Goal: Task Accomplishment & Management: Complete application form

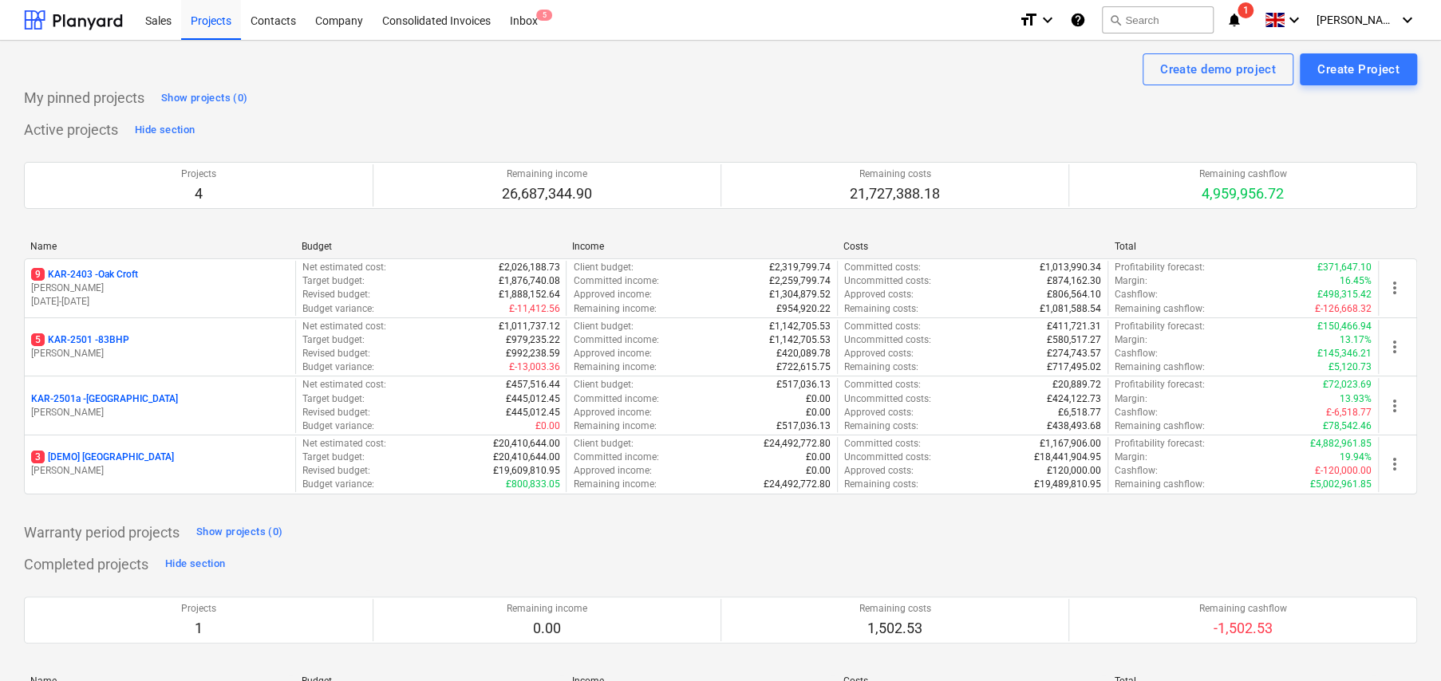
click at [119, 270] on p "9 KAR-2403 - Oak Croft" at bounding box center [84, 275] width 107 height 14
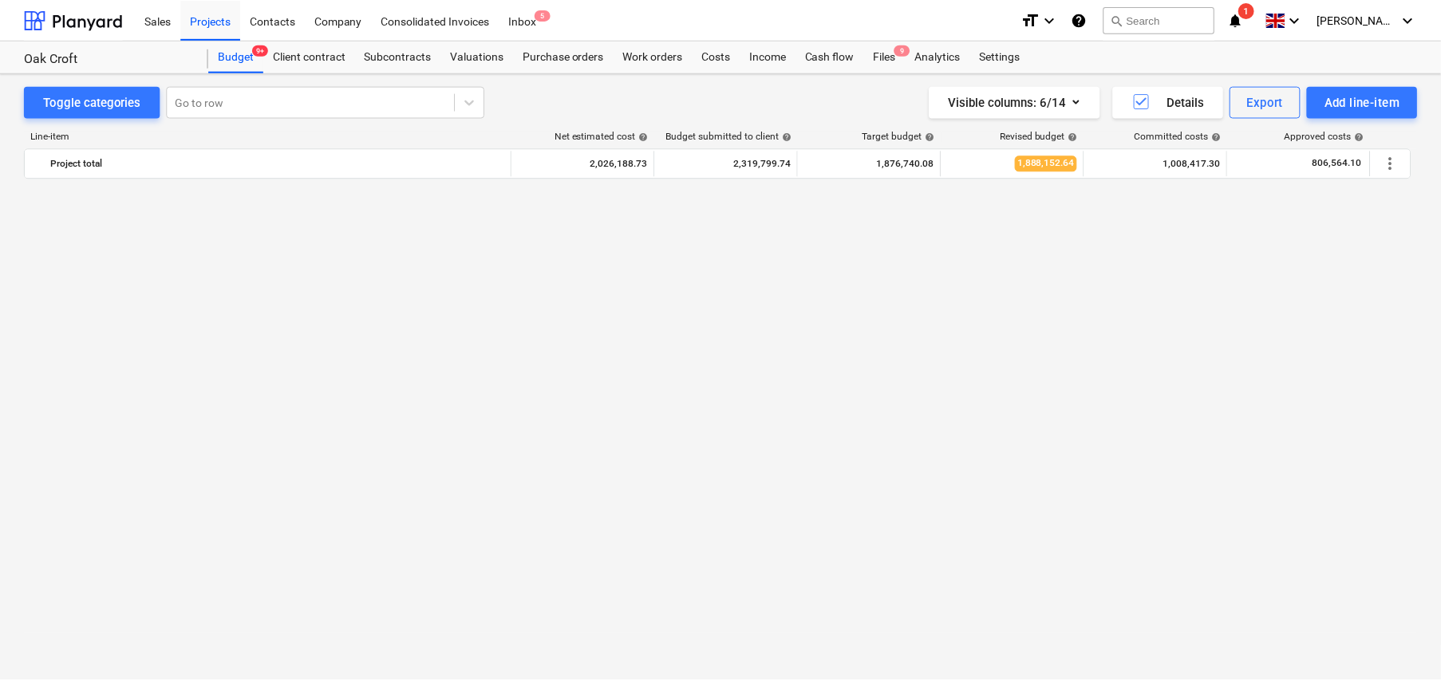
scroll to position [1396, 0]
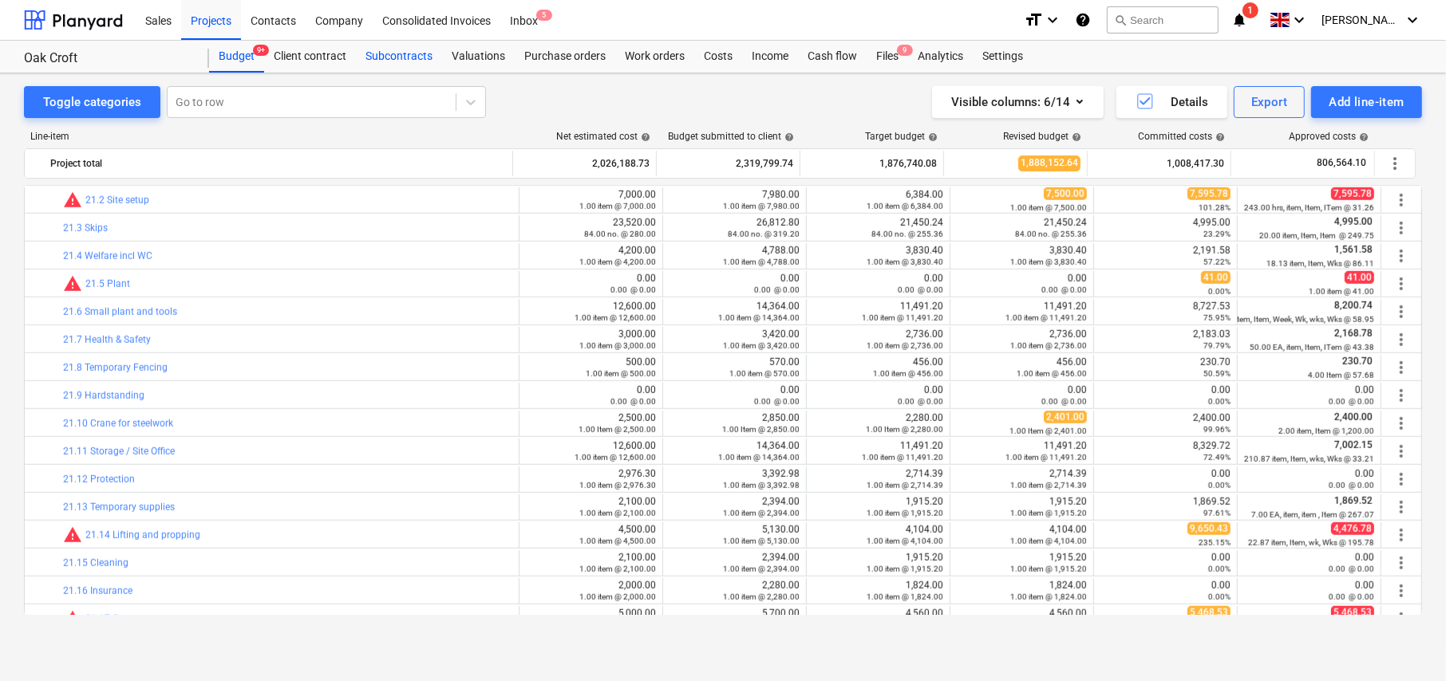
click at [392, 57] on div "Subcontracts" at bounding box center [399, 57] width 86 height 32
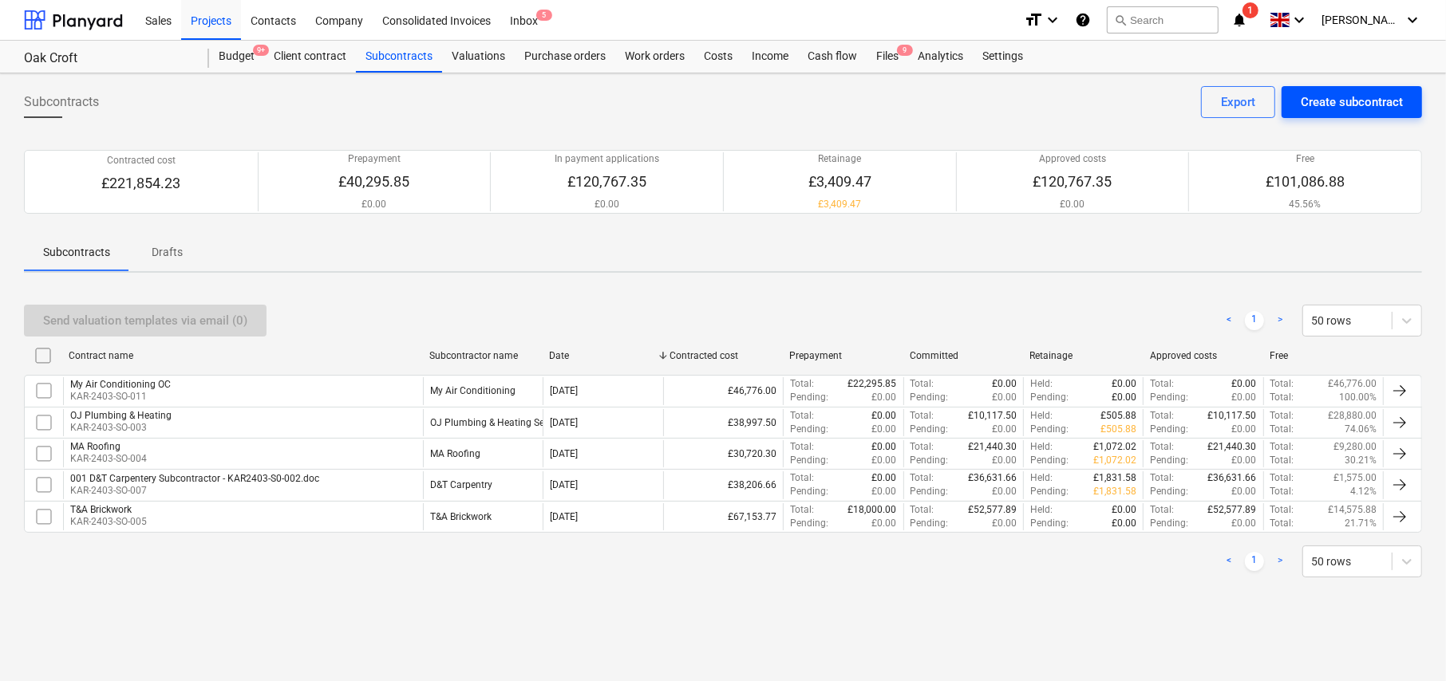
click at [1324, 108] on div "Create subcontract" at bounding box center [1351, 102] width 102 height 21
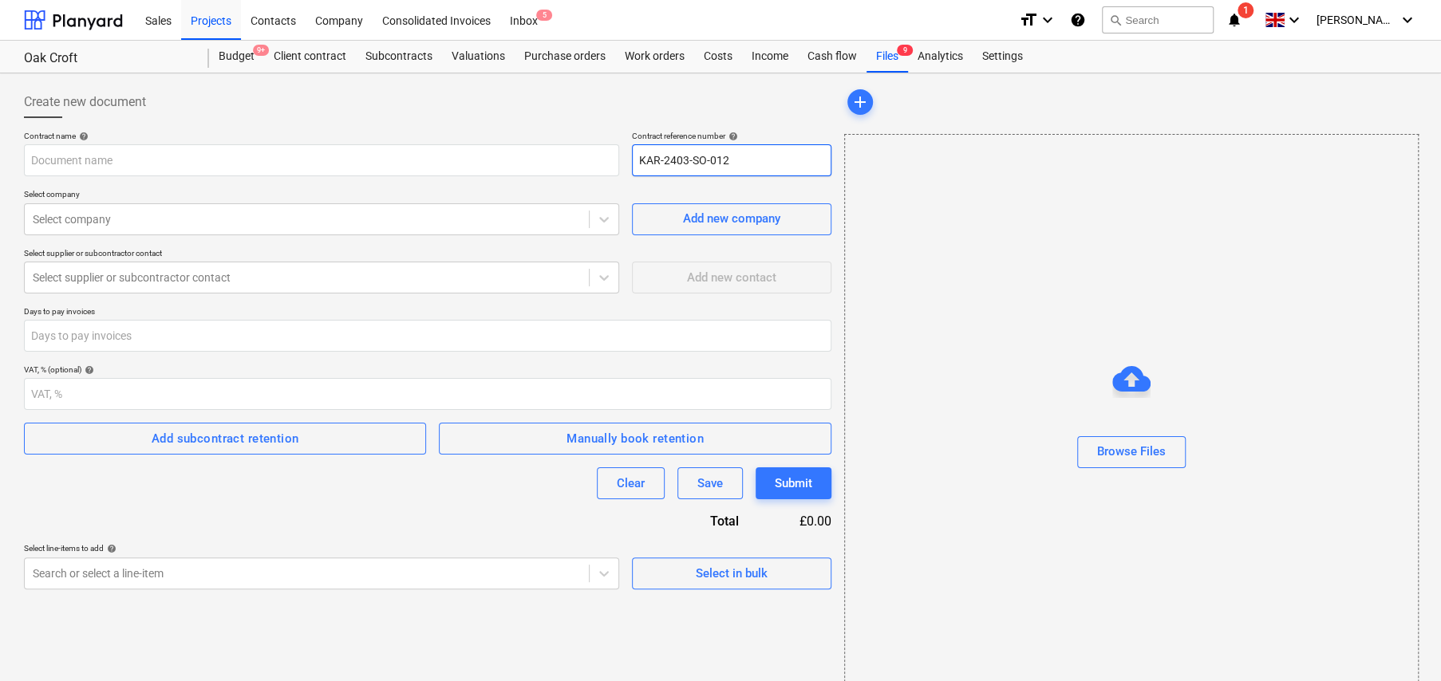
click at [736, 165] on input "KAR-2403-SO-012" at bounding box center [731, 160] width 199 height 32
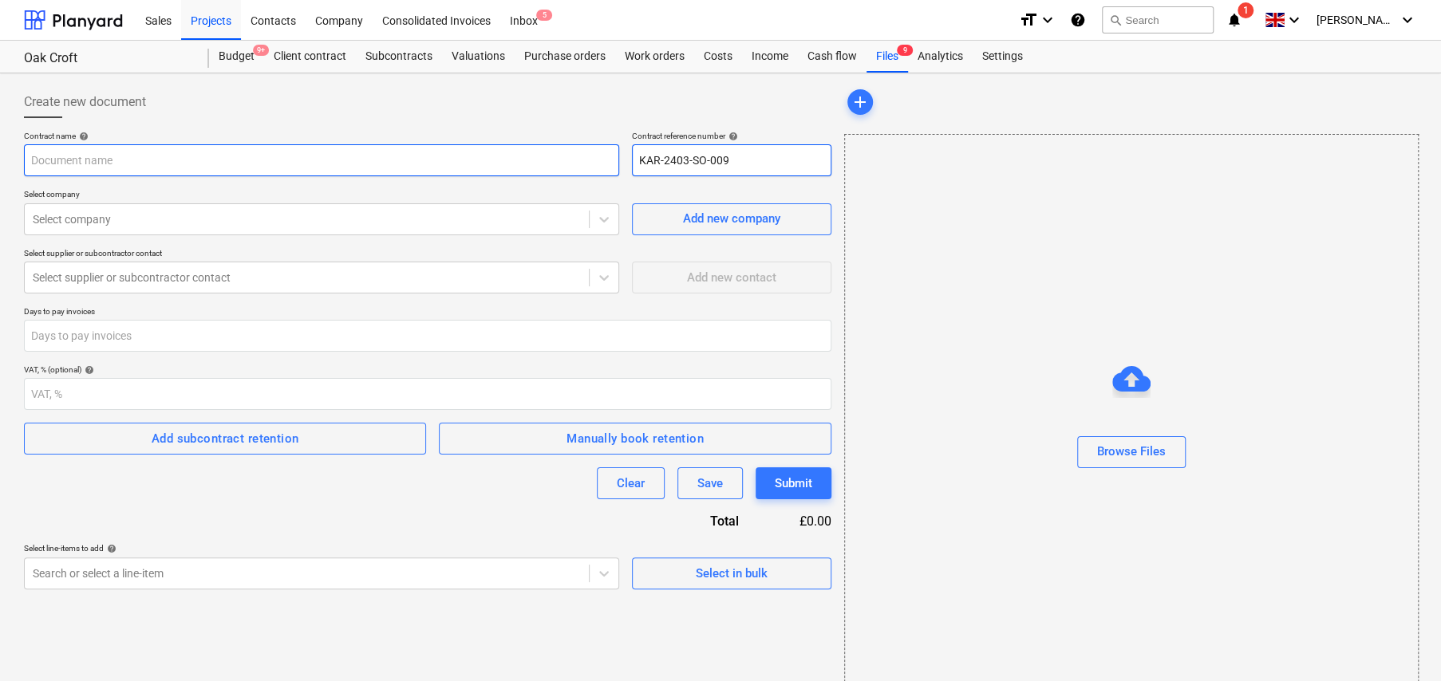
type input "KAR-2403-SO-009"
click at [227, 161] on input "text" at bounding box center [321, 160] width 595 height 32
type input "CJM - Oak Croft"
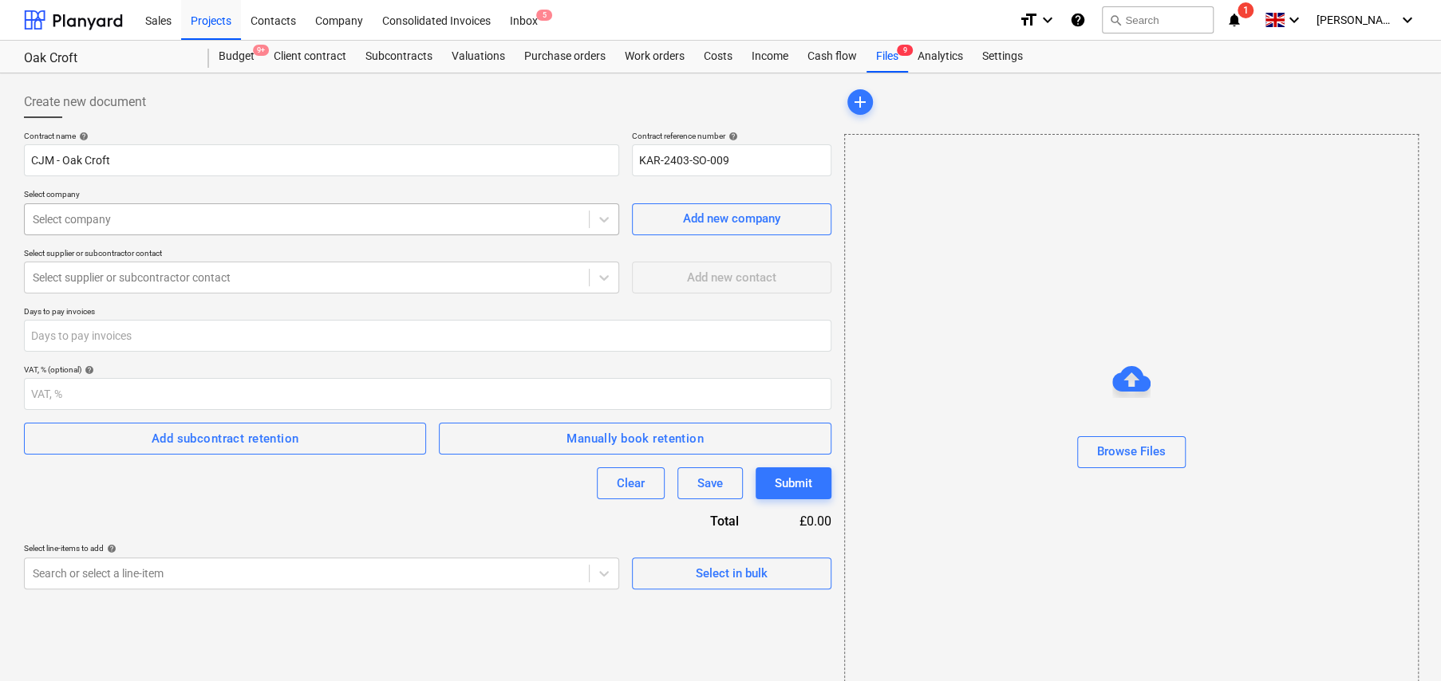
click at [241, 219] on div at bounding box center [307, 219] width 548 height 16
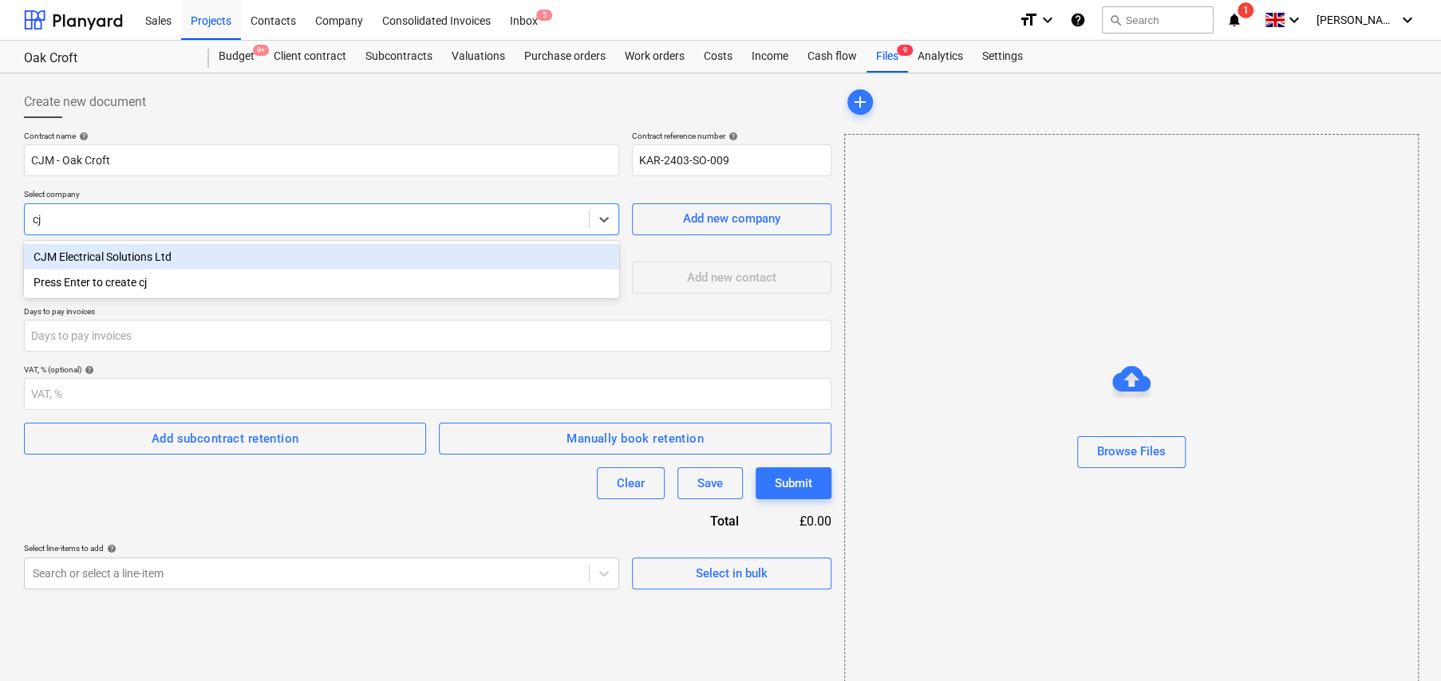
type input "cjm"
click at [110, 258] on div "CJM Electrical Solutions Ltd" at bounding box center [321, 257] width 595 height 26
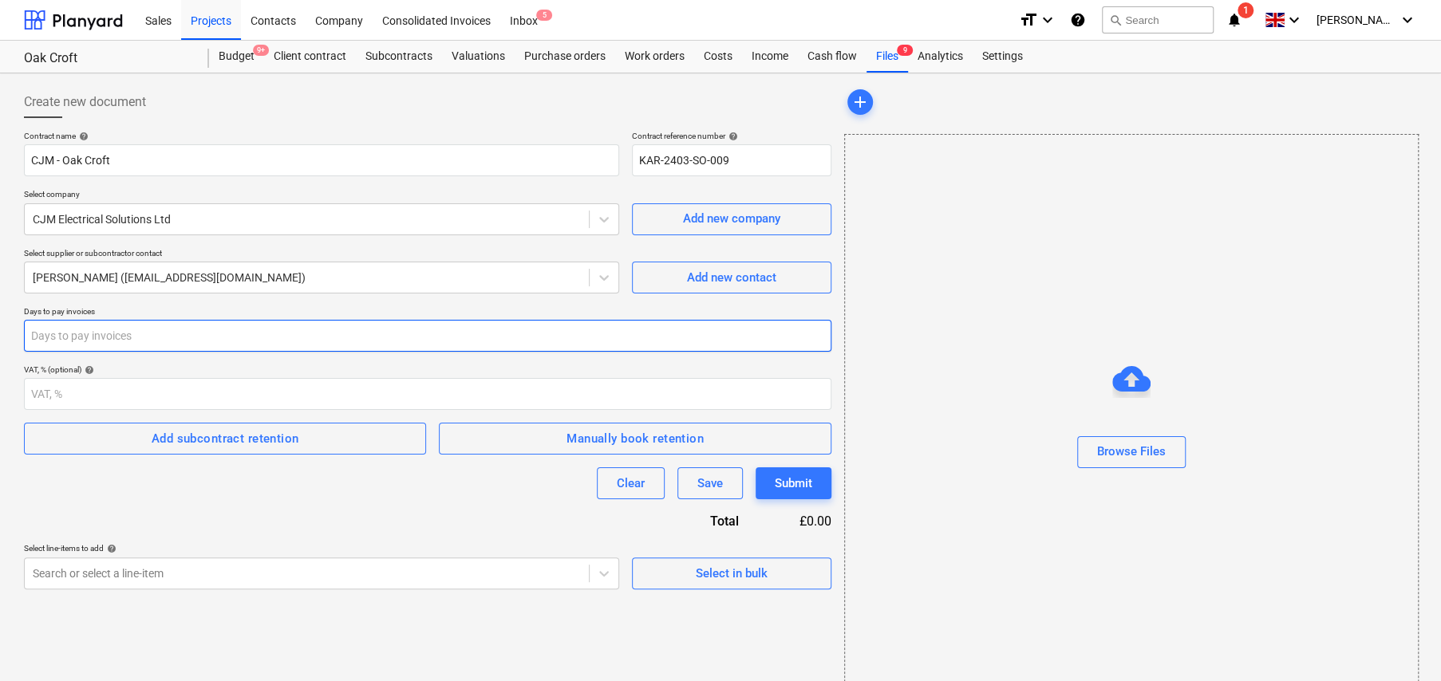
click at [177, 335] on input "number" at bounding box center [427, 336] width 807 height 32
type input "14"
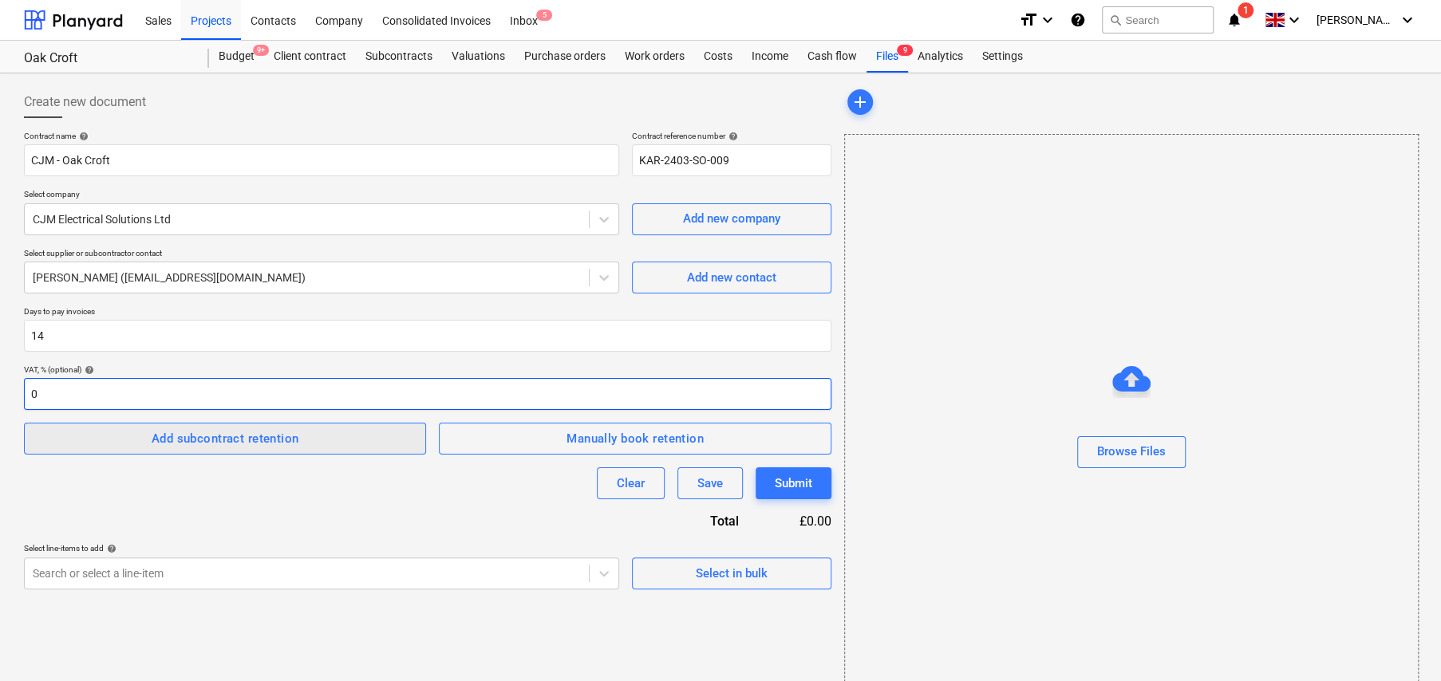
type input "0"
click at [230, 441] on div "Add subcontract retention" at bounding box center [226, 438] width 148 height 21
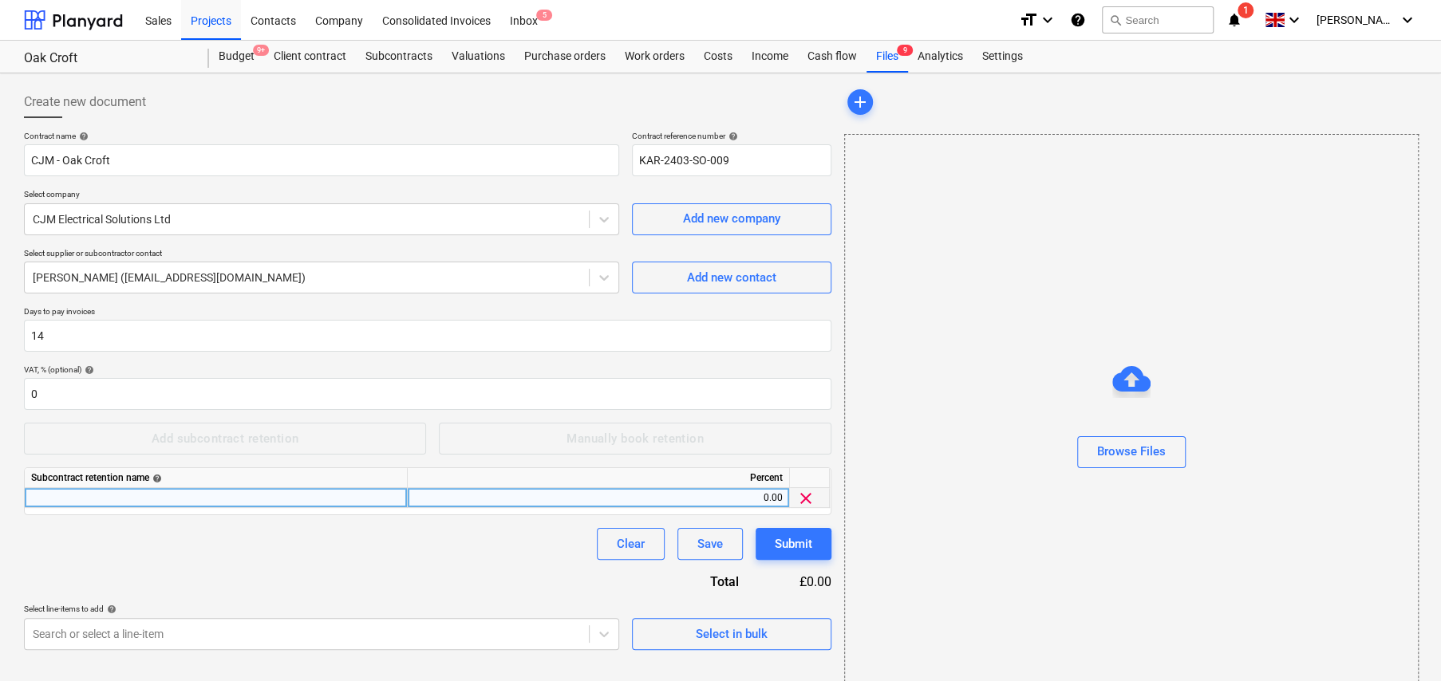
click at [207, 495] on div at bounding box center [216, 498] width 383 height 20
type input "Standard Retention"
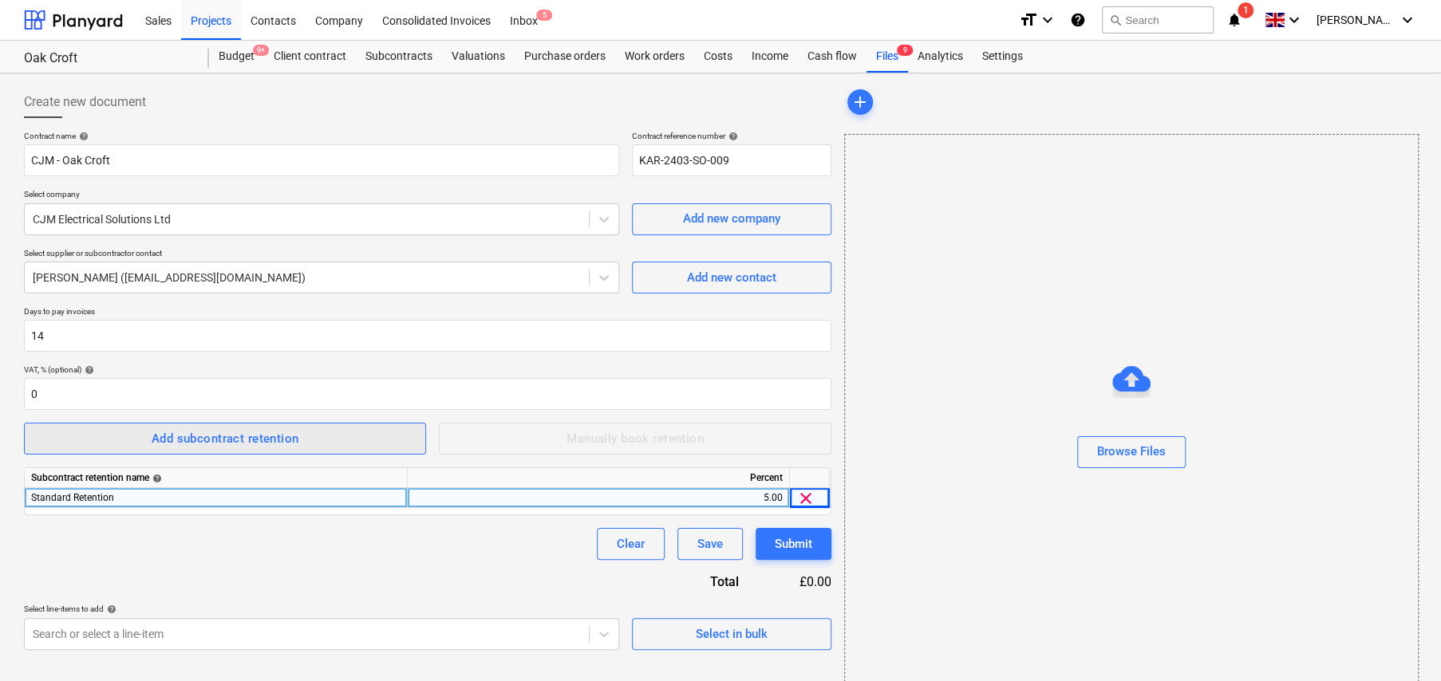
click at [243, 446] on div "Add subcontract retention" at bounding box center [226, 438] width 148 height 21
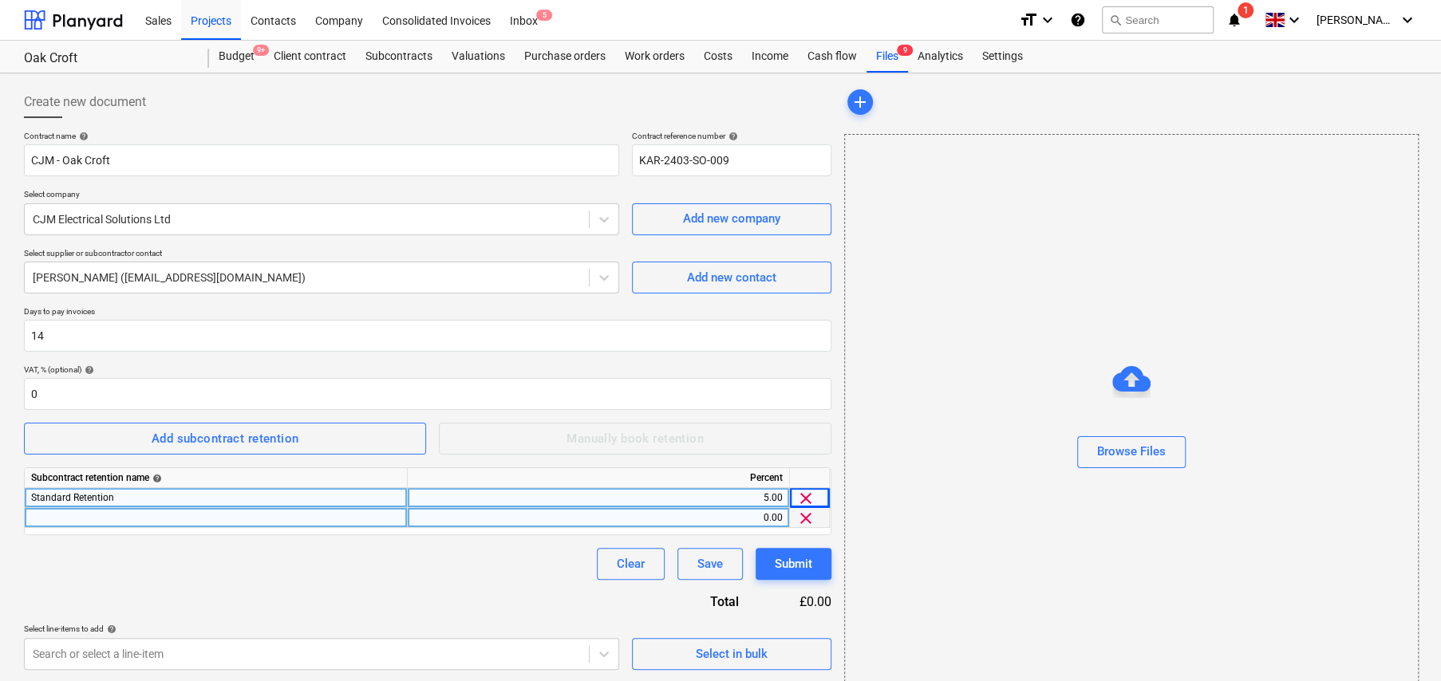
click at [247, 519] on div at bounding box center [216, 518] width 383 height 20
type input "MCD"
type input "2.5"
click at [762, 653] on div "Select in bulk" at bounding box center [732, 654] width 72 height 21
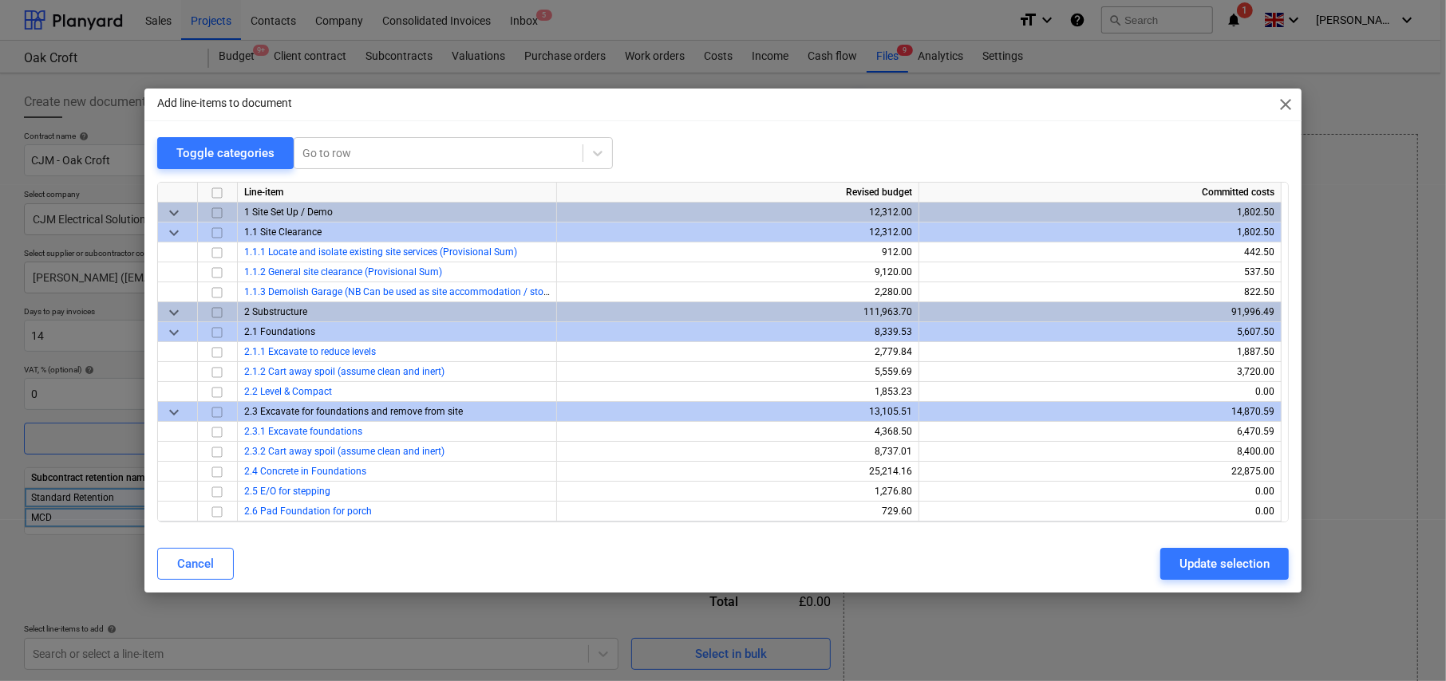
click at [1288, 103] on span "close" at bounding box center [1285, 104] width 19 height 19
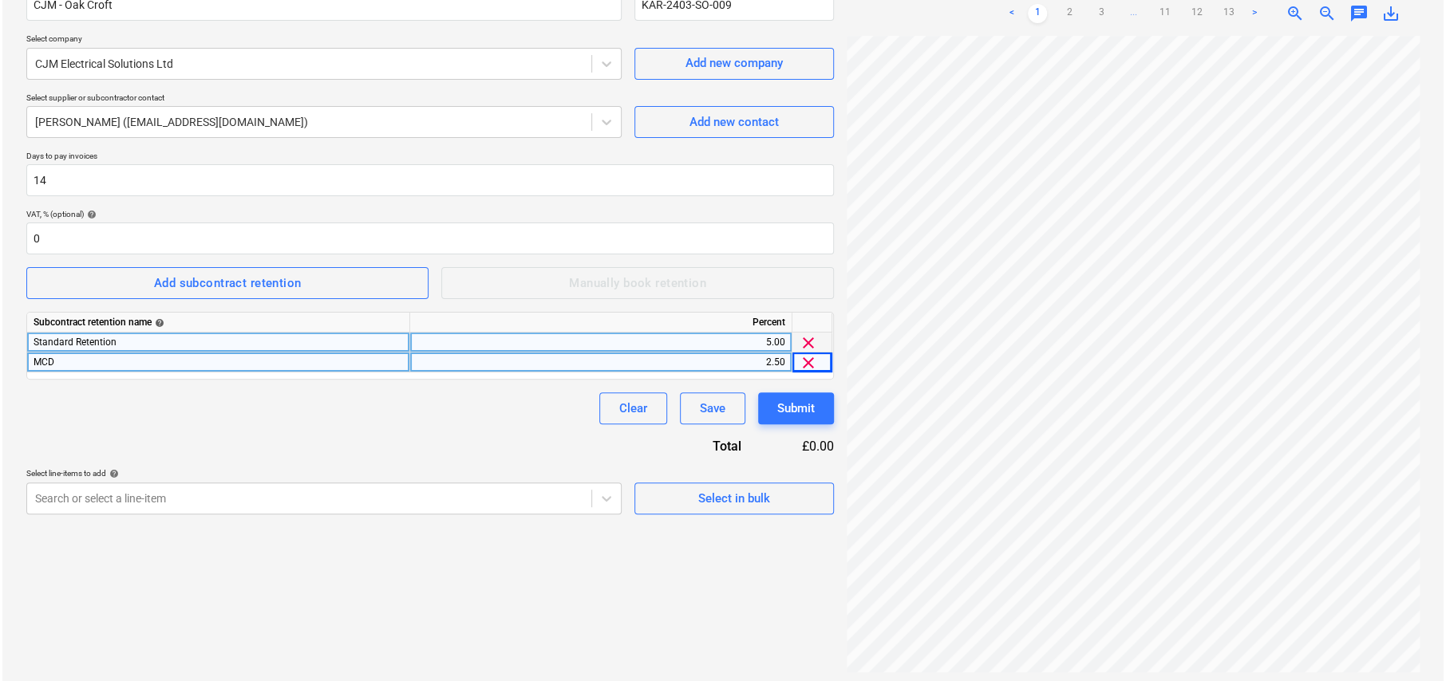
scroll to position [160, 0]
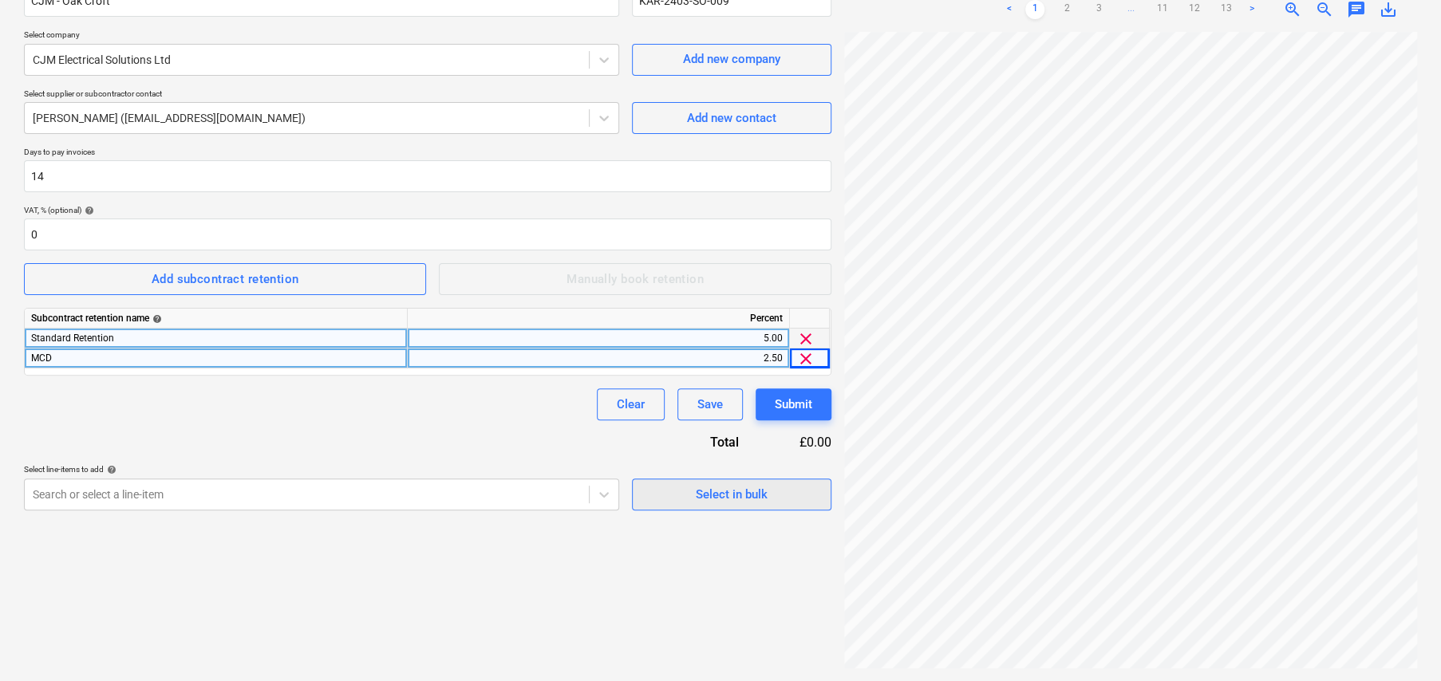
click at [754, 499] on div "Select in bulk" at bounding box center [732, 494] width 72 height 21
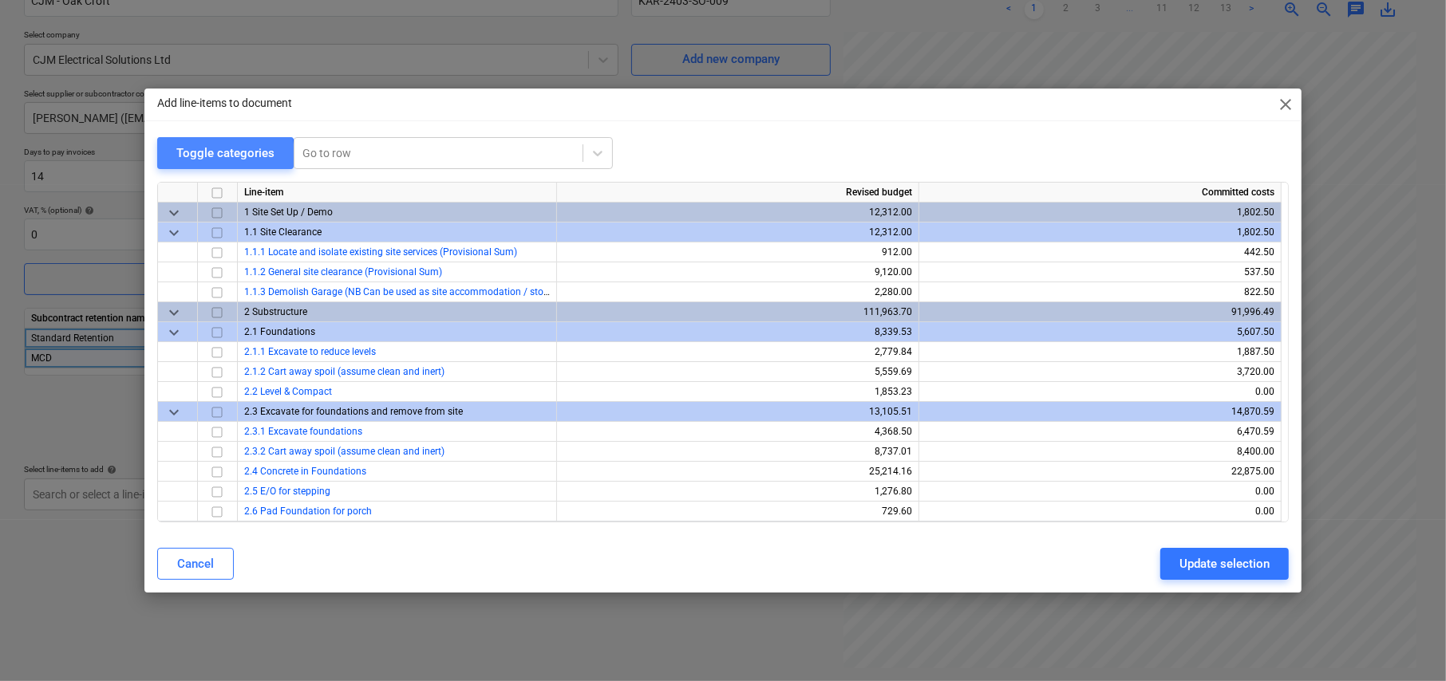
click at [191, 156] on div "Toggle categories" at bounding box center [225, 153] width 98 height 21
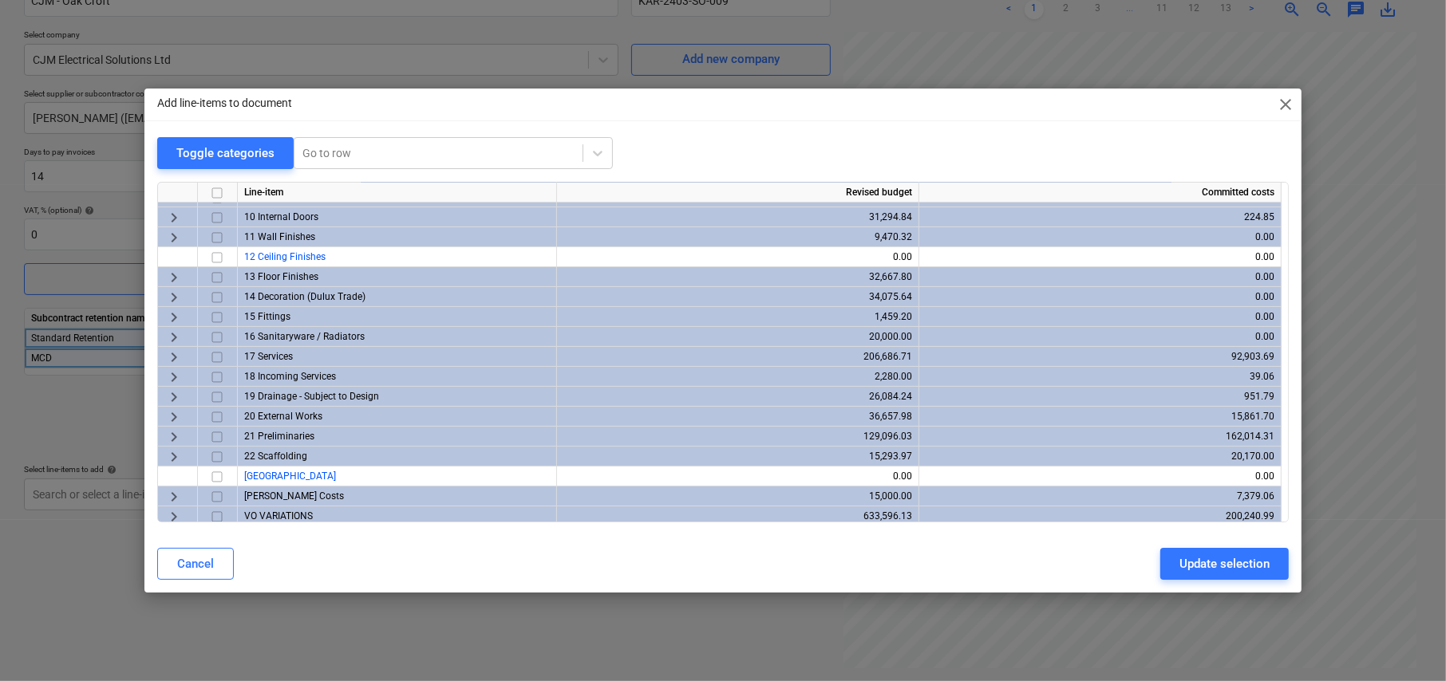
scroll to position [179, 0]
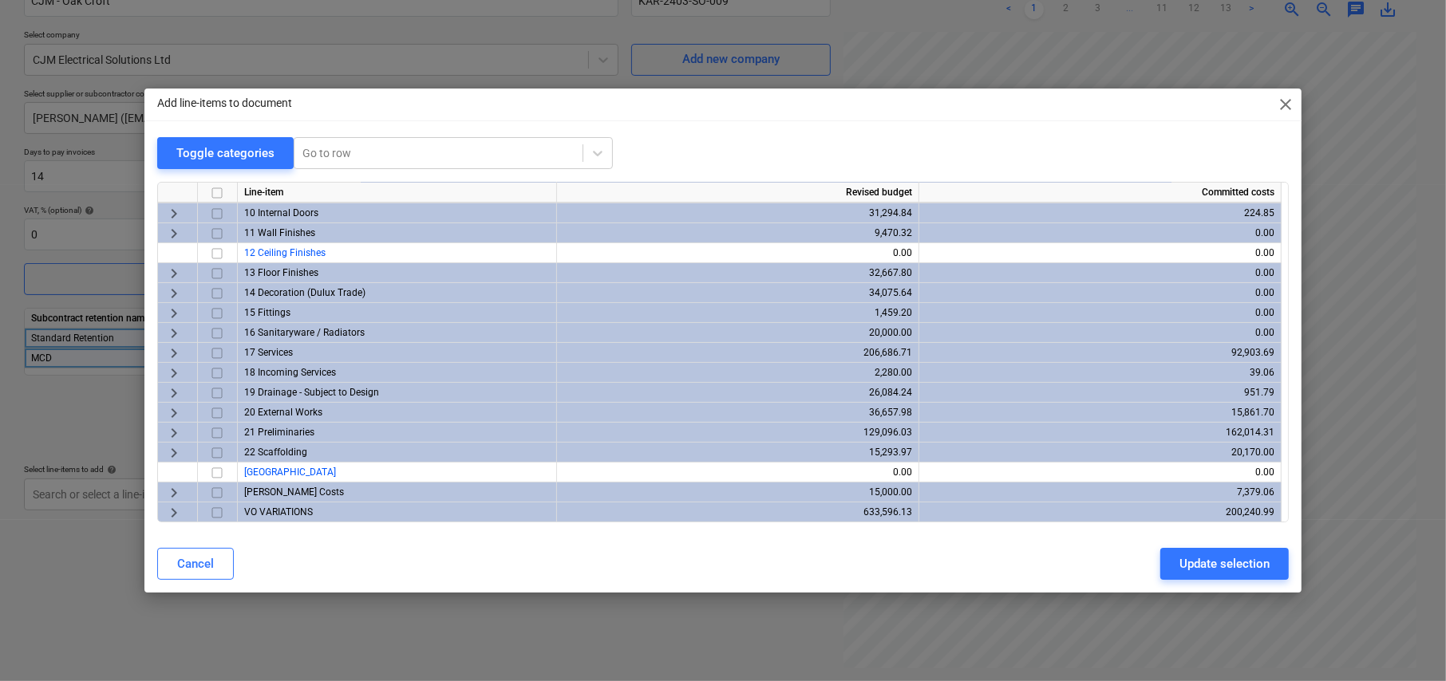
click at [173, 507] on span "keyboard_arrow_right" at bounding box center [173, 512] width 19 height 19
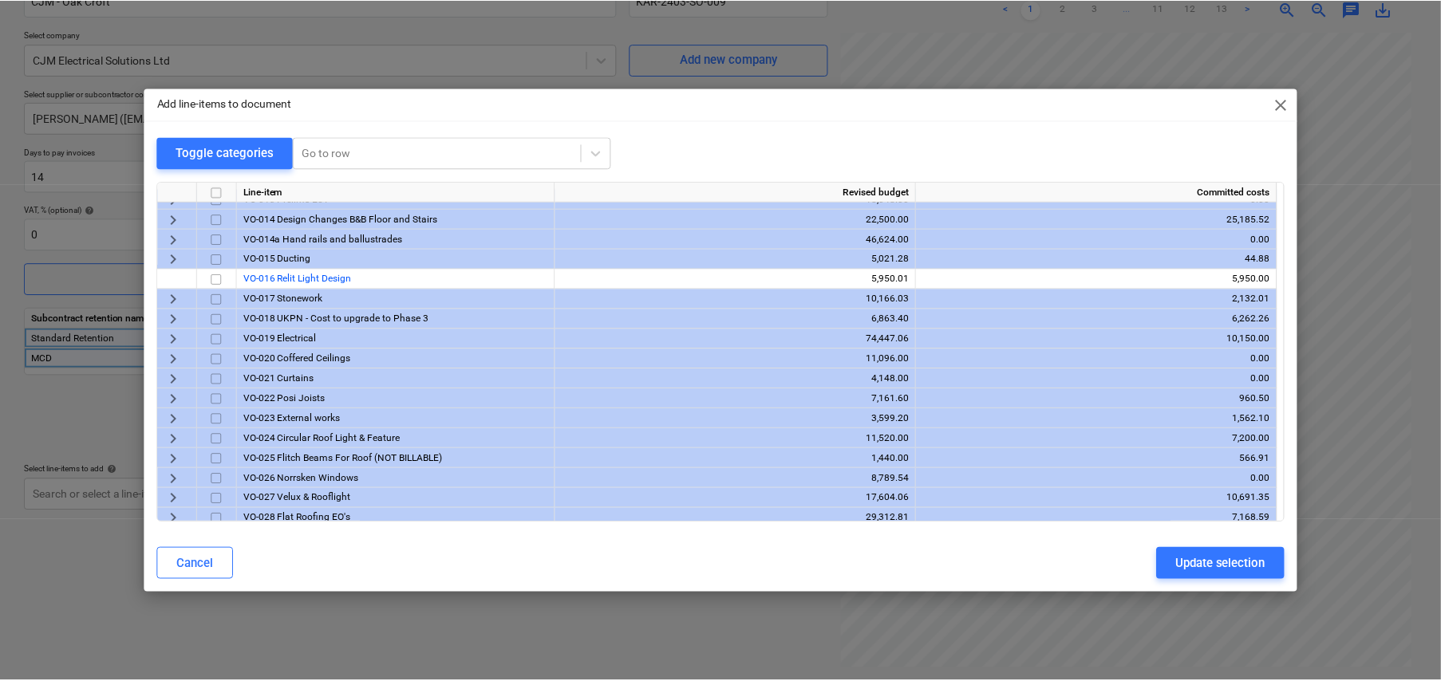
scroll to position [737, 0]
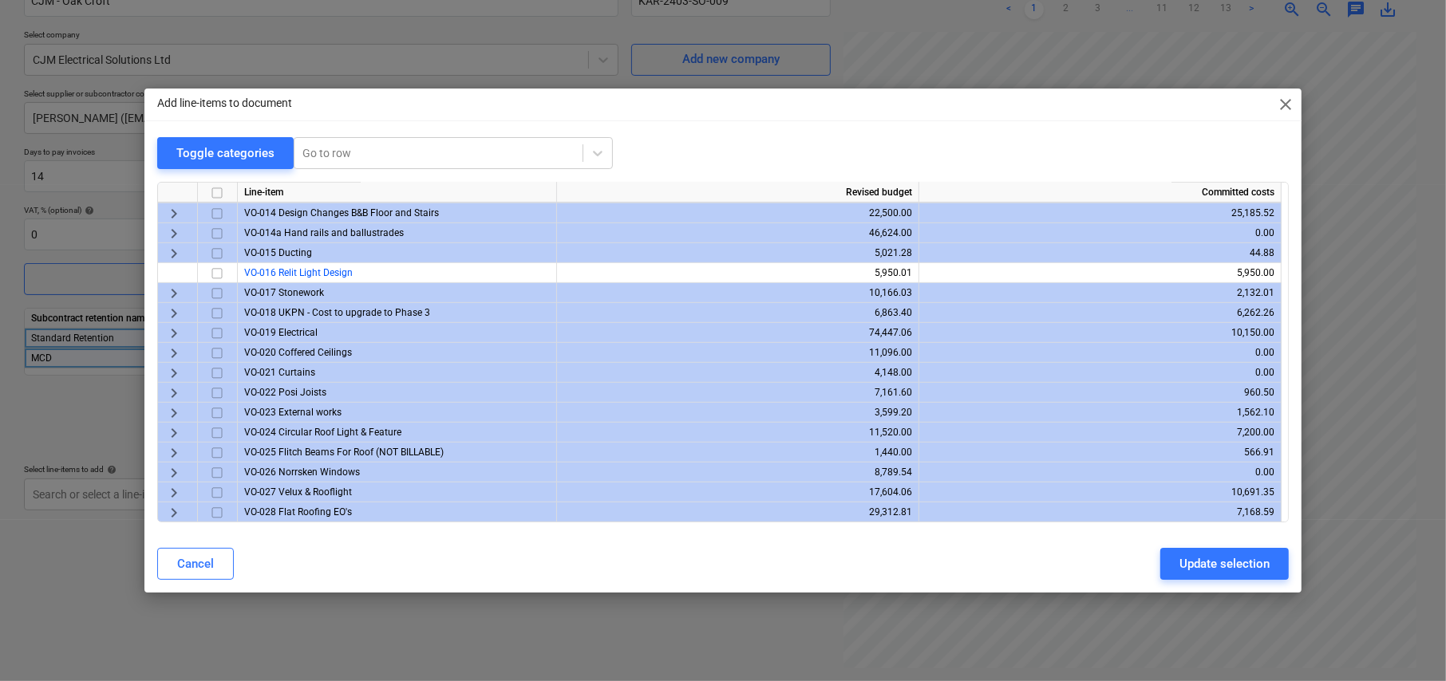
click at [172, 329] on span "keyboard_arrow_right" at bounding box center [173, 333] width 19 height 19
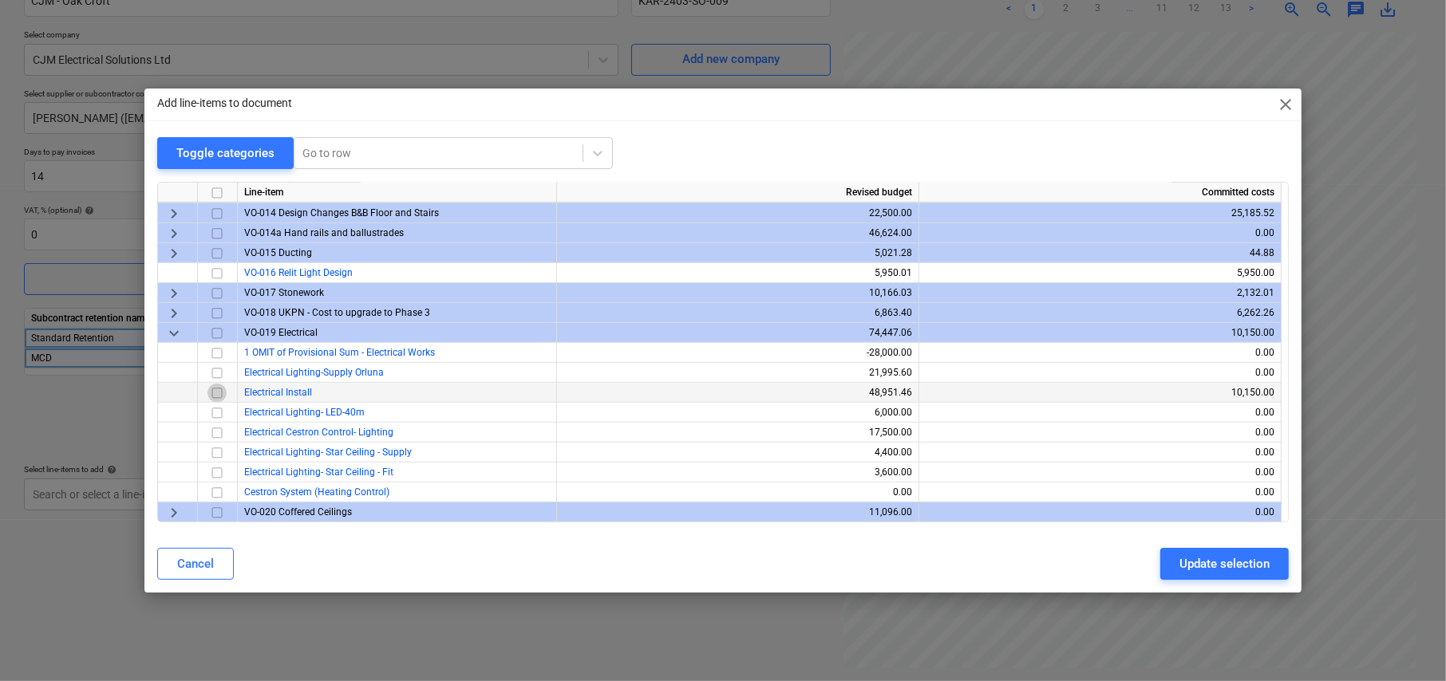
click at [216, 393] on input "checkbox" at bounding box center [216, 393] width 19 height 19
click at [1236, 563] on div "Update selection" at bounding box center [1224, 564] width 90 height 21
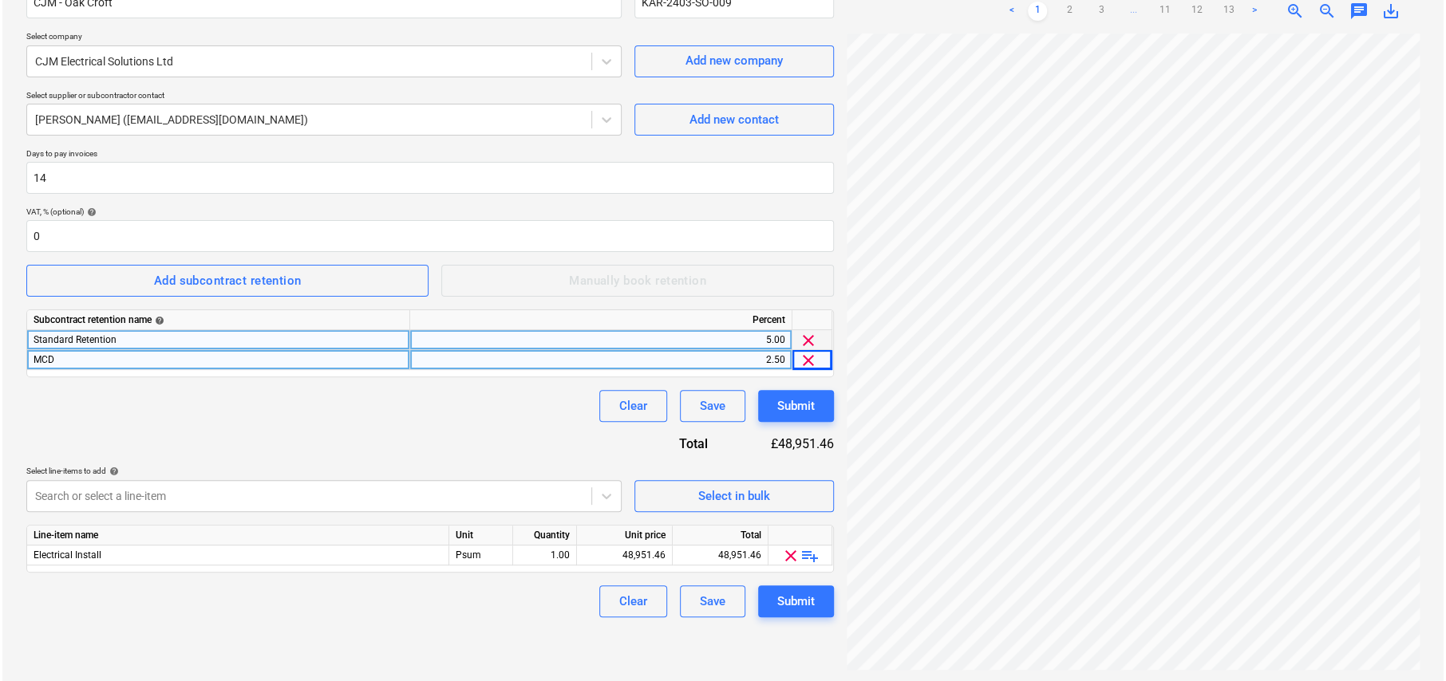
scroll to position [160, 0]
click at [744, 499] on div "Select in bulk" at bounding box center [732, 494] width 72 height 21
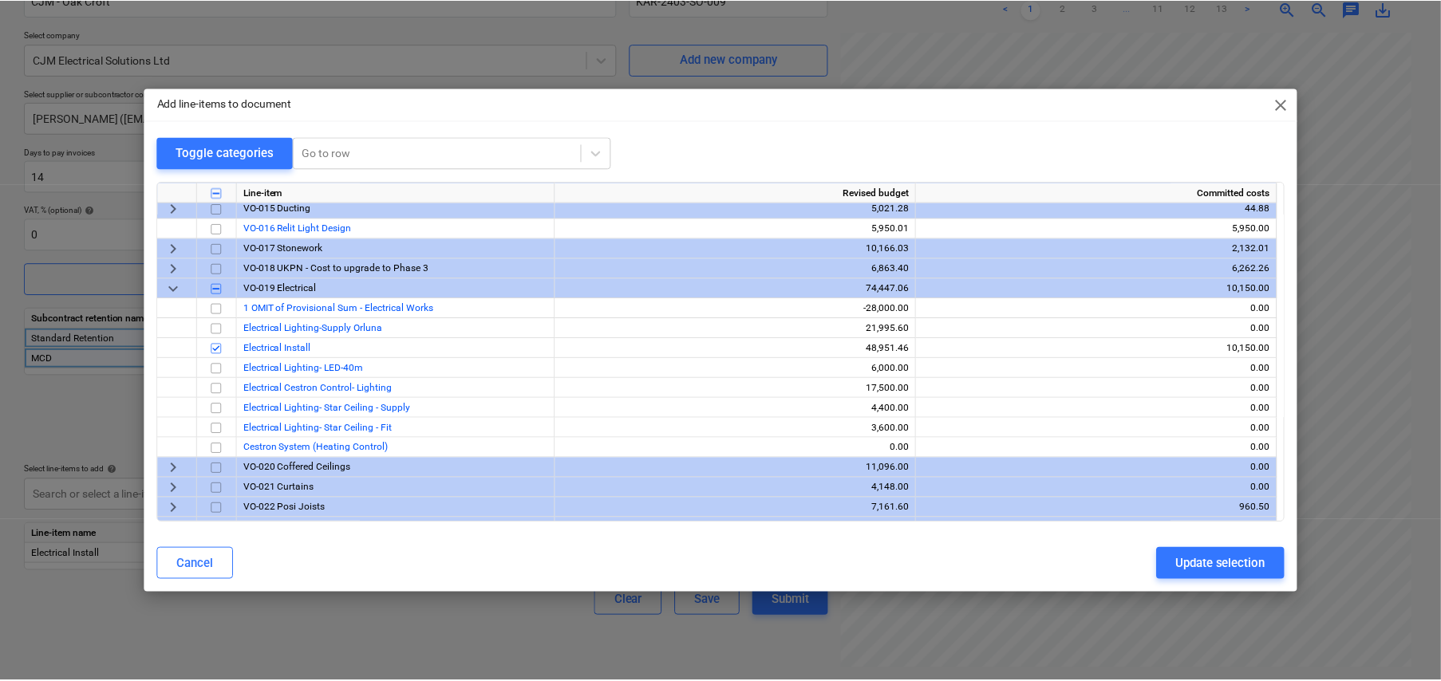
scroll to position [756, 0]
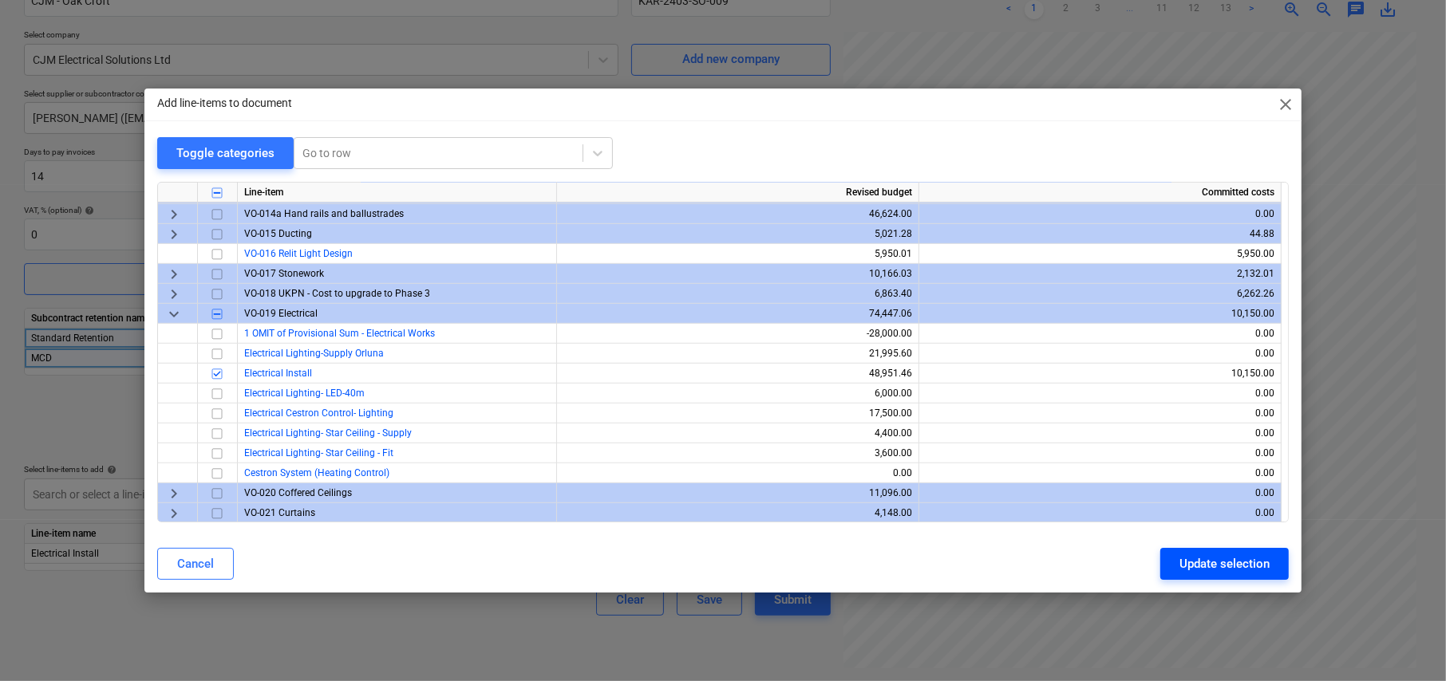
click at [1210, 563] on div "Update selection" at bounding box center [1224, 564] width 90 height 21
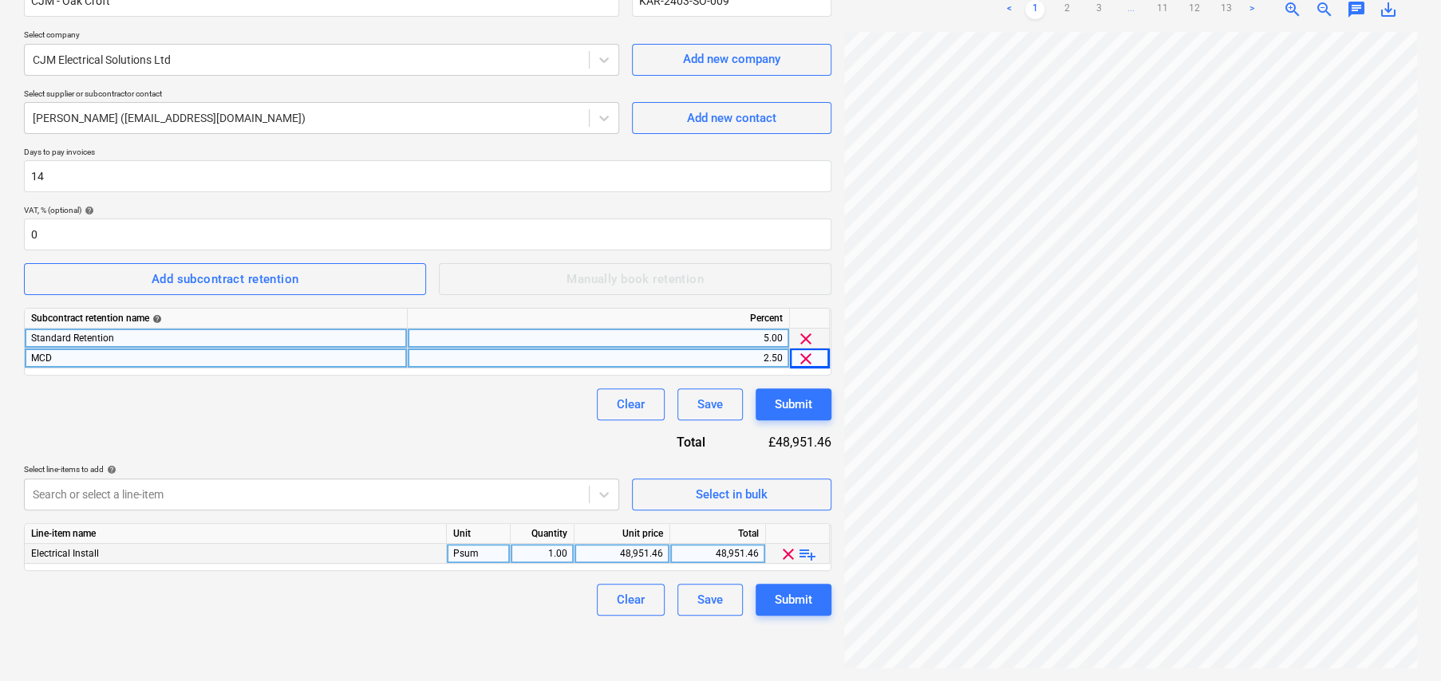
click at [809, 556] on span "playlist_add" at bounding box center [807, 554] width 19 height 19
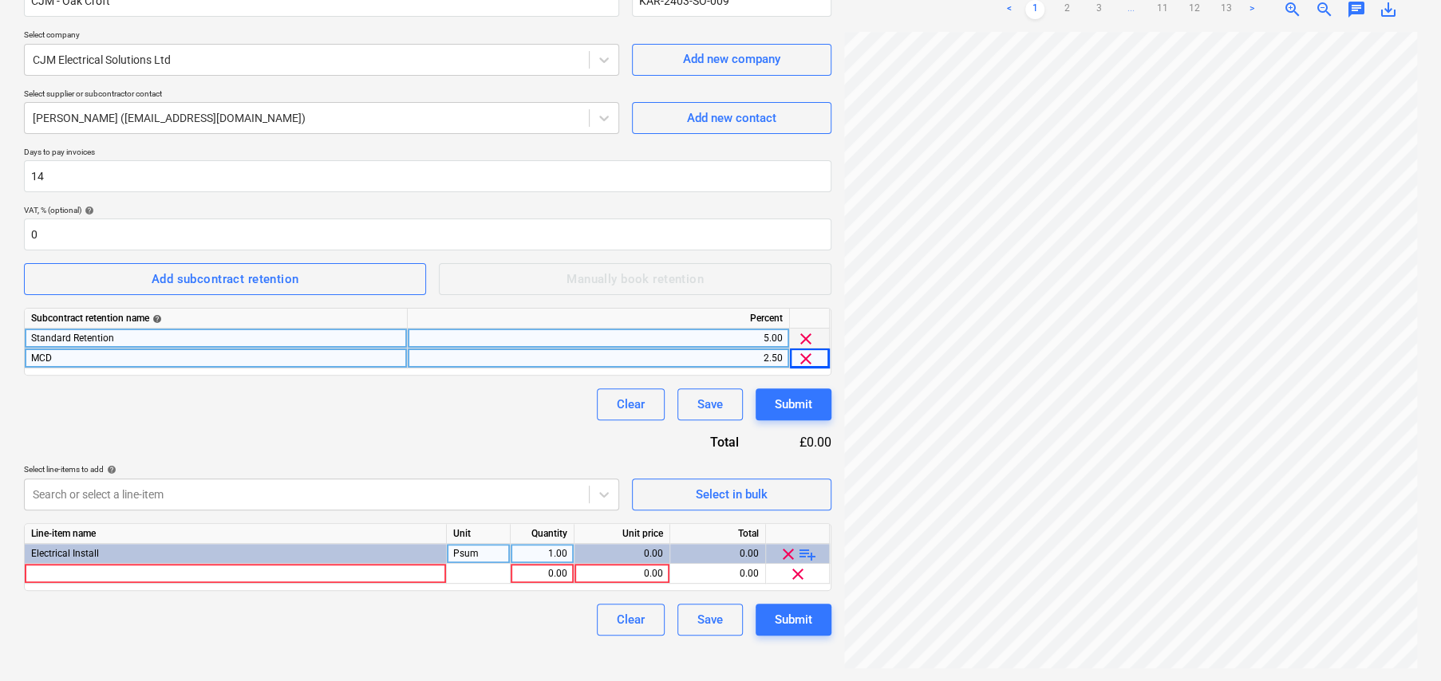
click at [810, 552] on span "playlist_add" at bounding box center [807, 554] width 19 height 19
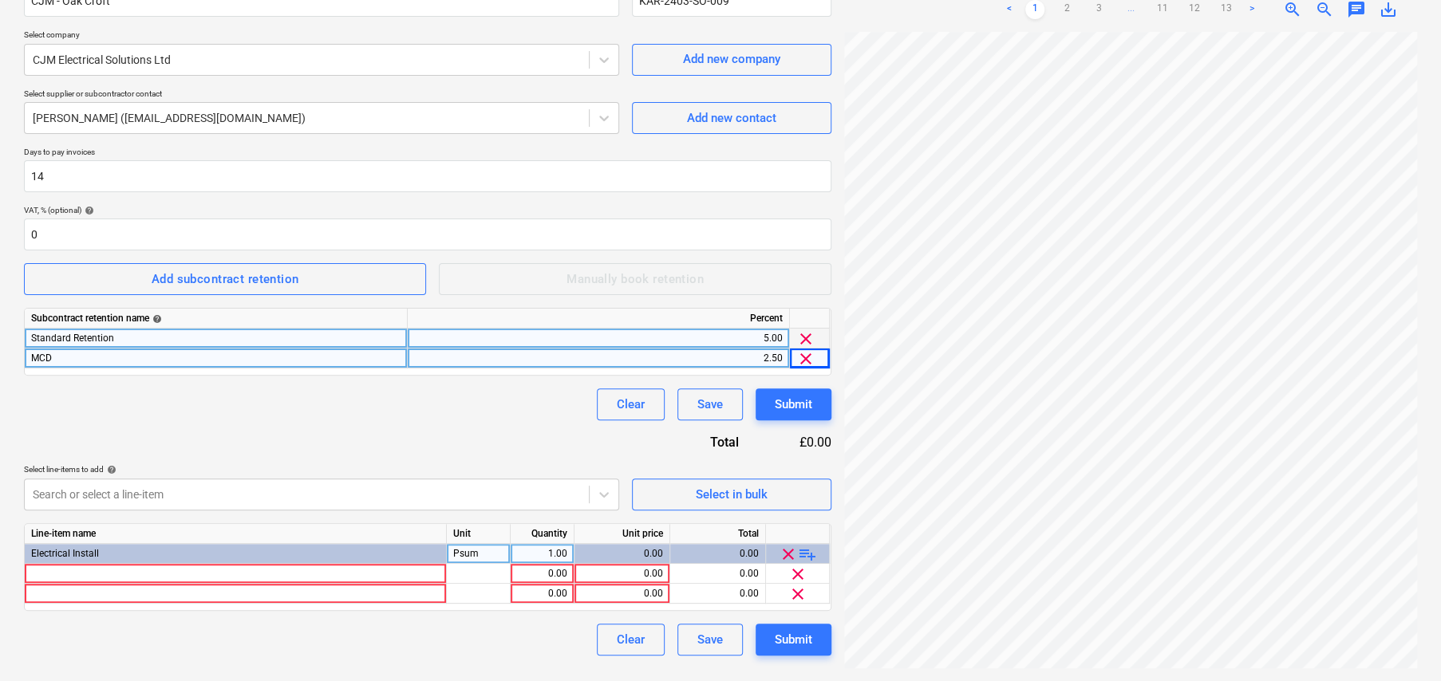
click at [810, 552] on span "playlist_add" at bounding box center [807, 554] width 19 height 19
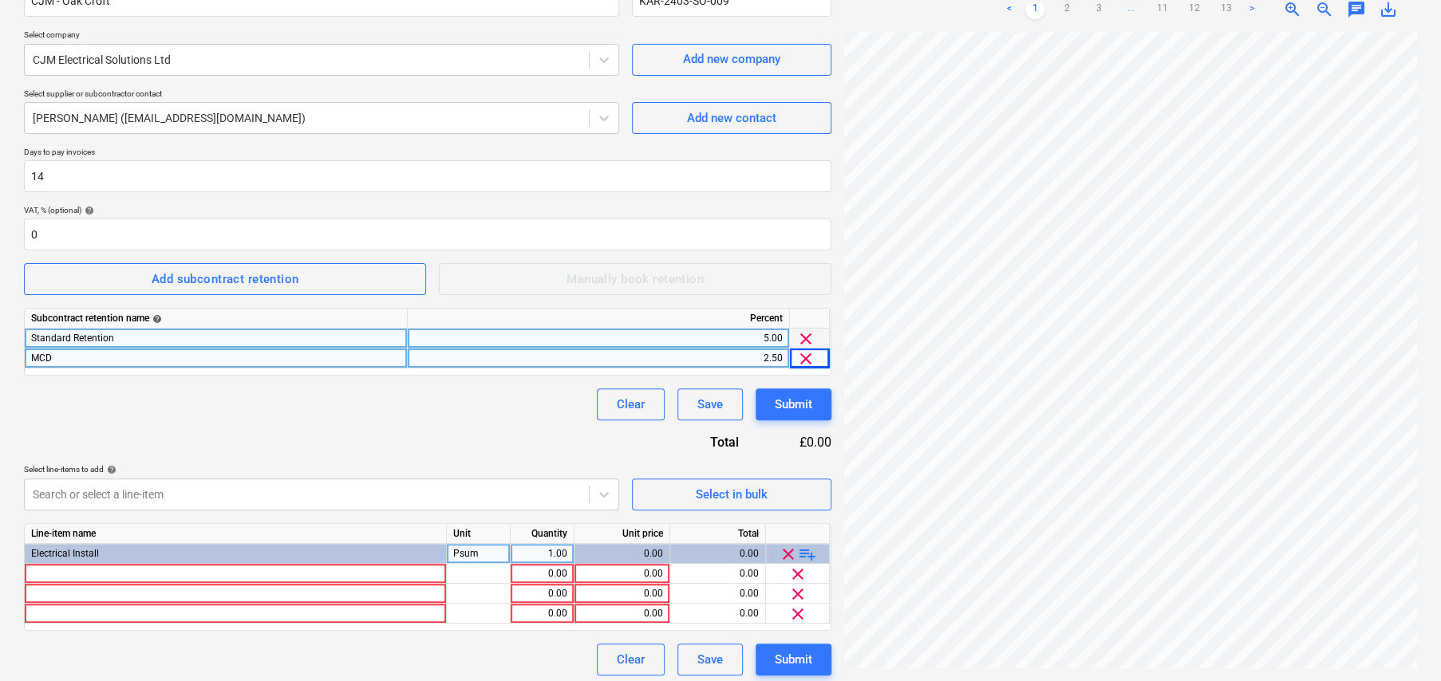
click at [810, 552] on span "playlist_add" at bounding box center [807, 554] width 19 height 19
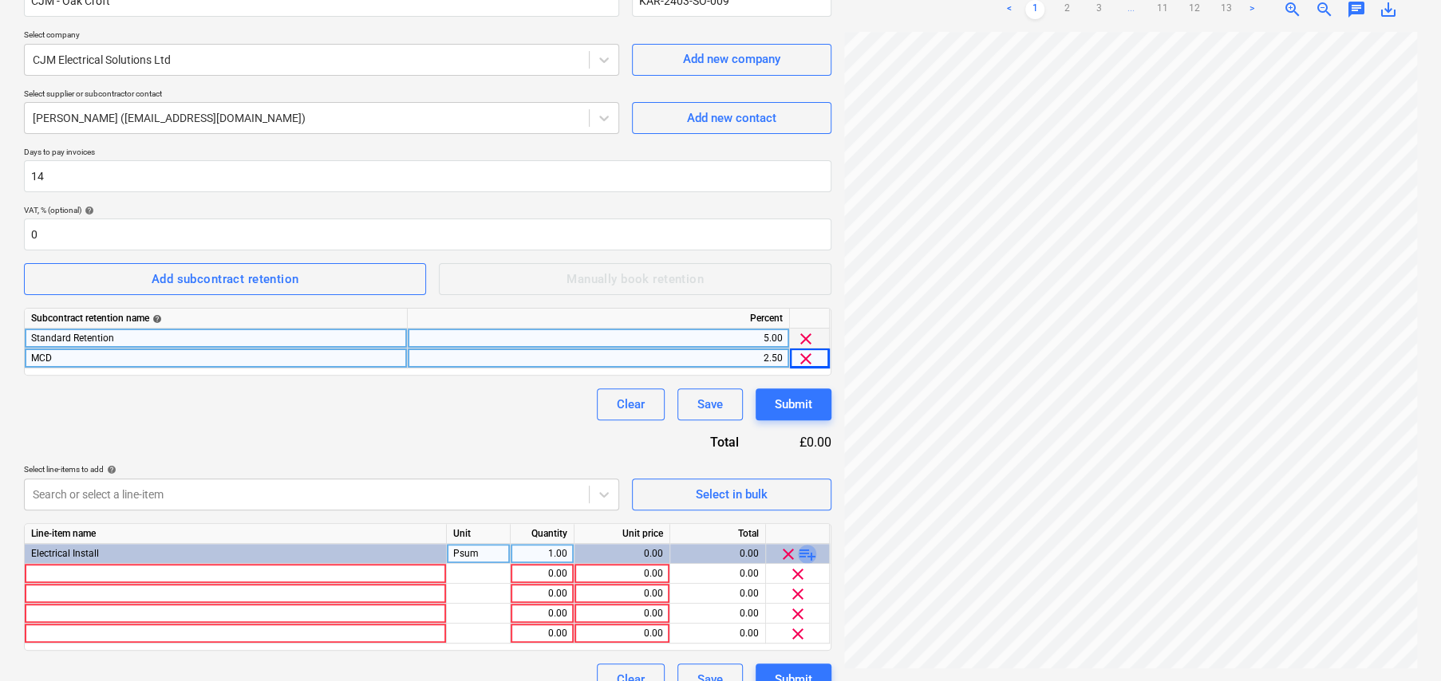
click at [810, 552] on span "playlist_add" at bounding box center [807, 554] width 19 height 19
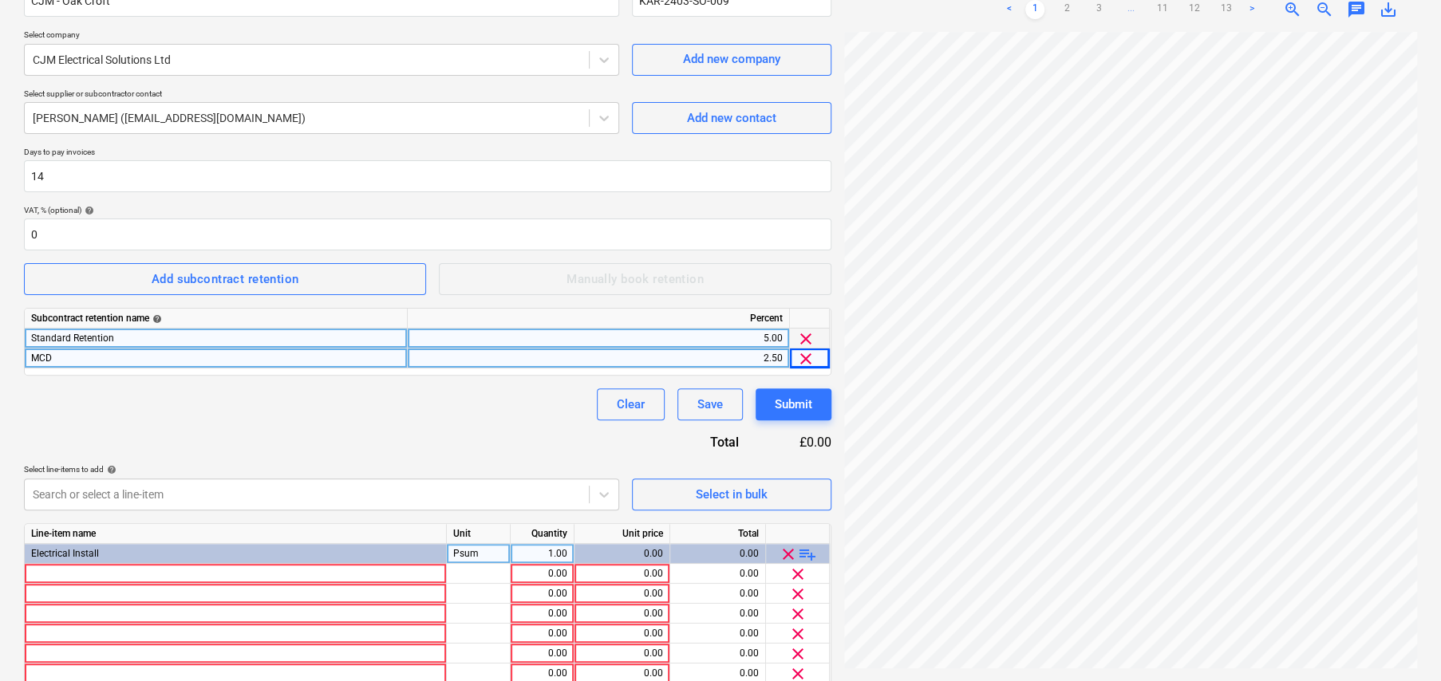
click at [810, 552] on span "playlist_add" at bounding box center [807, 554] width 19 height 19
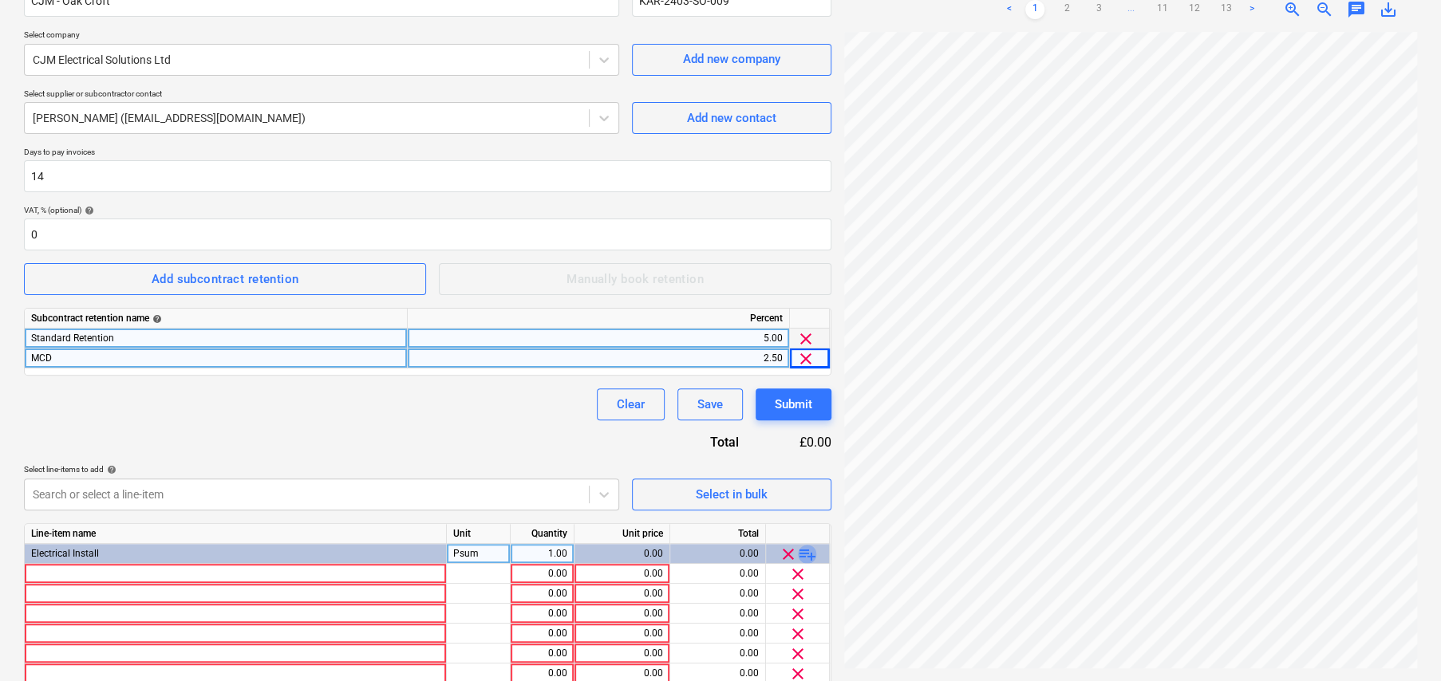
click at [810, 552] on span "playlist_add" at bounding box center [807, 554] width 19 height 19
click at [186, 571] on div at bounding box center [236, 574] width 422 height 20
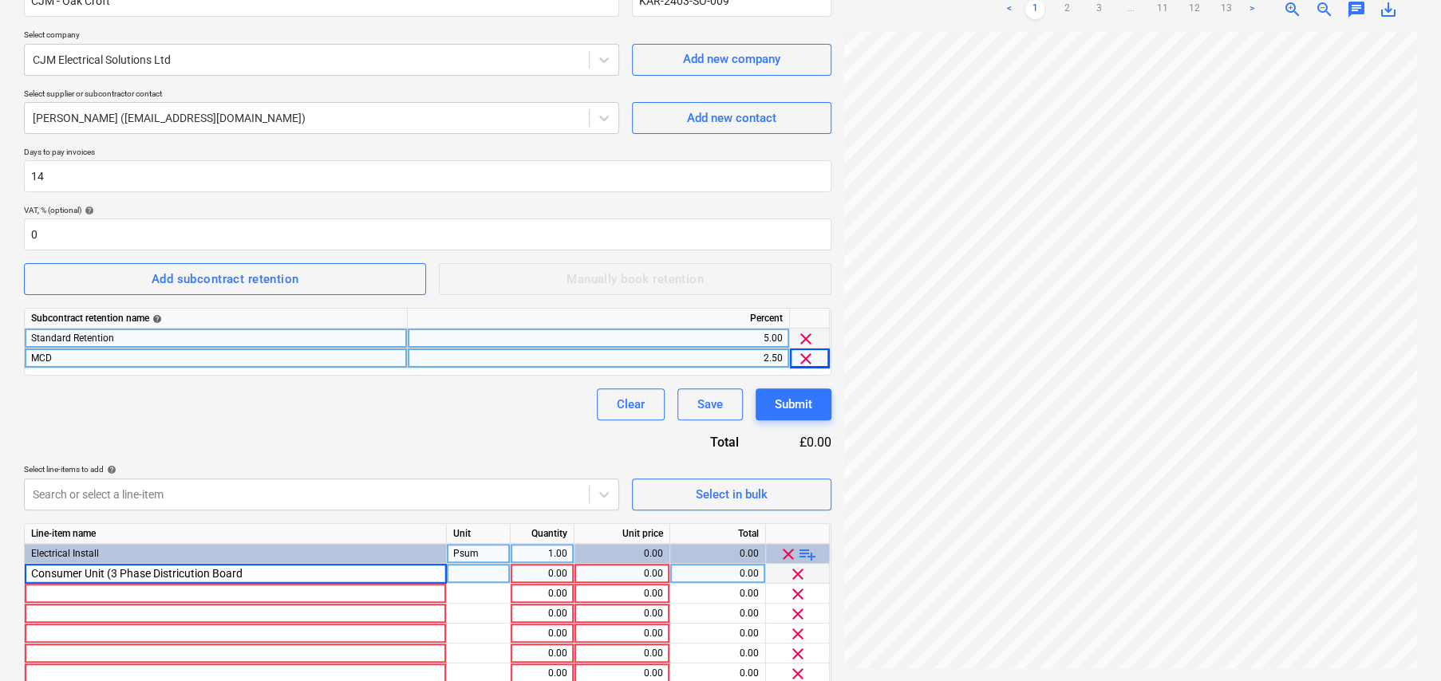
type input "Consumer Unit (3 Phase Districution Board)"
type input "item"
type input "2500"
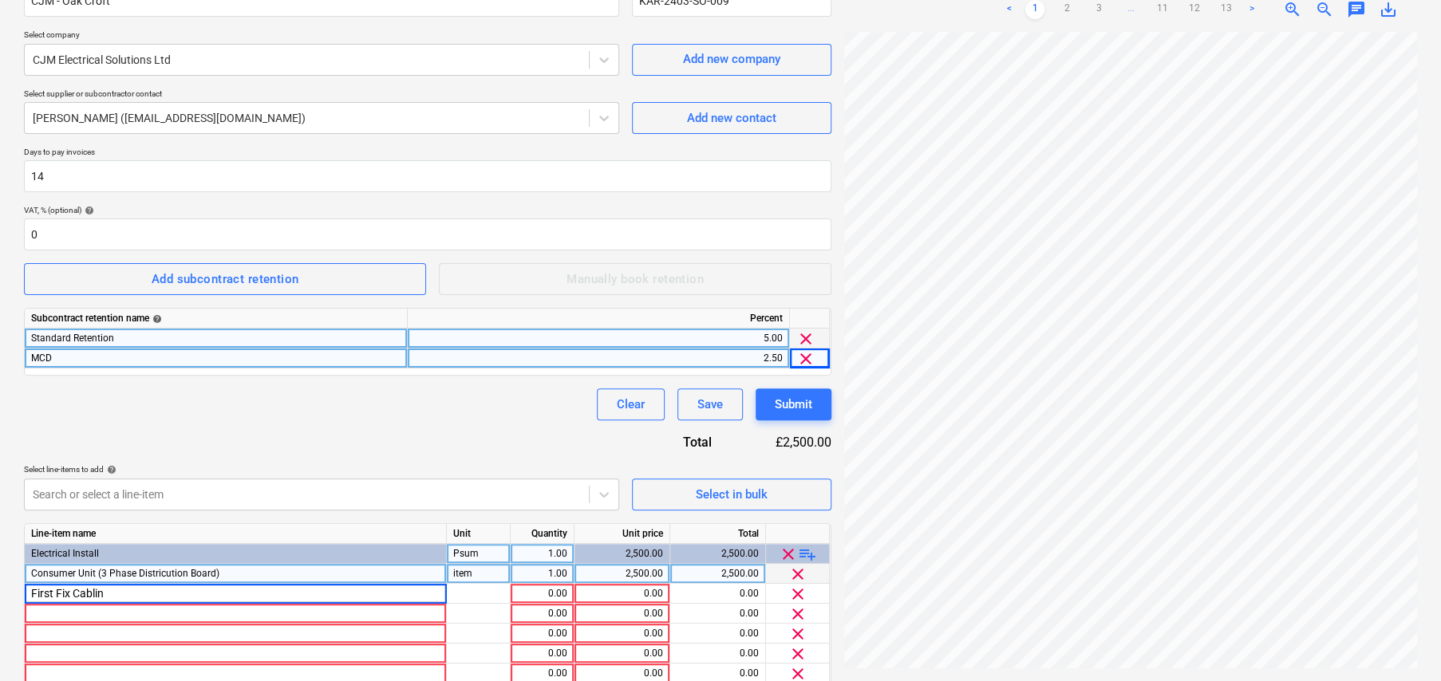
type input "First Fix Cabling"
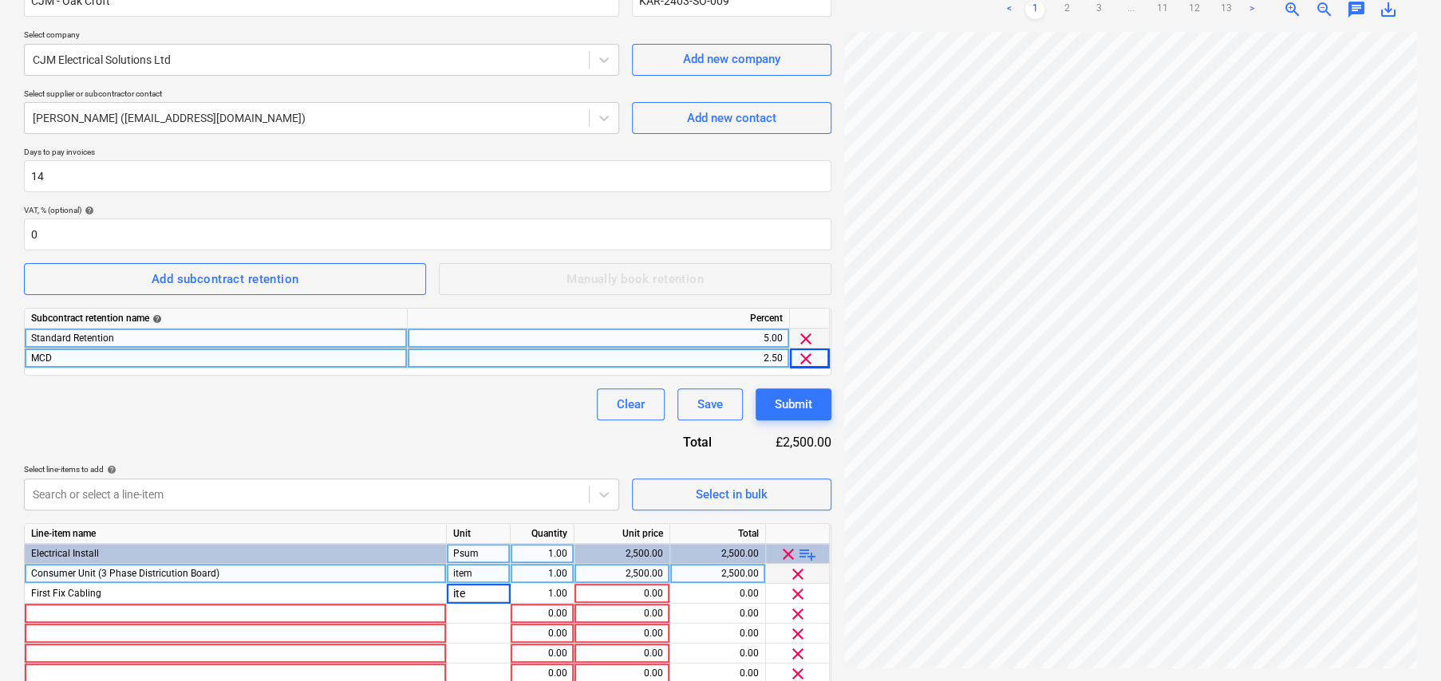
type input "item"
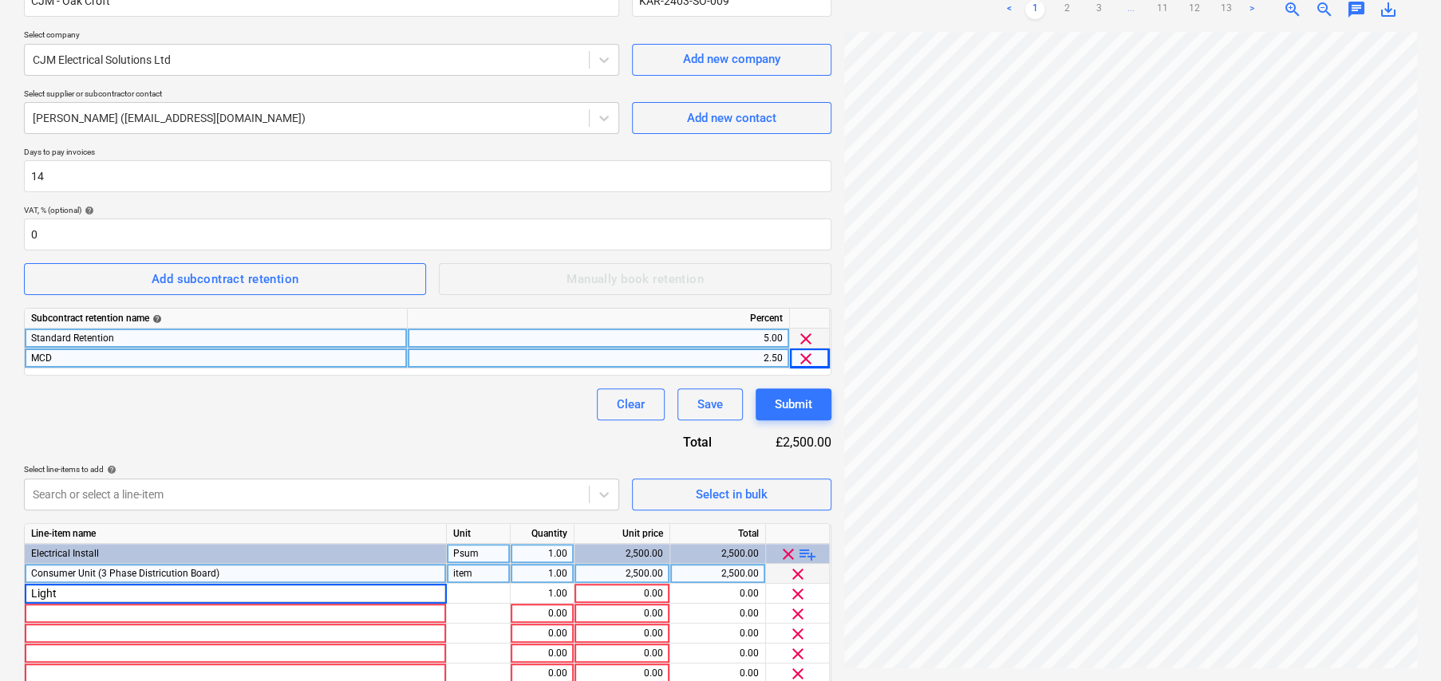
type input "Lights"
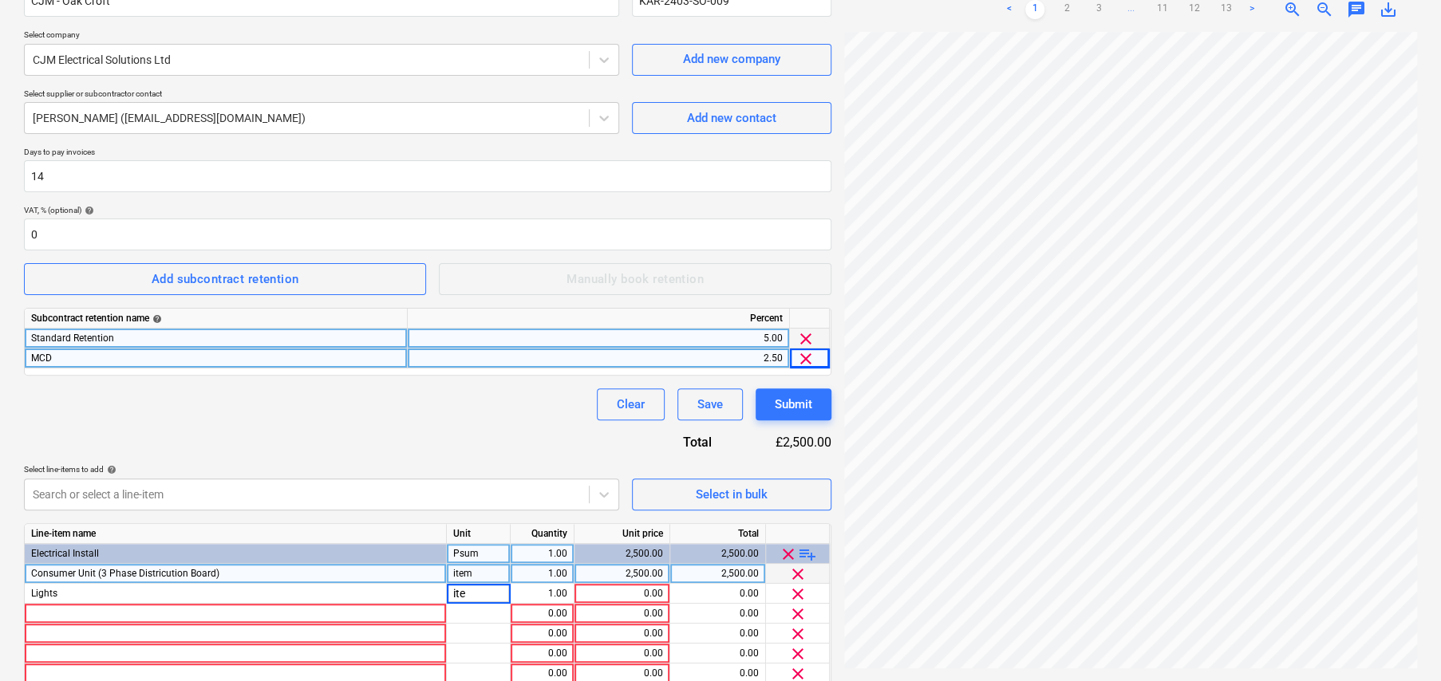
type input "item"
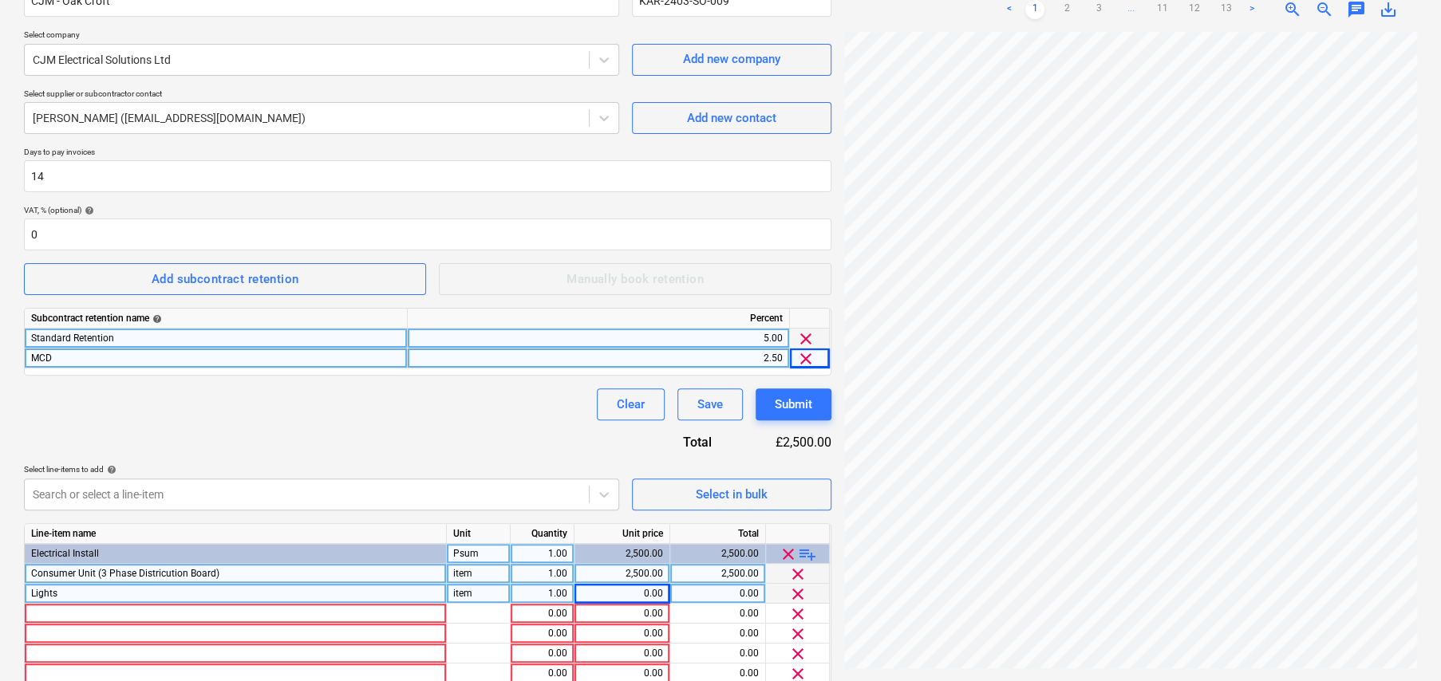
click at [629, 597] on div "0.00" at bounding box center [622, 594] width 82 height 20
type input "10212"
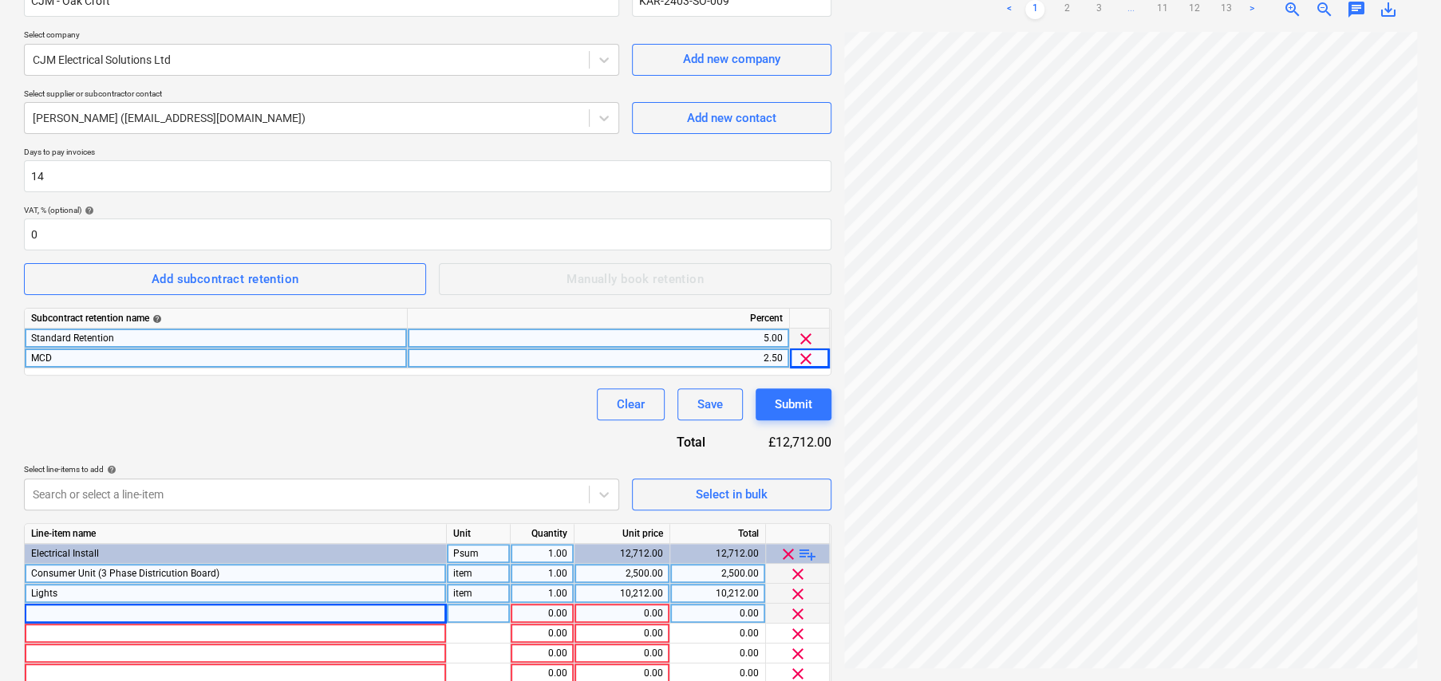
click at [177, 615] on div at bounding box center [236, 614] width 422 height 20
type input "Sockets & Switches"
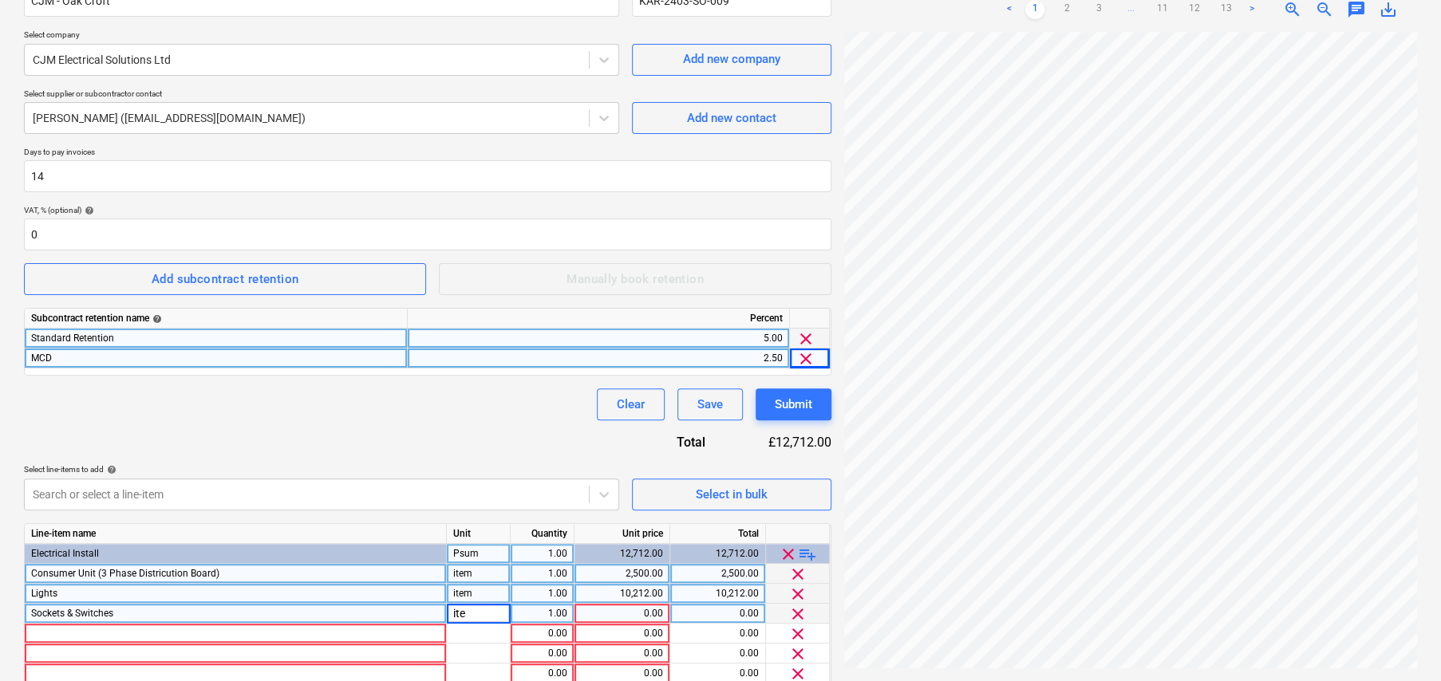
type input "item"
click at [648, 612] on div "0.00" at bounding box center [622, 614] width 82 height 20
type input "2610"
click at [292, 634] on div at bounding box center [236, 634] width 422 height 20
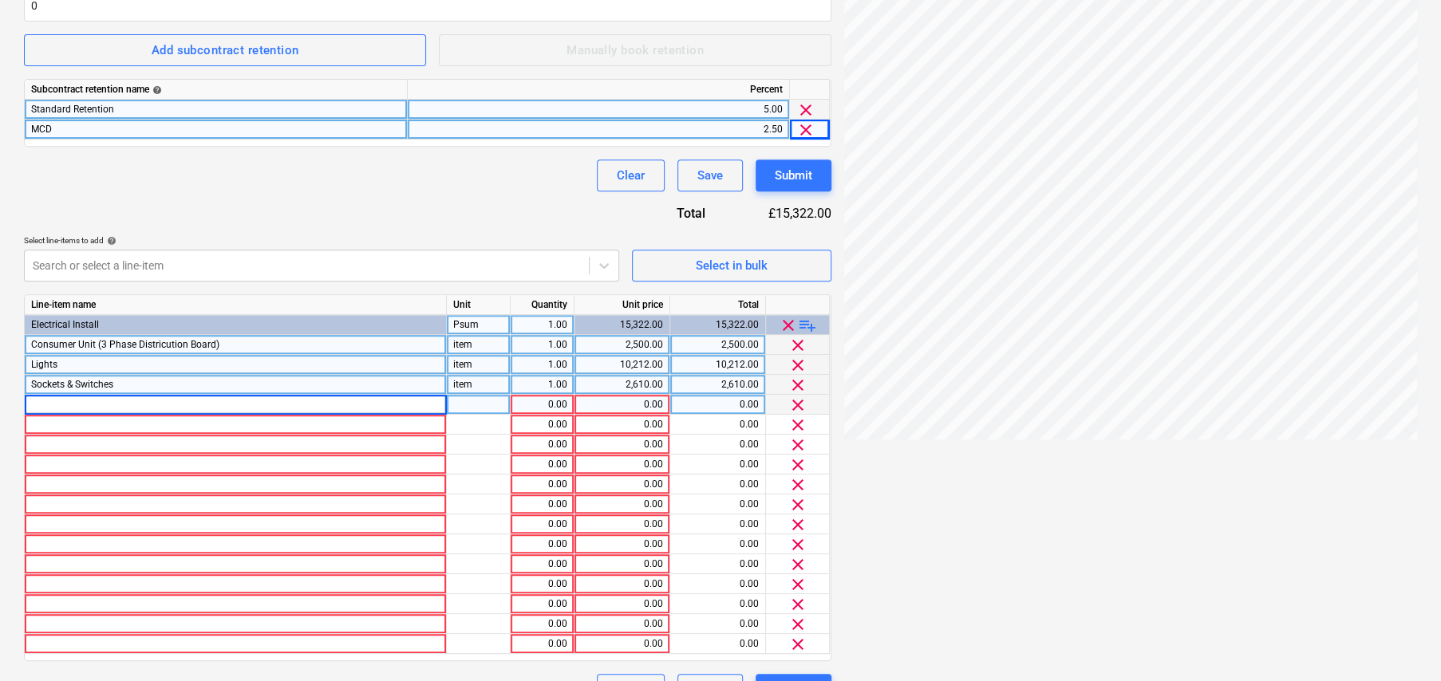
scroll to position [399, 0]
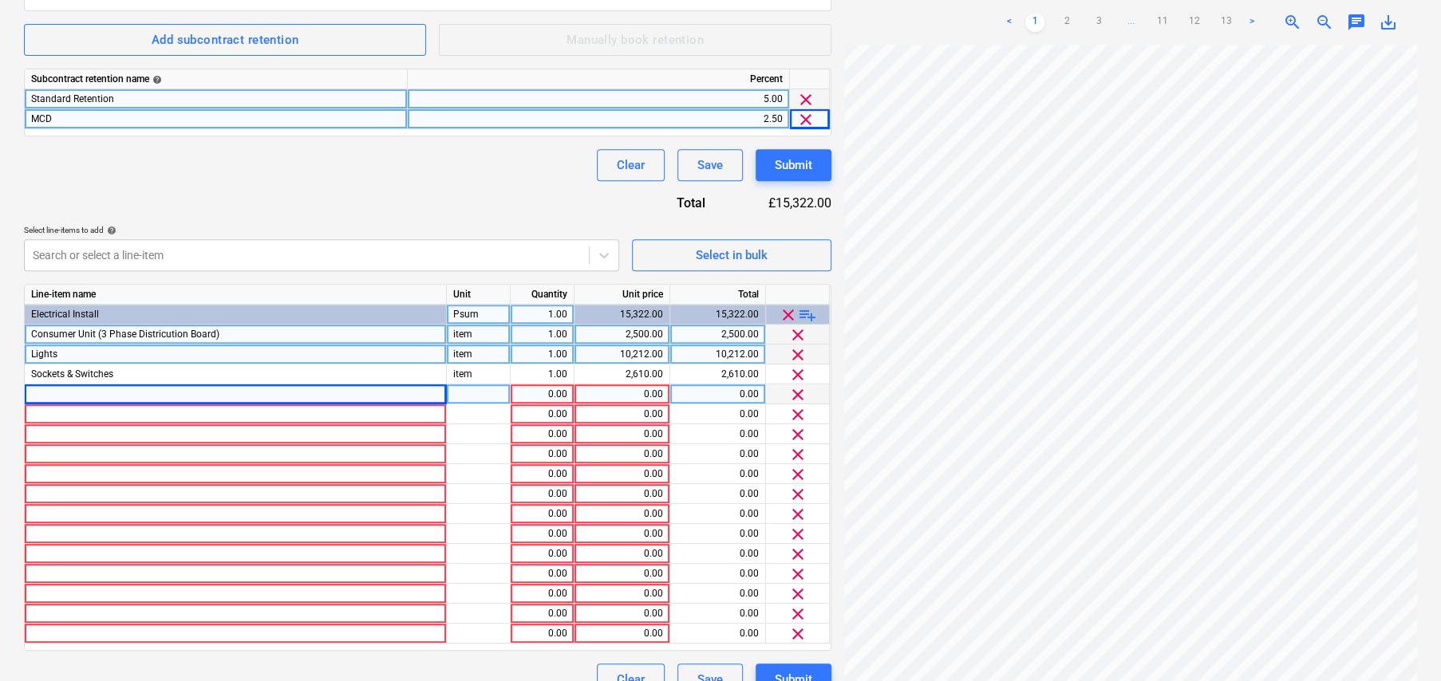
click at [259, 394] on div at bounding box center [236, 395] width 422 height 20
type input "TELEVISION/TELEPHONE/DATA POINTS"
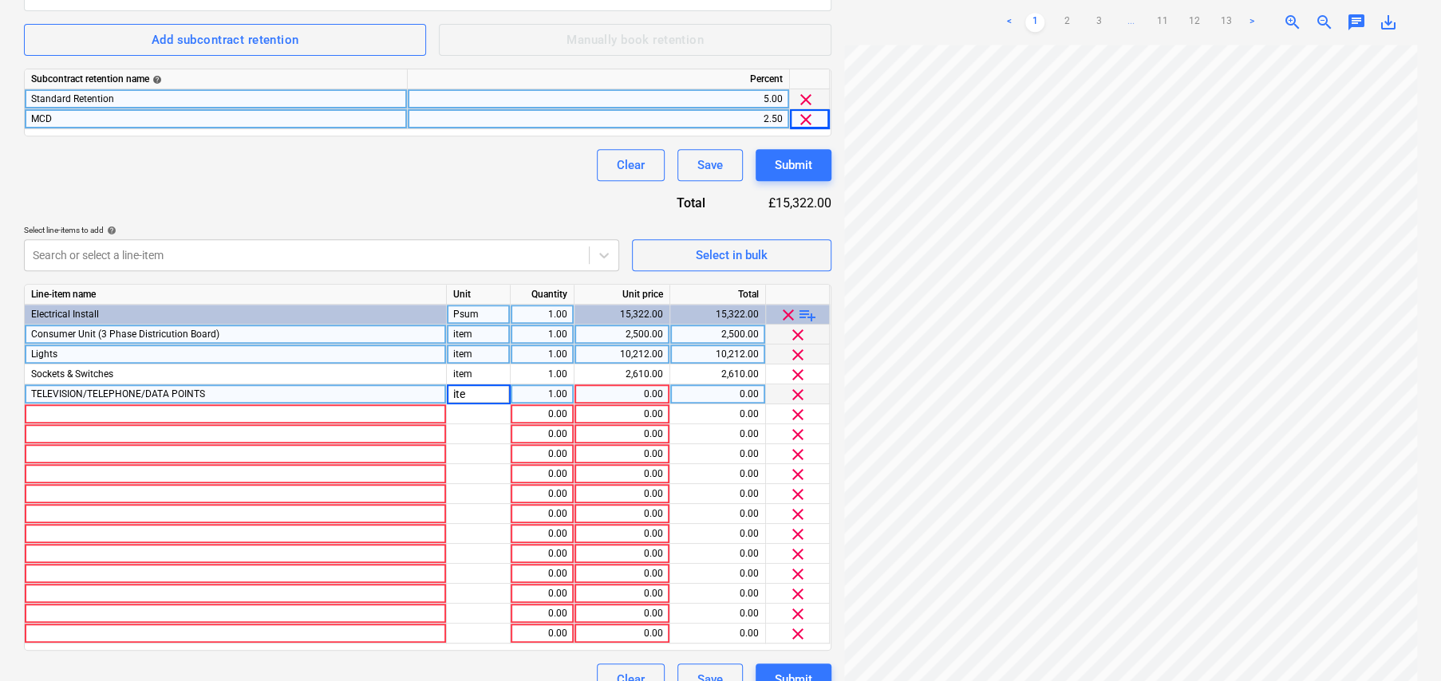
type input "item"
drag, startPoint x: 642, startPoint y: 397, endPoint x: 694, endPoint y: 392, distance: 52.2
click at [642, 397] on div "0.00" at bounding box center [622, 395] width 82 height 20
type input "650"
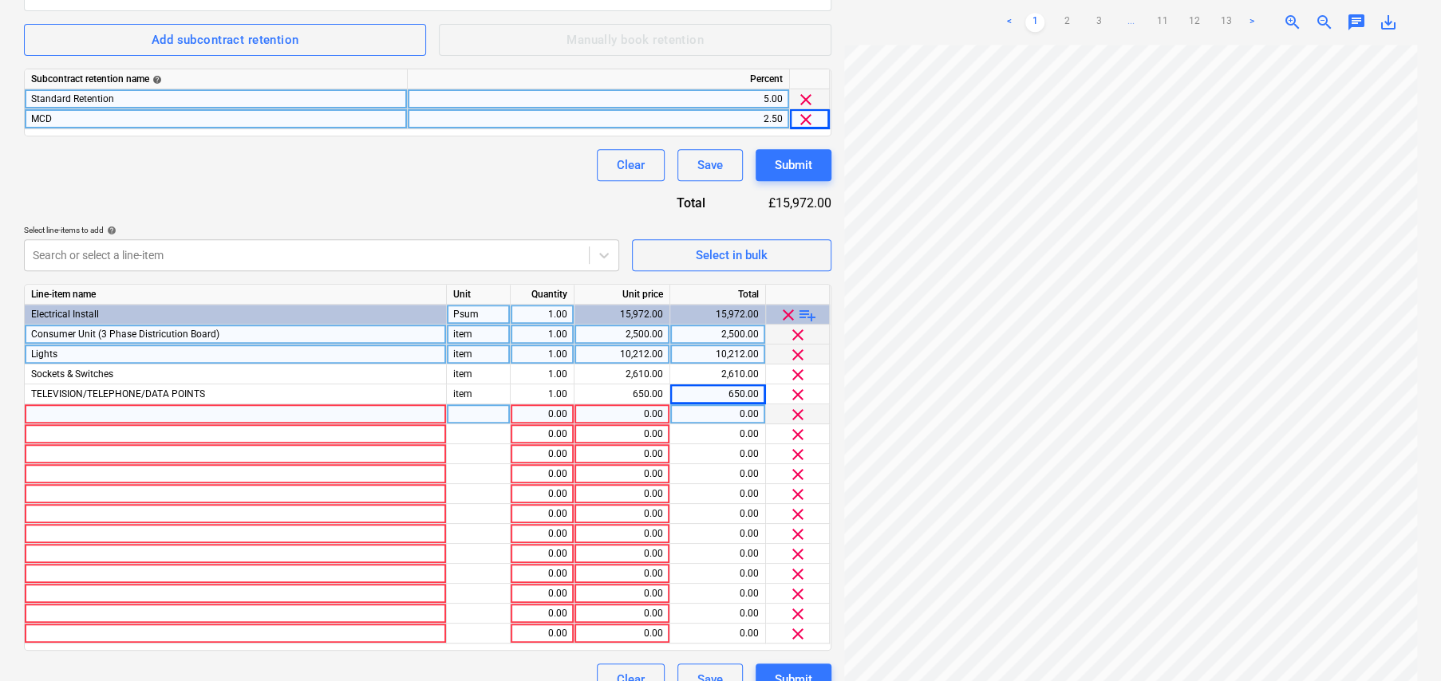
click at [171, 411] on div at bounding box center [236, 414] width 422 height 20
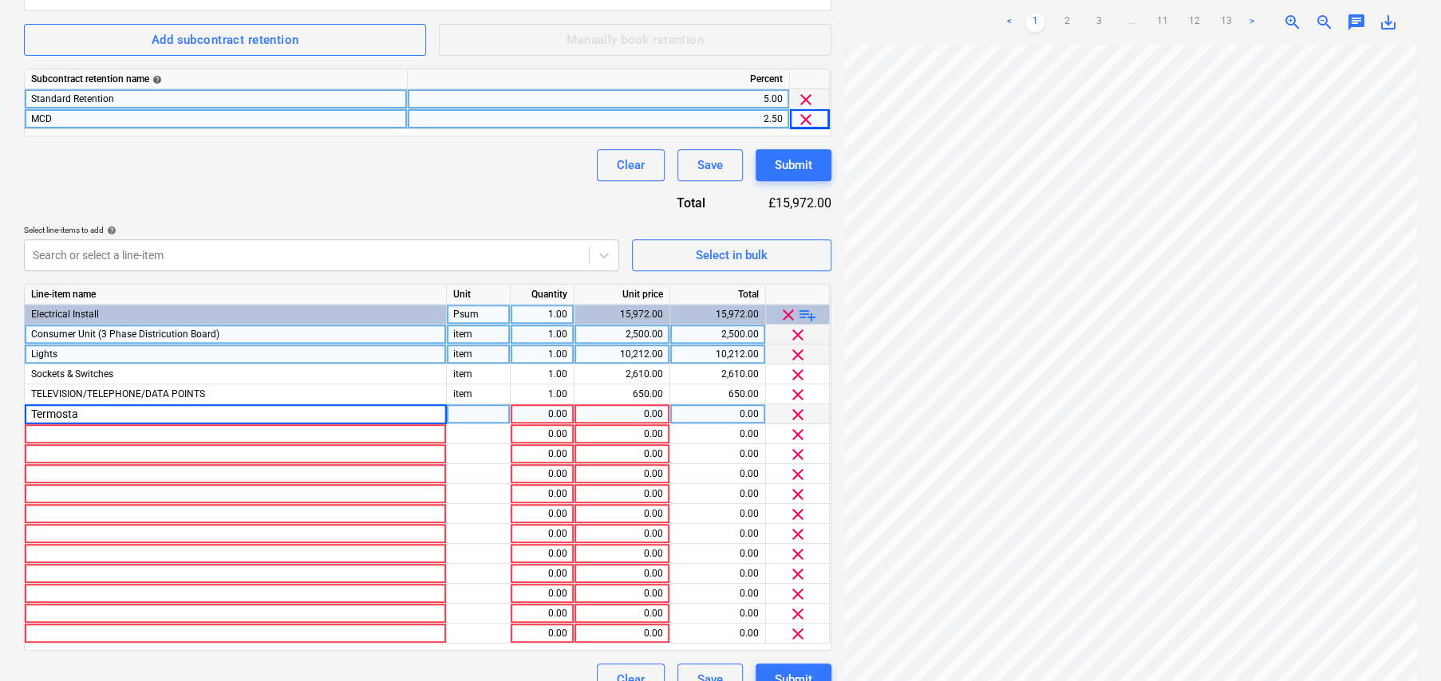
type input "Termostat"
type input "item"
type input "50"
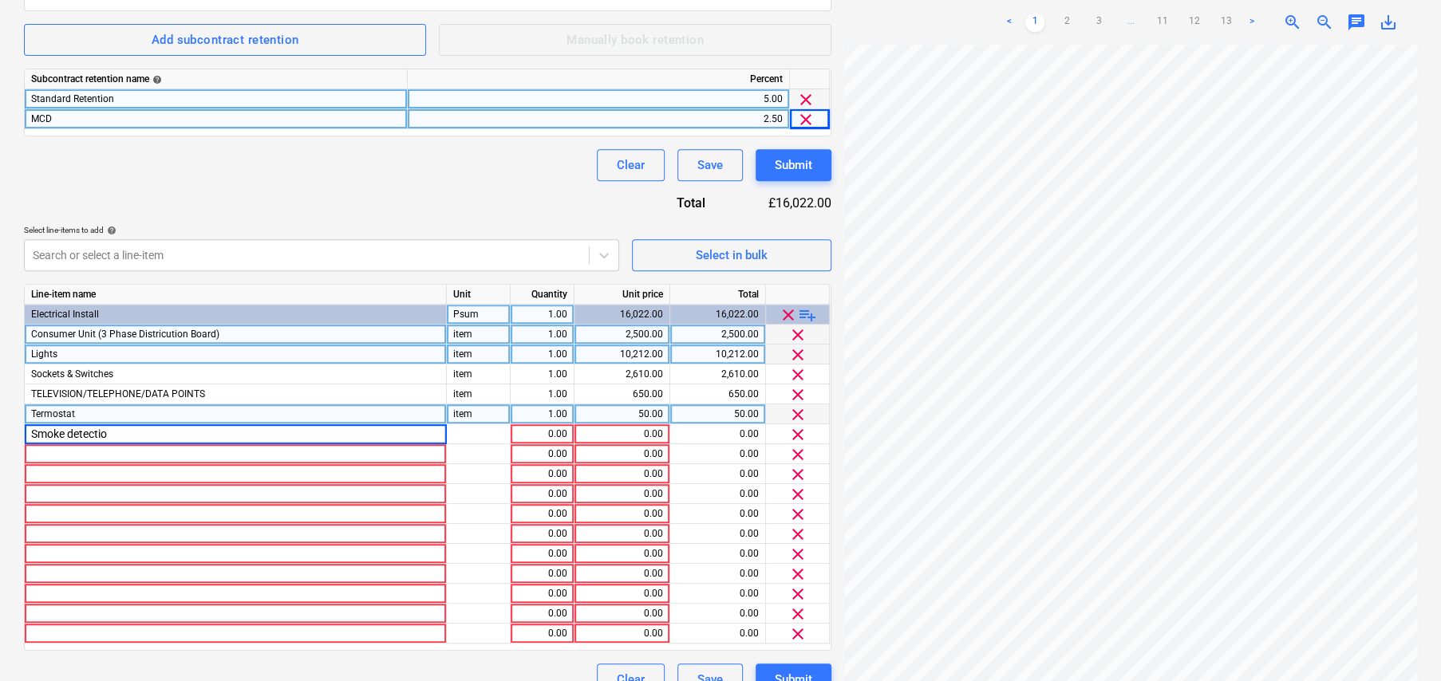
type input "Smoke detection"
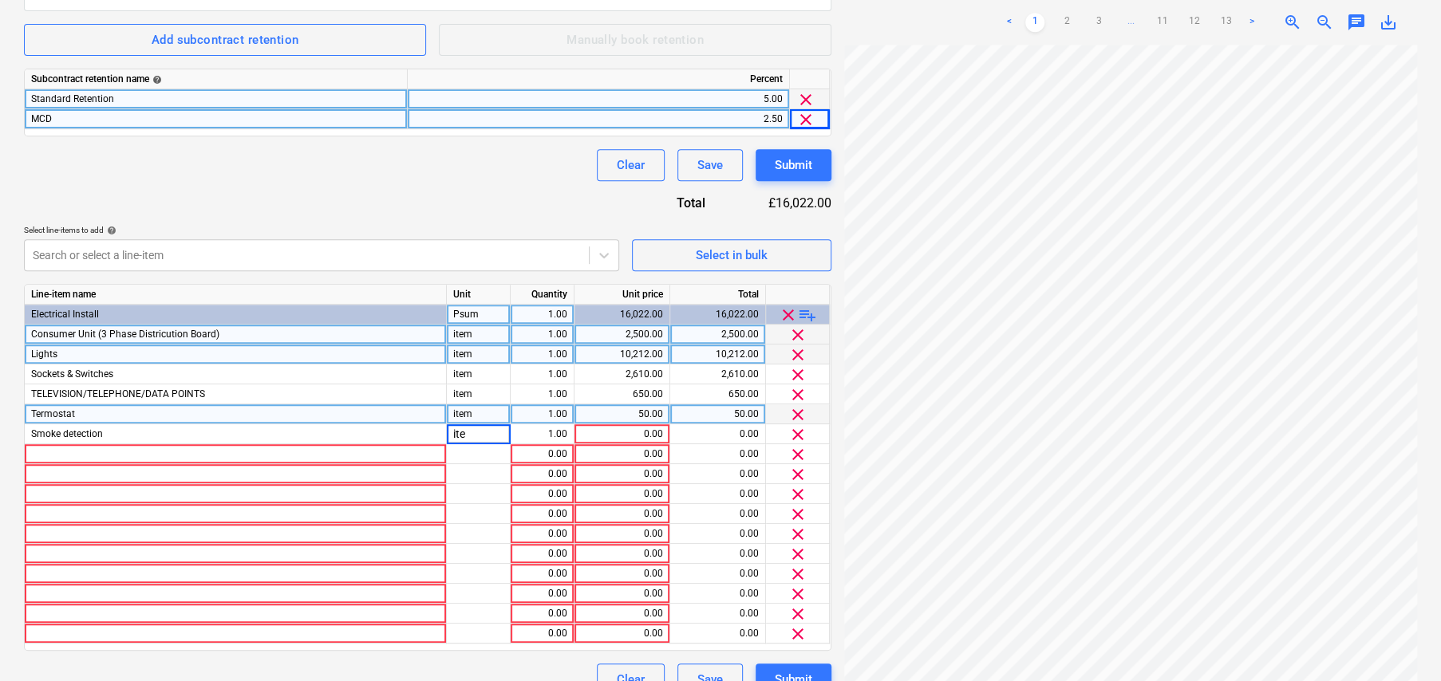
type input "item"
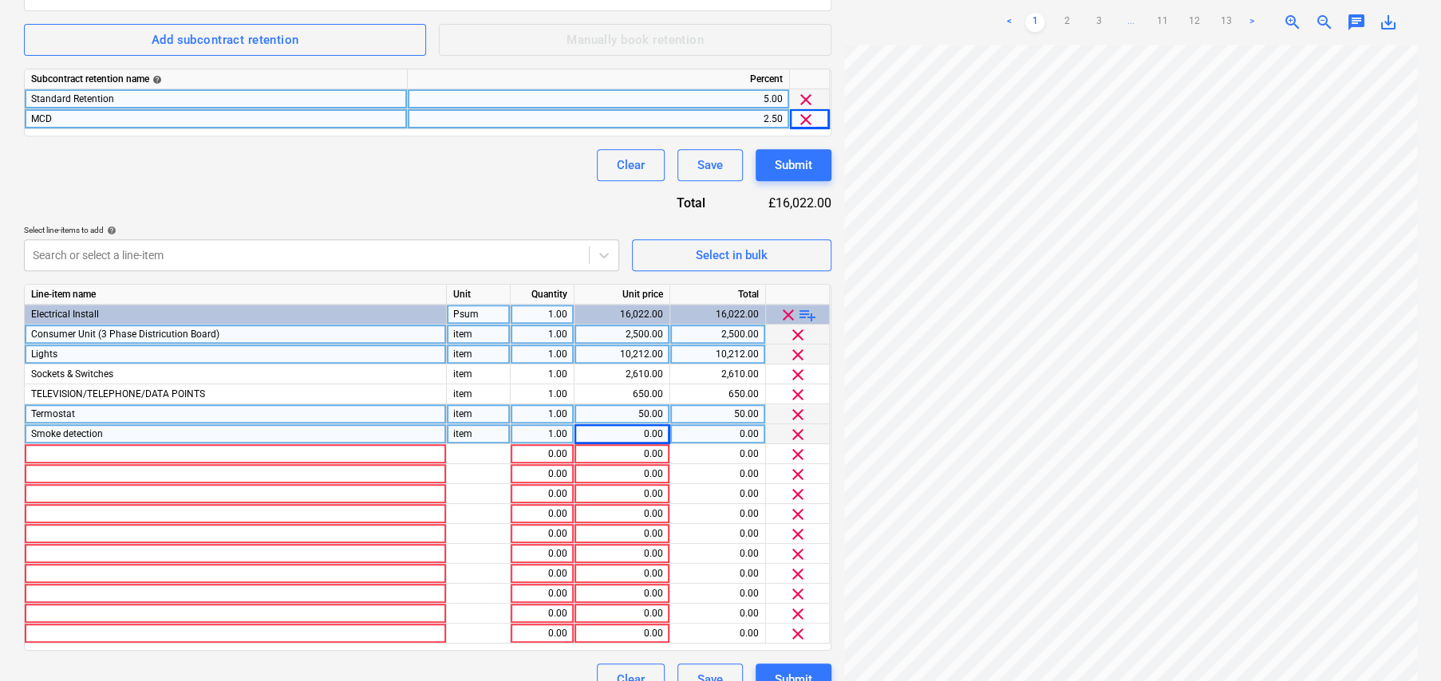
click at [164, 434] on div "Smoke detection" at bounding box center [236, 434] width 422 height 20
type input "Fire Protection & Smoke detection"
click at [648, 431] on div "0.00" at bounding box center [622, 434] width 82 height 20
type input "535"
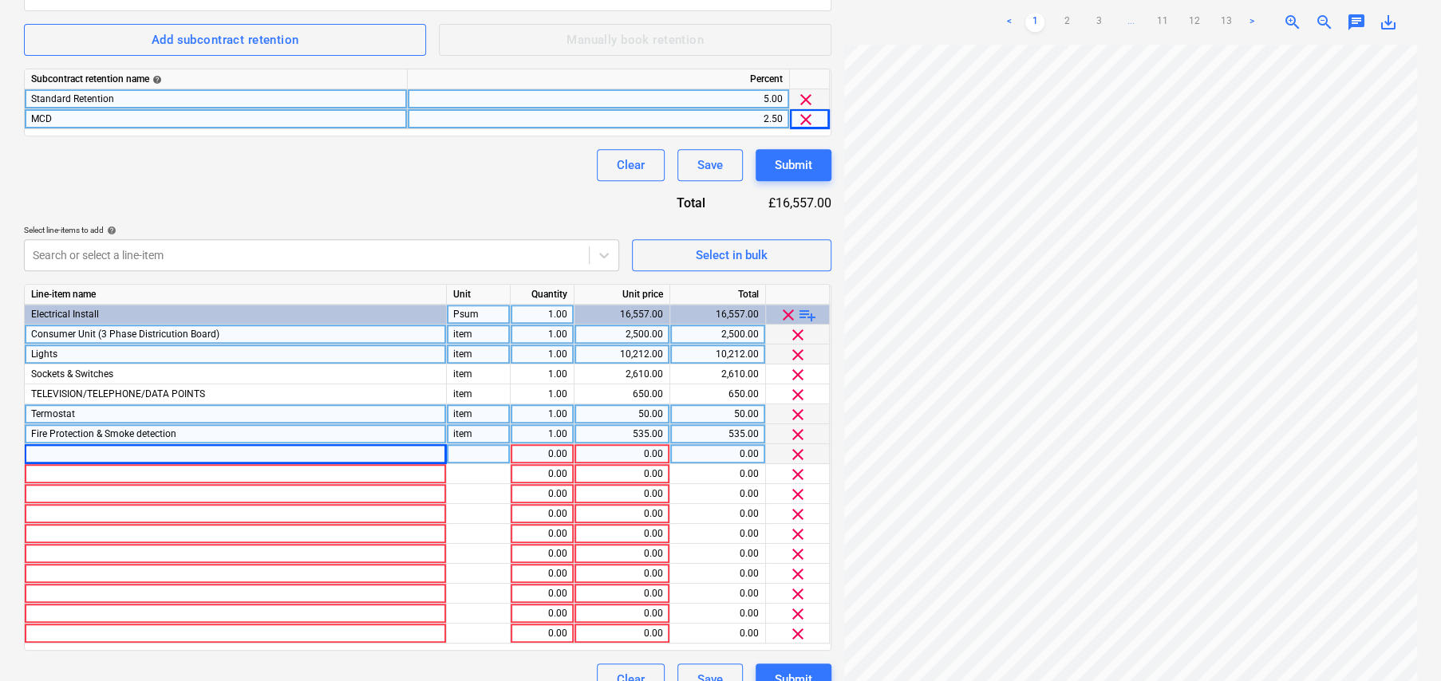
click at [308, 462] on div at bounding box center [236, 454] width 422 height 20
type input "Extractors"
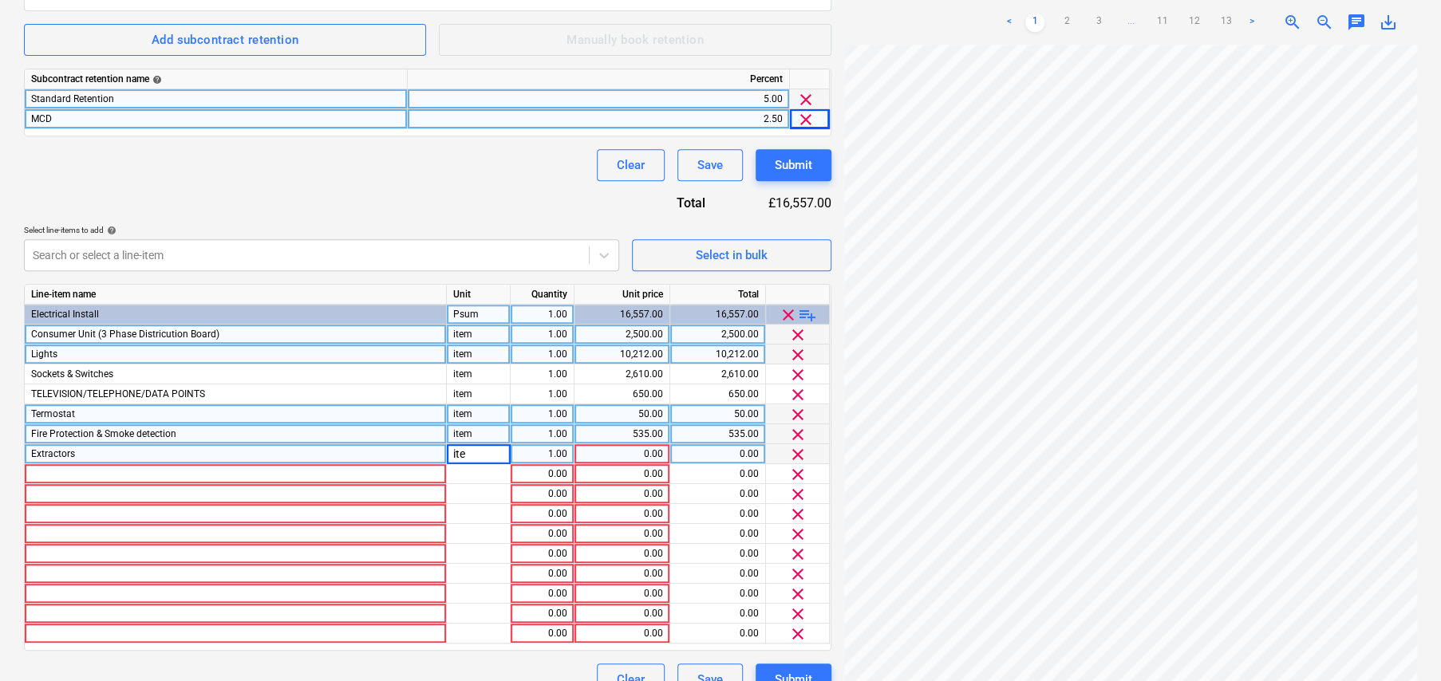
type input "item"
type input "800"
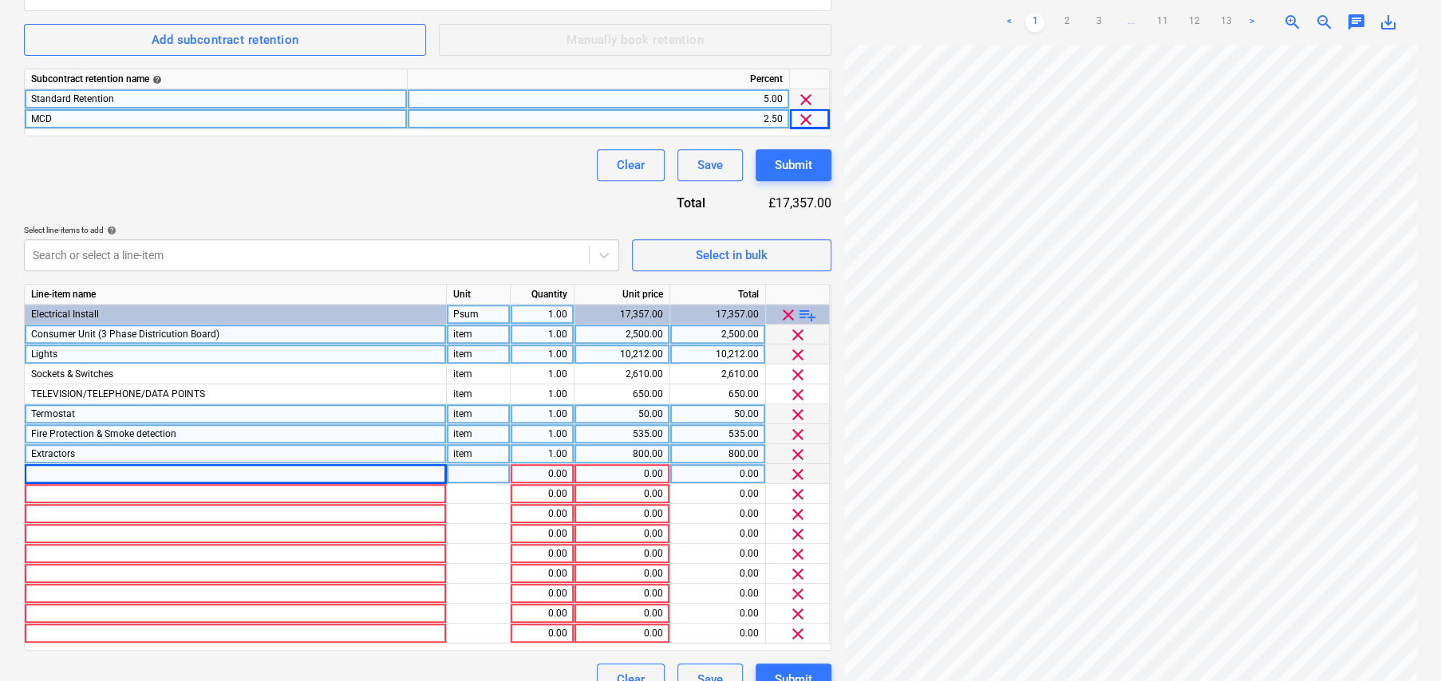
click at [76, 469] on div at bounding box center [236, 474] width 422 height 20
type input "General; BWIC and Test & Commisioning"
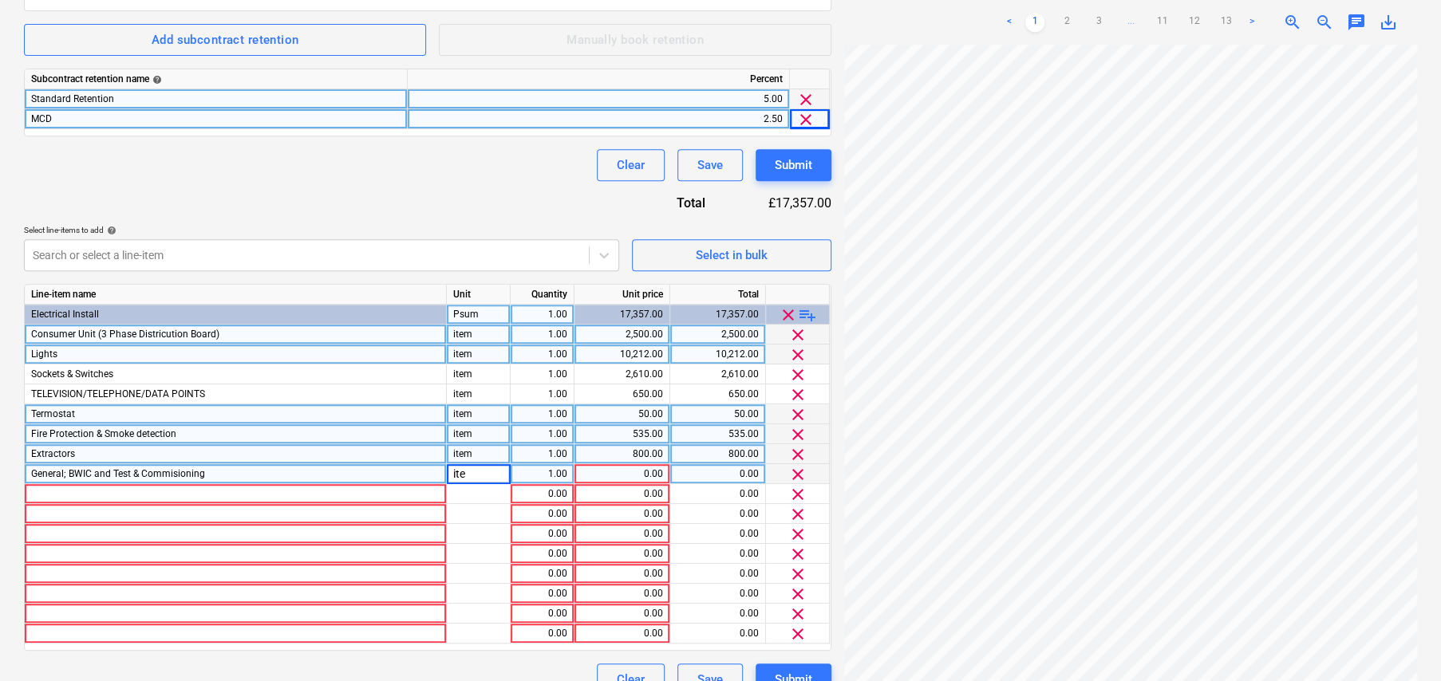
type input "item"
type input "525"
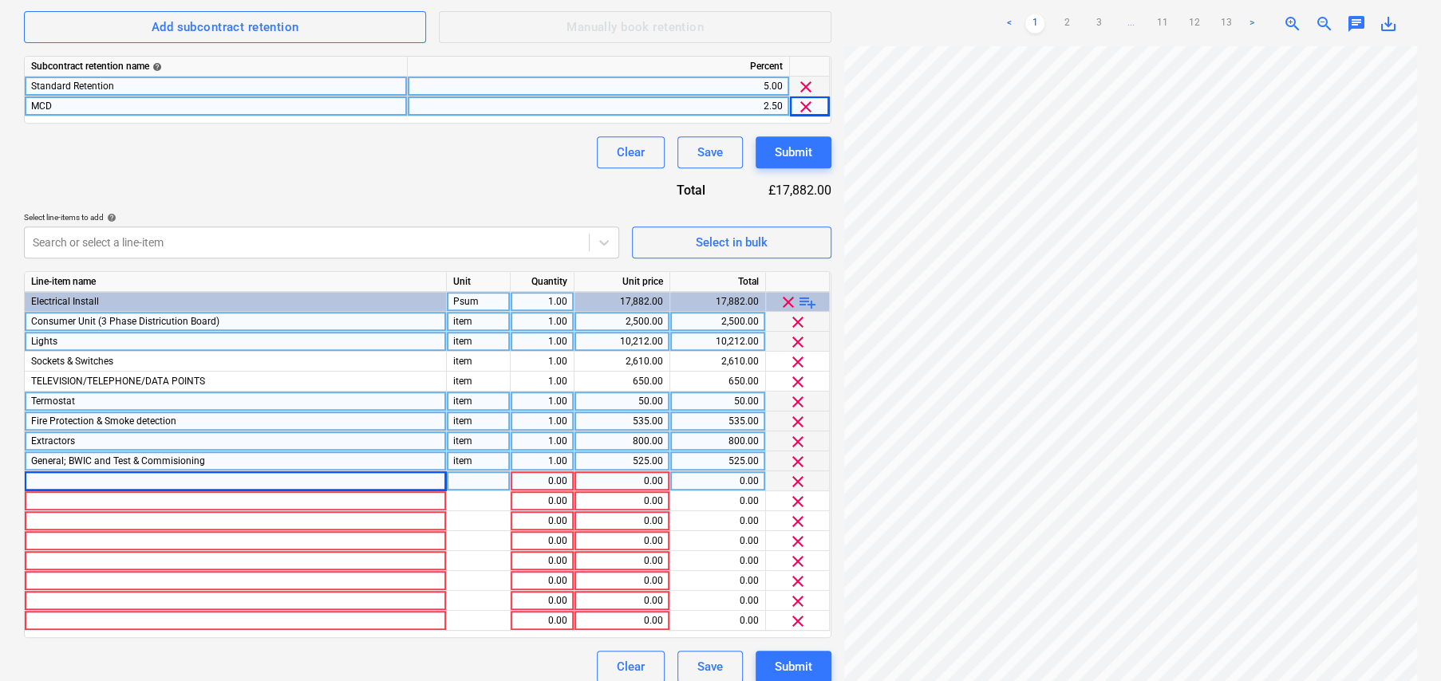
scroll to position [425, 0]
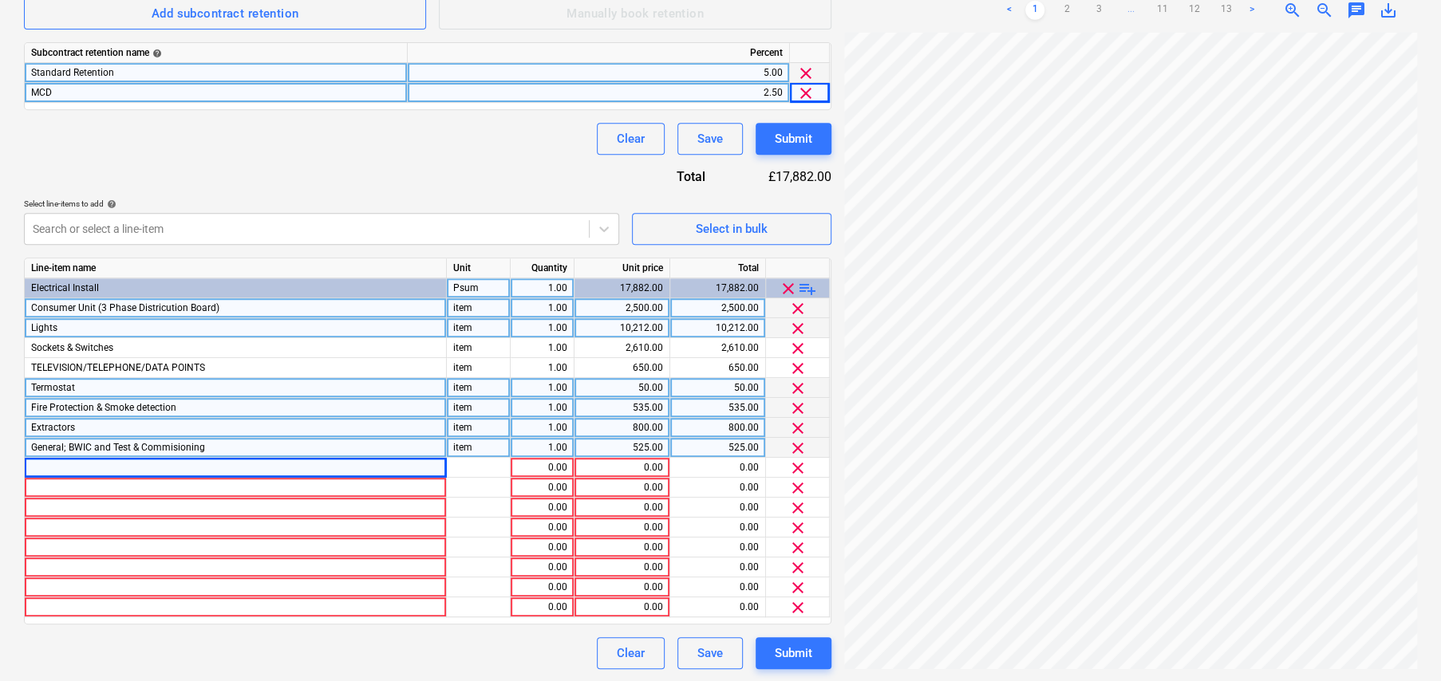
click at [31, 308] on span "Consumer Unit (3 Phase Districution Board)" at bounding box center [125, 307] width 188 height 11
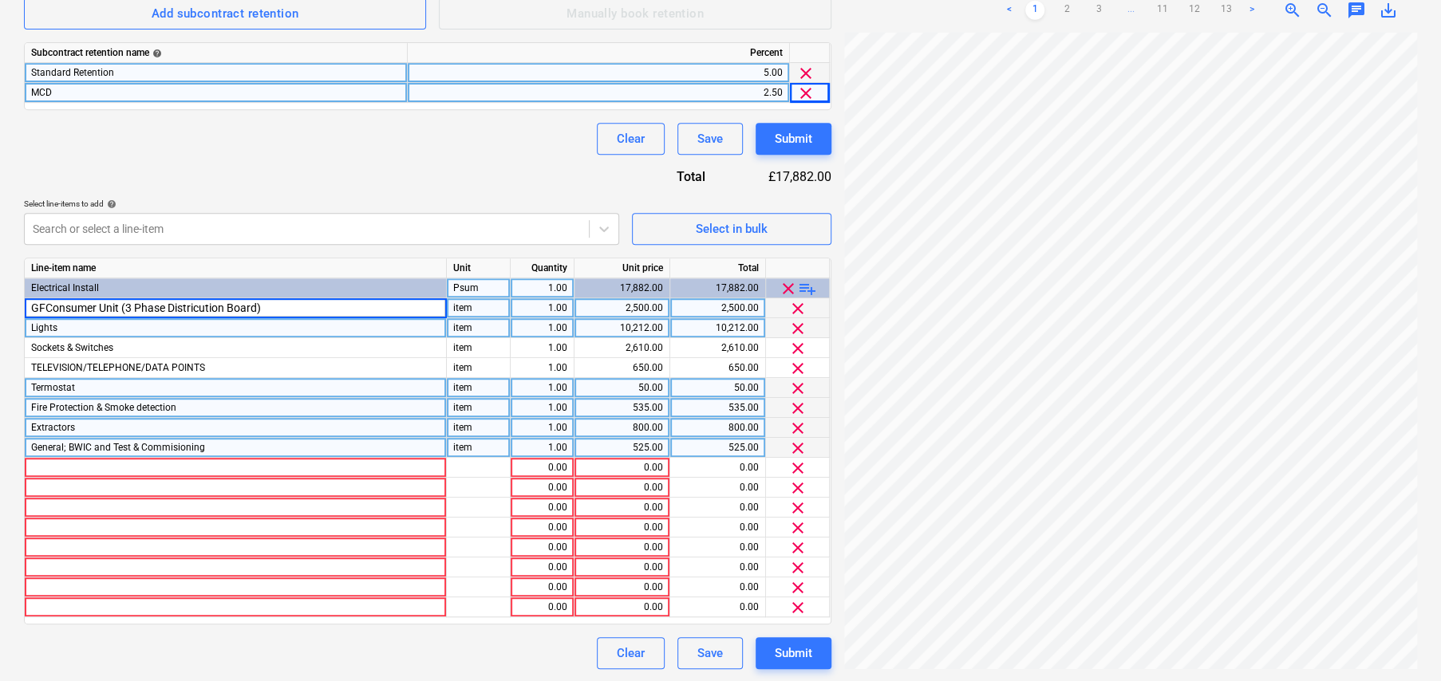
type input "GF-Consumer Unit (3 Phase Districution Board)"
click at [31, 324] on span "Lights" at bounding box center [44, 327] width 26 height 11
type input "GF-Lights"
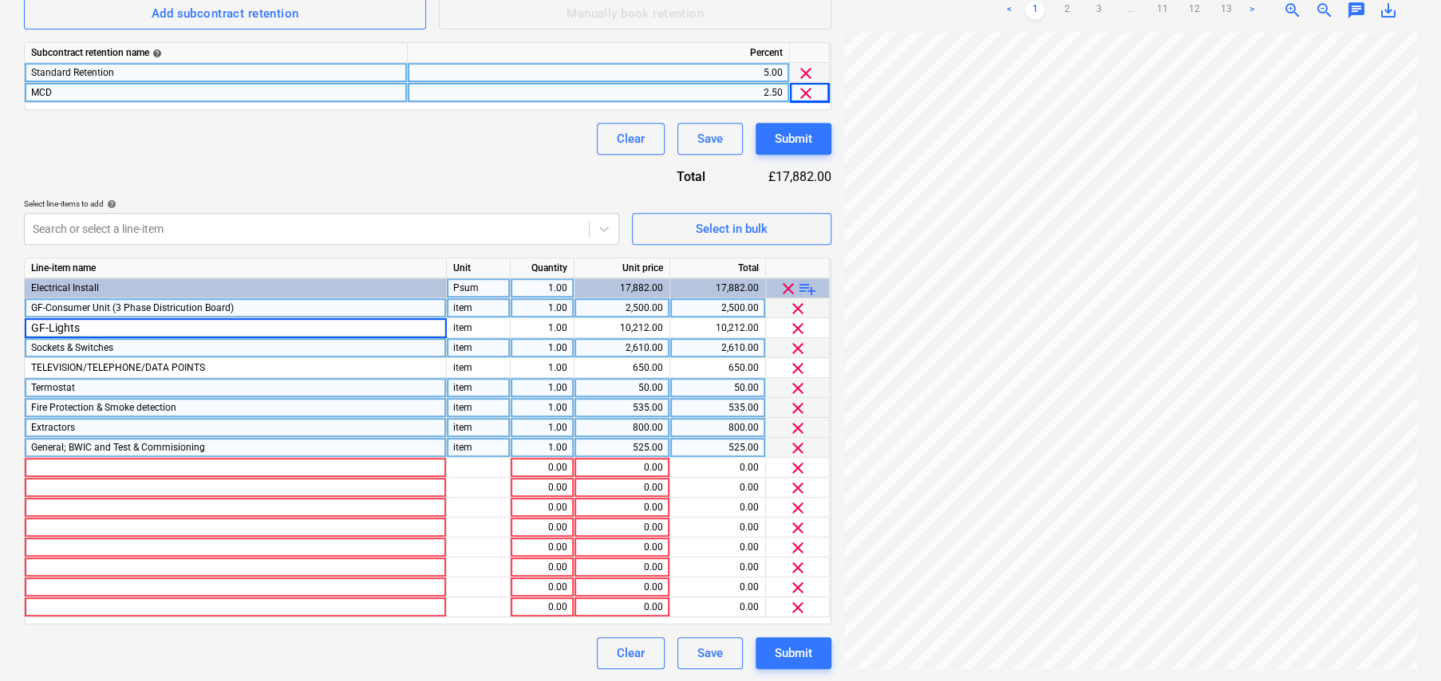
click at [53, 345] on span "Sockets & Switches" at bounding box center [72, 347] width 82 height 11
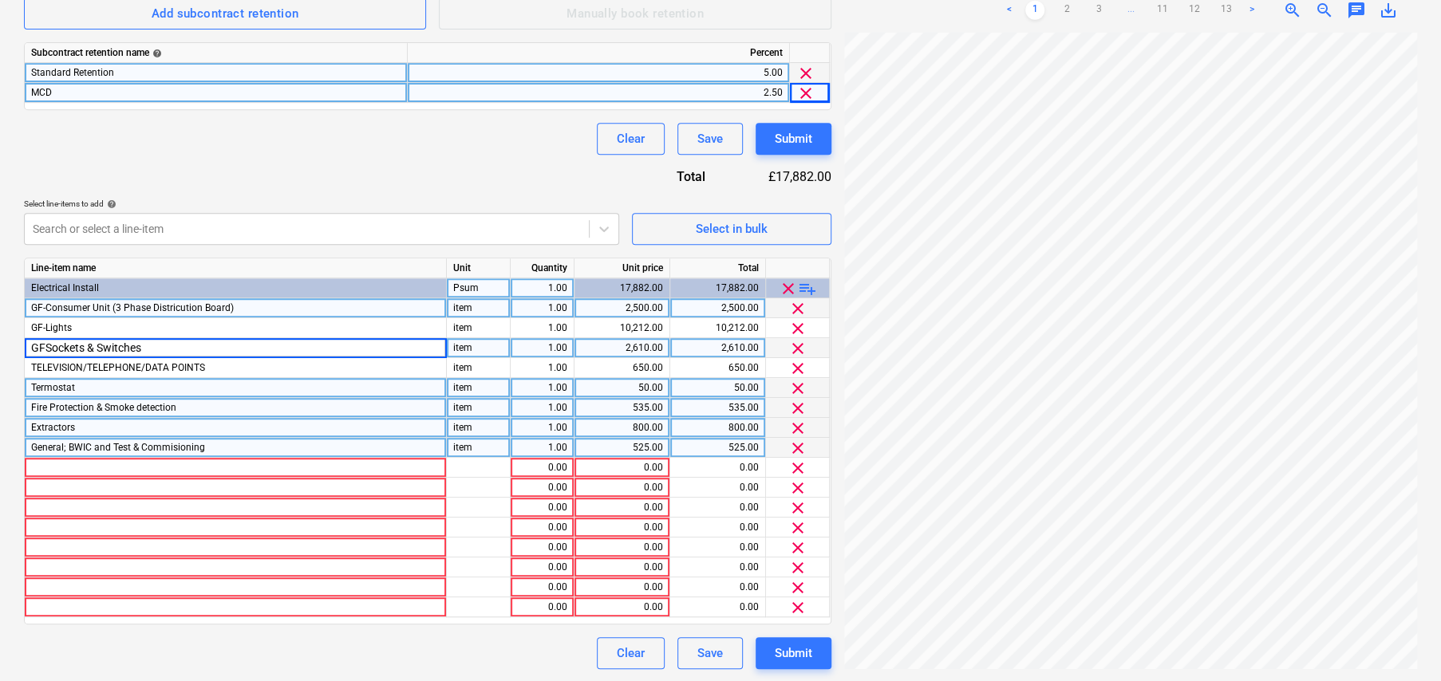
type input "GF-Sockets & Switches"
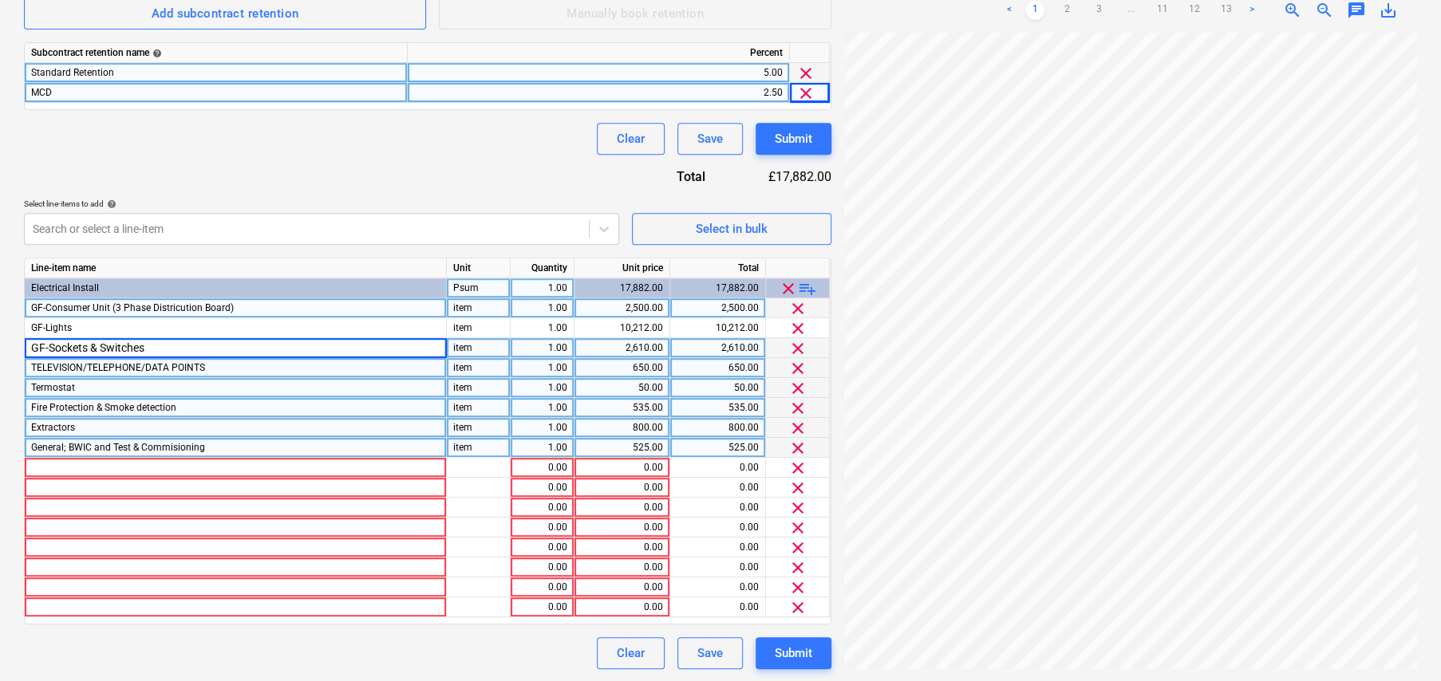
click at [57, 368] on span "TELEVISION/TELEPHONE/DATA POINTS" at bounding box center [118, 367] width 174 height 11
type input "GF-TELEVISION/TELEPHONE/DATA POINTS"
click at [64, 386] on span "Termostat" at bounding box center [53, 387] width 44 height 11
type input "GF-Termostat"
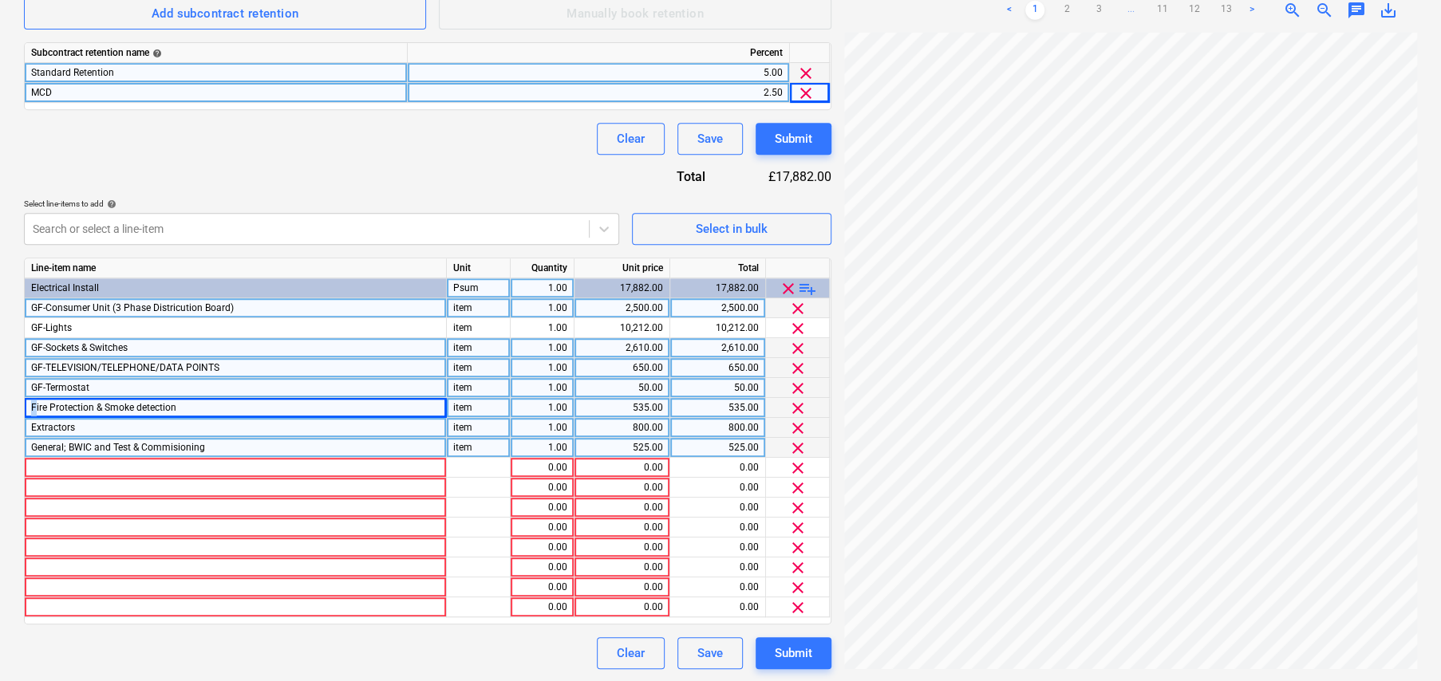
click at [33, 408] on span "Fire Protection & Smoke detection" at bounding box center [103, 407] width 145 height 11
type input "GF-Fire Protection & Smoke detection"
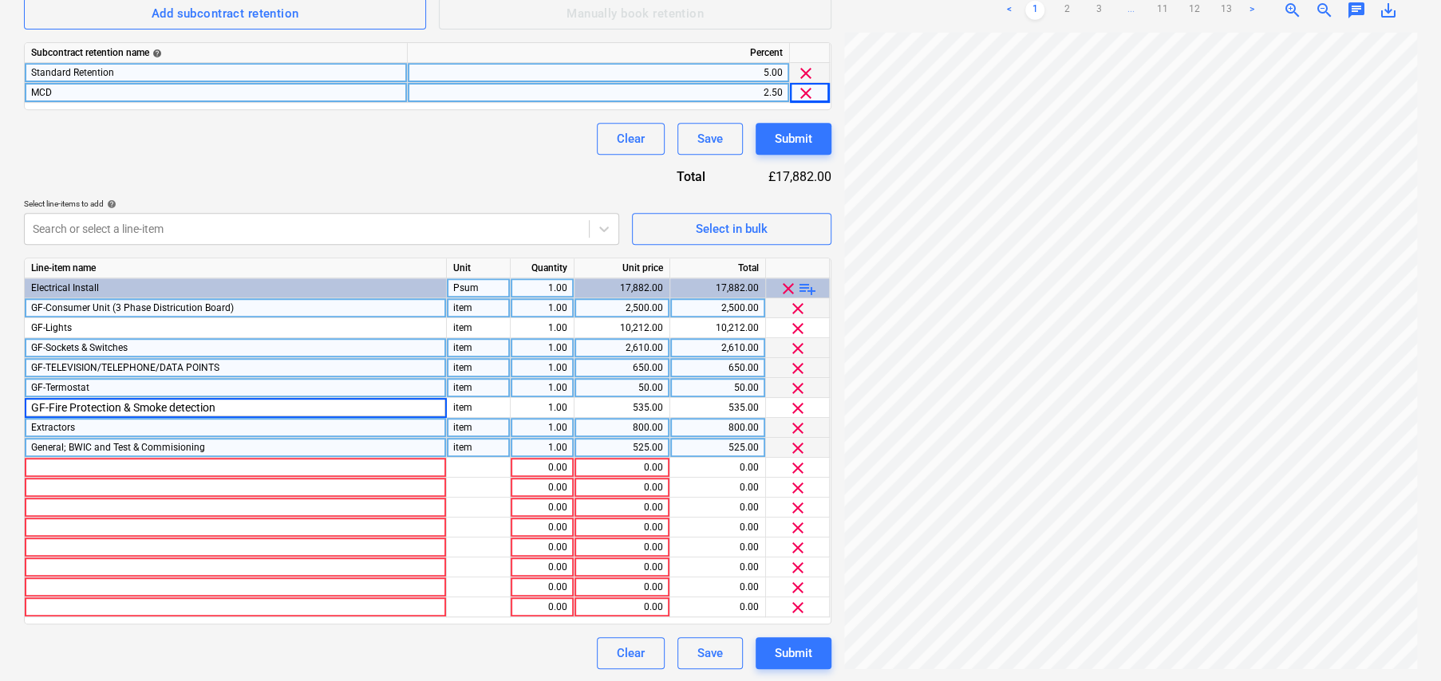
click at [45, 427] on span "Extractors" at bounding box center [53, 427] width 44 height 11
type input "GF-Extractors"
click at [53, 446] on span "General; BWIC and Test & Commisioning" at bounding box center [118, 447] width 174 height 11
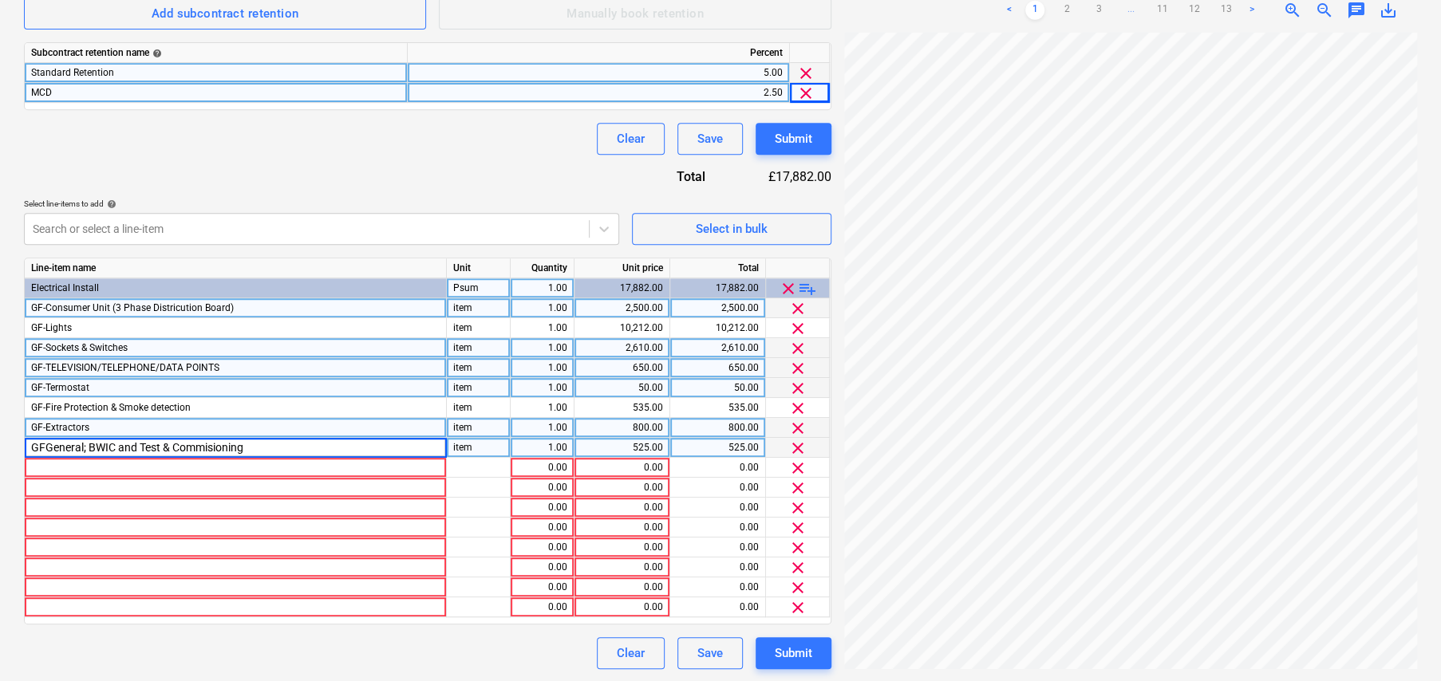
type input "GF-General; BWIC and Test & Commisioning"
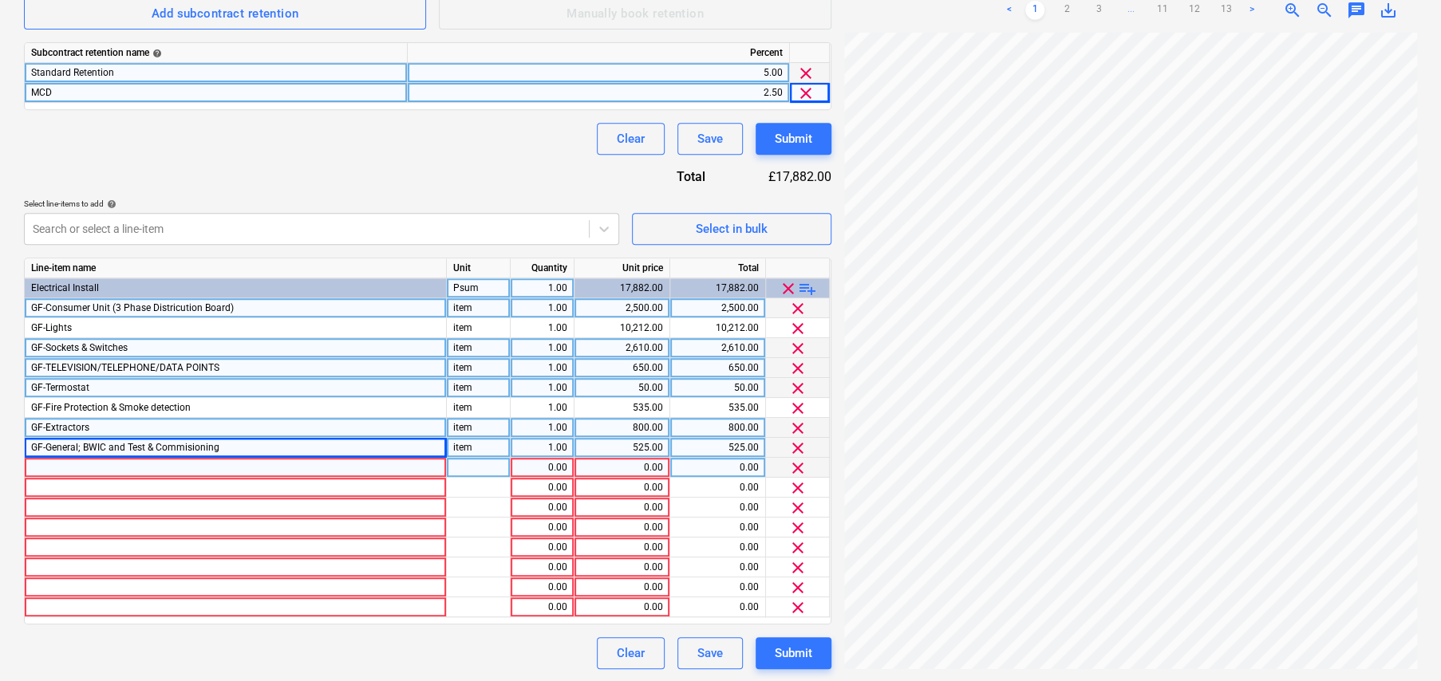
click at [87, 464] on div at bounding box center [236, 468] width 422 height 20
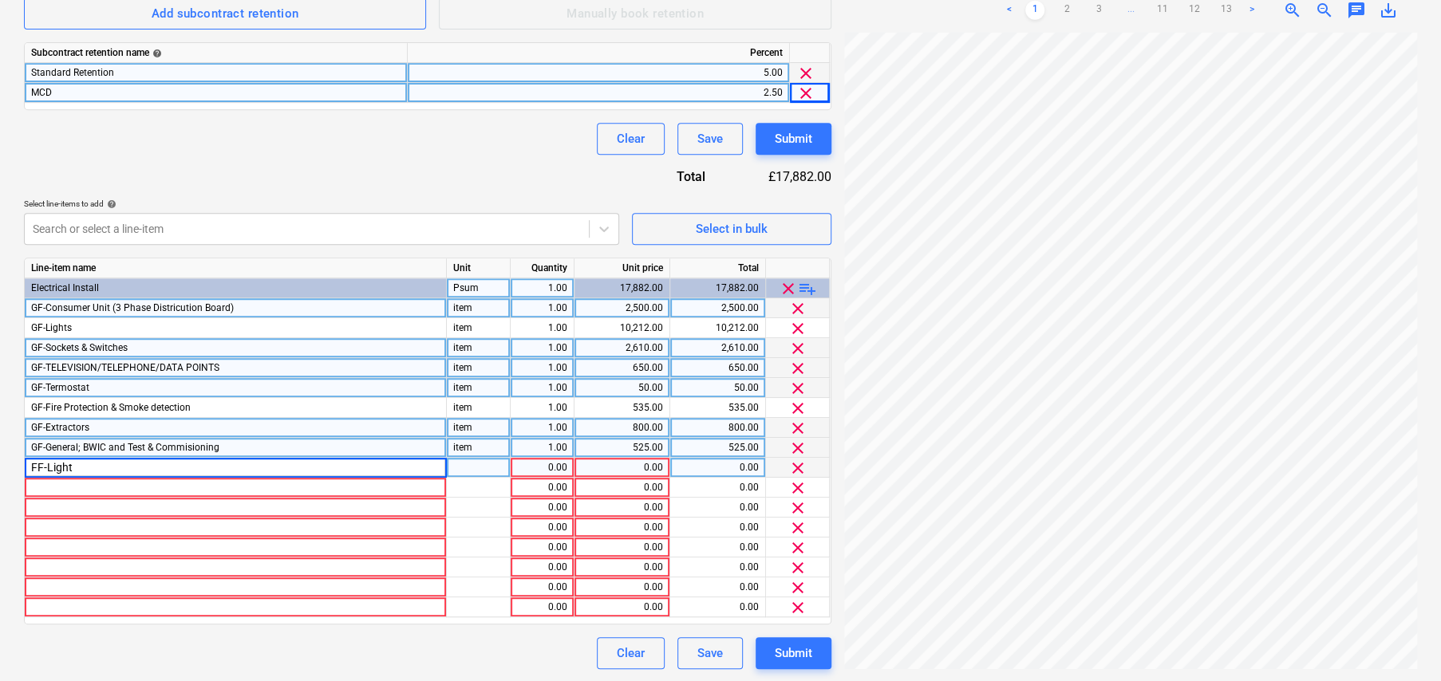
type input "FF-Lights"
type input "item"
click at [657, 465] on div "0.00" at bounding box center [622, 468] width 82 height 20
type input "9127"
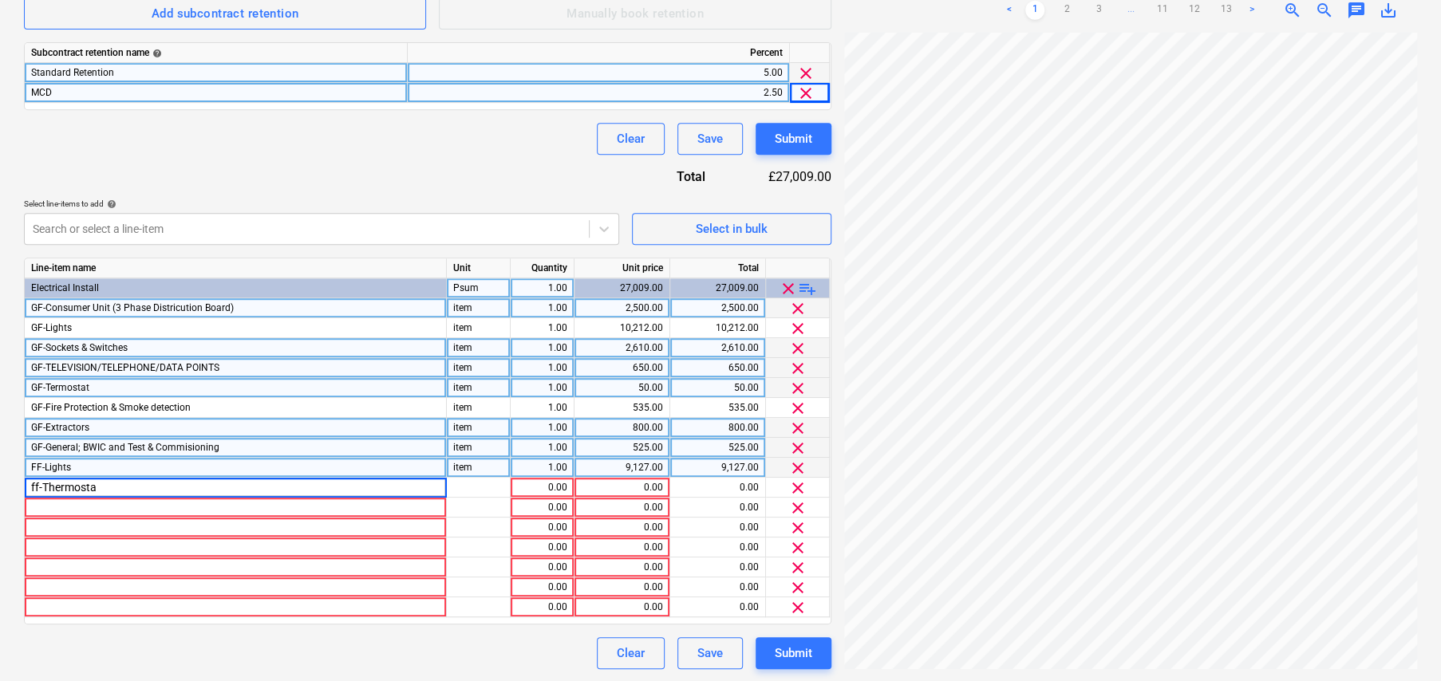
type input "ff-Thermostat"
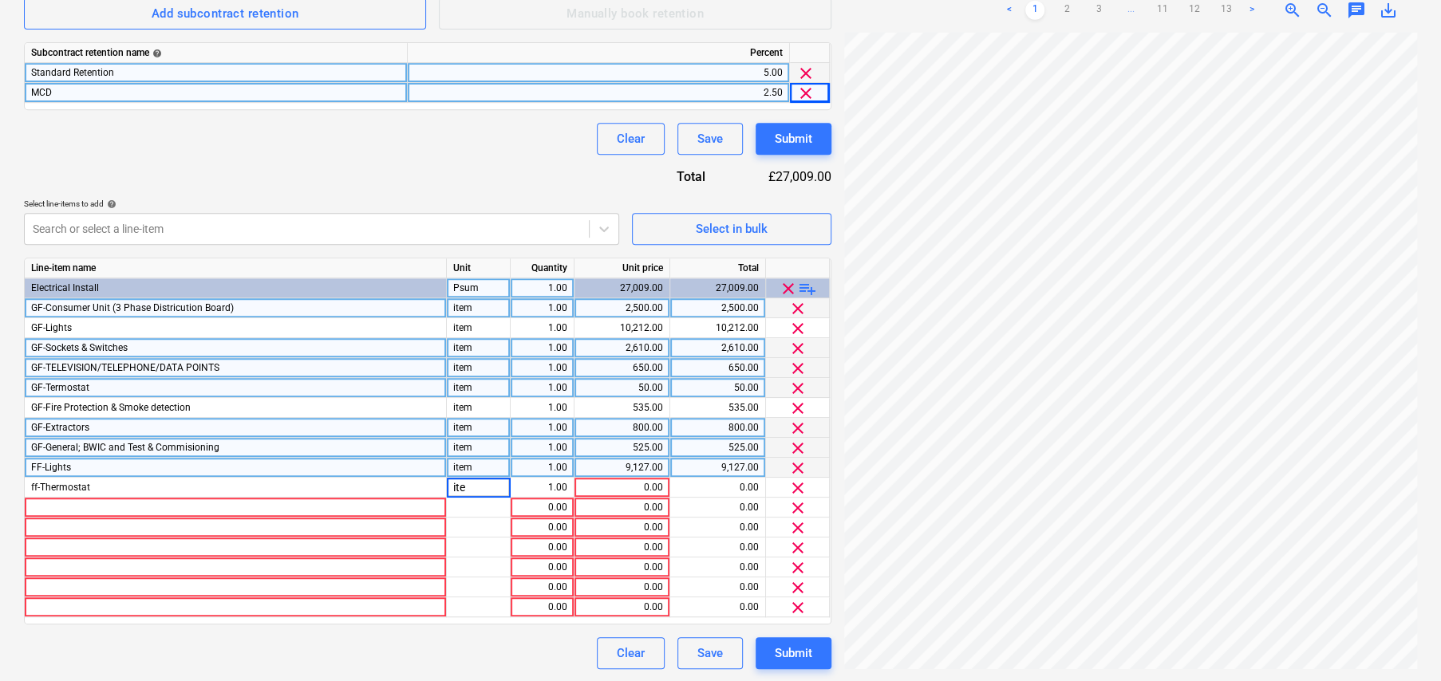
type input "item"
type input "nr"
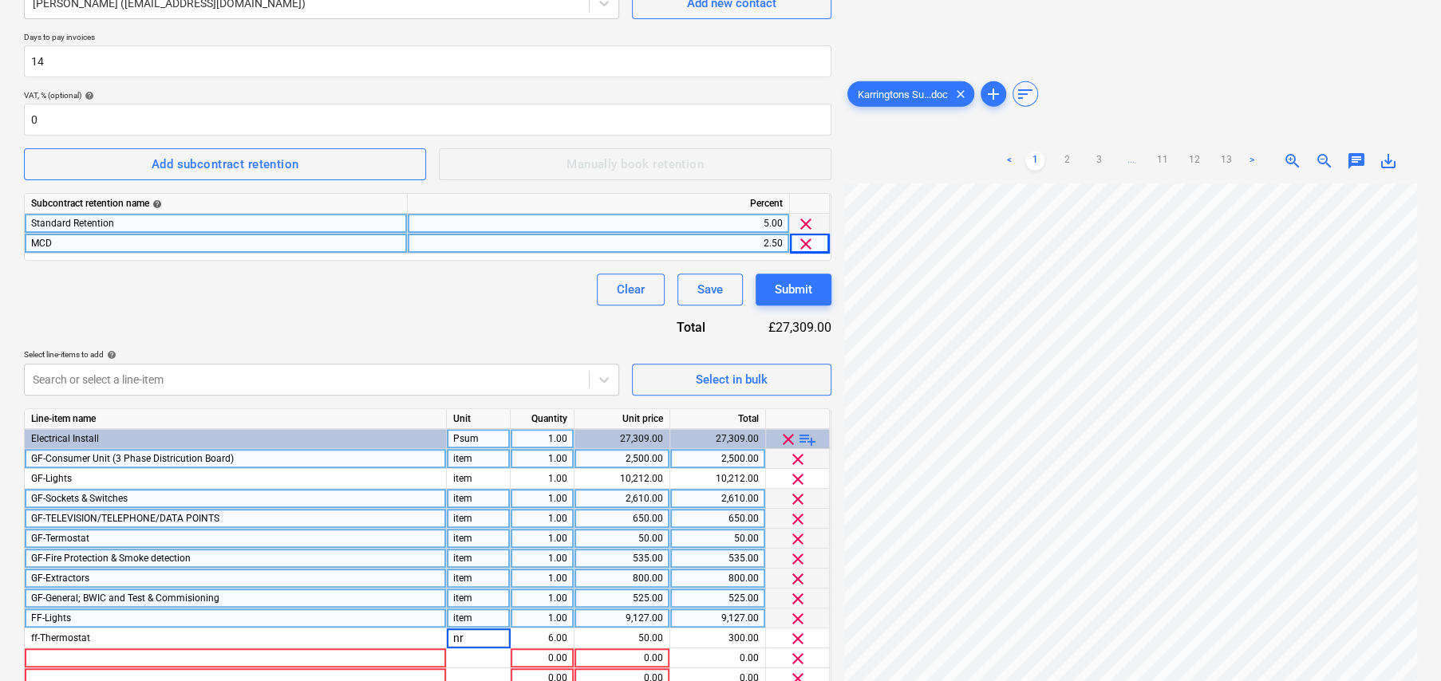
scroll to position [266, 0]
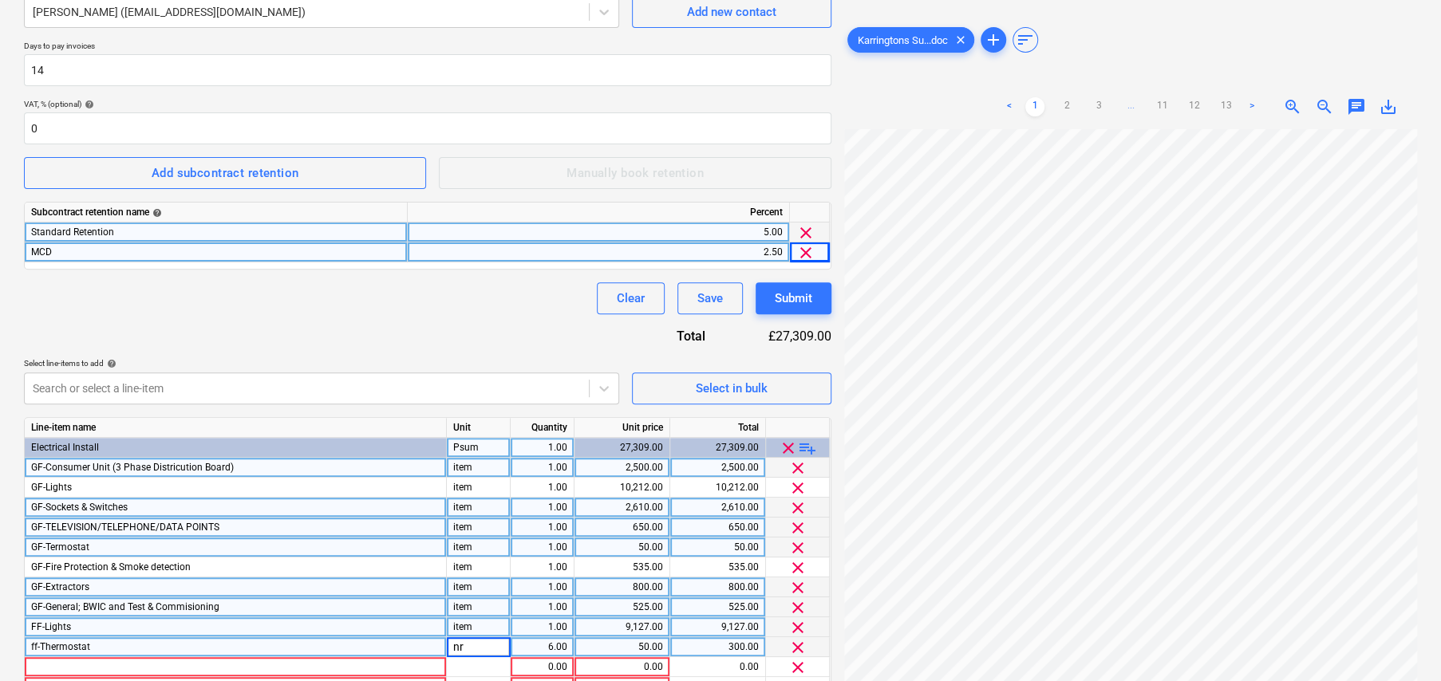
click at [172, 638] on div "ff-Thermostat" at bounding box center [236, 647] width 422 height 20
type input "FF-Thermostat"
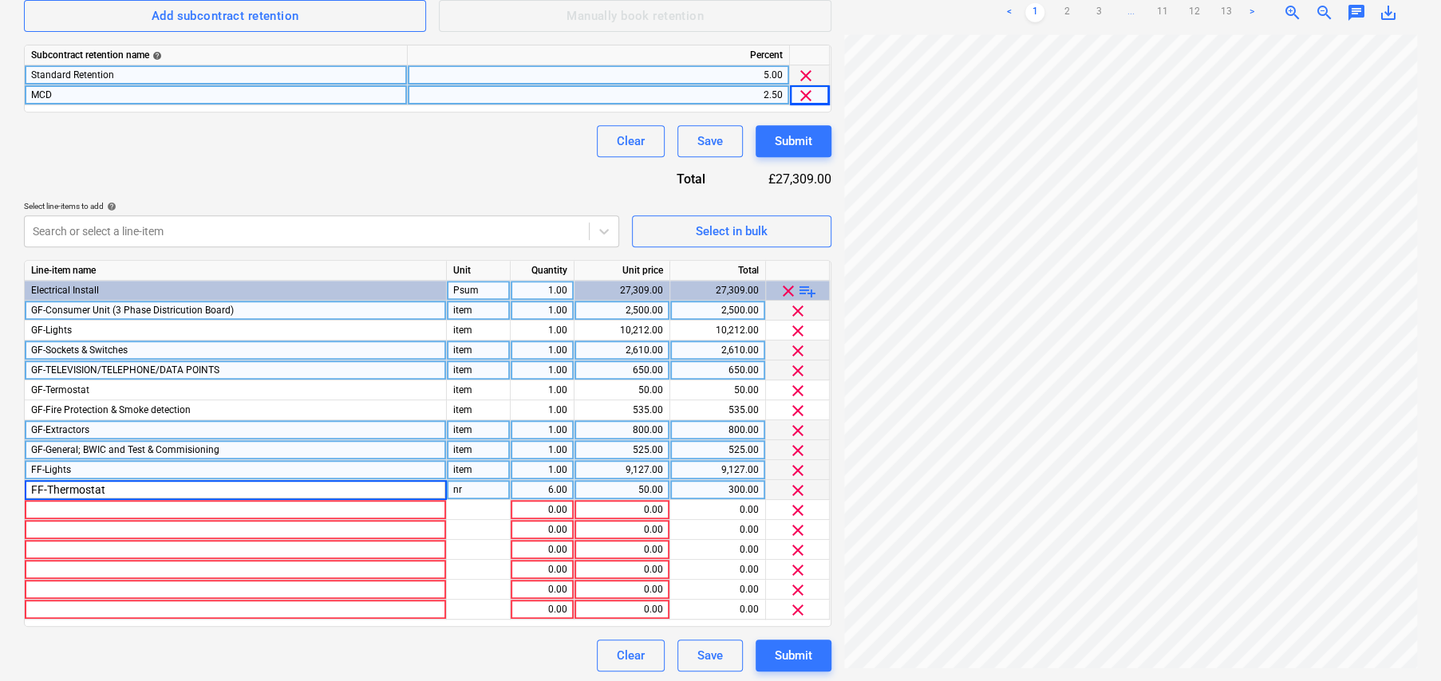
scroll to position [425, 0]
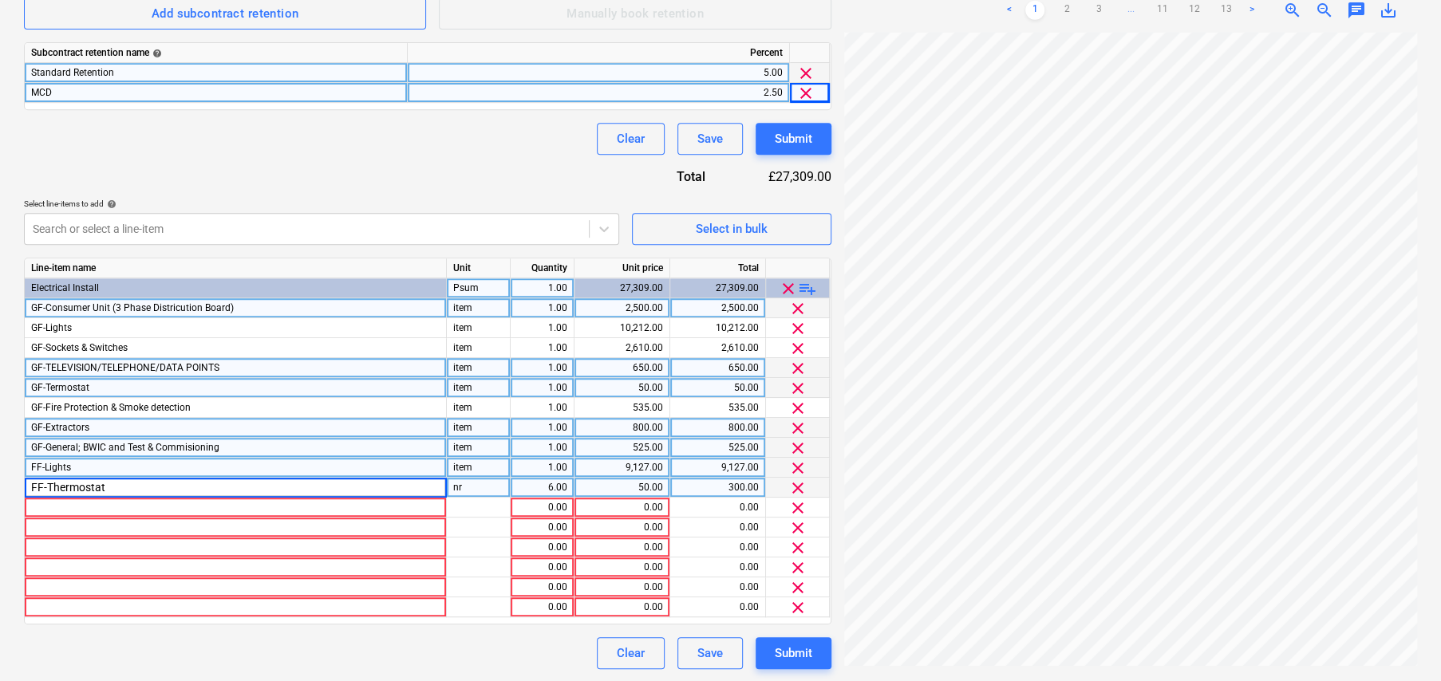
click at [469, 385] on div "item" at bounding box center [479, 388] width 64 height 20
type input "nr"
click at [260, 503] on div at bounding box center [236, 508] width 422 height 20
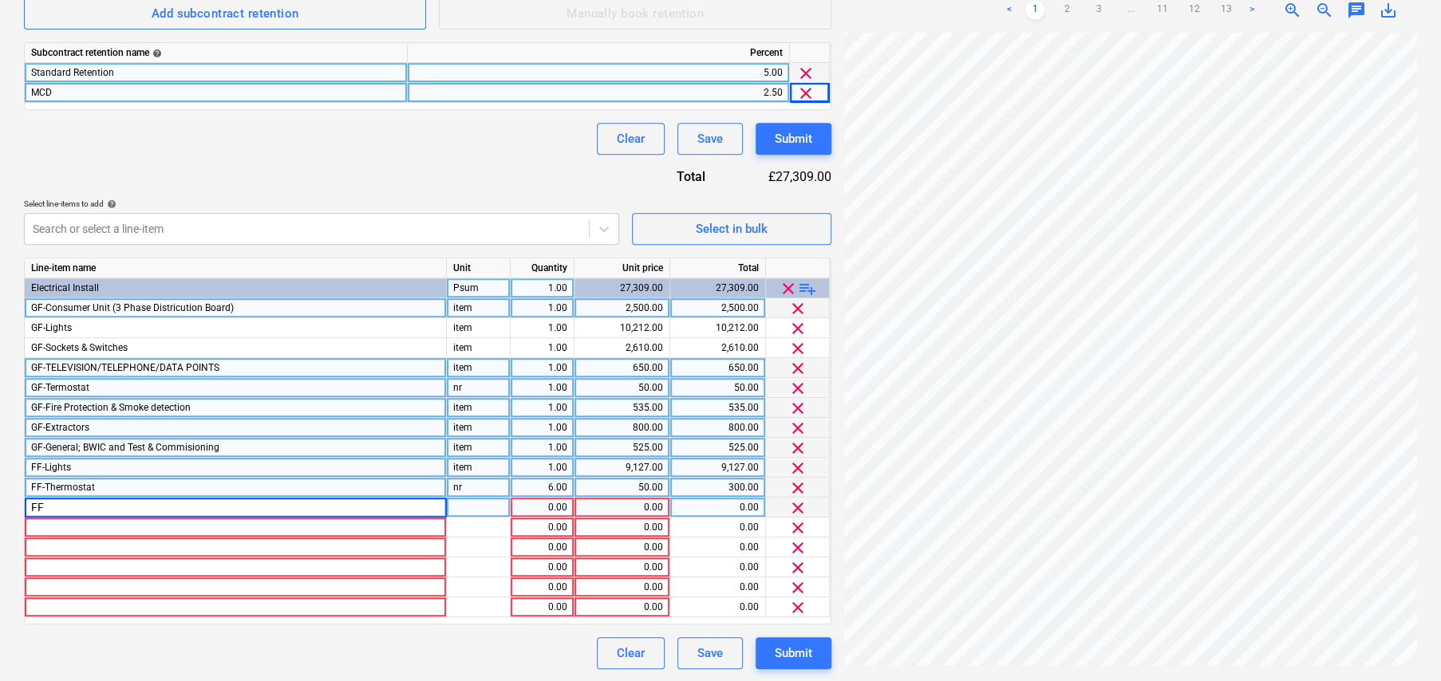
type input "FF-"
click at [102, 408] on span "GF-Fire Protection & Smoke detection" at bounding box center [111, 407] width 160 height 11
click at [102, 408] on input "GF-Fire Protection & Smoke detection" at bounding box center [235, 407] width 421 height 19
click at [74, 503] on div "FF-" at bounding box center [236, 508] width 422 height 20
click at [69, 503] on input "FF-" at bounding box center [235, 507] width 421 height 19
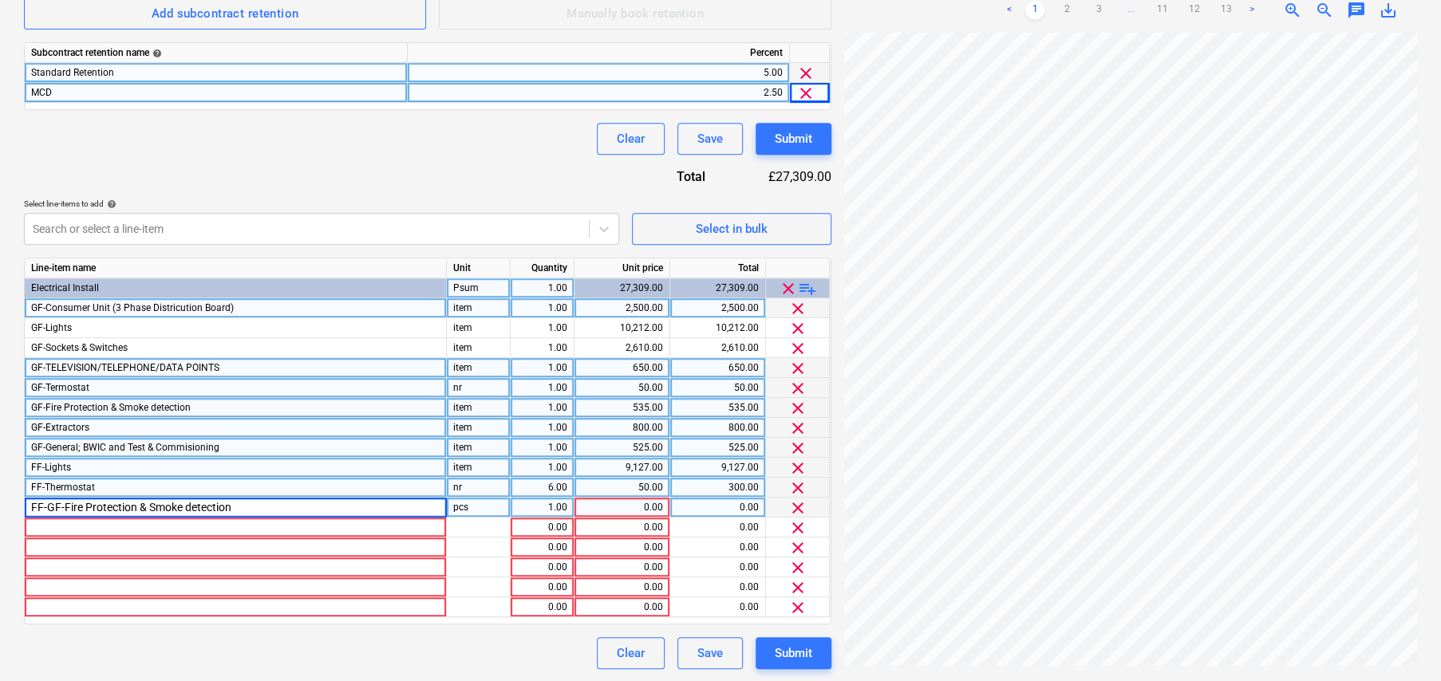
type input "FF-Fire Protection & Smoke detection"
type input "75"
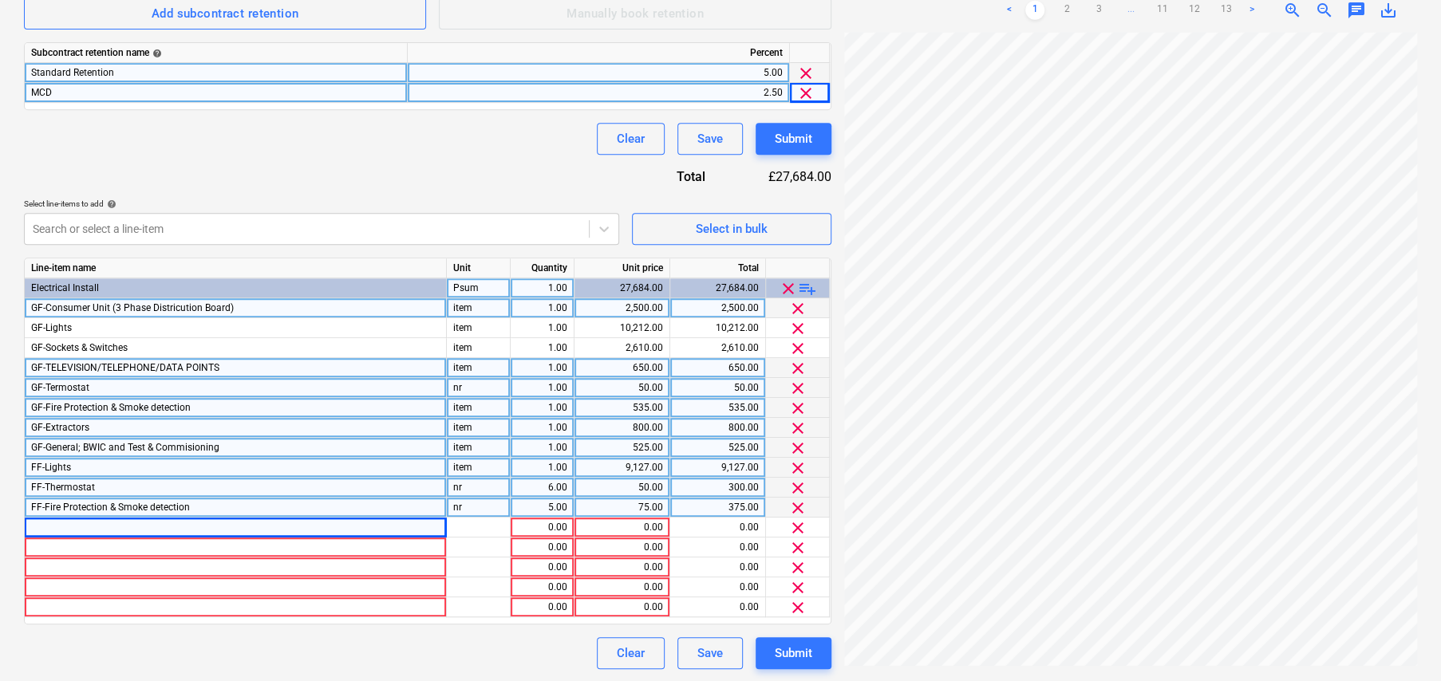
click at [475, 399] on div "item" at bounding box center [479, 408] width 64 height 20
type input "n"
type input "item"
click at [73, 523] on div at bounding box center [236, 528] width 422 height 20
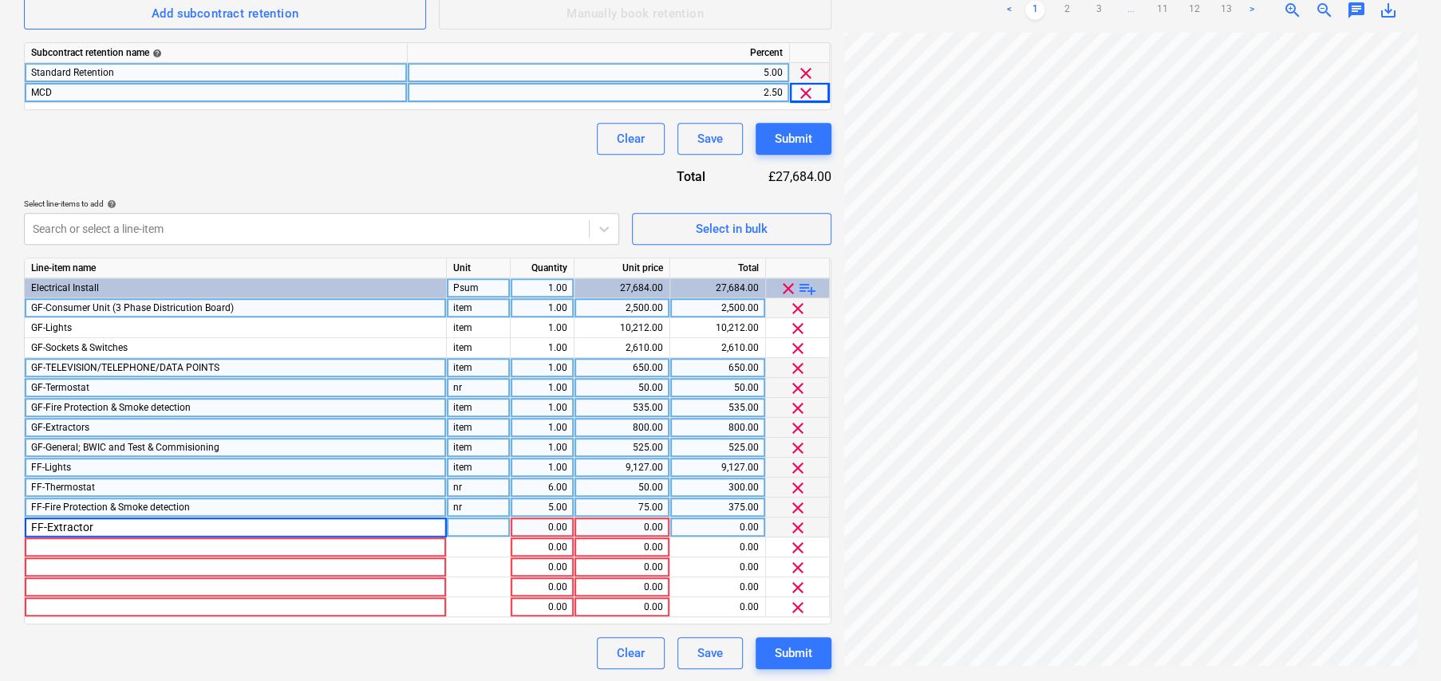
type input "FF-Extractors"
type input "200"
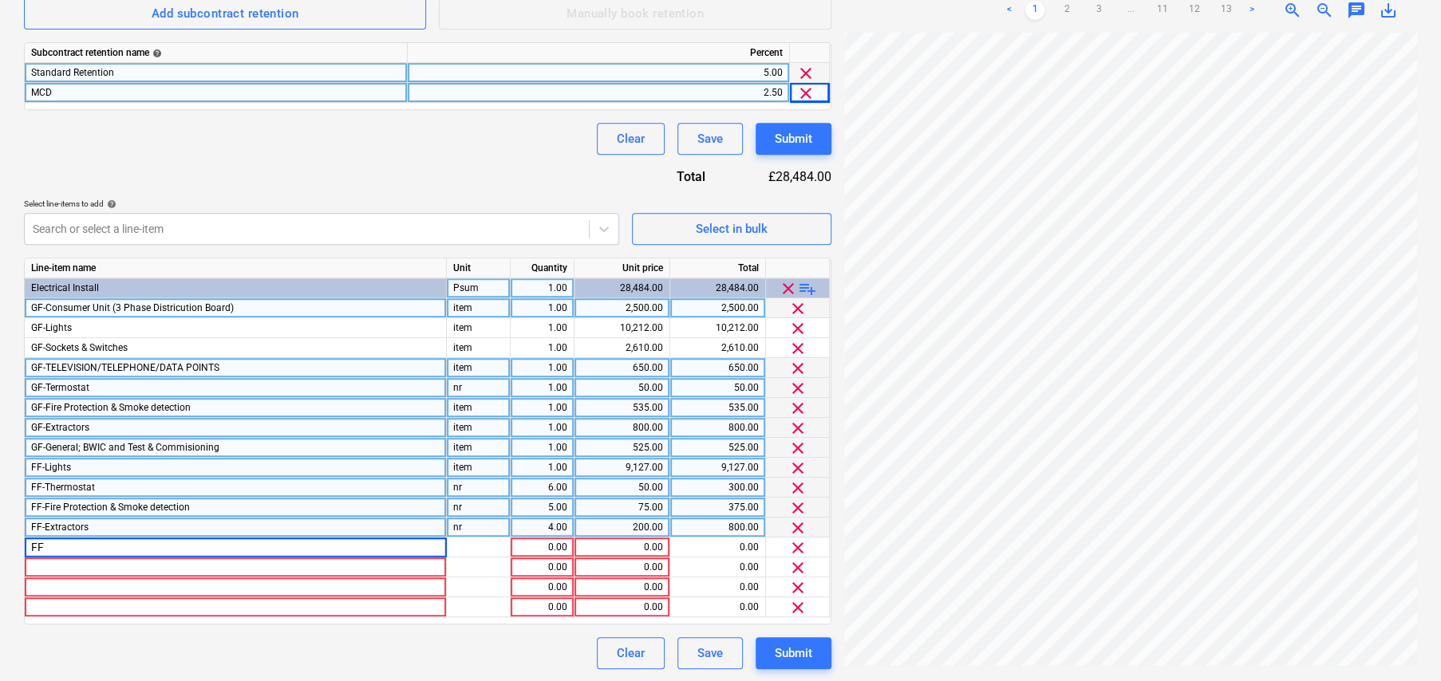
type input "FF-"
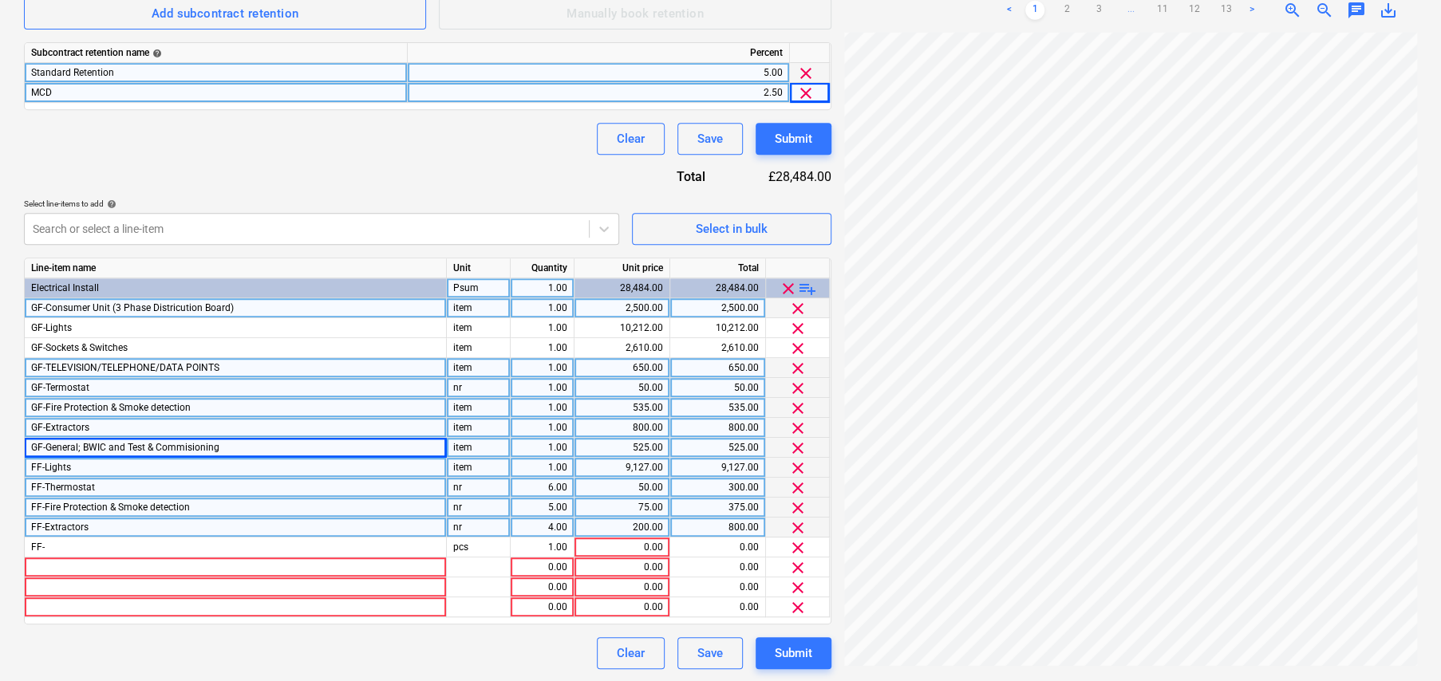
click at [81, 448] on span "GF-General; BWIC and Test & Commisioning" at bounding box center [125, 447] width 188 height 11
click at [90, 448] on input "GF-General; BWIC and Test & Commisioning" at bounding box center [235, 447] width 421 height 19
drag, startPoint x: 219, startPoint y: 448, endPoint x: 50, endPoint y: 452, distance: 169.2
click at [50, 452] on input "GF-General; BWIC and Test & Commisioning" at bounding box center [235, 447] width 421 height 19
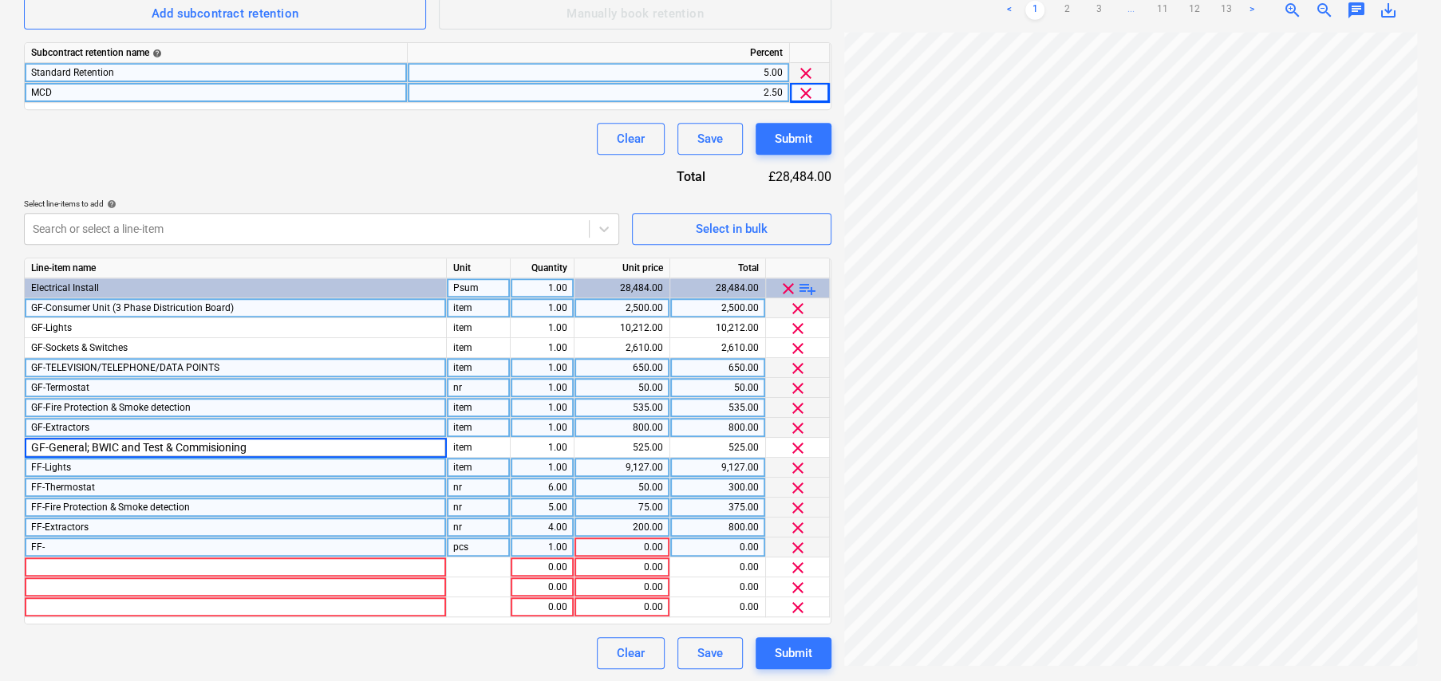
click at [89, 551] on div "FF-" at bounding box center [236, 548] width 422 height 20
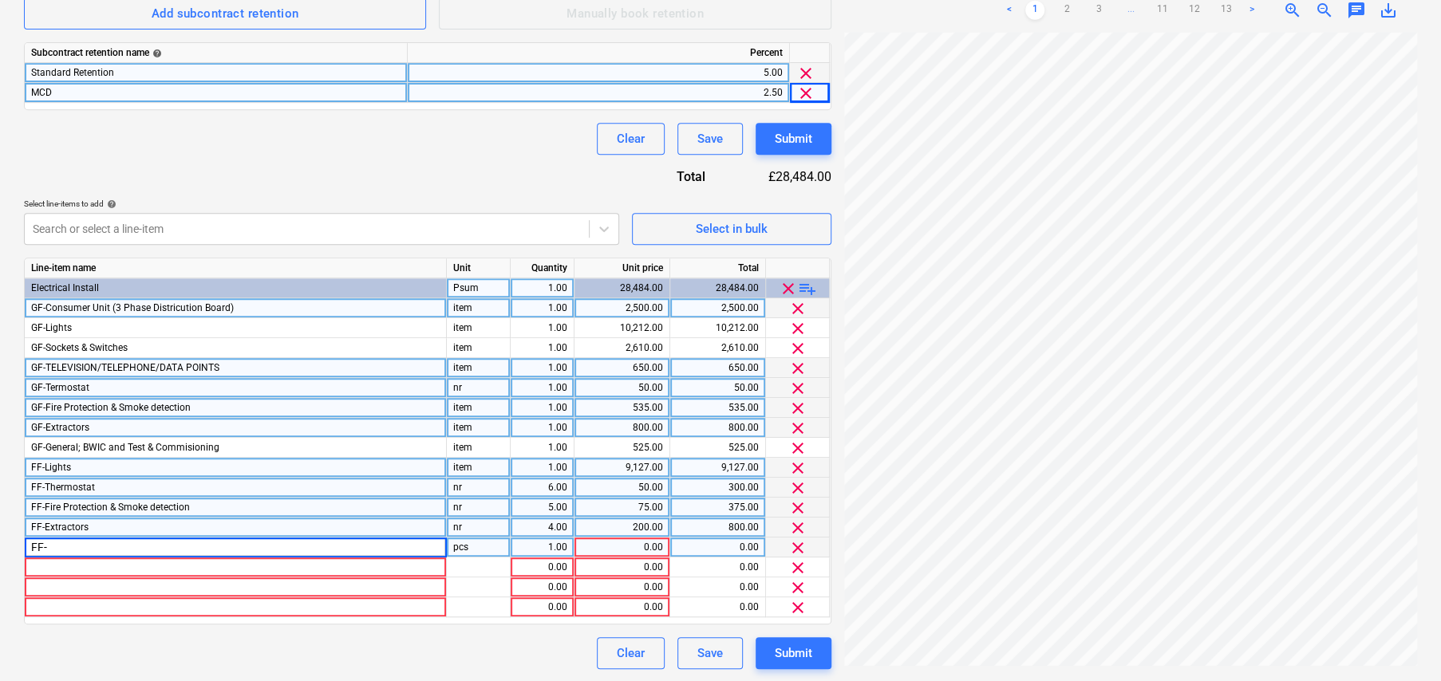
click at [89, 550] on input "FF-" at bounding box center [235, 547] width 421 height 19
click at [88, 546] on input "FF-" at bounding box center [235, 547] width 421 height 19
type input "FF-General; BWIC and Test & Commisioning"
click at [463, 546] on div "pcs" at bounding box center [479, 548] width 64 height 20
type input "item"
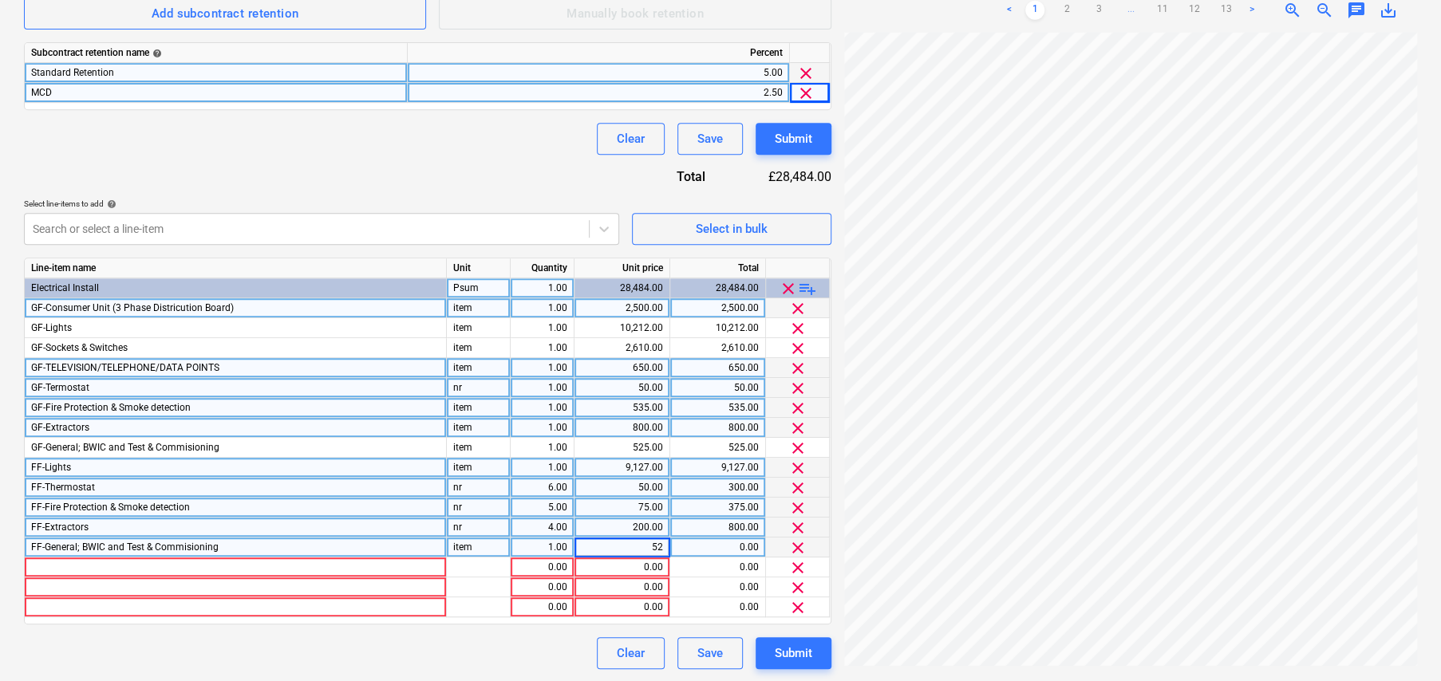
type input "525"
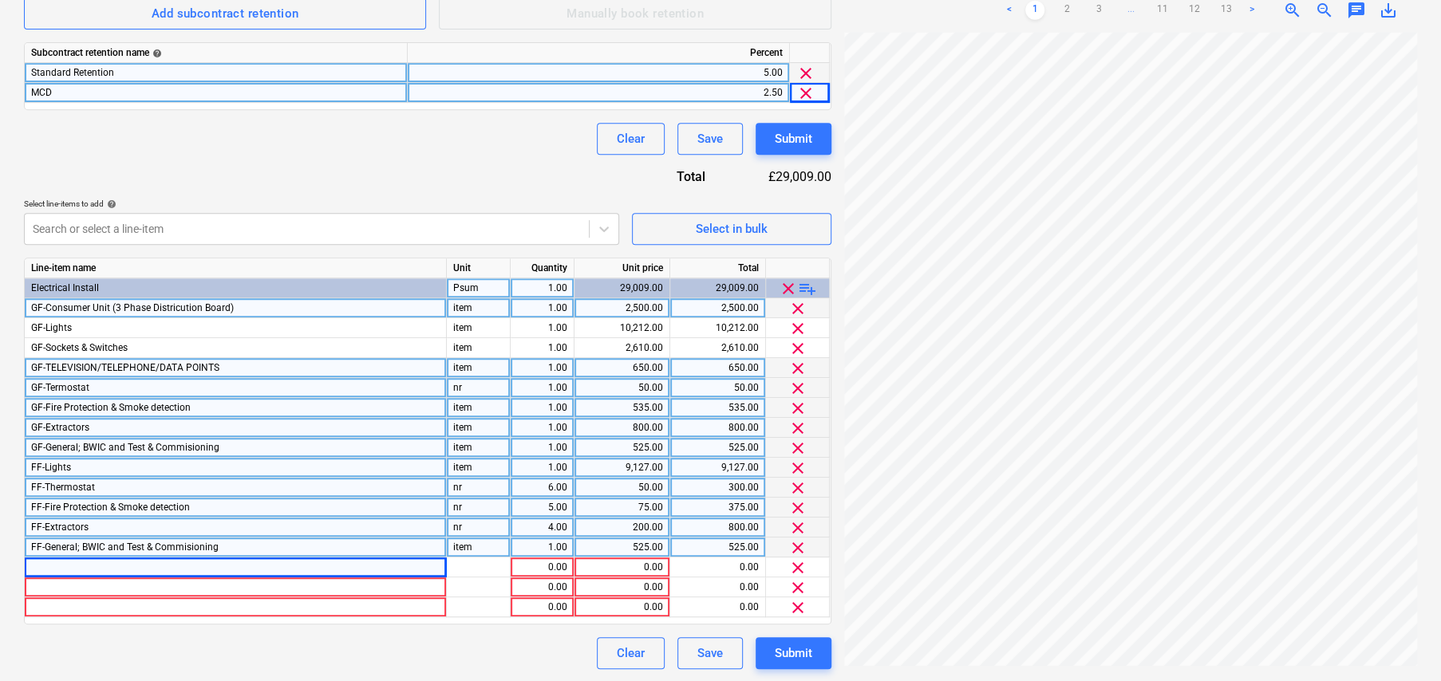
click at [144, 448] on span "GF-General; BWIC and Test & Commisioning" at bounding box center [125, 447] width 188 height 11
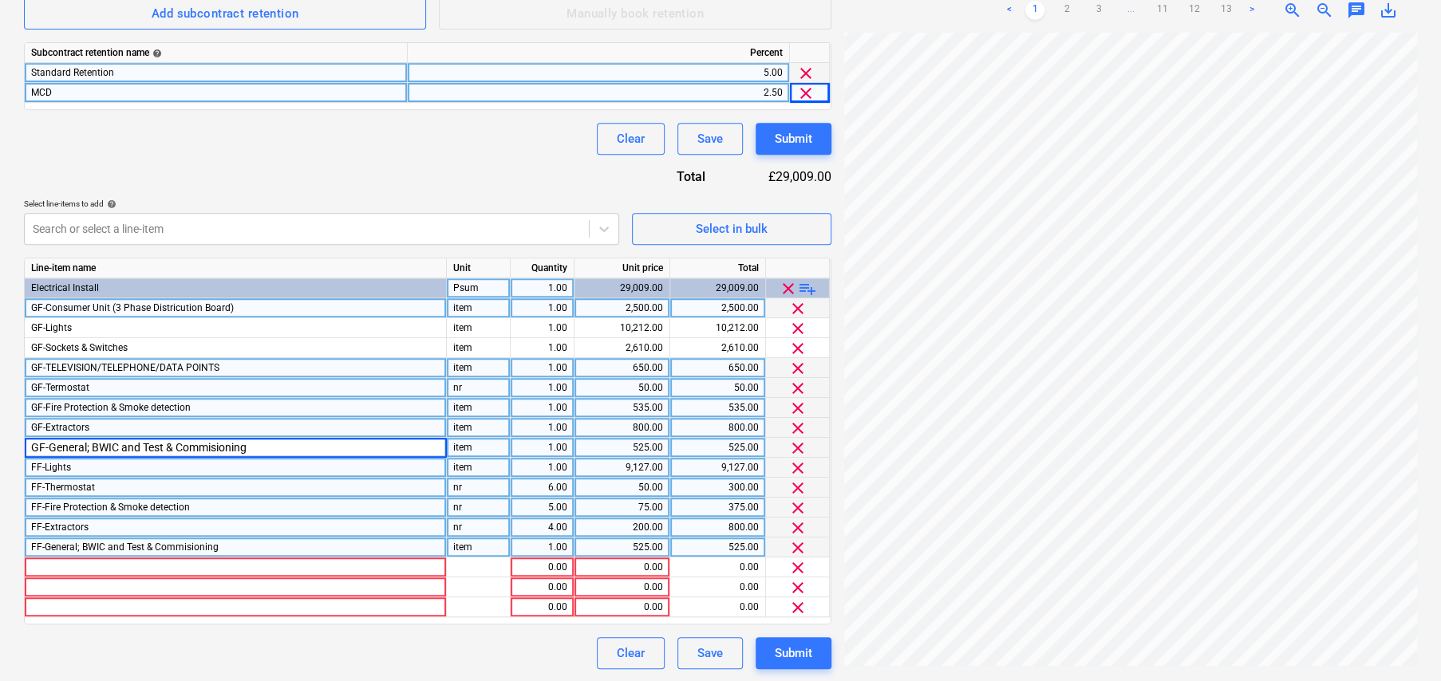
click at [164, 445] on input "GF-General; BWIC and Test & Commisioning" at bounding box center [235, 447] width 421 height 19
type input "GF-General; BWIC and Testing & Commisioning"
click at [139, 548] on span "FF-General; BWIC and Test & Commisioning" at bounding box center [124, 547] width 187 height 11
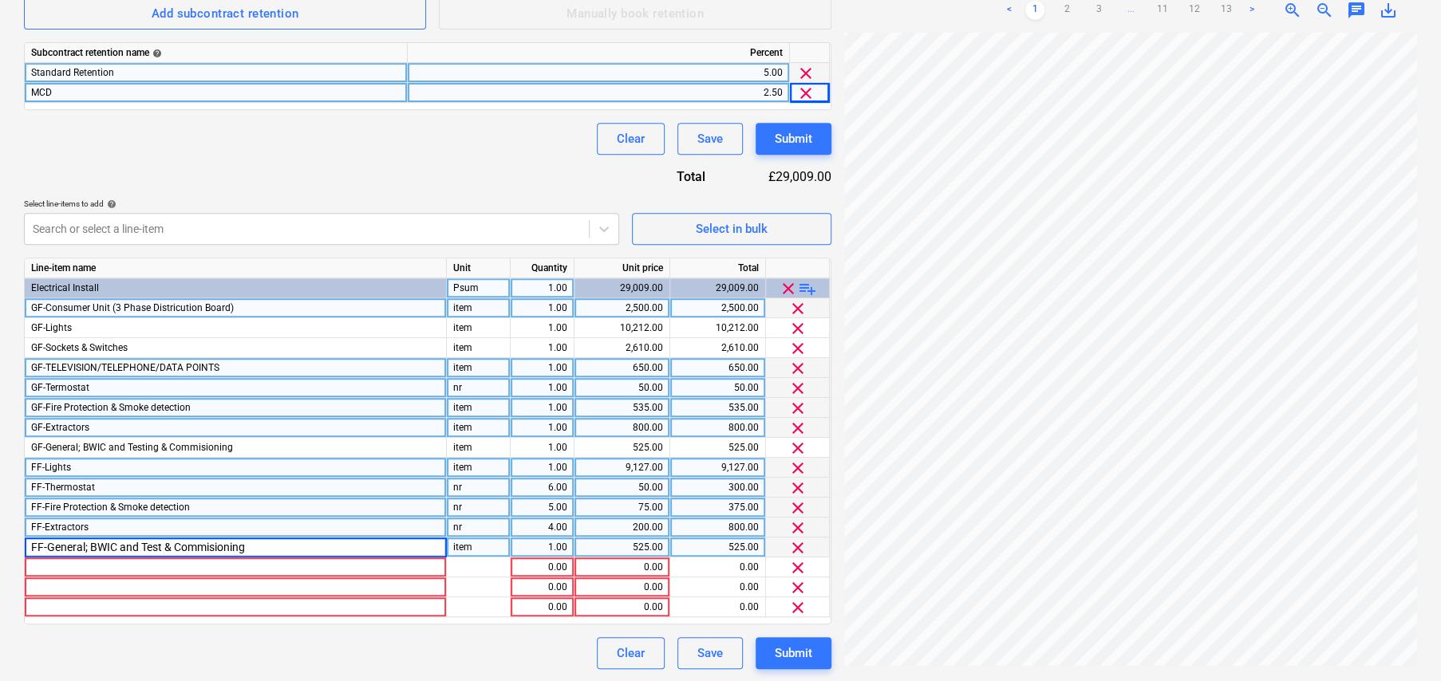
click at [161, 545] on input "FF-General; BWIC and Test & Commisioning" at bounding box center [235, 547] width 421 height 19
type input "FF-General; BWIC and Testing & Commissioning"
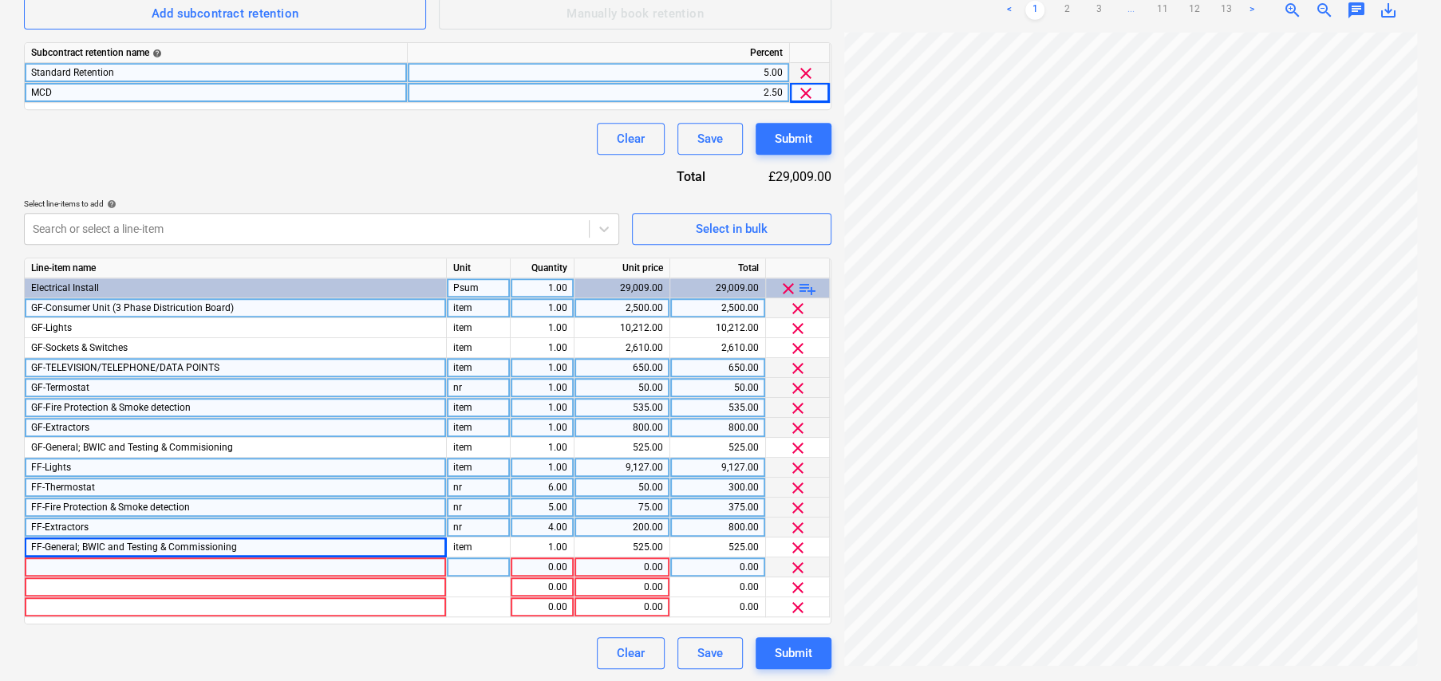
click at [345, 561] on div at bounding box center [236, 568] width 422 height 20
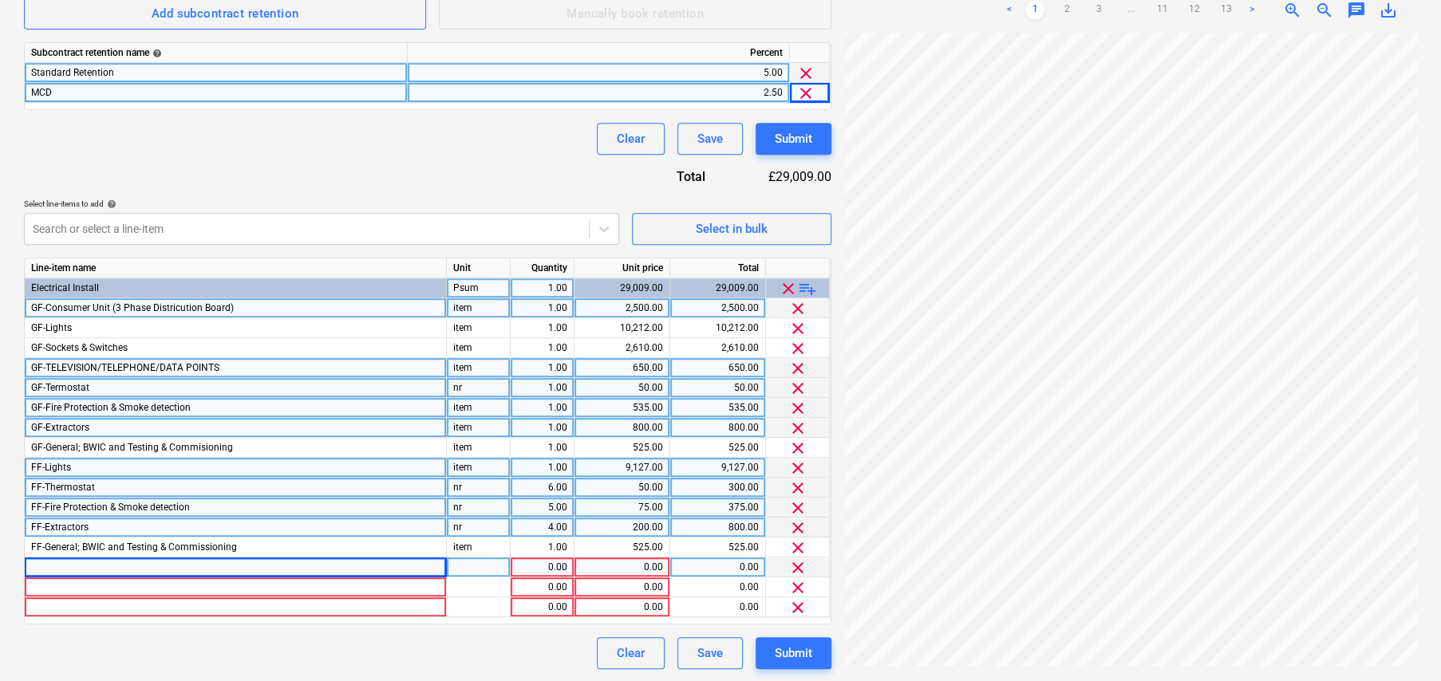
click at [161, 568] on div at bounding box center [236, 568] width 422 height 20
type input "SF-Lights"
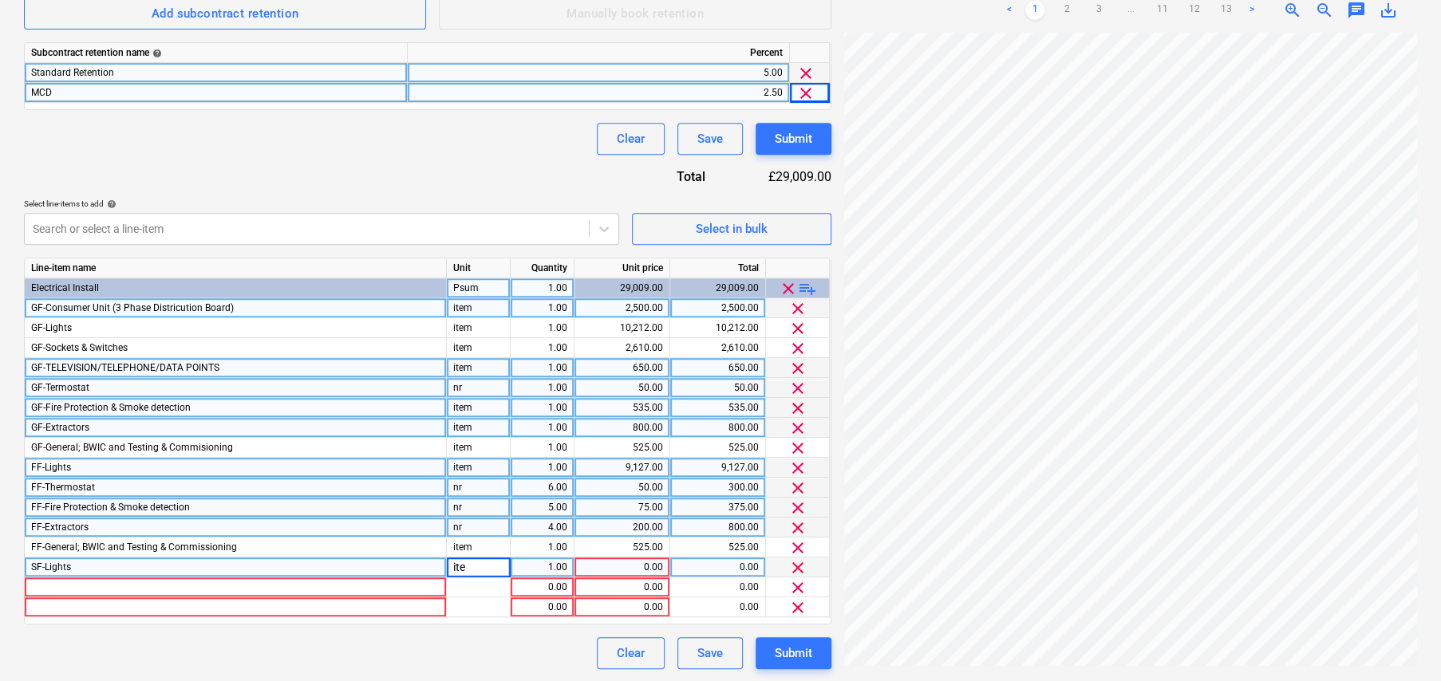
type input "item"
click at [225, 567] on div "SF-Lights" at bounding box center [236, 568] width 422 height 20
type input "FF-Sockets & Switches"
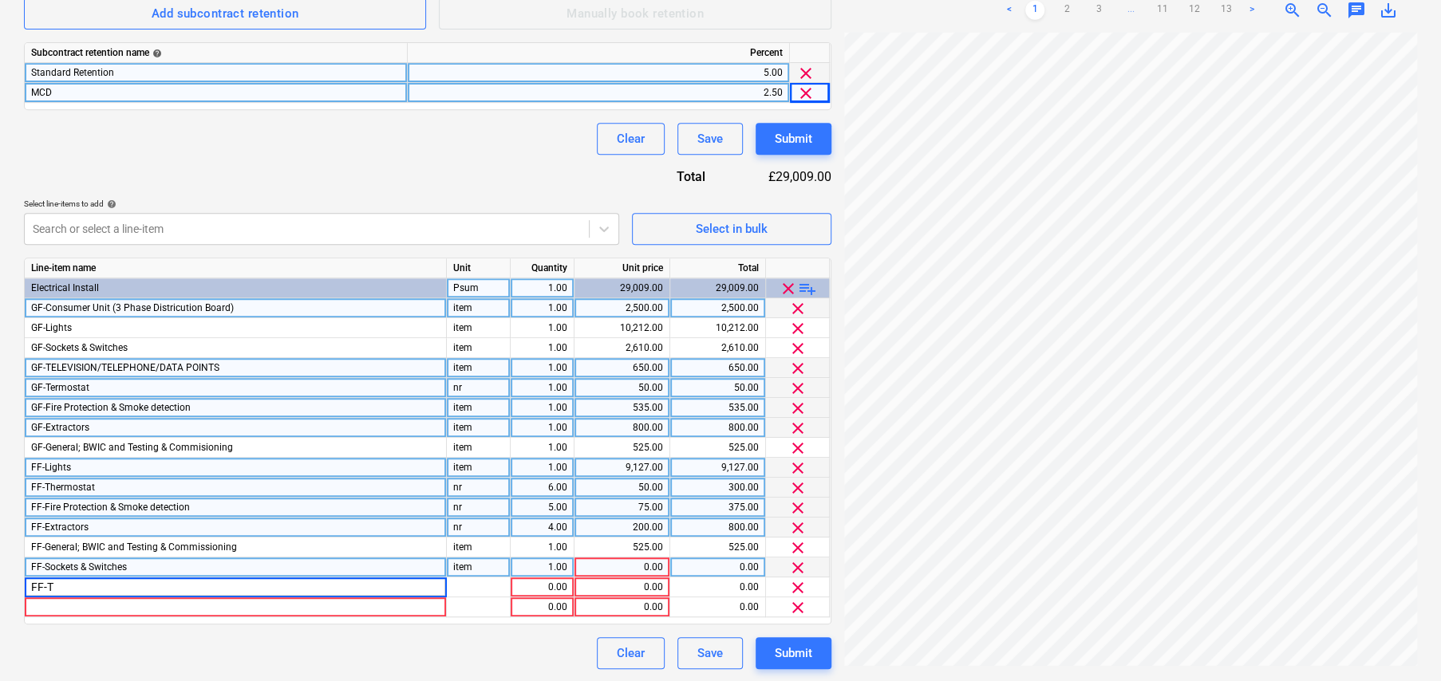
type input "FF-"
click at [187, 369] on span "GF-TELEVISION/TELEPHONE/DATA POINTS" at bounding box center [125, 367] width 188 height 11
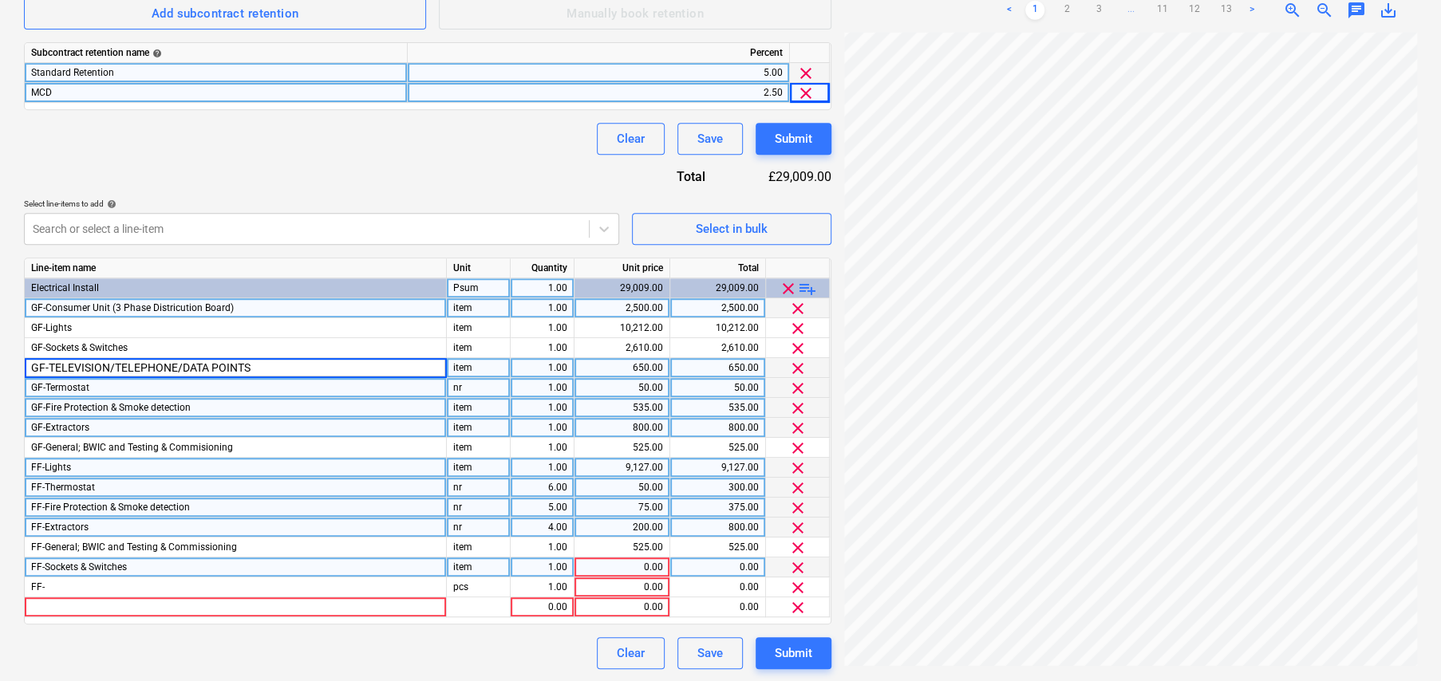
click at [262, 367] on input "GF-TELEVISION/TELEPHONE/DATA POINTS" at bounding box center [235, 367] width 421 height 19
click at [279, 364] on input "GF-TELEVISION/TELEPHONE/DATA POINTS" at bounding box center [235, 367] width 421 height 19
drag, startPoint x: 260, startPoint y: 369, endPoint x: 50, endPoint y: 365, distance: 209.8
click at [50, 365] on input "GF-TELEVISION/TELEPHONE/DATA POINTS" at bounding box center [235, 367] width 421 height 19
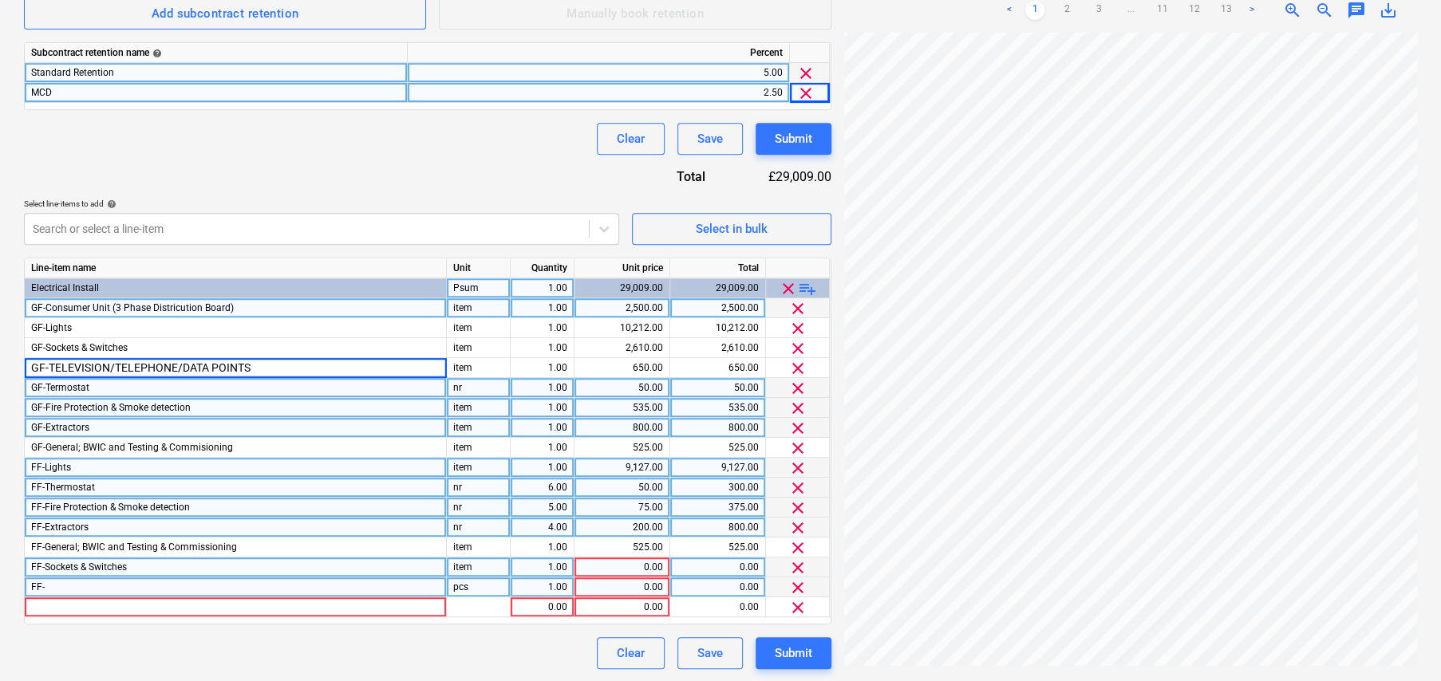
click at [96, 586] on div "FF-" at bounding box center [236, 588] width 422 height 20
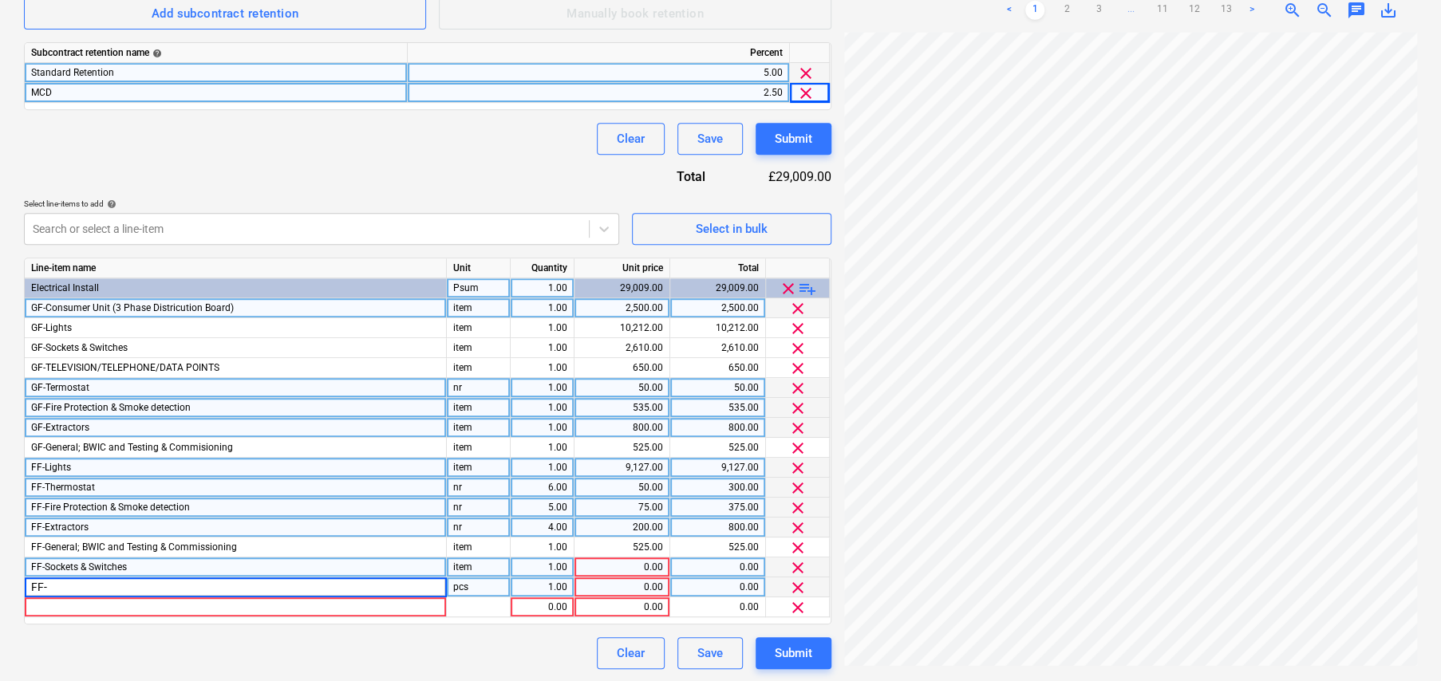
click at [88, 585] on input "FF-" at bounding box center [235, 587] width 421 height 19
type input "FF-TELEVISION/TELEPHONE/DATA POINTS"
click at [476, 587] on div "pcs" at bounding box center [479, 588] width 64 height 20
type input "Item"
click at [653, 561] on div "0.00" at bounding box center [622, 568] width 82 height 20
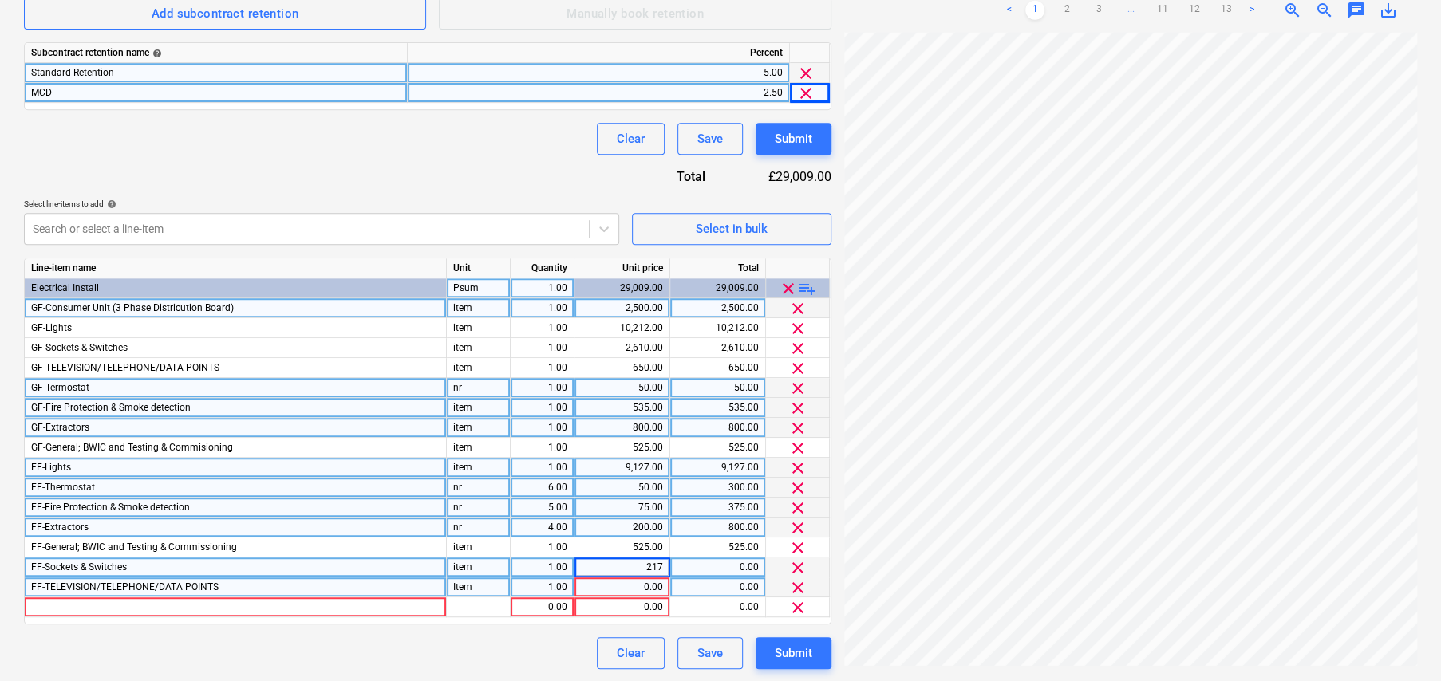
type input "2177"
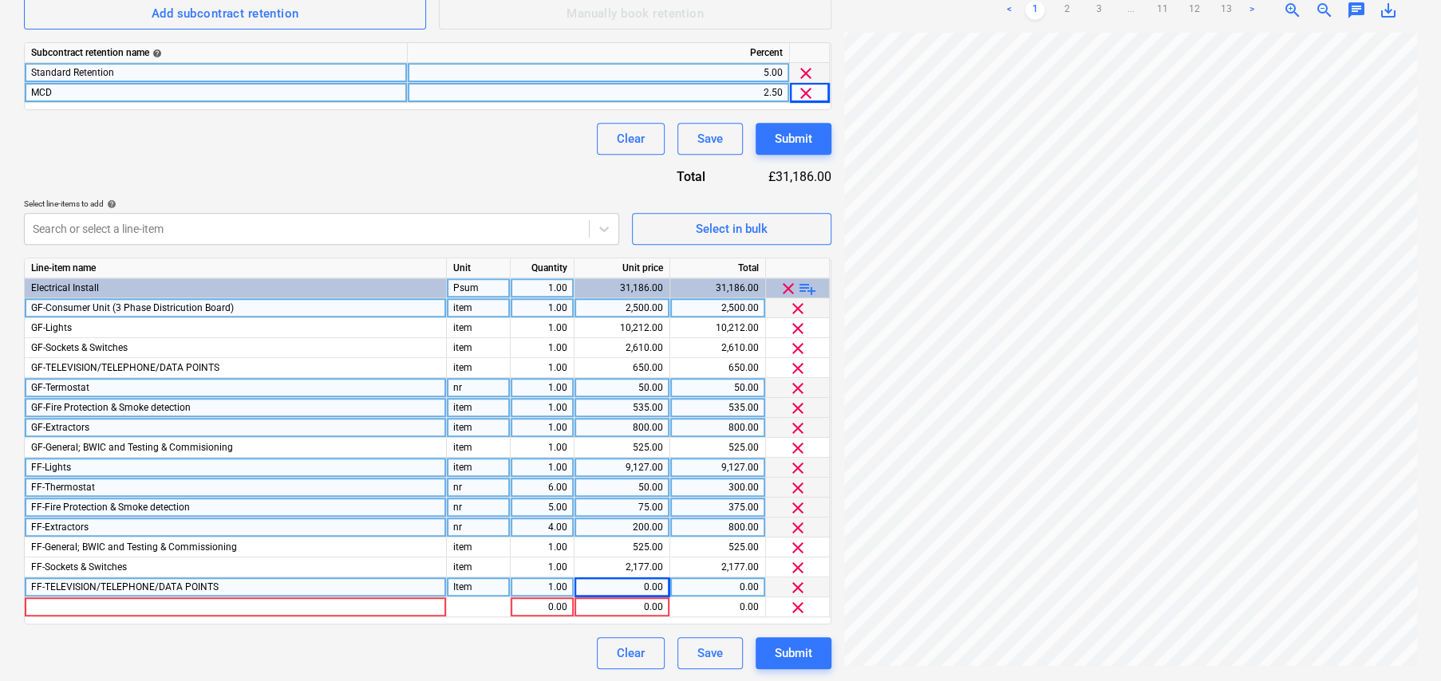
click at [655, 582] on div "0.00" at bounding box center [622, 588] width 82 height 20
type input "520"
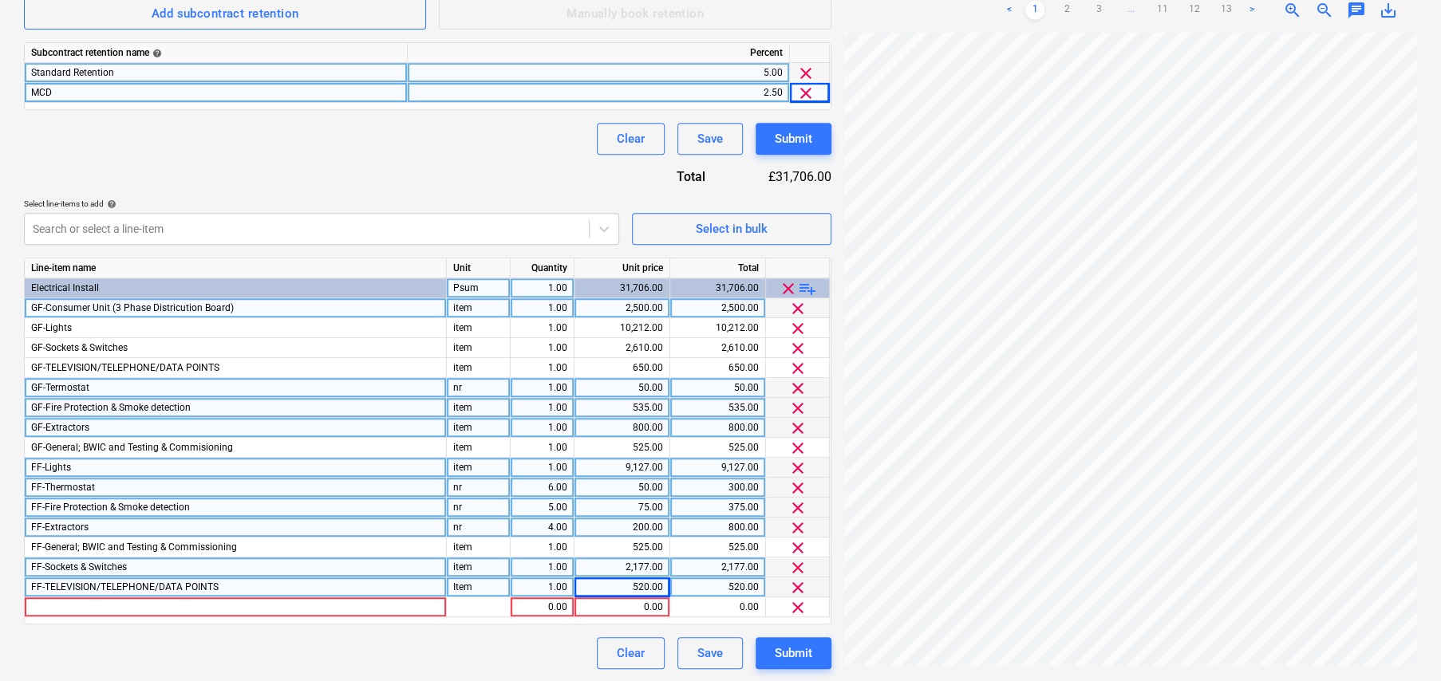
click at [649, 566] on div "2,177.00" at bounding box center [622, 568] width 82 height 20
type input "3702"
click at [258, 605] on div at bounding box center [236, 608] width 422 height 20
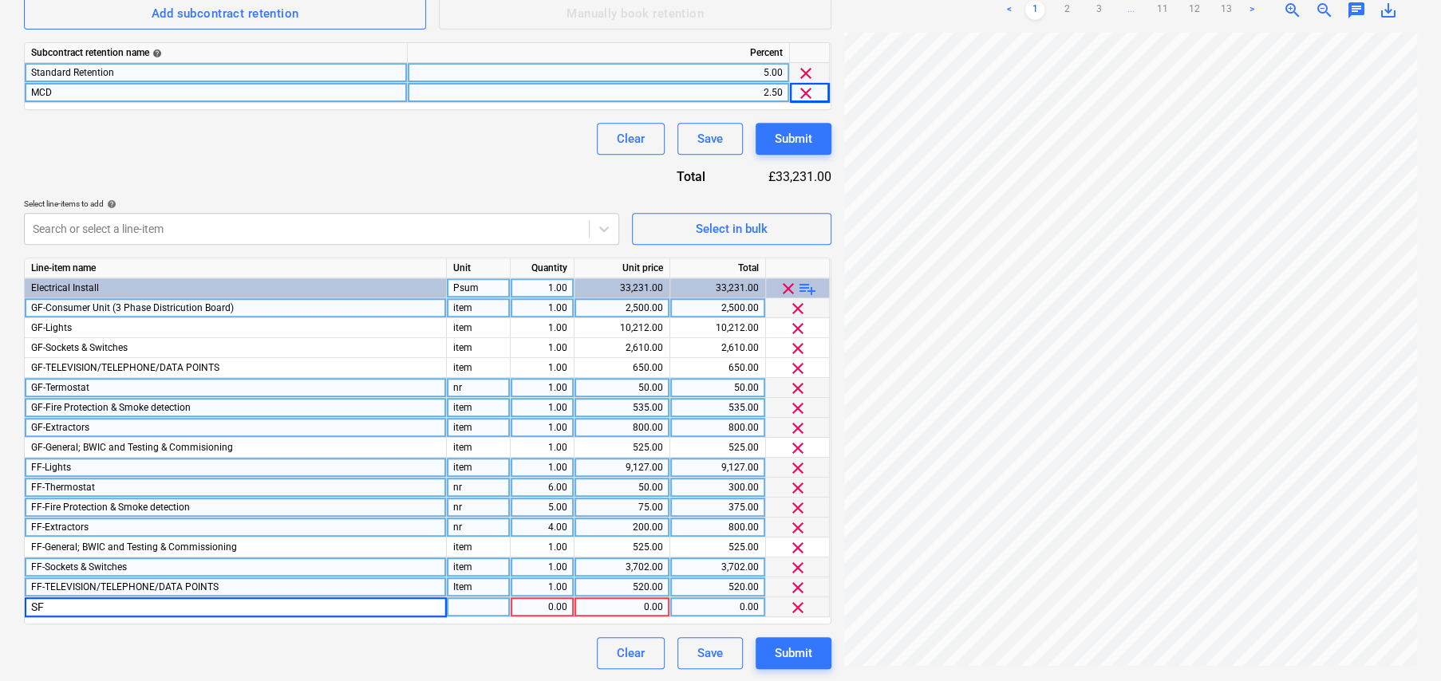
type input "SF-"
click at [181, 605] on div "SF-" at bounding box center [236, 608] width 422 height 20
click at [181, 605] on input "SF-" at bounding box center [235, 607] width 421 height 19
type input "SF-Lights"
type input "item"
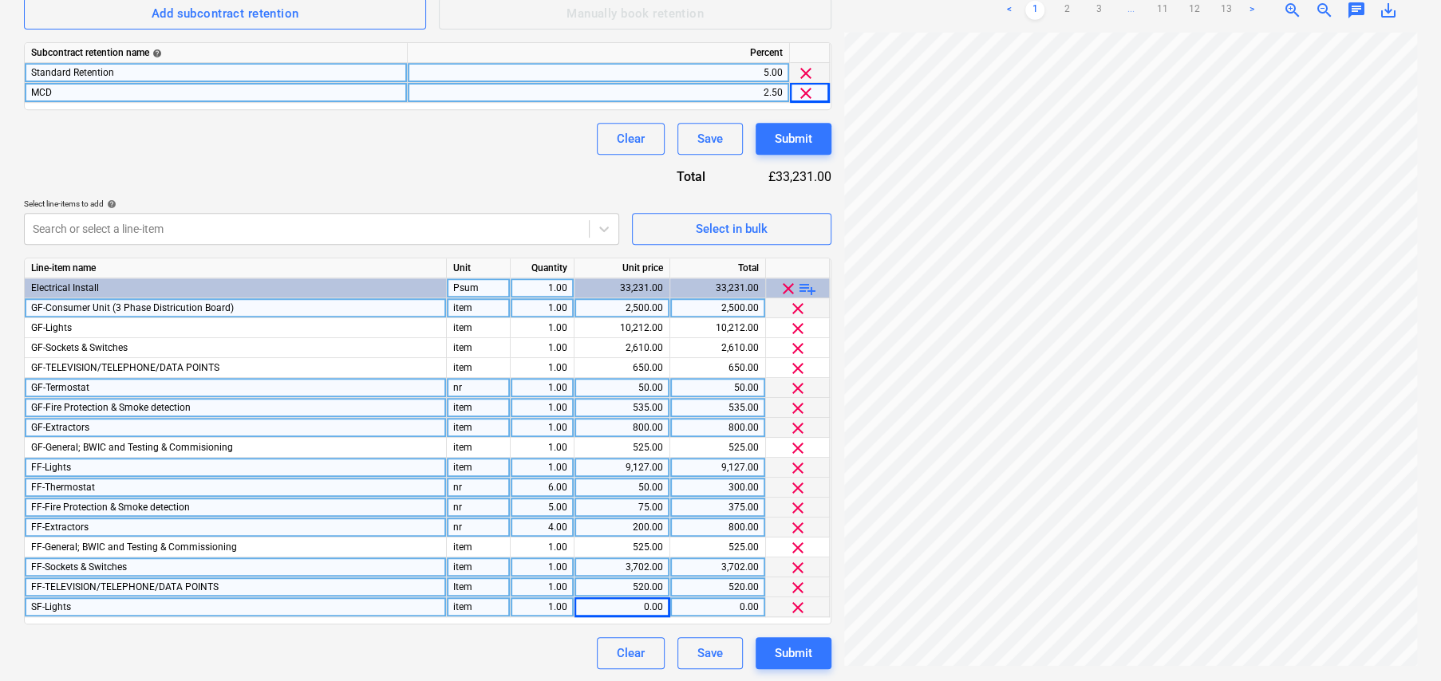
click at [633, 564] on div "3,702.00" at bounding box center [622, 568] width 82 height 20
type input "1525"
click at [646, 472] on div "9,127.00" at bounding box center [622, 468] width 82 height 20
type input "7082"
click at [649, 600] on div "0.00" at bounding box center [622, 608] width 82 height 20
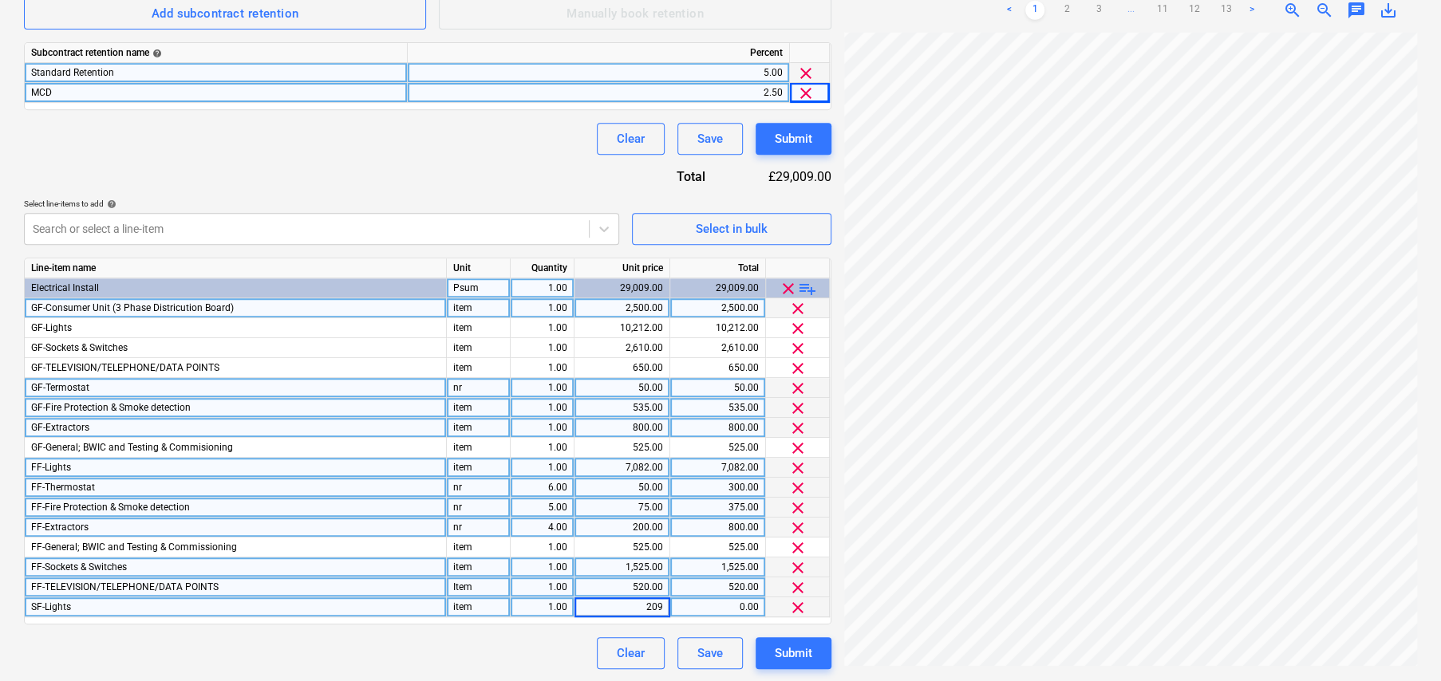
type input "2098"
click at [812, 285] on span "playlist_add" at bounding box center [807, 288] width 19 height 19
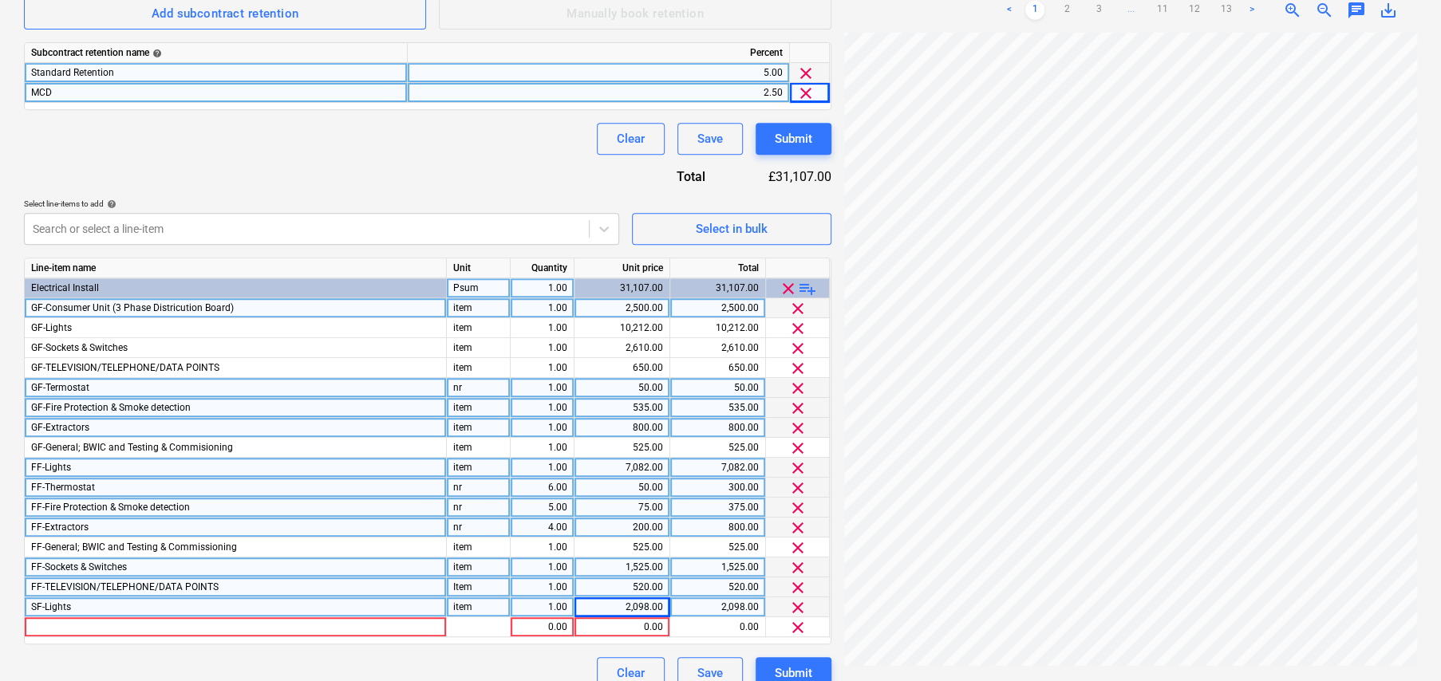
click at [811, 286] on span "playlist_add" at bounding box center [807, 288] width 19 height 19
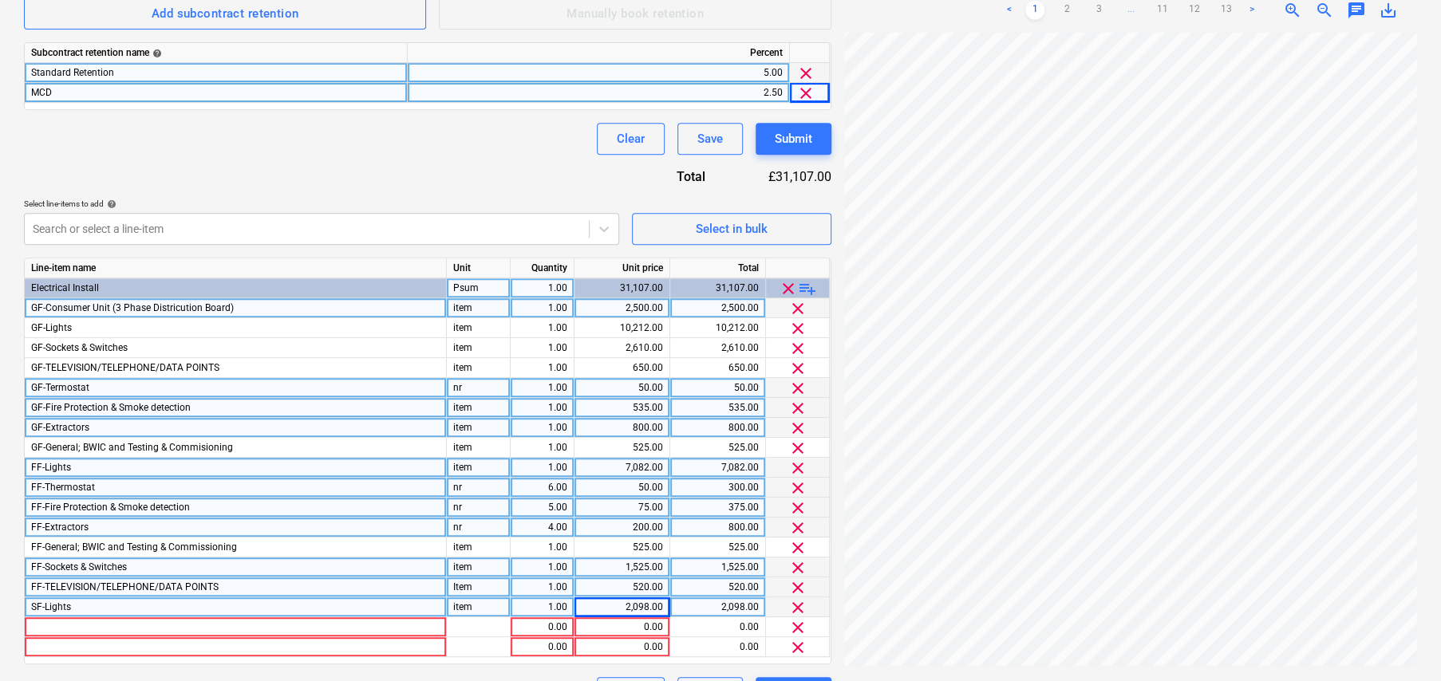
click at [811, 286] on span "playlist_add" at bounding box center [807, 288] width 19 height 19
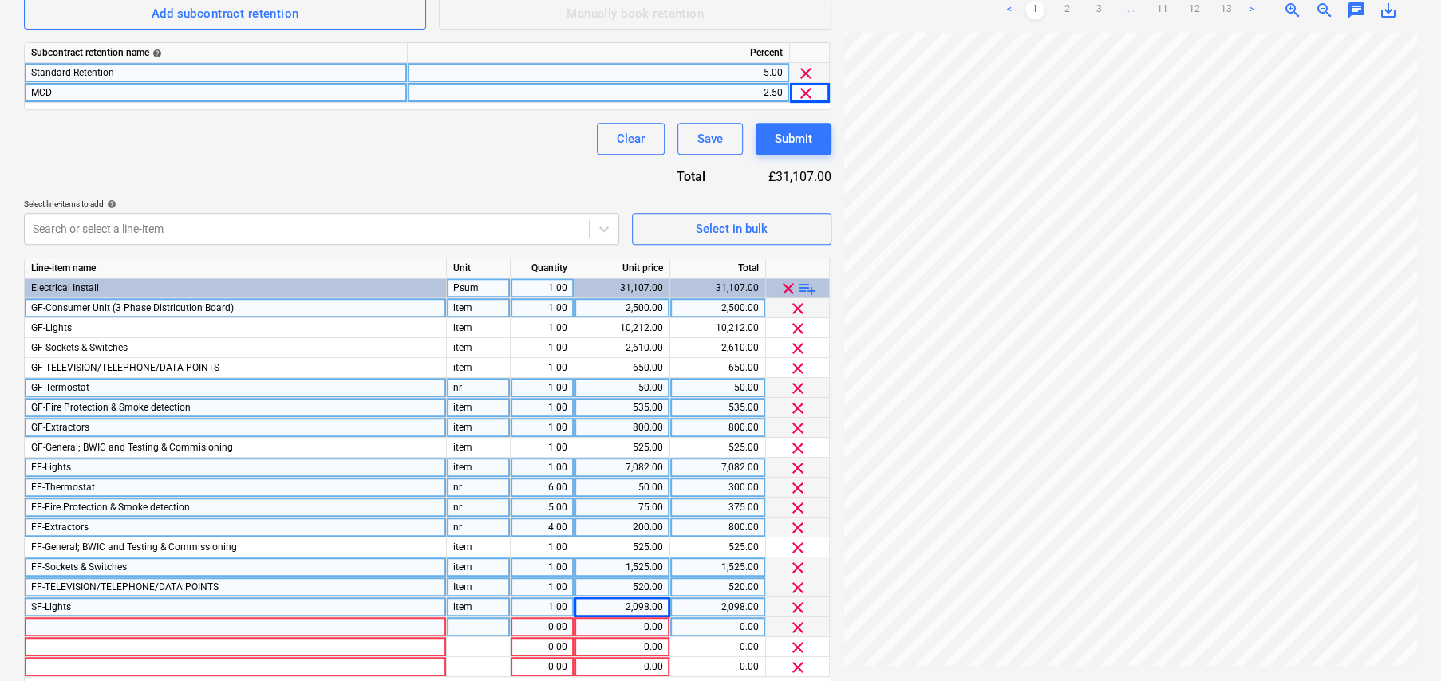
click at [345, 625] on div at bounding box center [236, 627] width 422 height 20
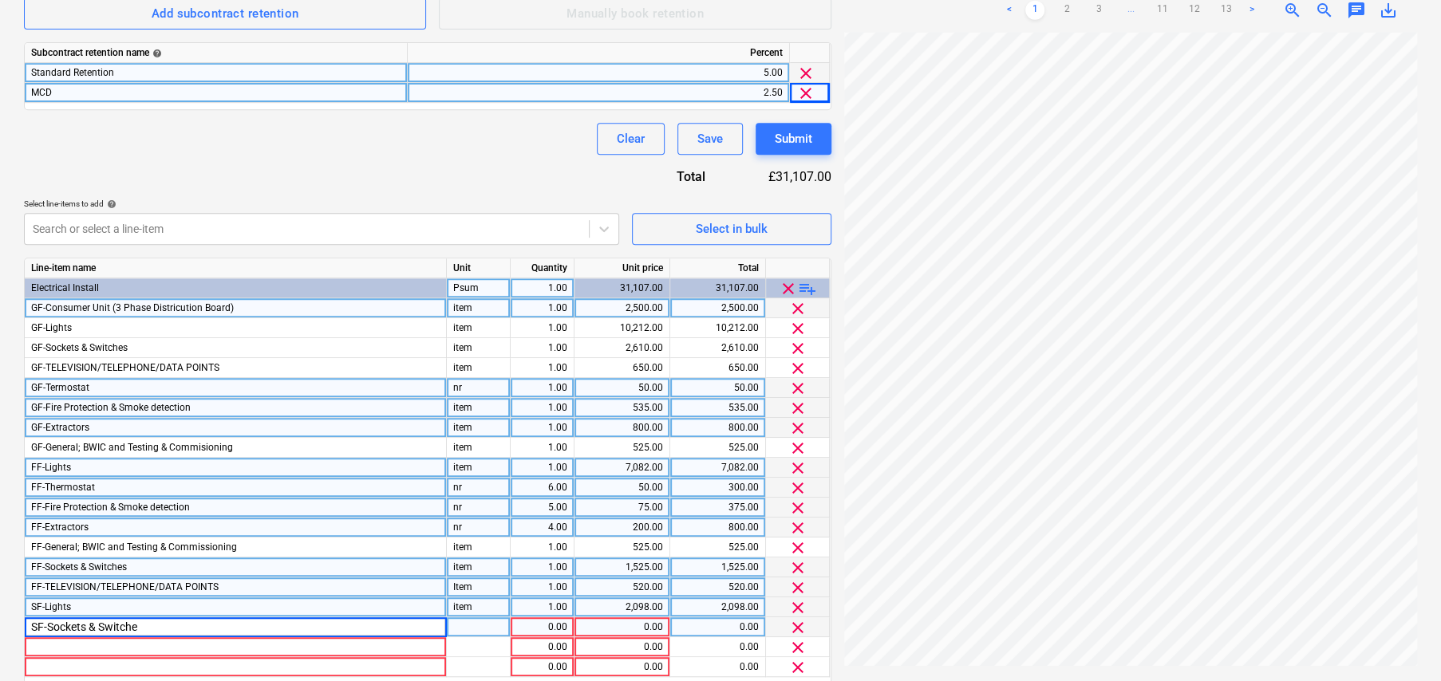
type input "SF-Sockets & Switches"
type input "item"
type input "1425"
type input "75"
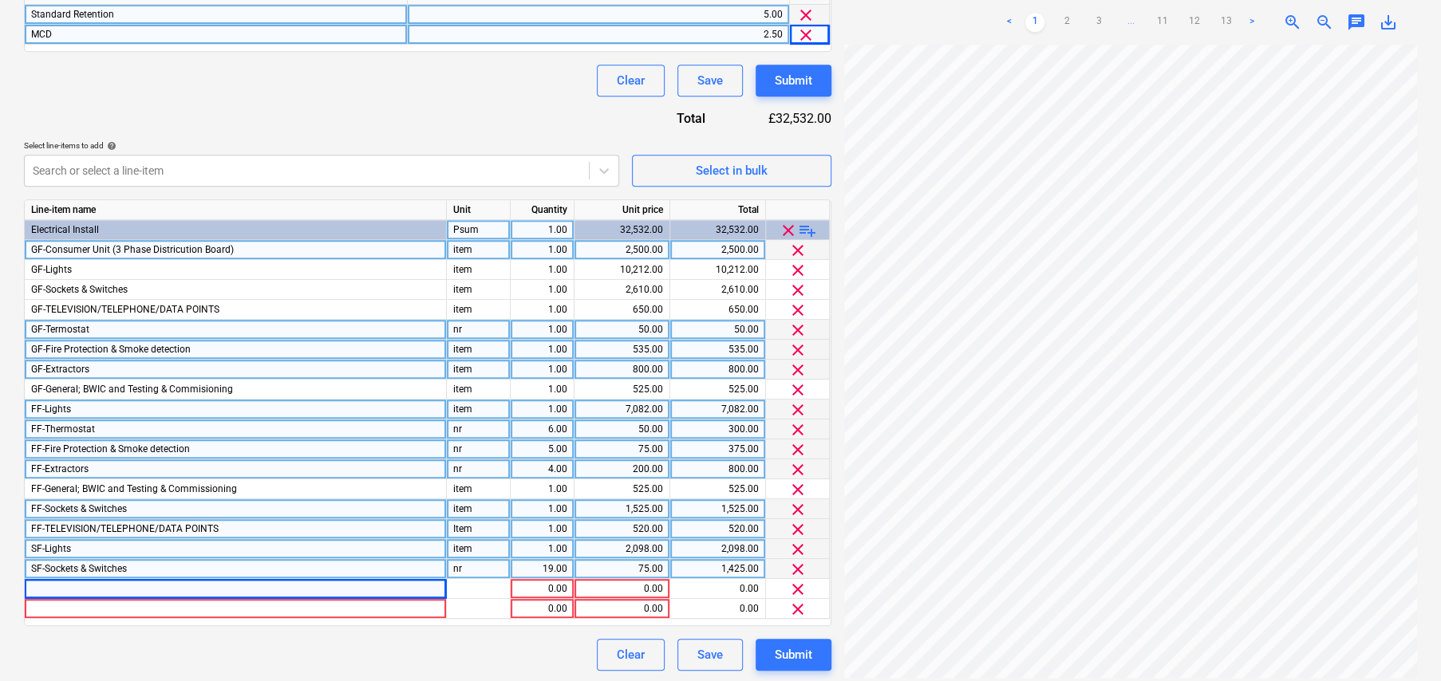
scroll to position [485, 0]
click at [810, 225] on span "playlist_add" at bounding box center [807, 228] width 19 height 19
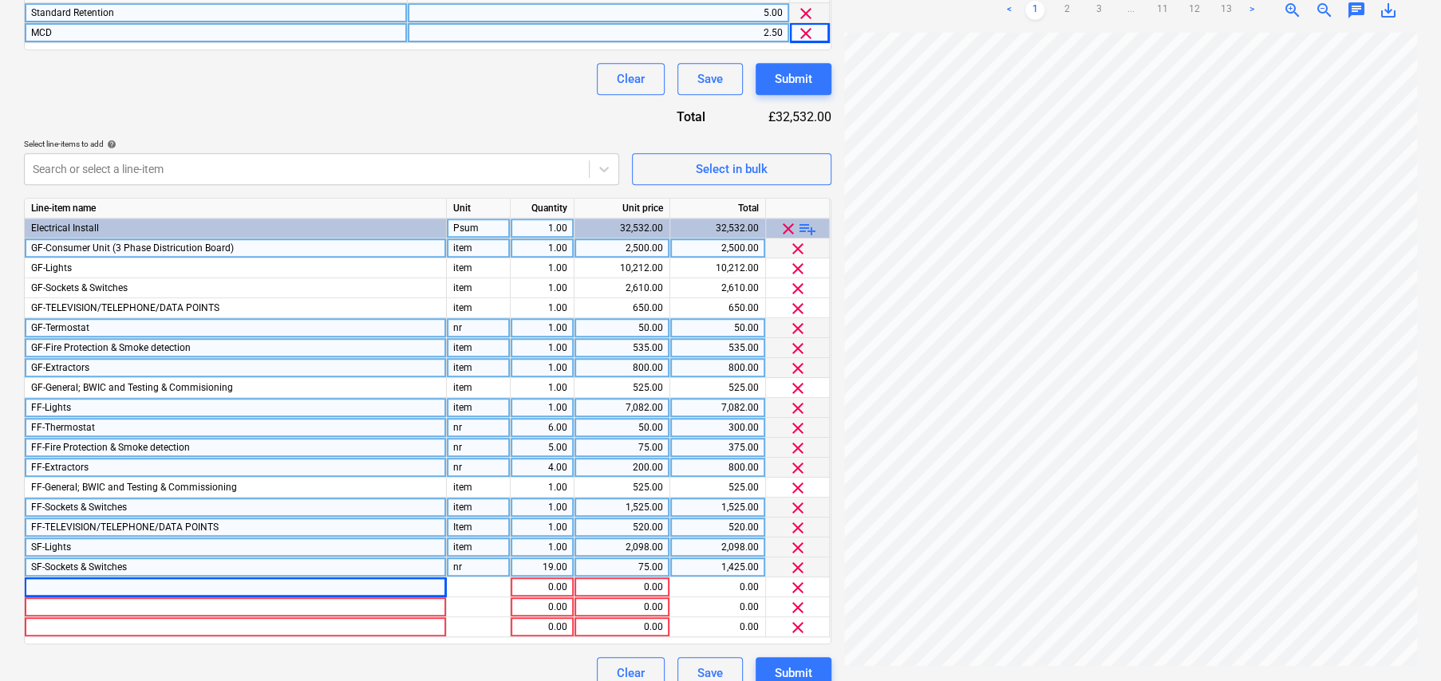
click at [810, 225] on span "playlist_add" at bounding box center [807, 228] width 19 height 19
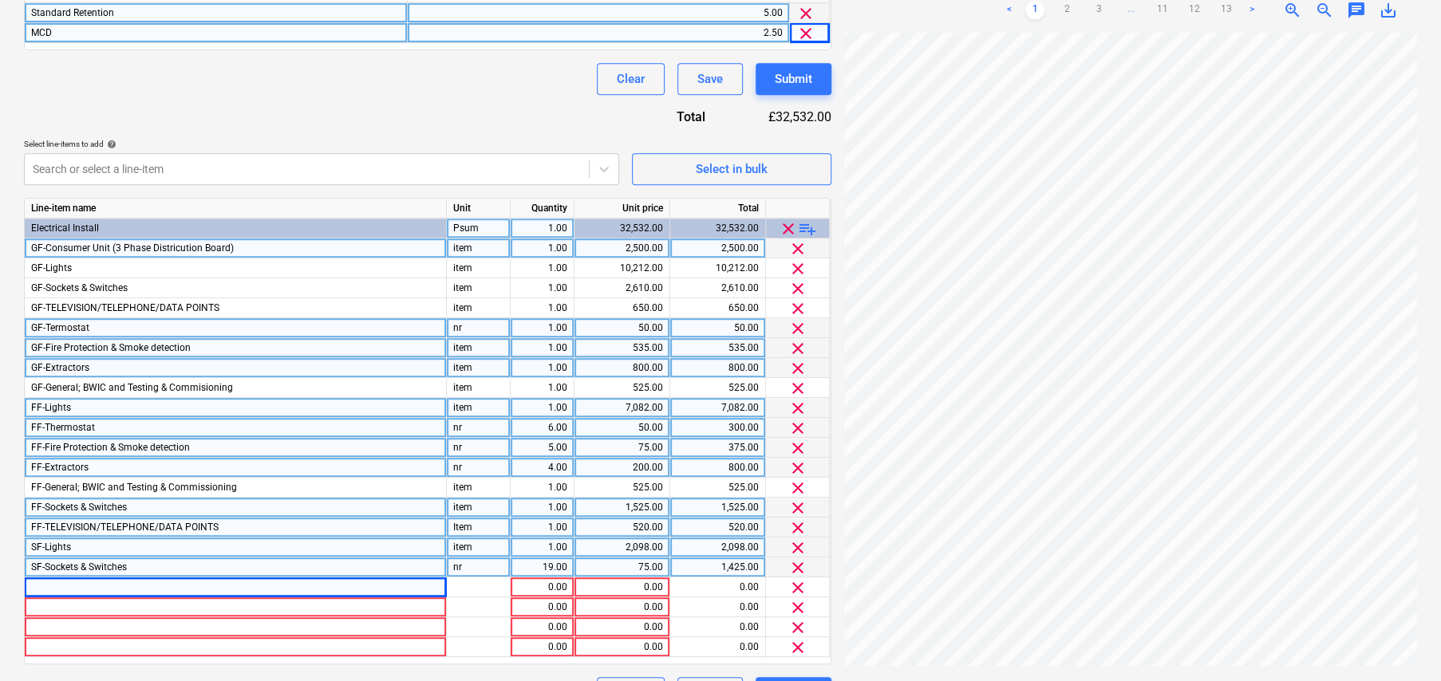
click at [810, 225] on span "playlist_add" at bounding box center [807, 228] width 19 height 19
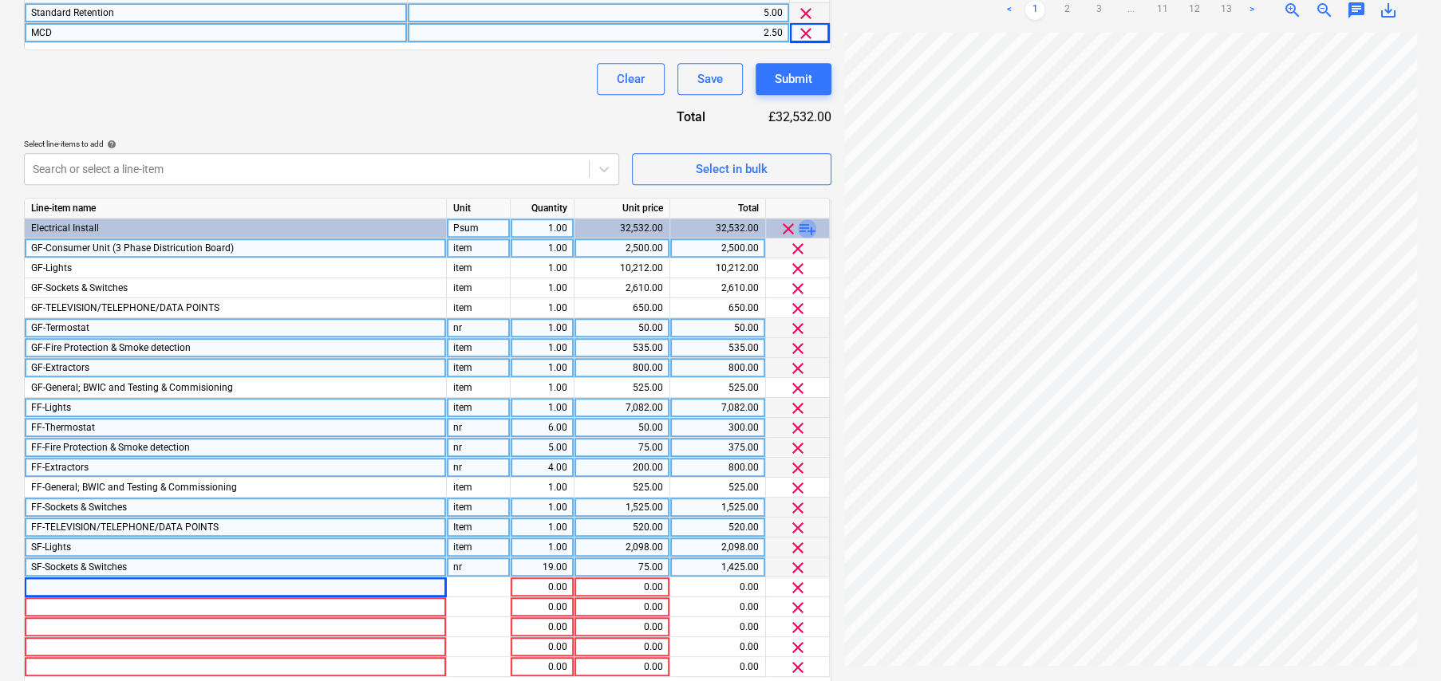
click at [810, 225] on span "playlist_add" at bounding box center [807, 228] width 19 height 19
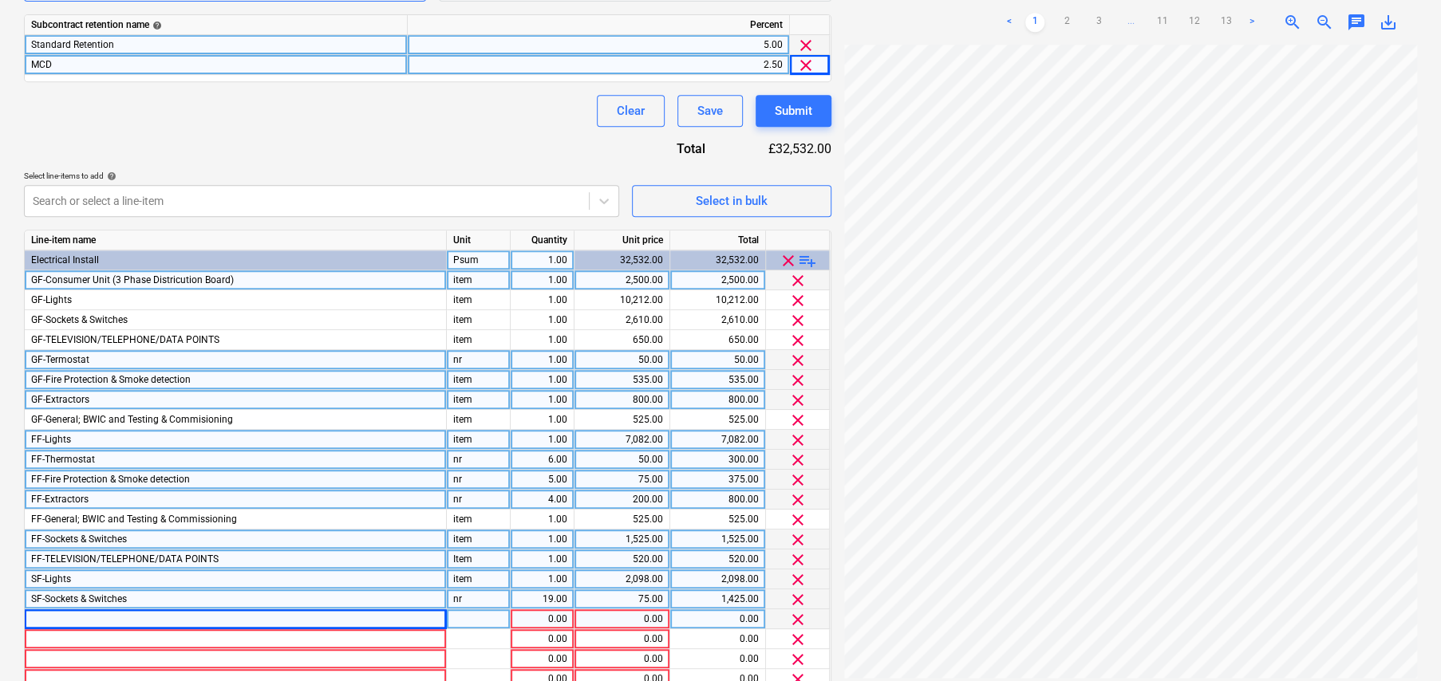
scroll to position [585, 0]
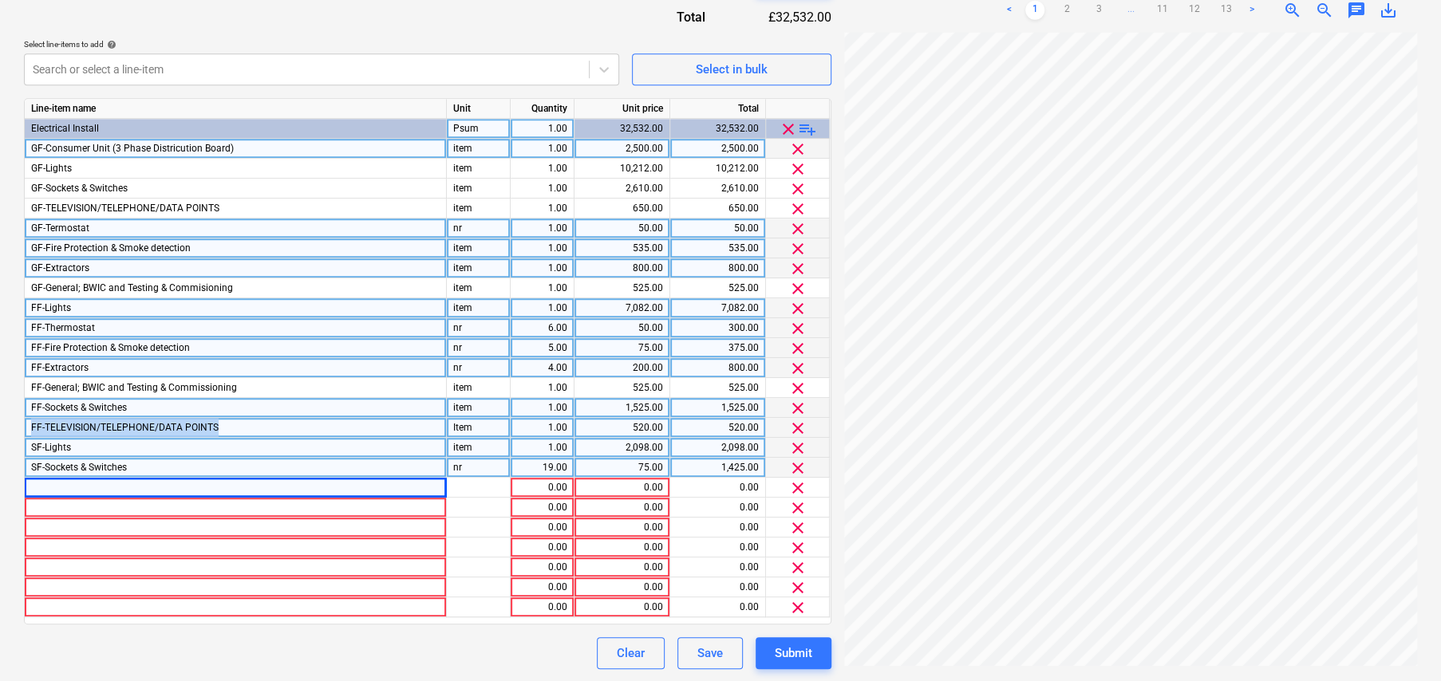
drag, startPoint x: 279, startPoint y: 423, endPoint x: 30, endPoint y: 425, distance: 249.7
click at [30, 425] on div "FF-TELEVISION/TELEPHONE/DATA POINTS" at bounding box center [236, 428] width 422 height 20
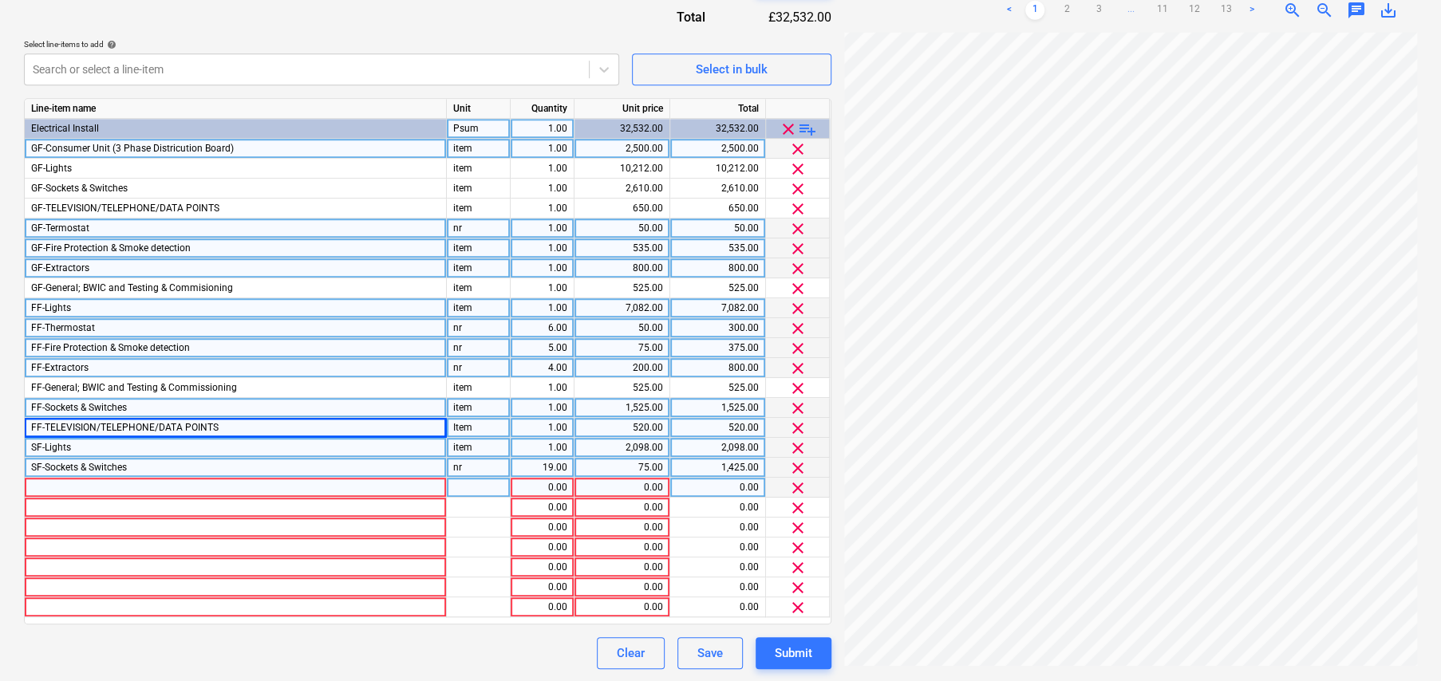
click at [76, 479] on div at bounding box center [236, 488] width 422 height 20
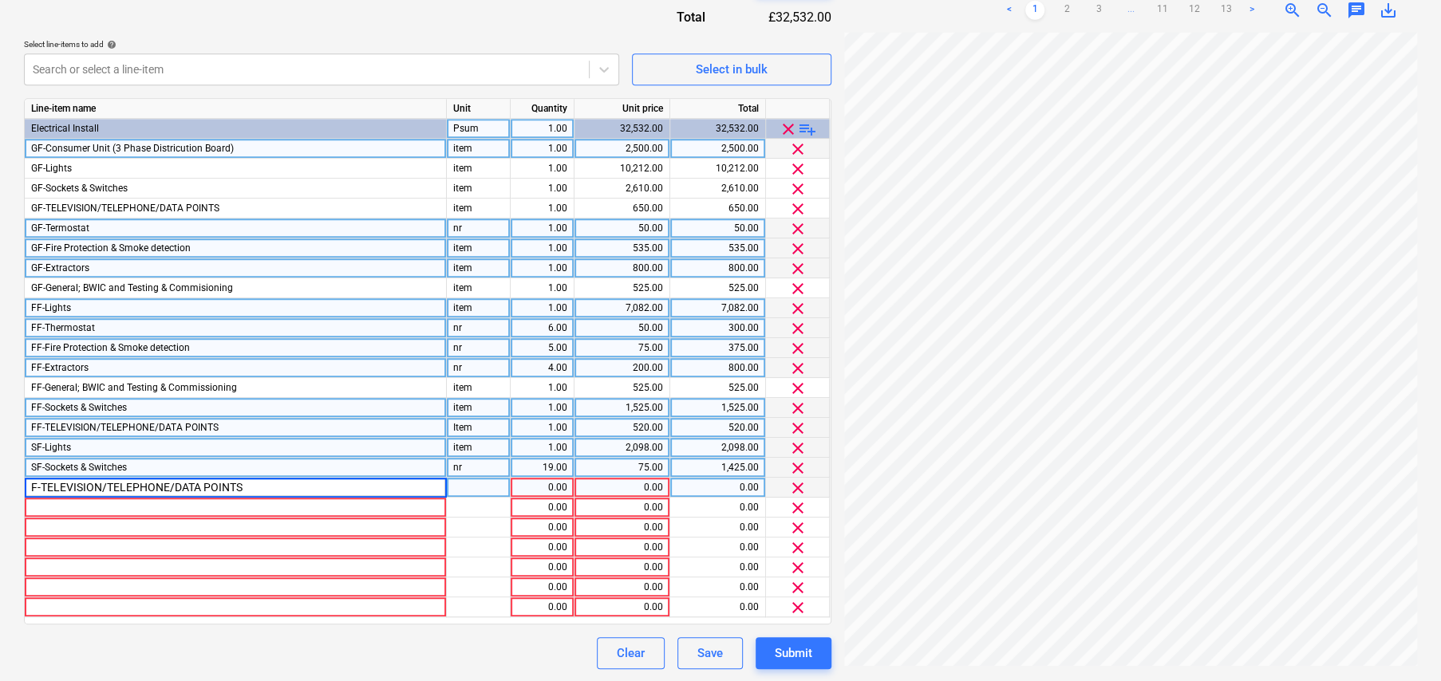
type input "SF-TELEVISION/TELEPHONE/DATA POINTS"
type input "nr"
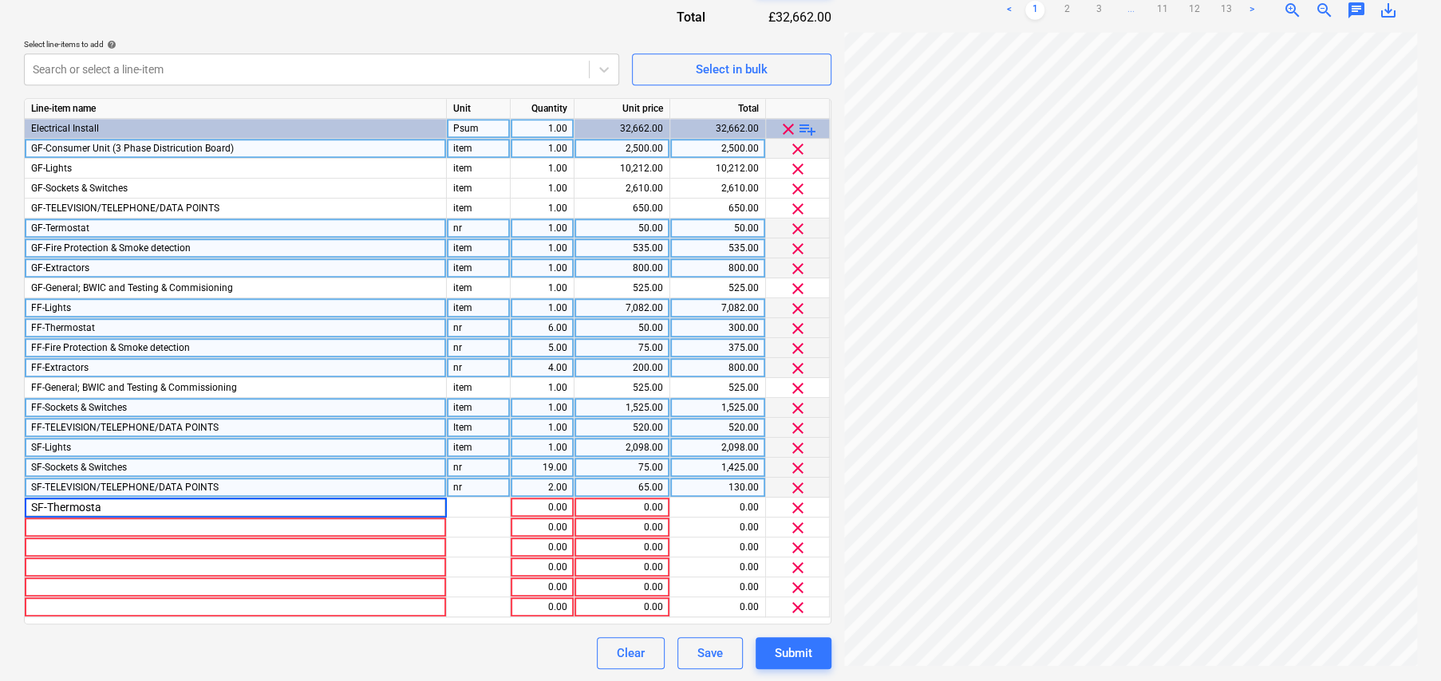
type input "SF-Thermostat"
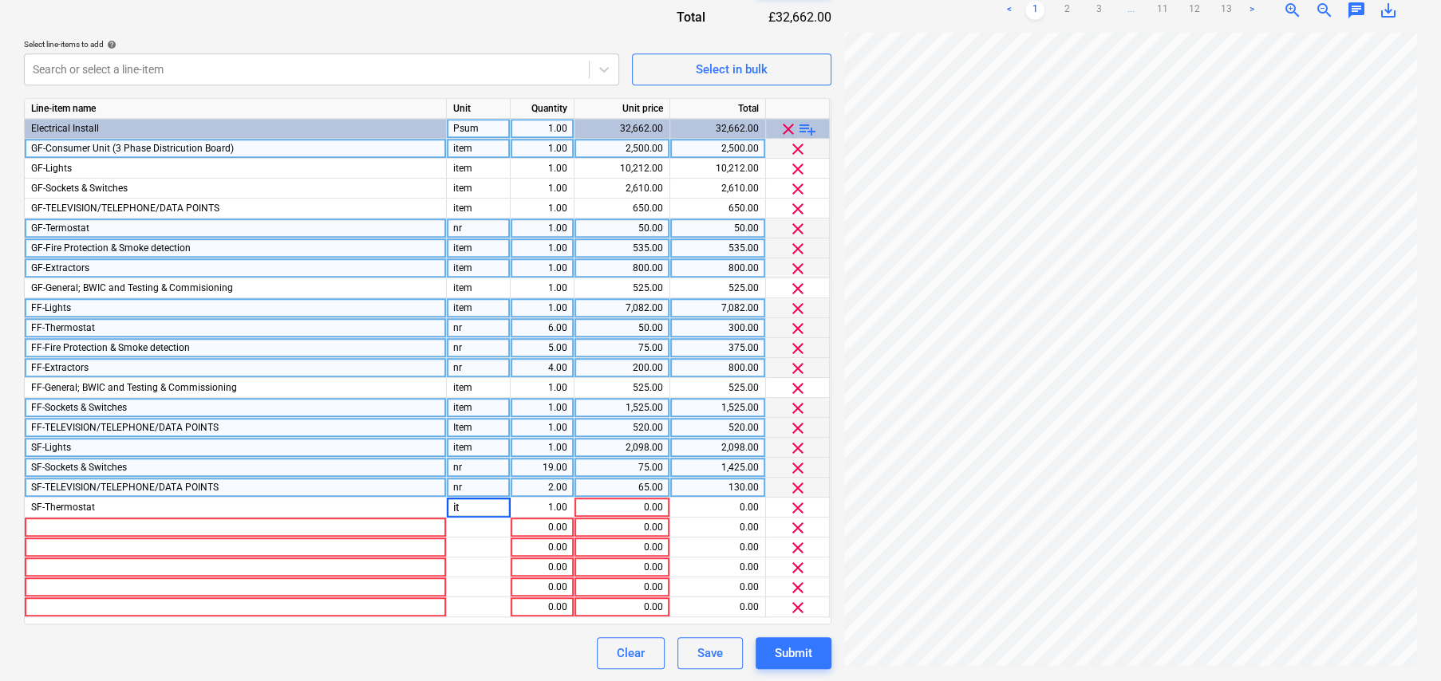
type input "i"
type input "nr"
type input "50"
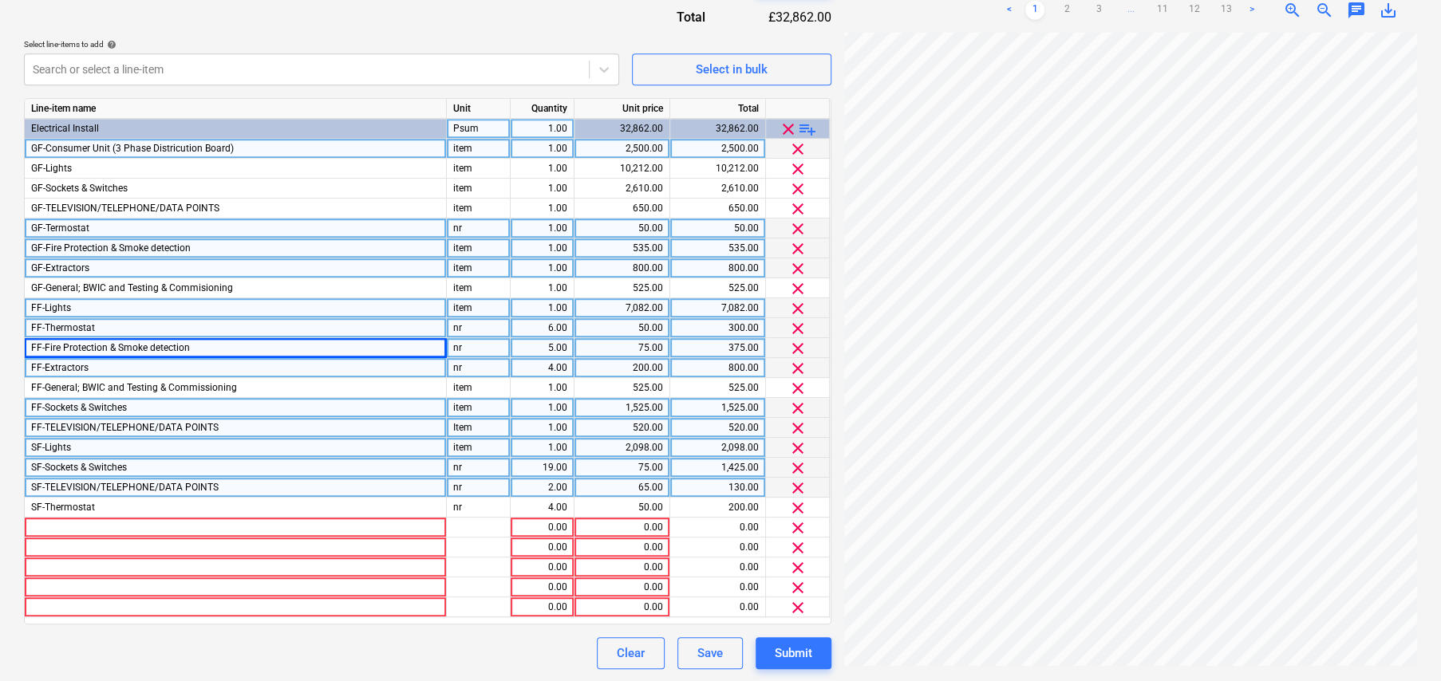
click at [210, 343] on div "FF-Fire Protection & Smoke detection" at bounding box center [236, 348] width 422 height 20
click at [118, 518] on div at bounding box center [236, 528] width 422 height 20
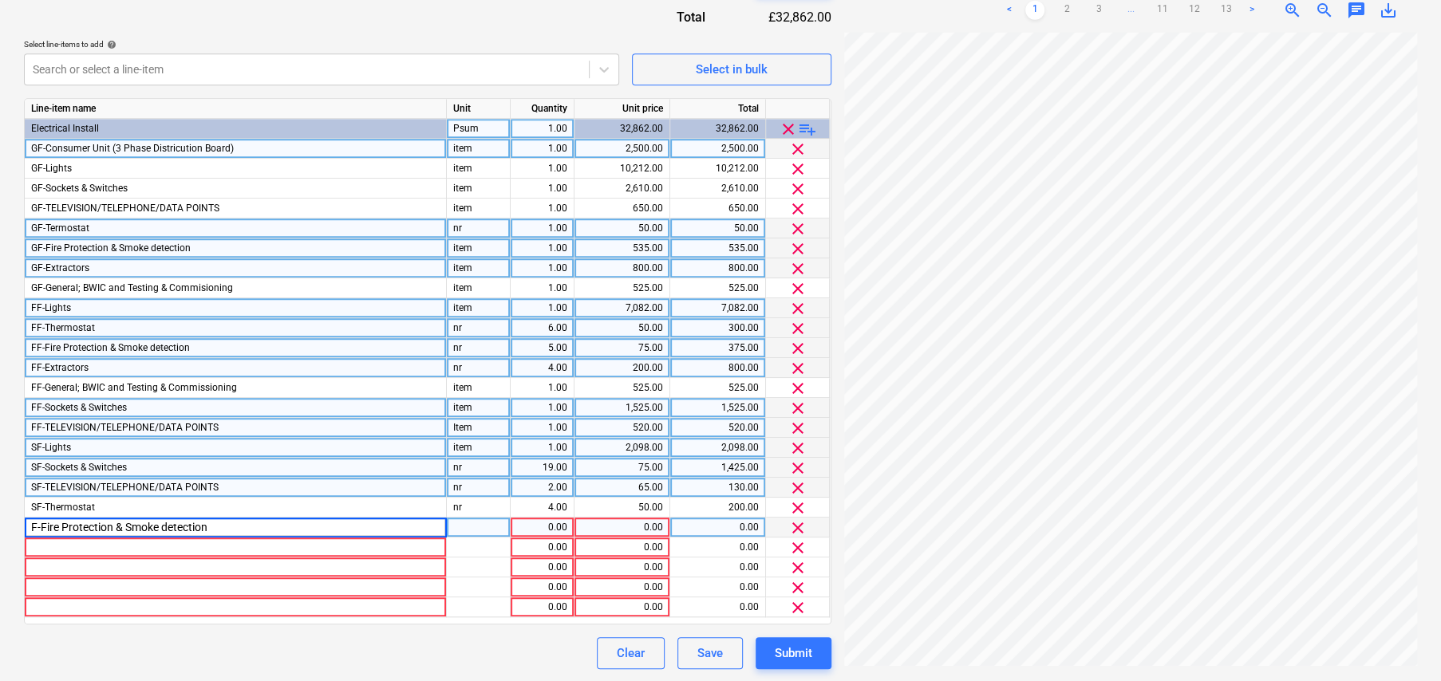
type input "SF-Fire Protection & Smoke detection"
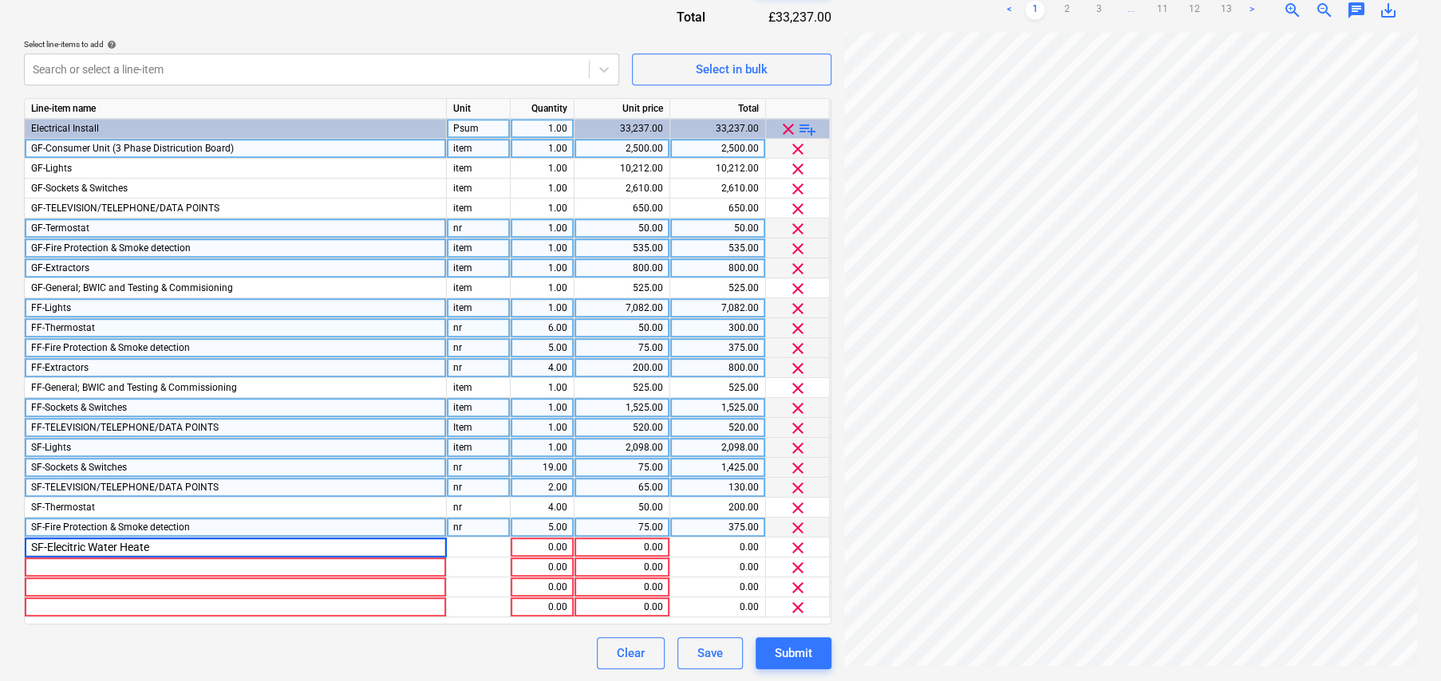
type input "SF-Elecitric Water Heater"
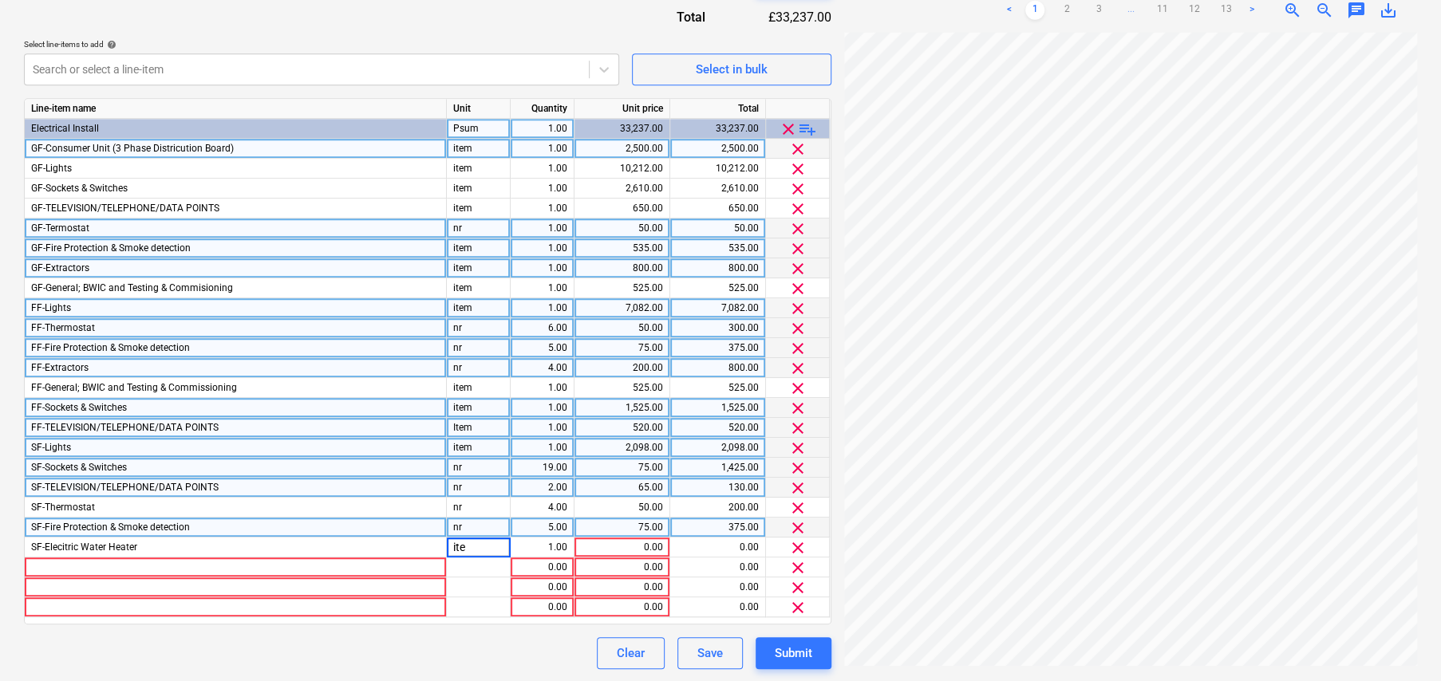
type input "item"
type input "150"
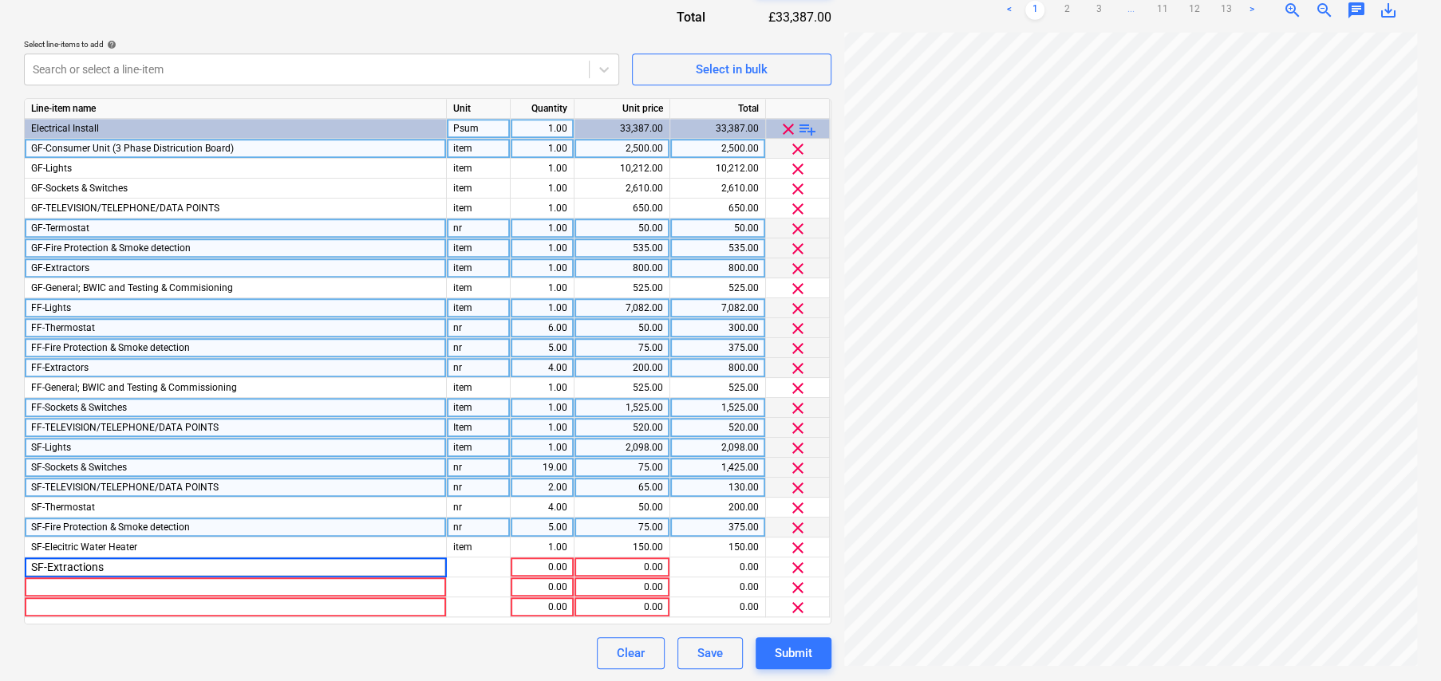
type input "SF-Extraction"
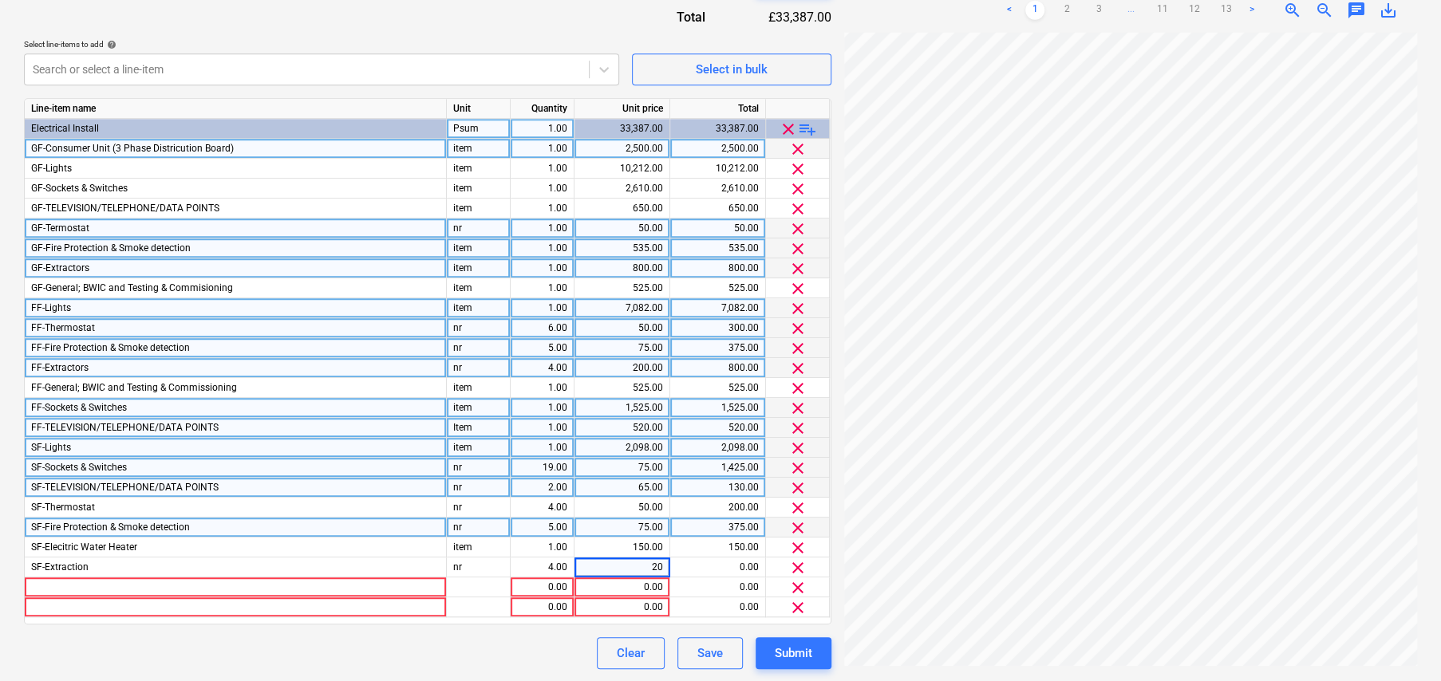
type input "200"
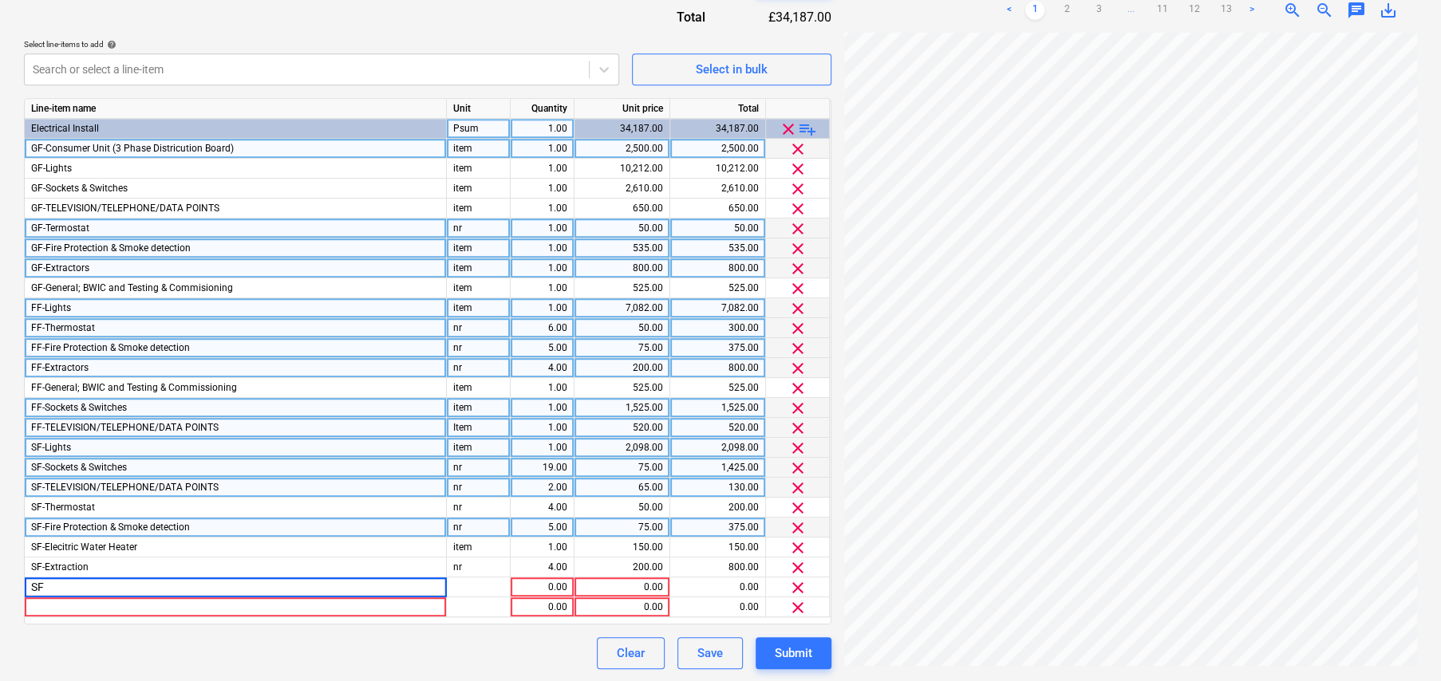
type input "SF-"
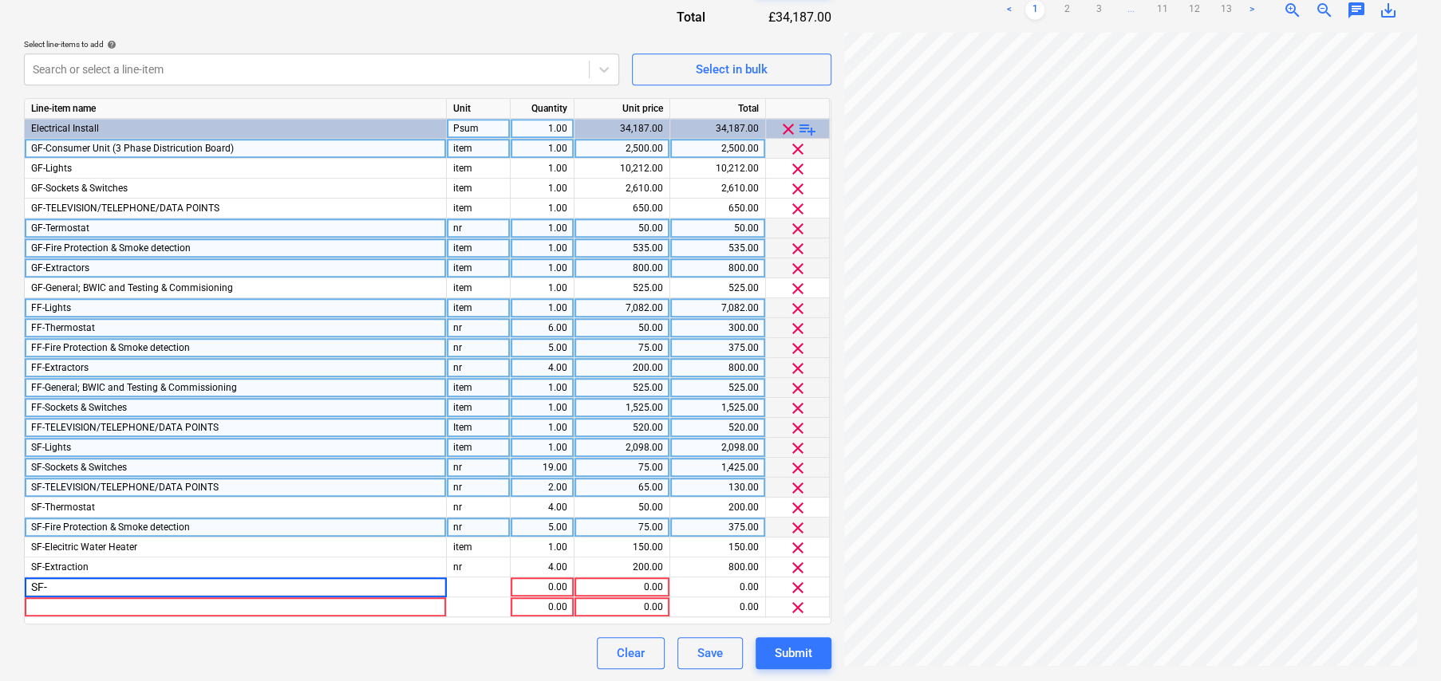
click at [168, 385] on span "FF-General; BWIC and Testing & Commissioning" at bounding box center [134, 387] width 206 height 11
click at [64, 578] on div "SF-" at bounding box center [236, 588] width 422 height 20
click at [56, 586] on input "SF-" at bounding box center [235, 587] width 421 height 19
click at [53, 587] on input "SF-FF-General; BWIC and Testing & Commissioning" at bounding box center [235, 587] width 421 height 19
type input "SF-General; BWIC and Testing & Commissioning"
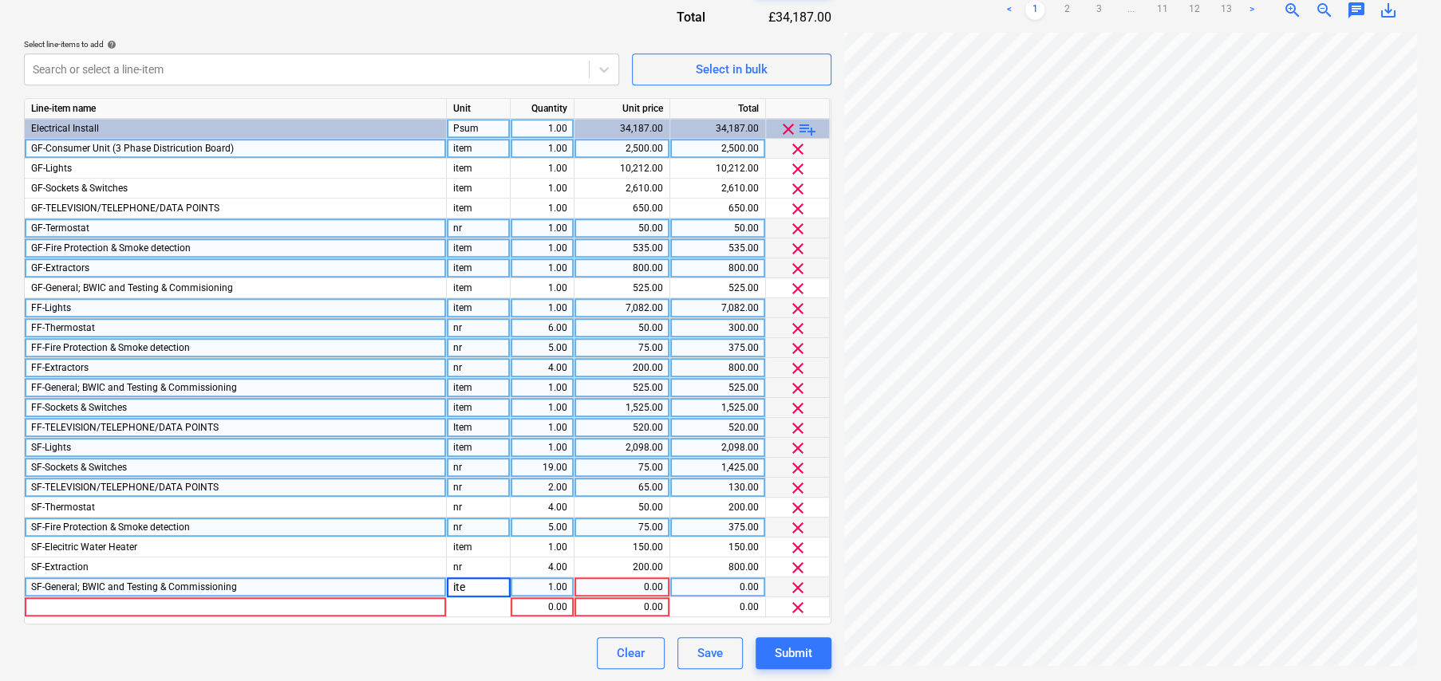
type input "item"
type input "325"
click at [56, 604] on div at bounding box center [236, 608] width 422 height 20
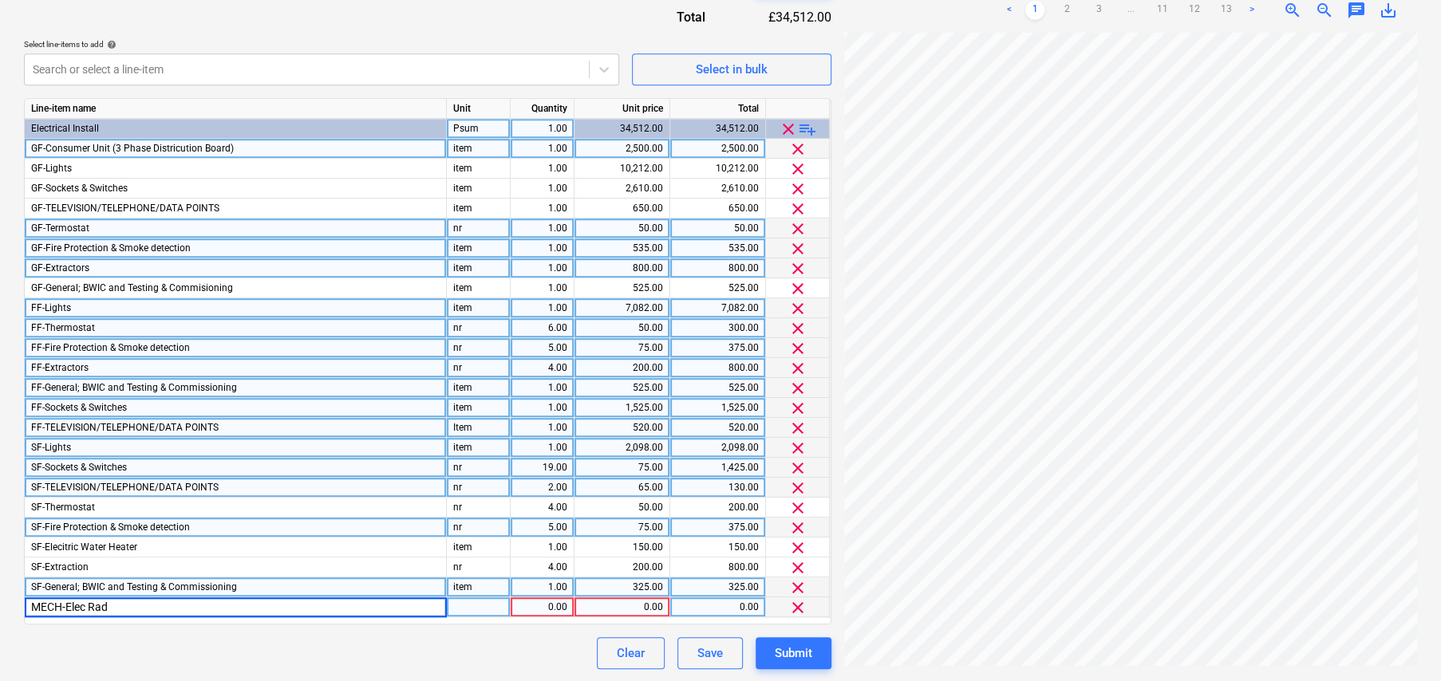
type input "MECH-Elec Rads"
type input "n"
click at [90, 604] on span "MECH-Elec Rads" at bounding box center [66, 607] width 71 height 11
click at [90, 604] on input "MECH-Elec Rads" at bounding box center [235, 607] width 421 height 19
click at [102, 608] on input "MECH-Elec Rads" at bounding box center [235, 607] width 421 height 19
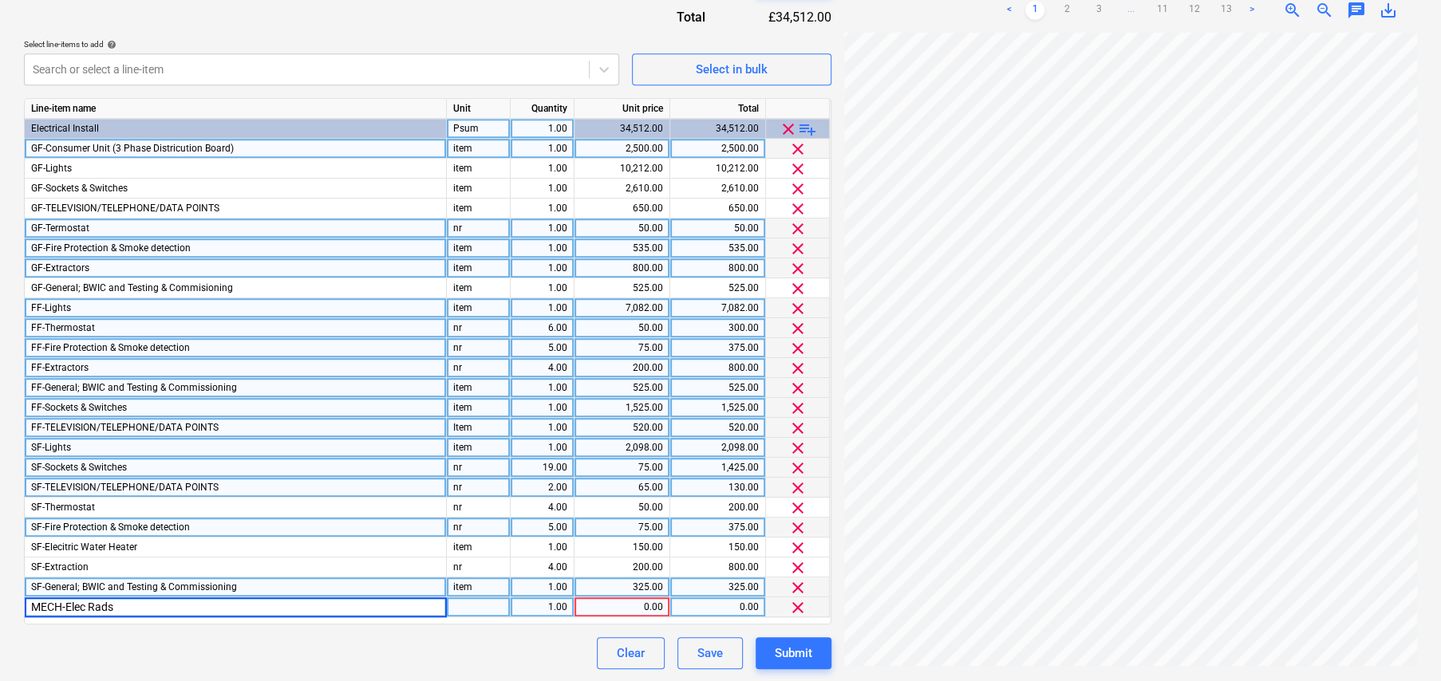
click at [102, 608] on input "MECH-Elec Rads" at bounding box center [235, 607] width 421 height 19
type input "MECH-Elec Towel Rad supply"
type input "nr"
type input "150"
click at [807, 122] on span "playlist_add" at bounding box center [807, 129] width 19 height 19
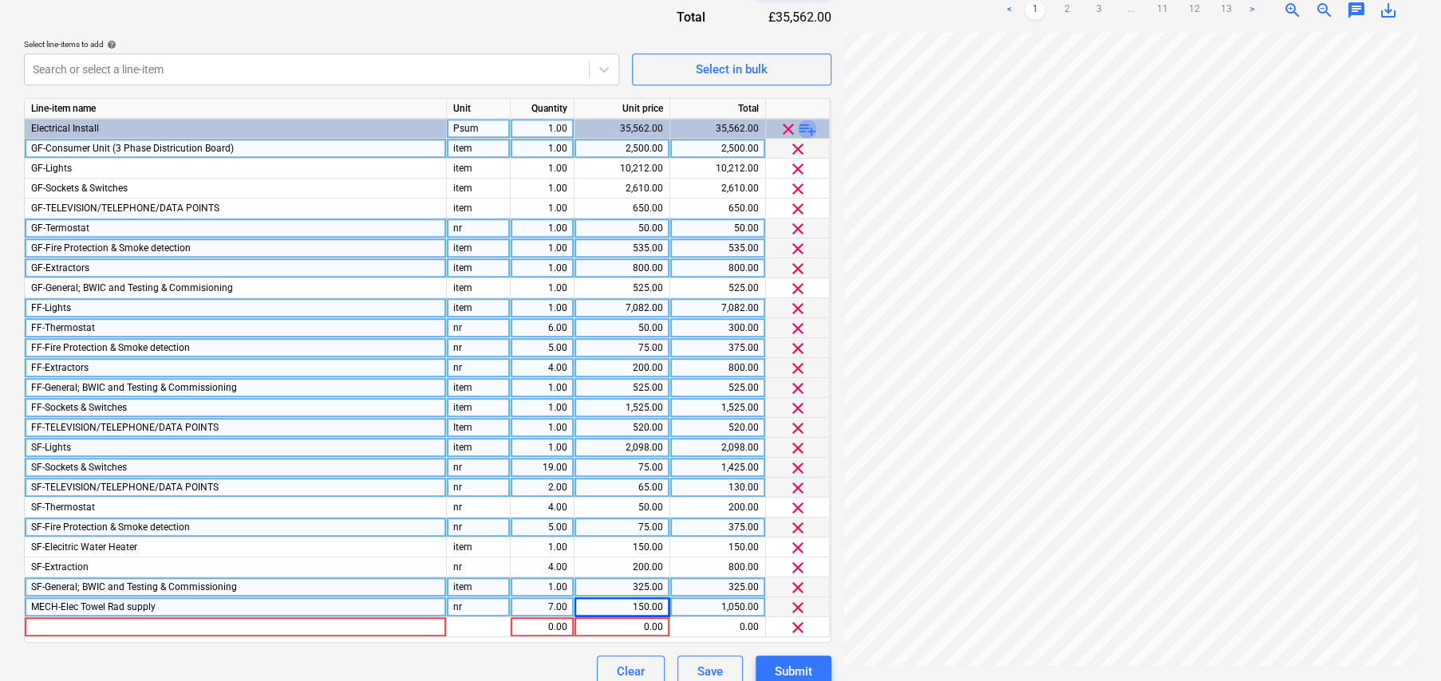
click at [810, 124] on span "playlist_add" at bounding box center [807, 129] width 19 height 19
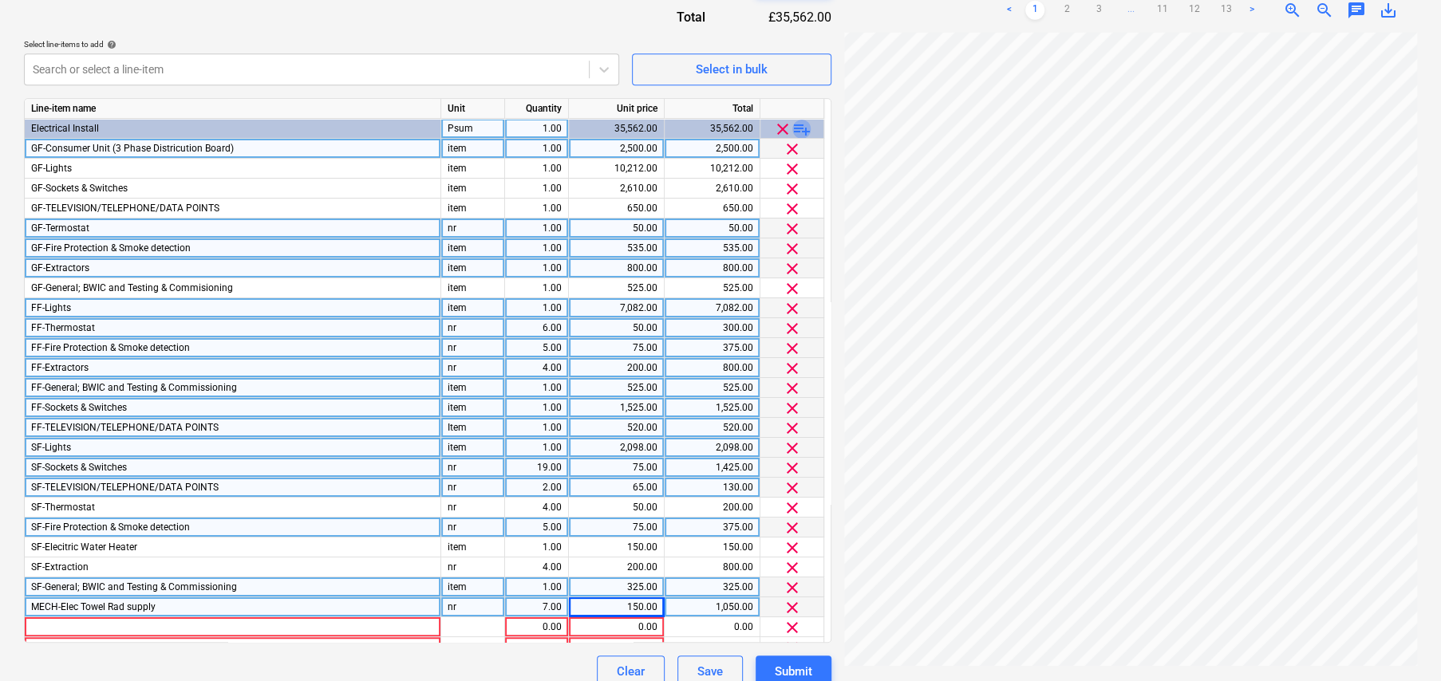
click at [810, 124] on span "playlist_add" at bounding box center [801, 129] width 19 height 19
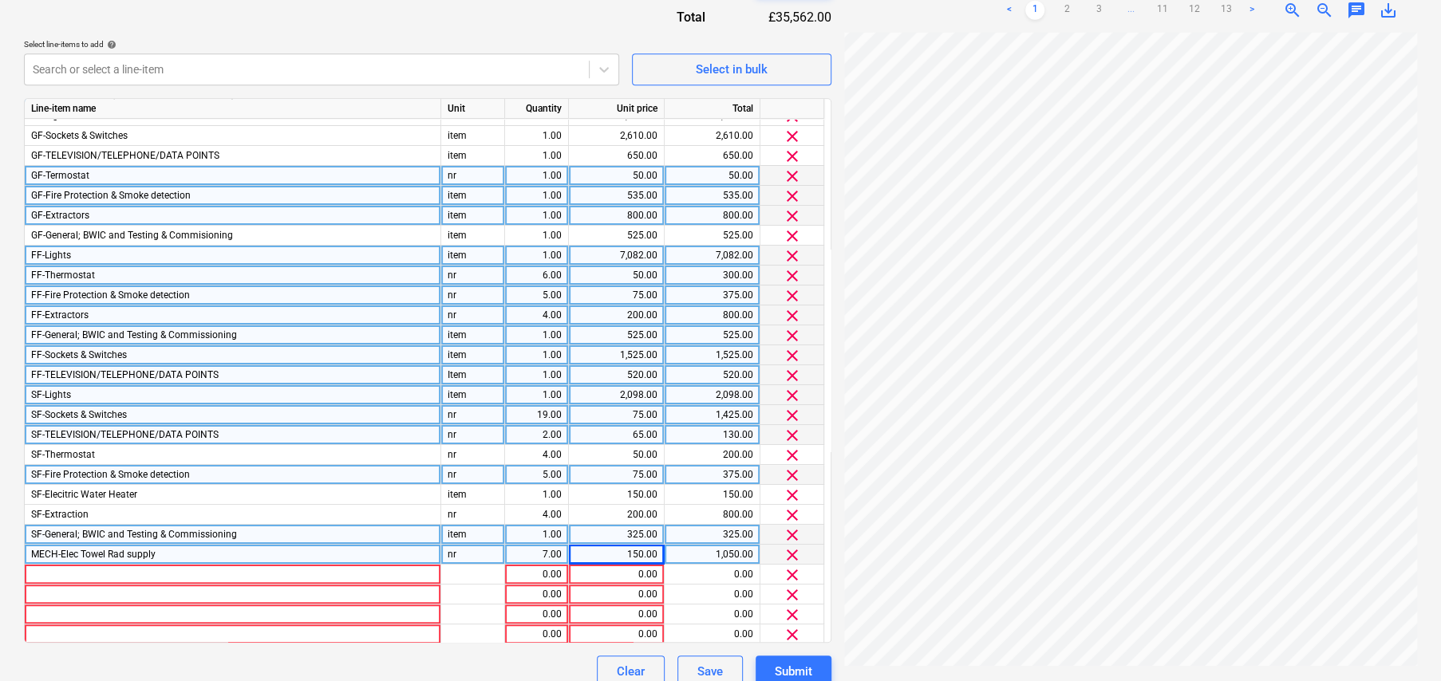
scroll to position [54, 0]
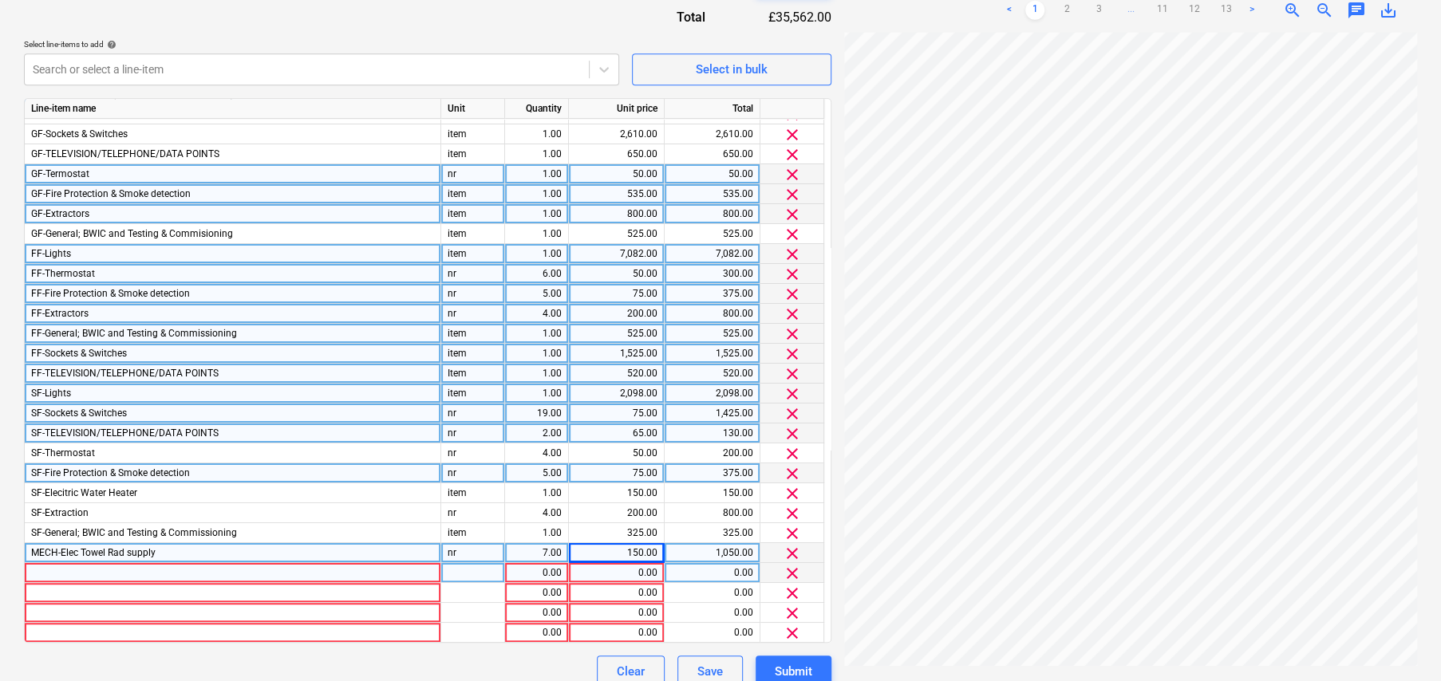
click at [151, 567] on div at bounding box center [233, 573] width 416 height 20
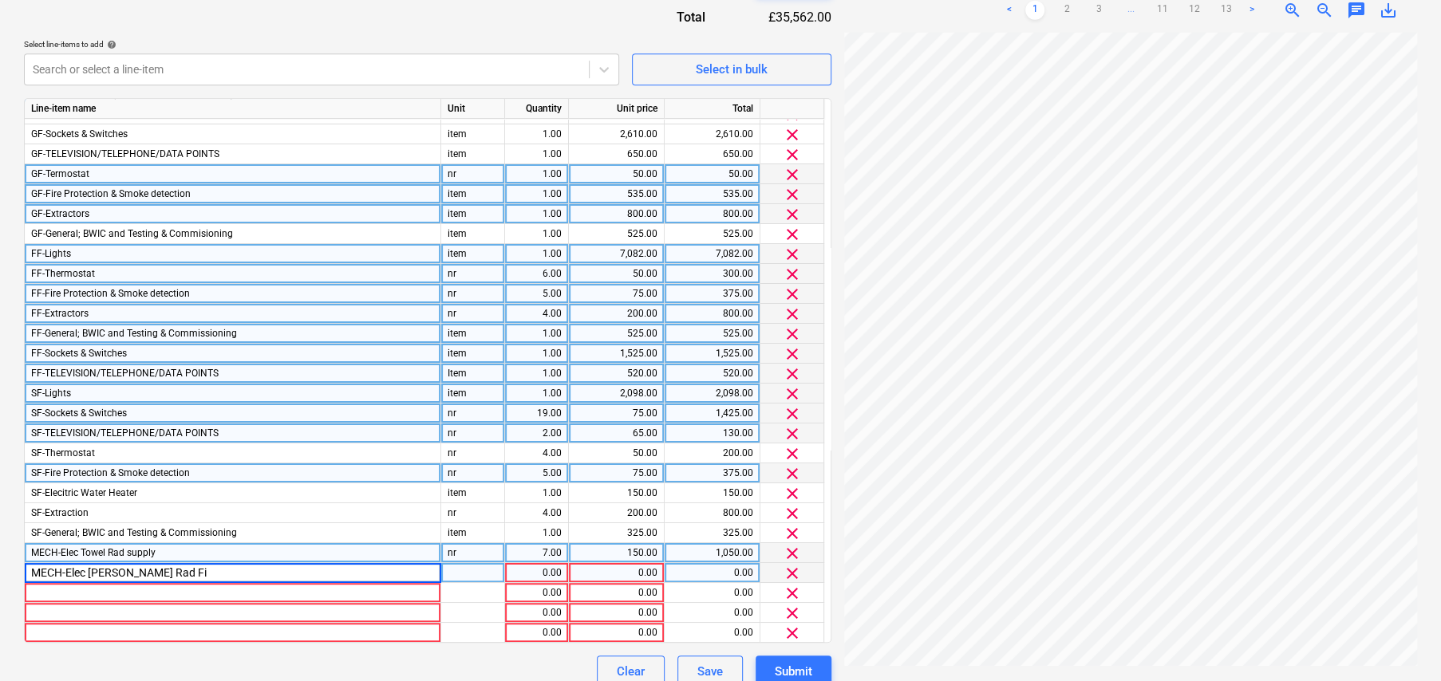
type input "MECH-Elec [PERSON_NAME] Rad Fit"
type input "120"
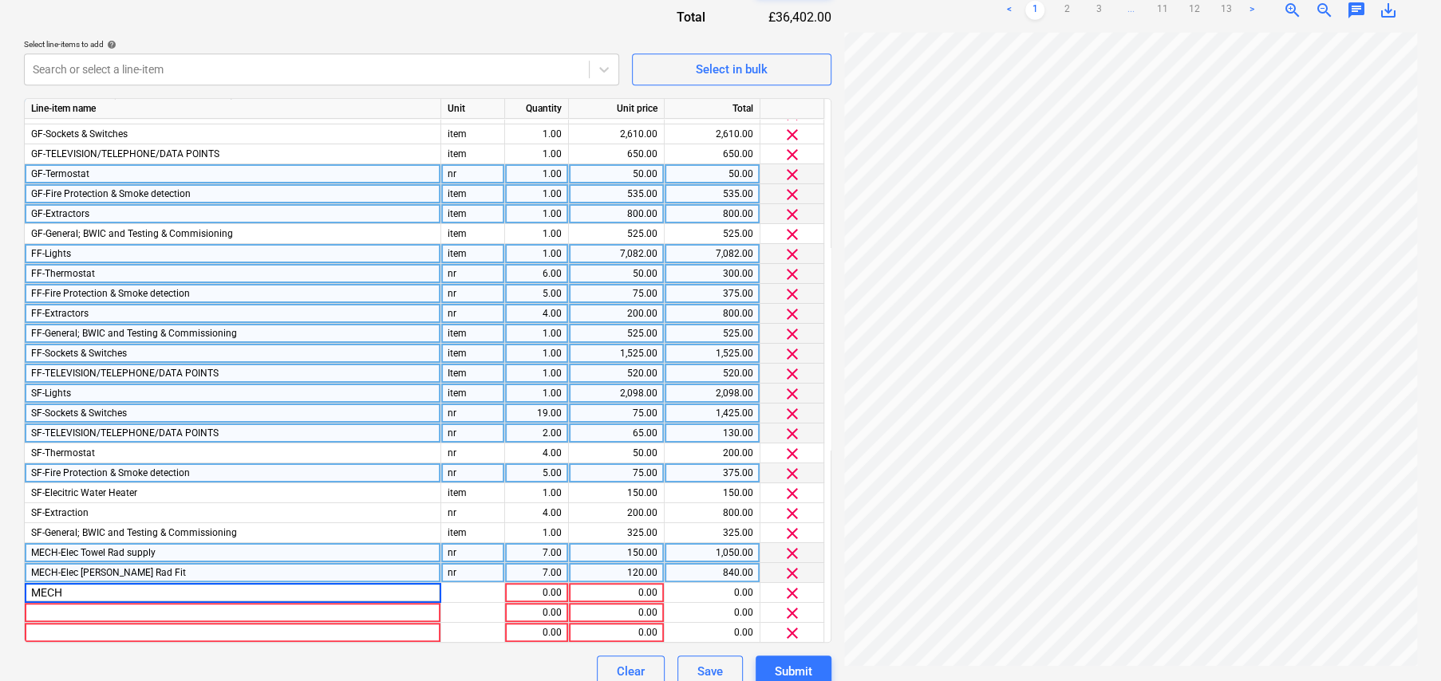
type input "MECH-"
click at [160, 329] on span "FF-General; BWIC and Testing & Commissioning" at bounding box center [134, 333] width 206 height 11
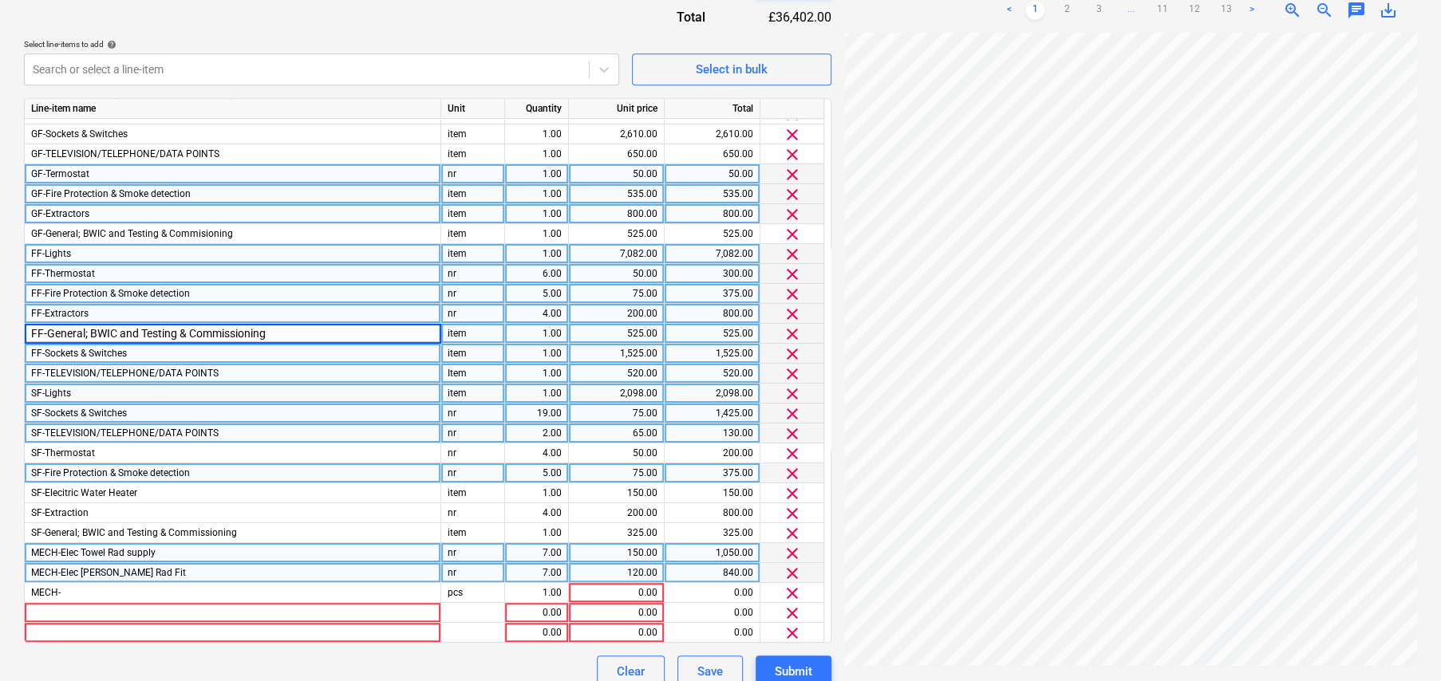
click at [47, 332] on input "FF-General; BWIC and Testing & Commissioning" at bounding box center [233, 333] width 416 height 19
drag, startPoint x: 272, startPoint y: 329, endPoint x: 49, endPoint y: 334, distance: 222.7
click at [49, 334] on input "FF-General; BWIC and Testing & Commissioning" at bounding box center [233, 333] width 416 height 19
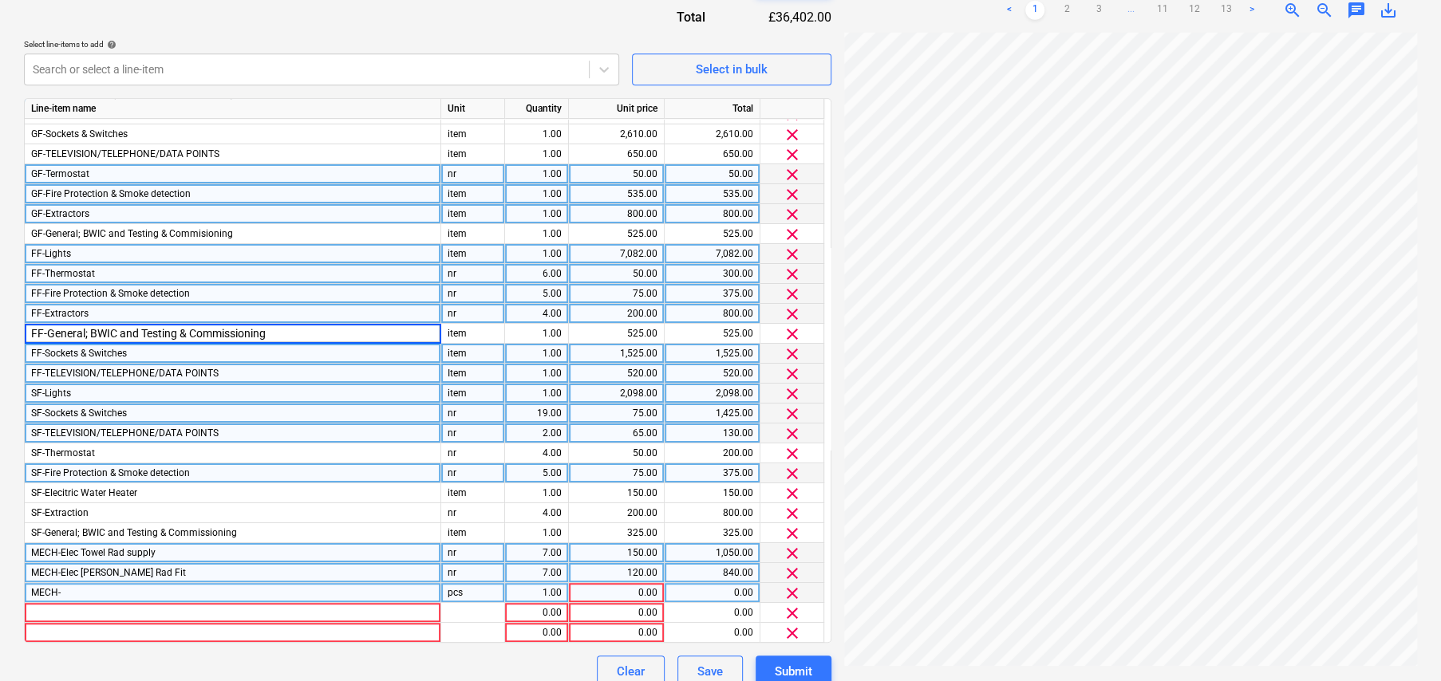
click at [91, 586] on div "MECH-" at bounding box center [233, 593] width 416 height 20
click at [91, 587] on input "MECH-" at bounding box center [233, 592] width 416 height 19
click at [83, 592] on input "MECH-" at bounding box center [233, 592] width 416 height 19
type input "MECH-General; BWIC and Testing & Commissioning"
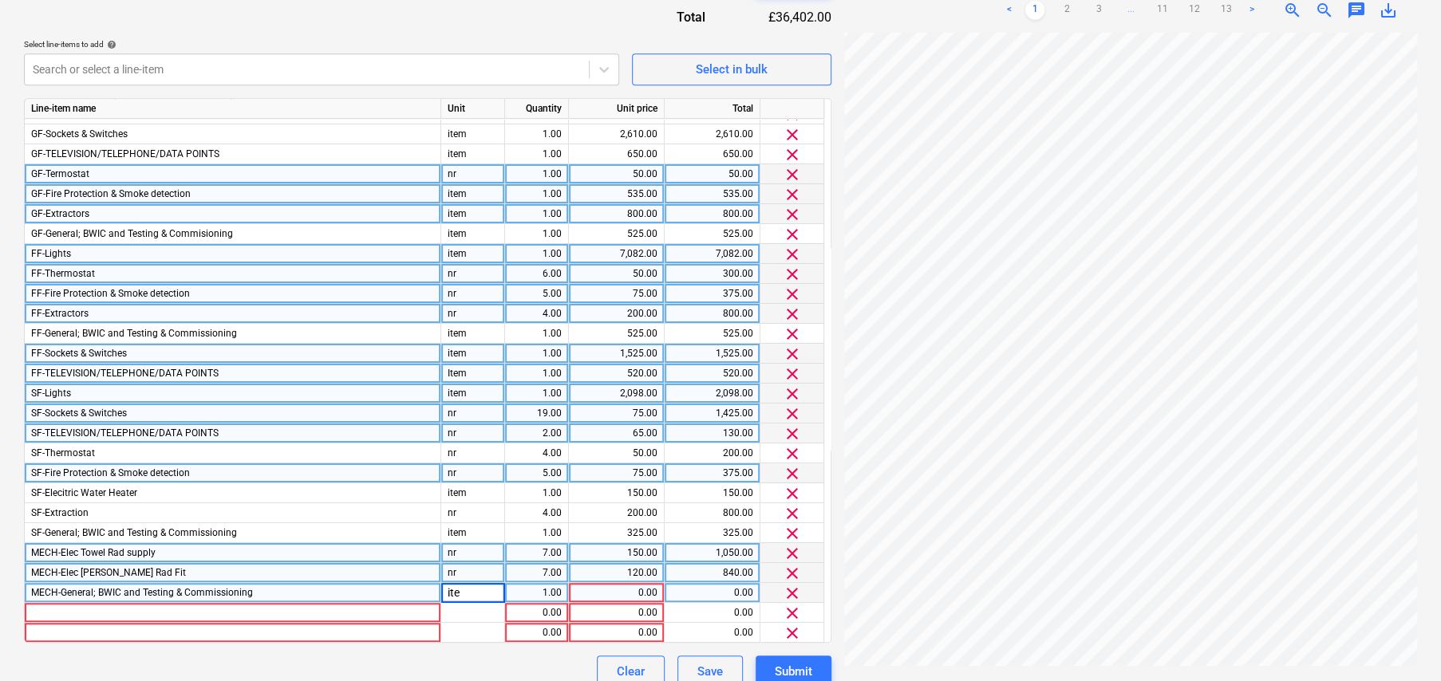
type input "item"
type input "325"
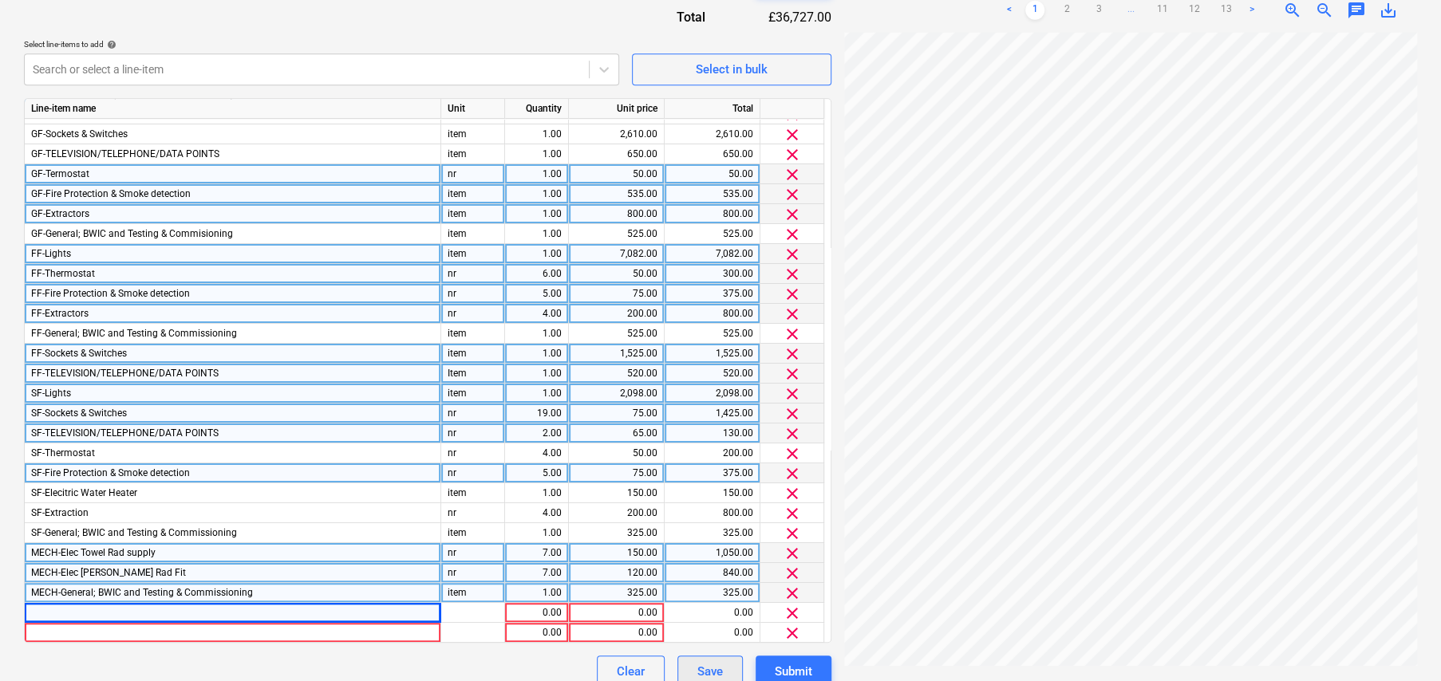
click at [727, 669] on button "Save" at bounding box center [709, 672] width 65 height 32
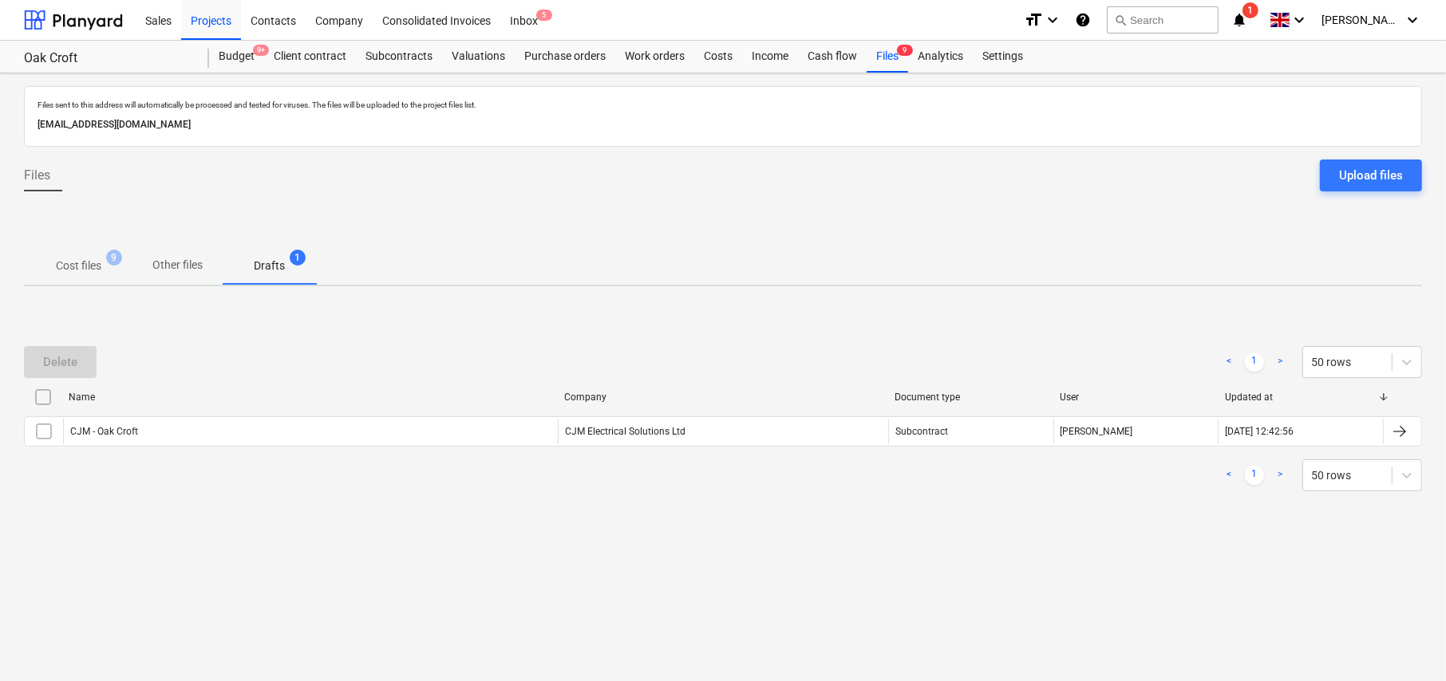
click at [279, 269] on p "Drafts" at bounding box center [269, 266] width 31 height 17
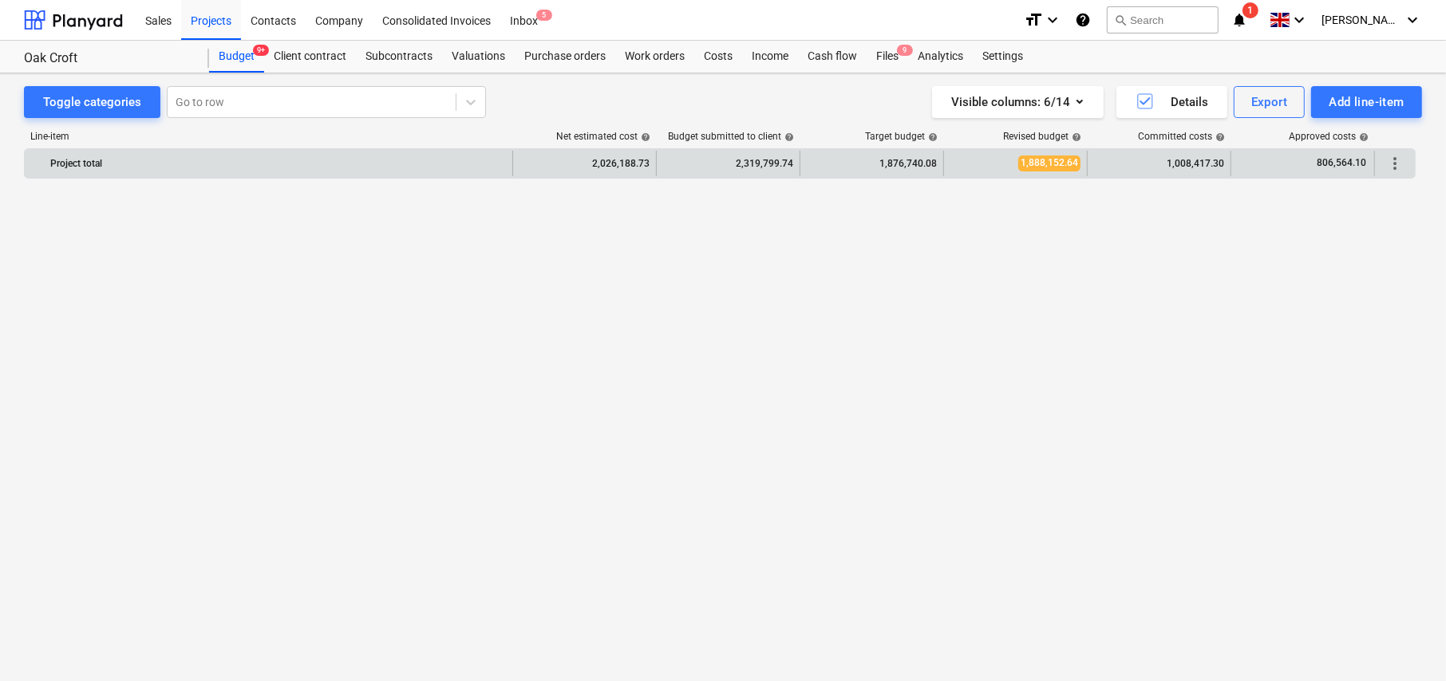
scroll to position [1396, 0]
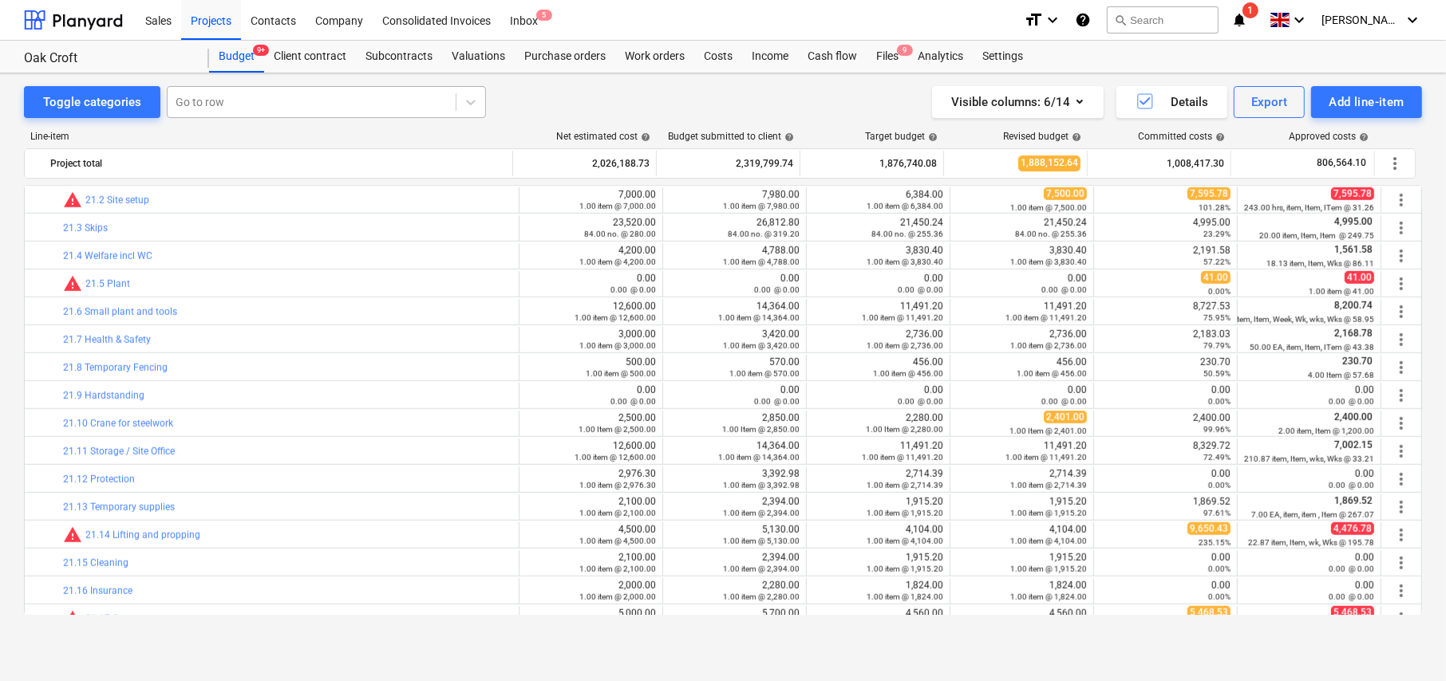
click at [222, 106] on div at bounding box center [312, 102] width 272 height 16
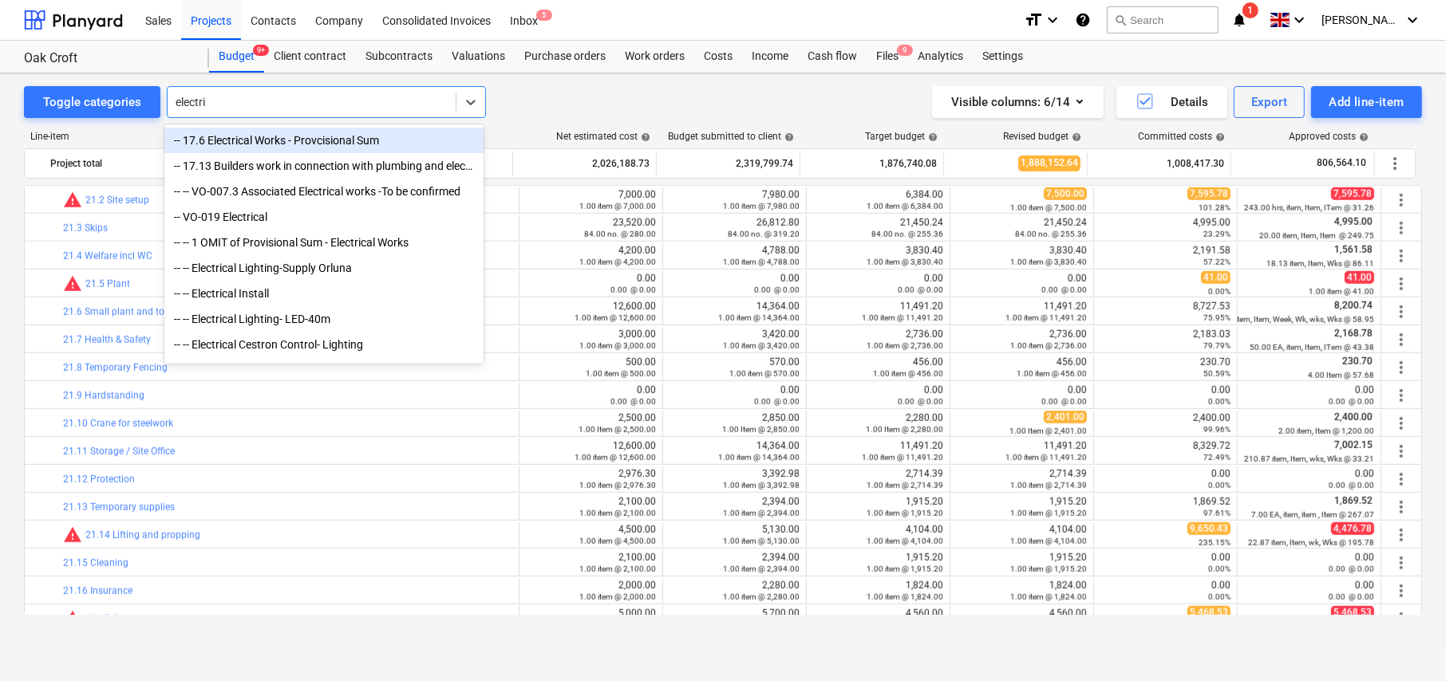
type input "electric"
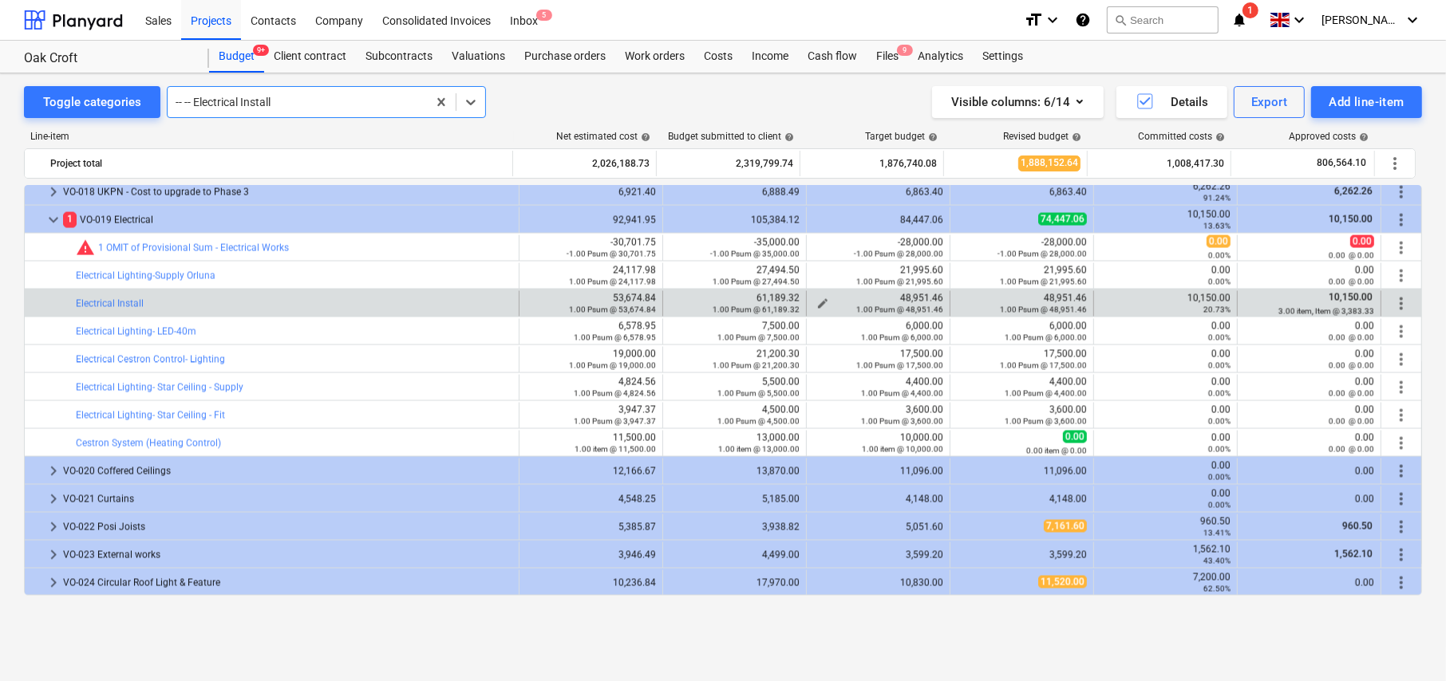
scroll to position [2605, 0]
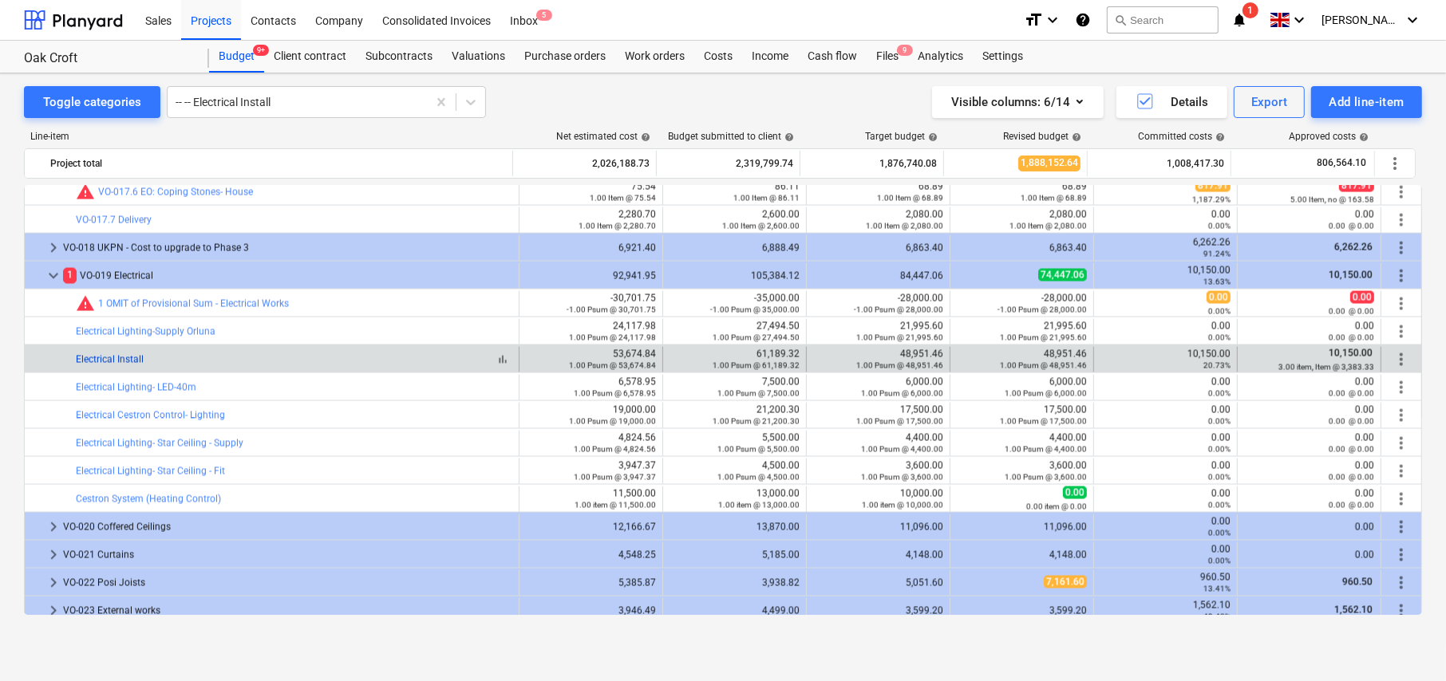
click at [104, 359] on link "Electrical Install" at bounding box center [110, 359] width 68 height 11
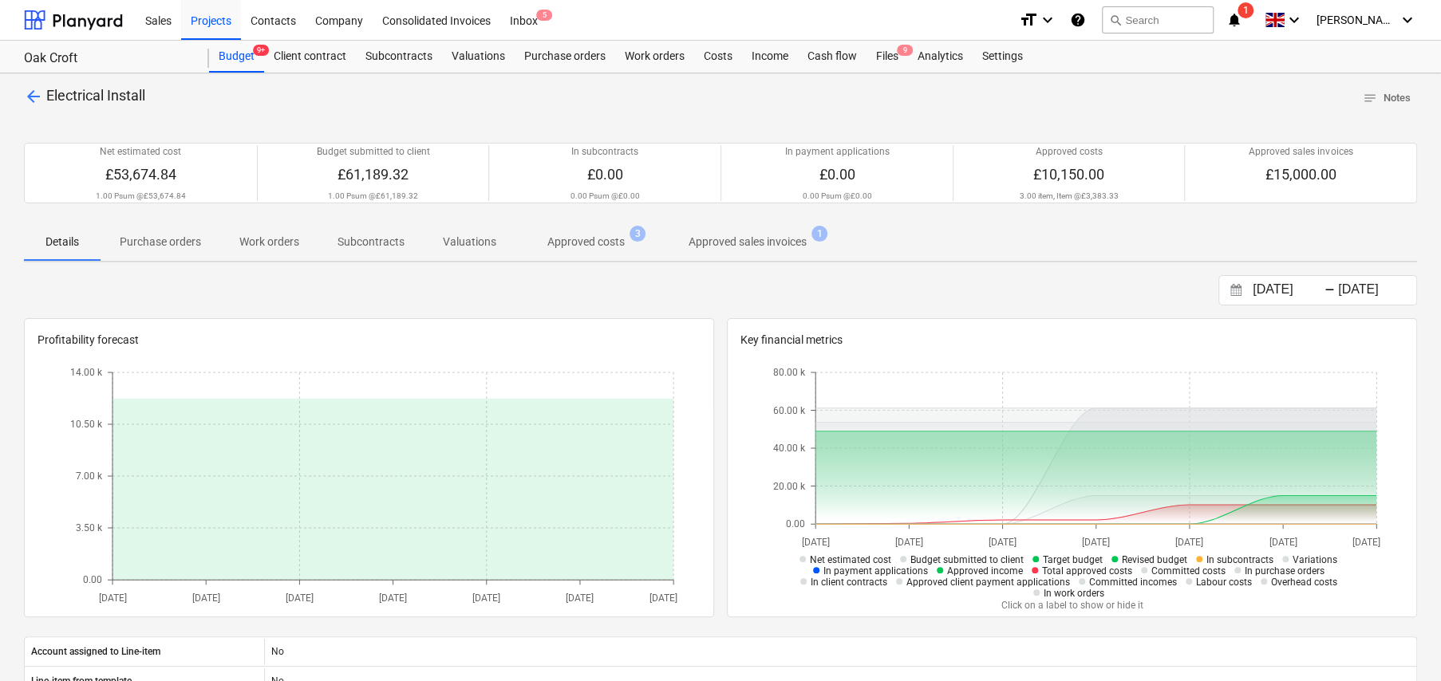
click at [590, 239] on p "Approved costs" at bounding box center [585, 242] width 77 height 17
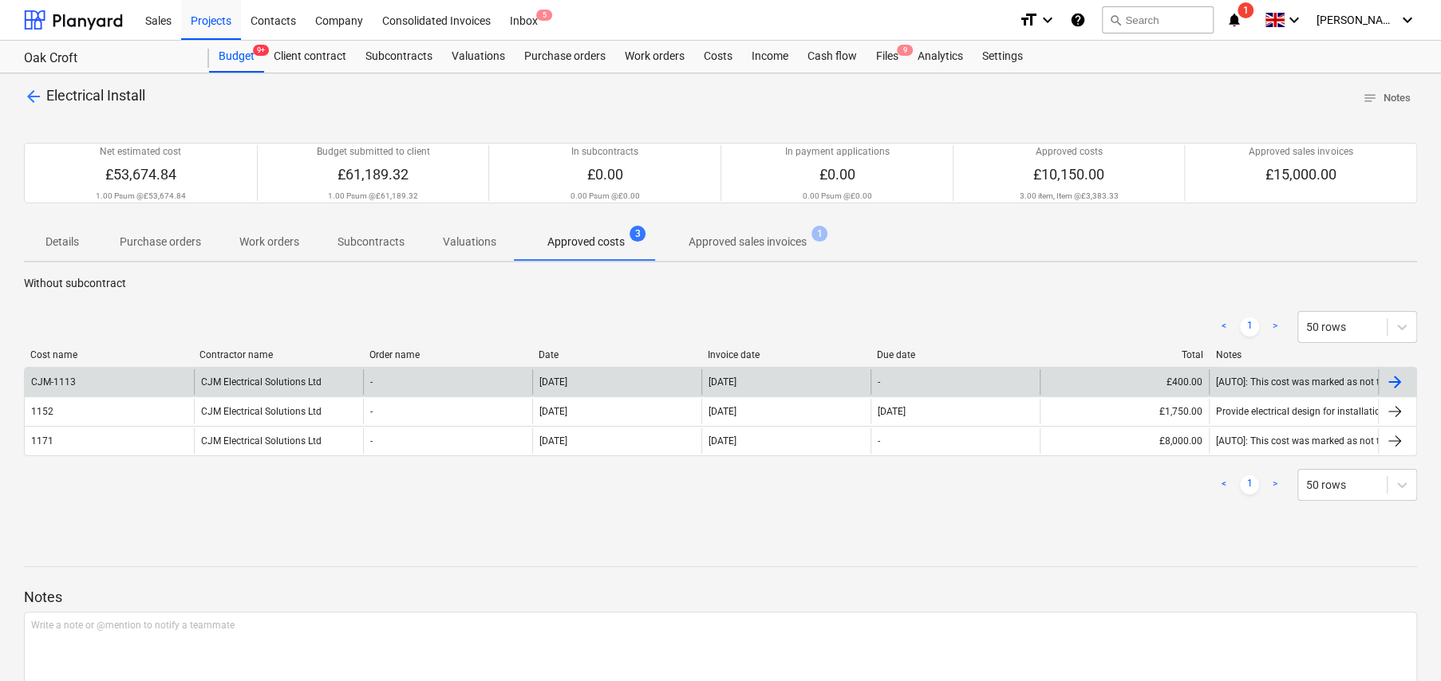
click at [121, 381] on div "CJM-1113" at bounding box center [109, 382] width 169 height 26
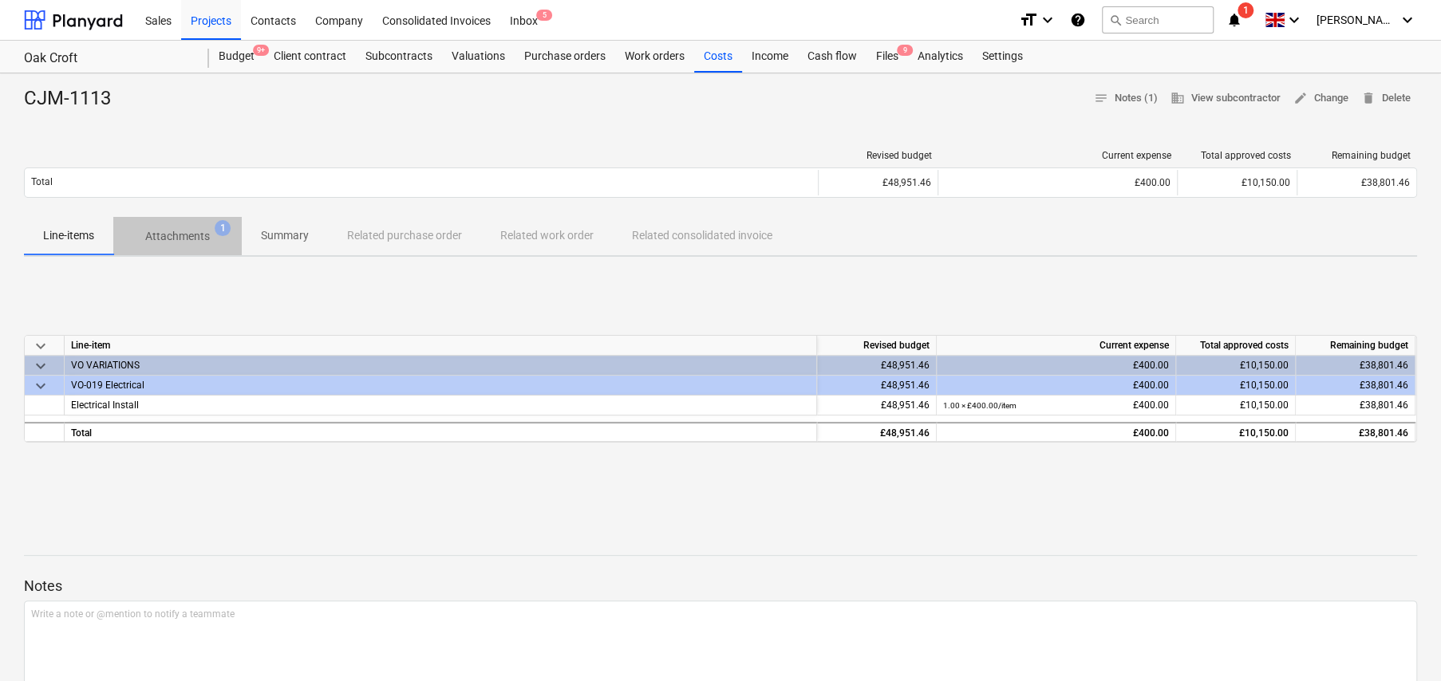
click at [183, 241] on p "Attachments" at bounding box center [177, 236] width 65 height 17
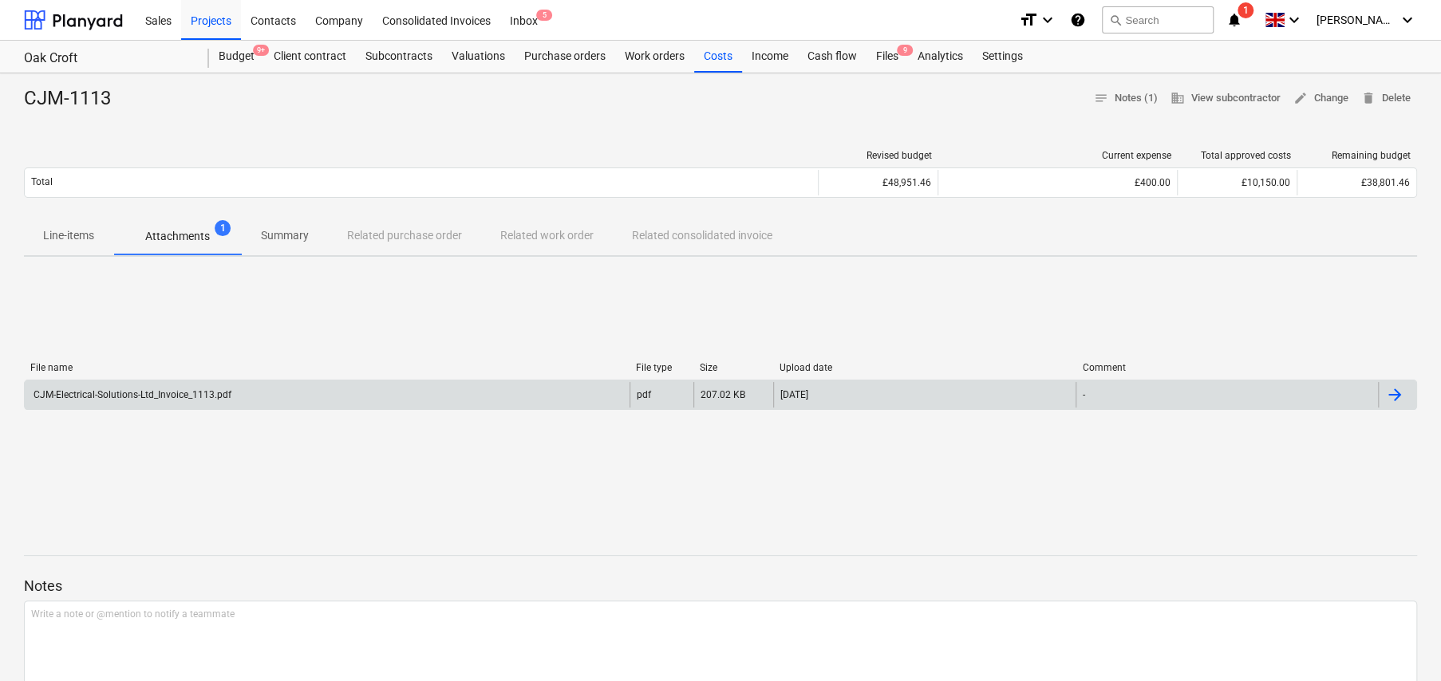
click at [199, 398] on div "CJM-Electrical-Solutions-Ltd_Invoice_1113.pdf" at bounding box center [131, 394] width 200 height 11
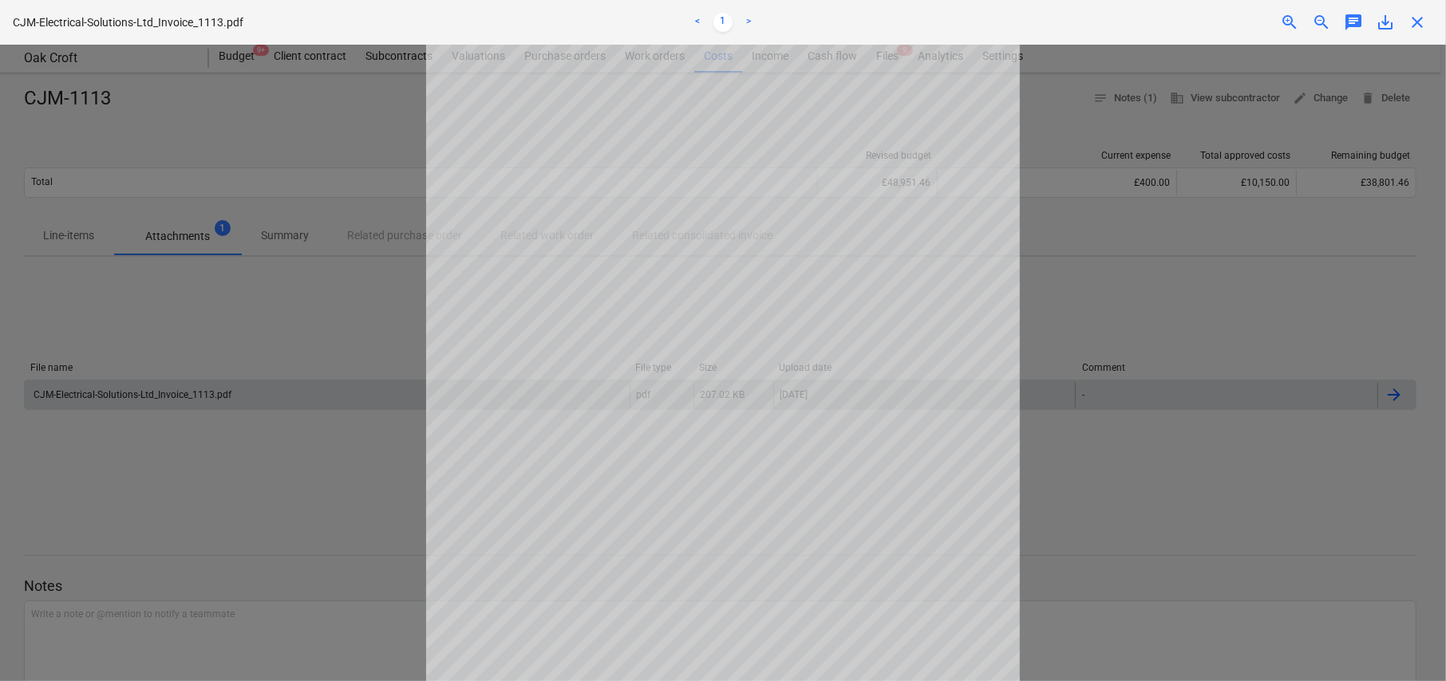
click at [1419, 26] on span "close" at bounding box center [1416, 22] width 19 height 19
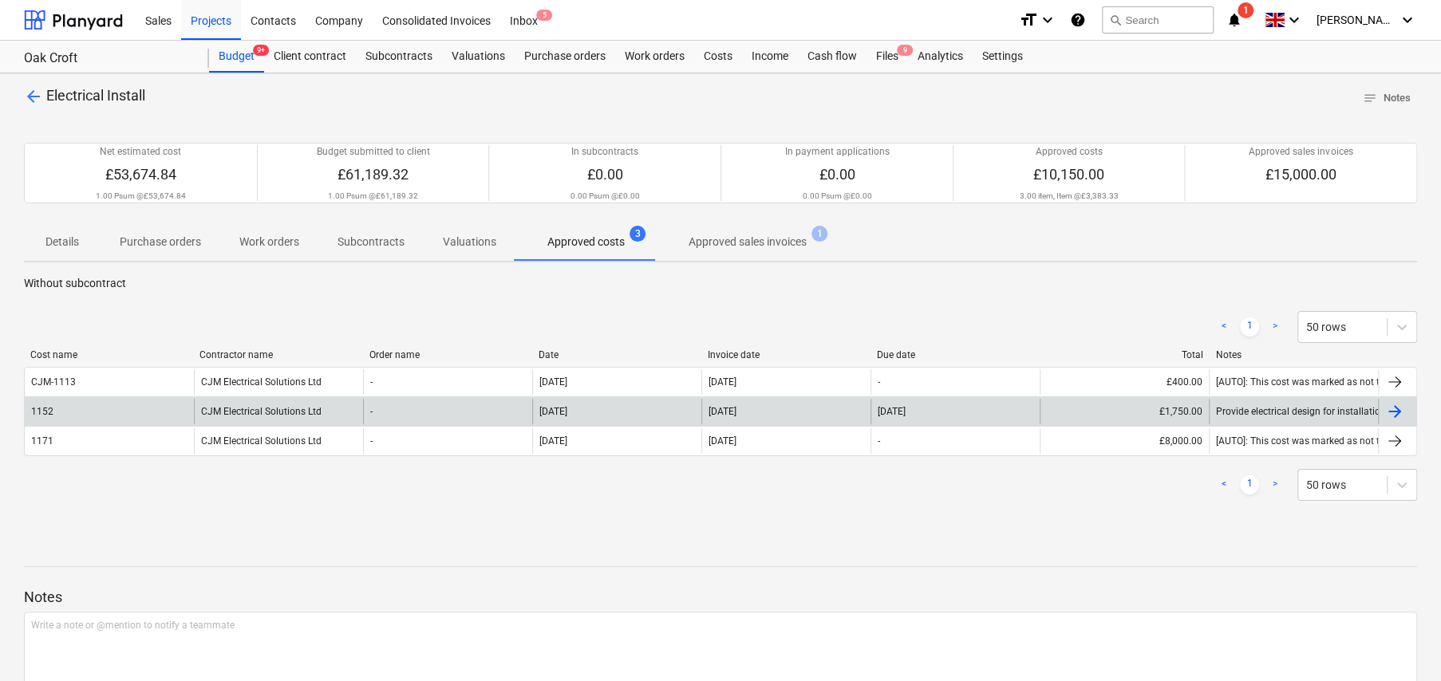
click at [262, 408] on div "CJM Electrical Solutions Ltd" at bounding box center [278, 412] width 169 height 26
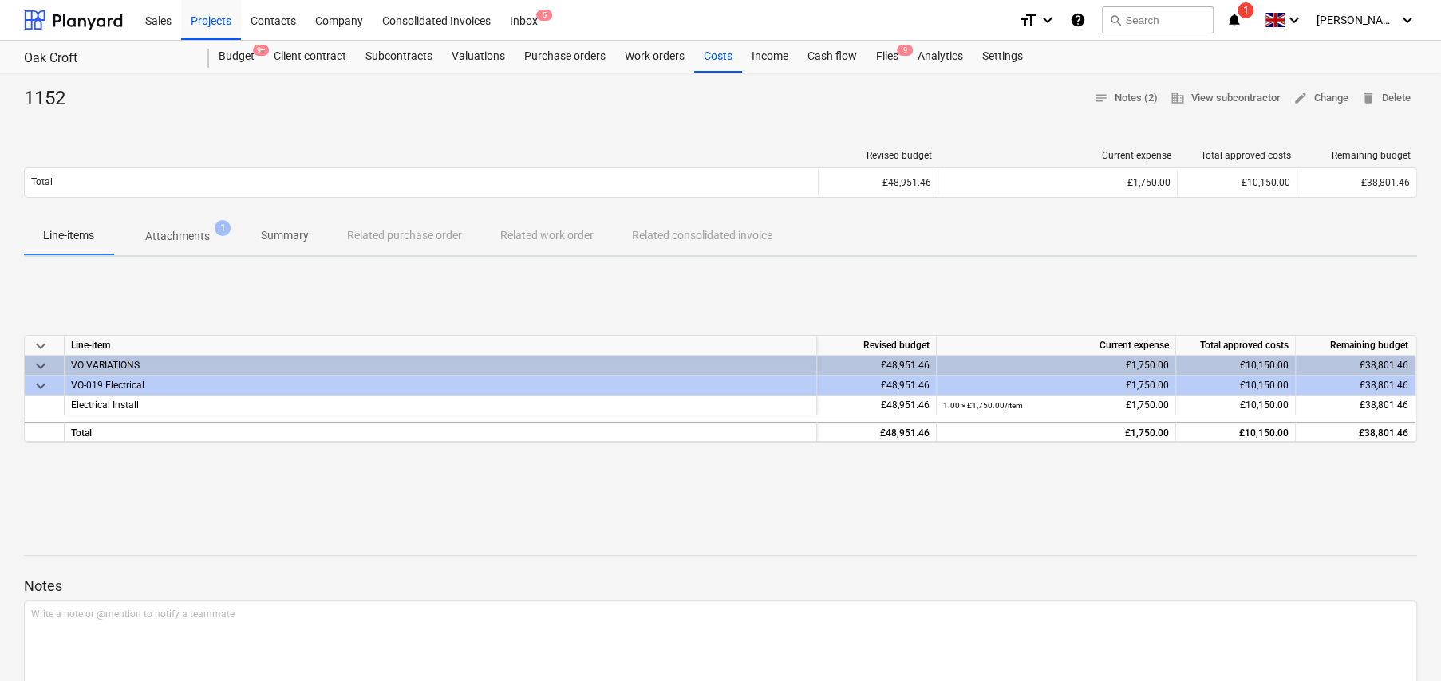
click at [190, 235] on p "Attachments" at bounding box center [177, 236] width 65 height 17
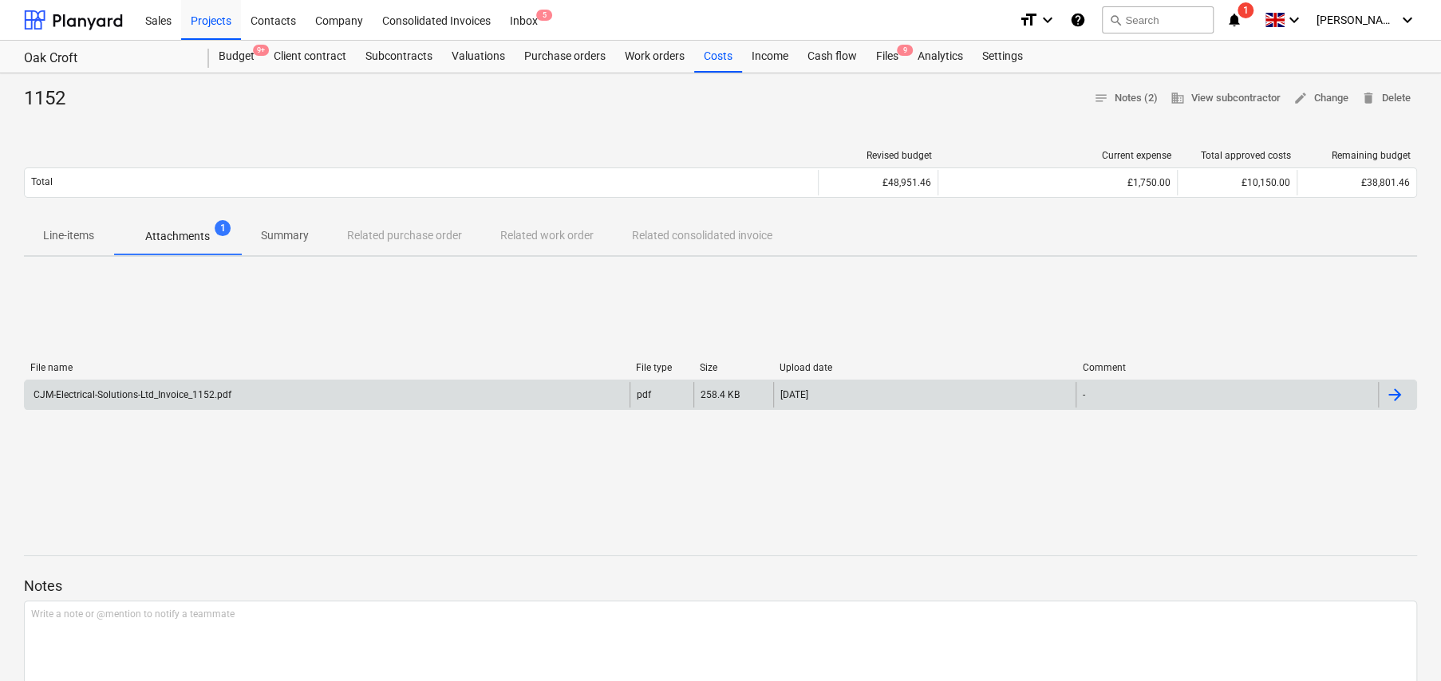
click at [191, 396] on div "CJM-Electrical-Solutions-Ltd_Invoice_1152.pdf" at bounding box center [131, 394] width 200 height 11
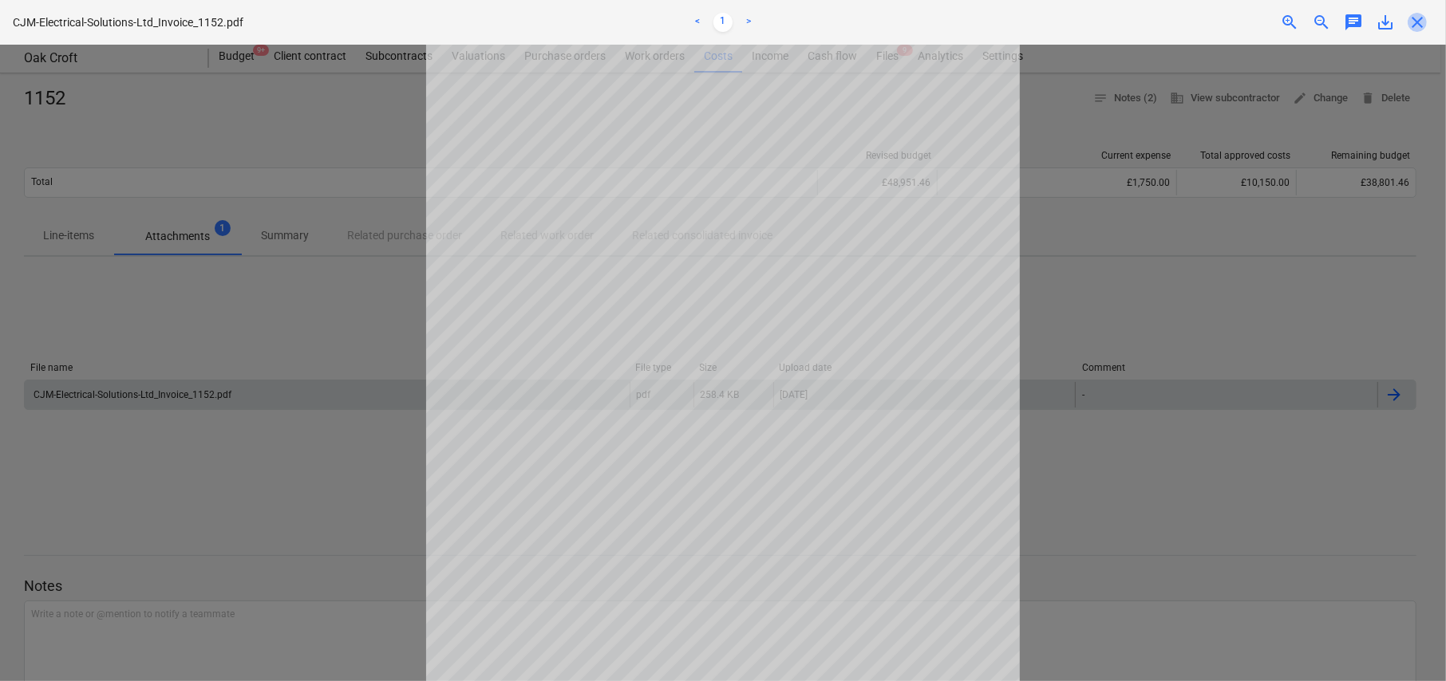
click at [1415, 25] on span "close" at bounding box center [1416, 22] width 19 height 19
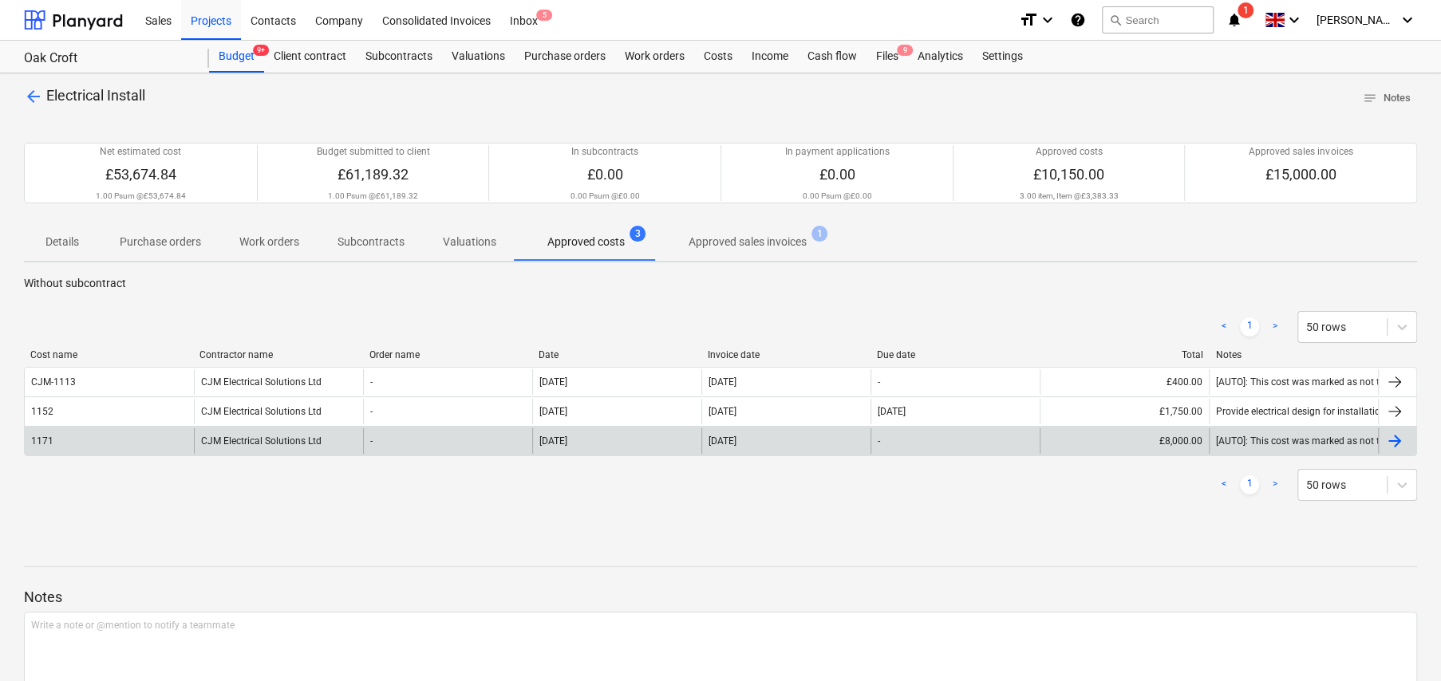
click at [286, 438] on div "CJM Electrical Solutions Ltd" at bounding box center [278, 441] width 169 height 26
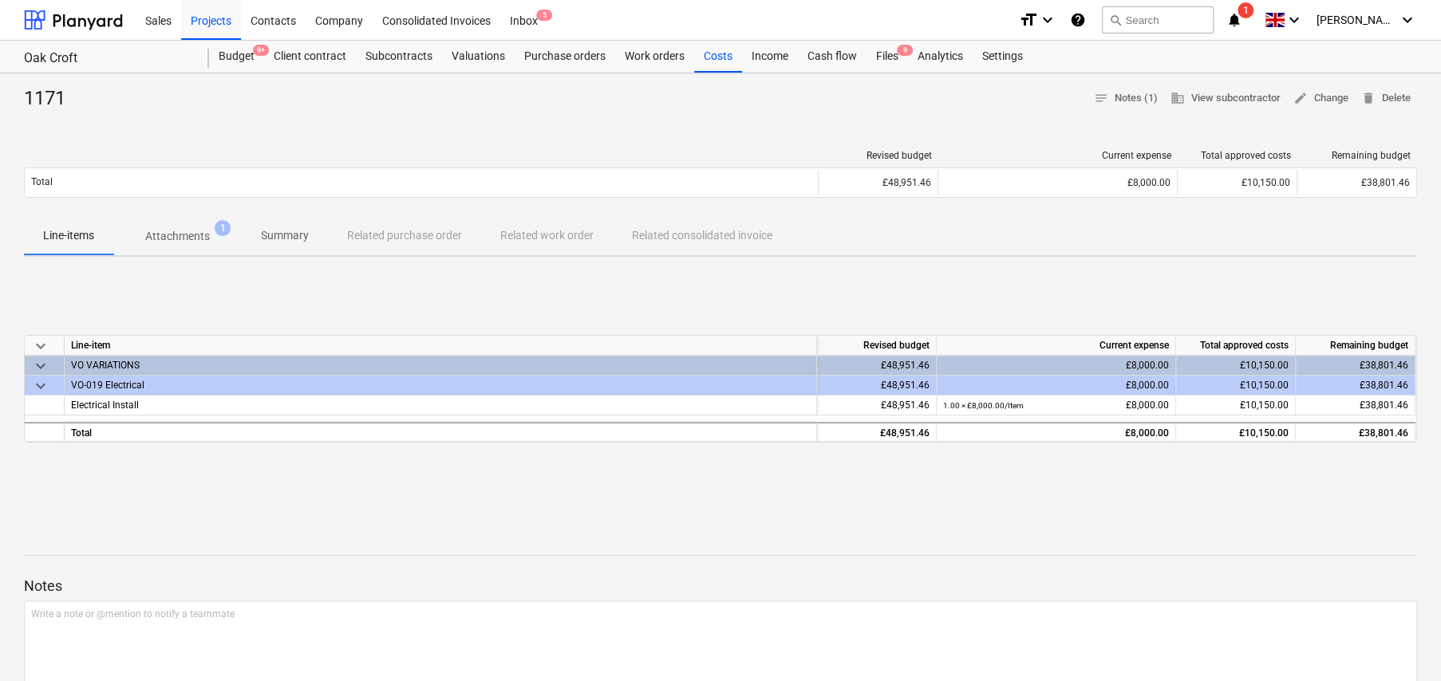
click at [183, 235] on p "Attachments" at bounding box center [177, 236] width 65 height 17
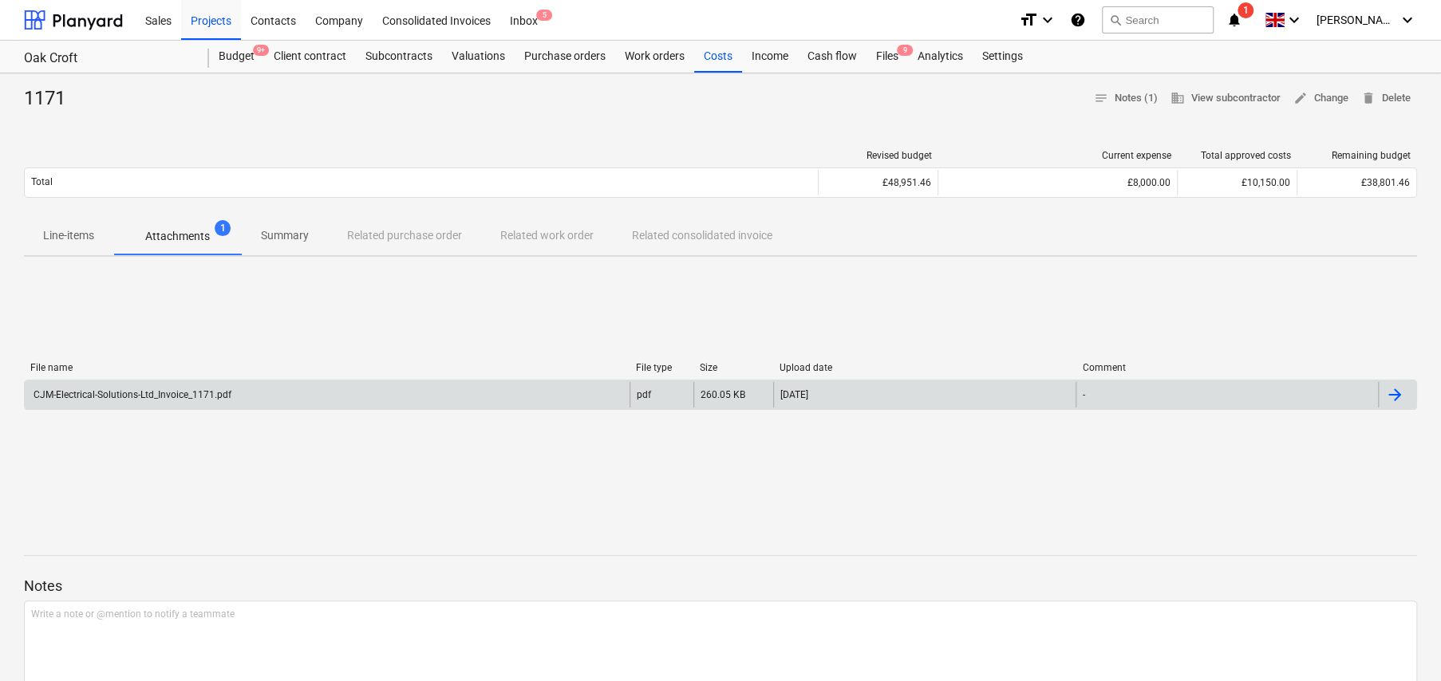
click at [177, 396] on div "CJM-Electrical-Solutions-Ltd_Invoice_1171.pdf" at bounding box center [131, 394] width 200 height 11
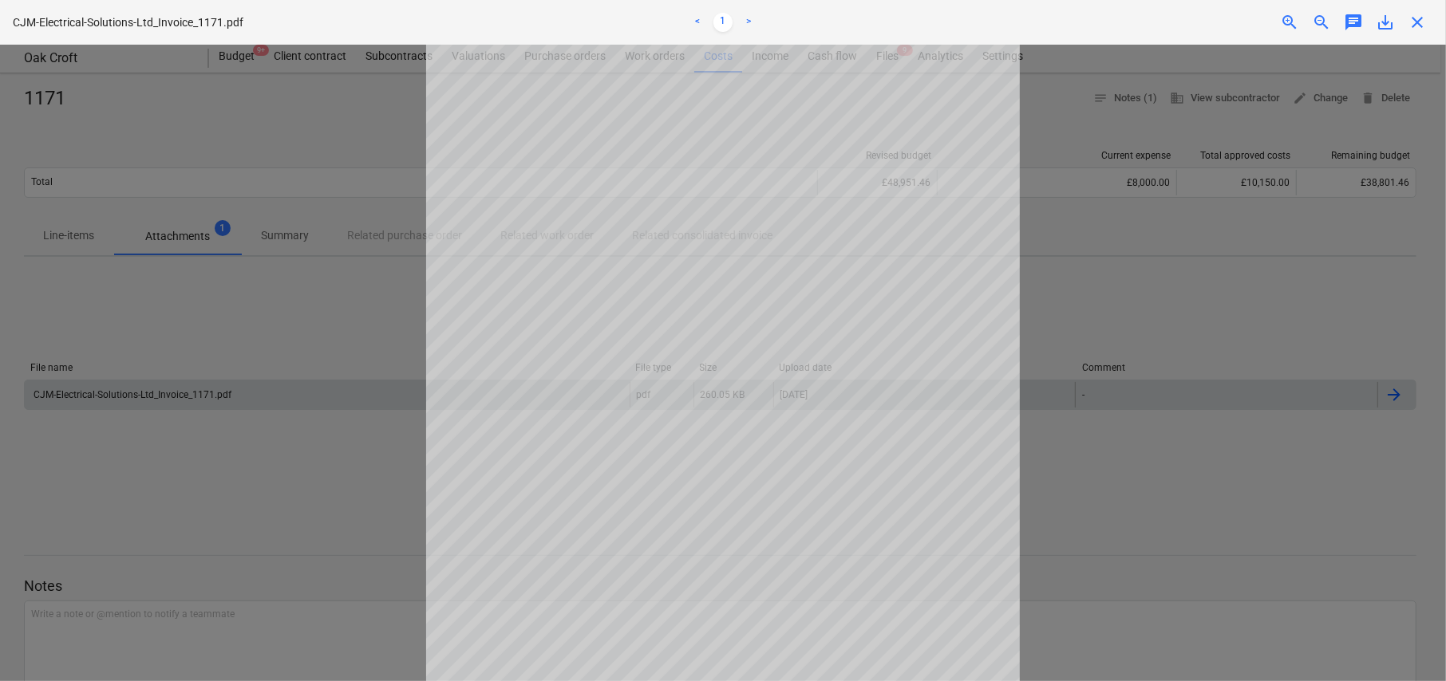
click at [1417, 22] on span "close" at bounding box center [1416, 22] width 19 height 19
